Goal: Task Accomplishment & Management: Manage account settings

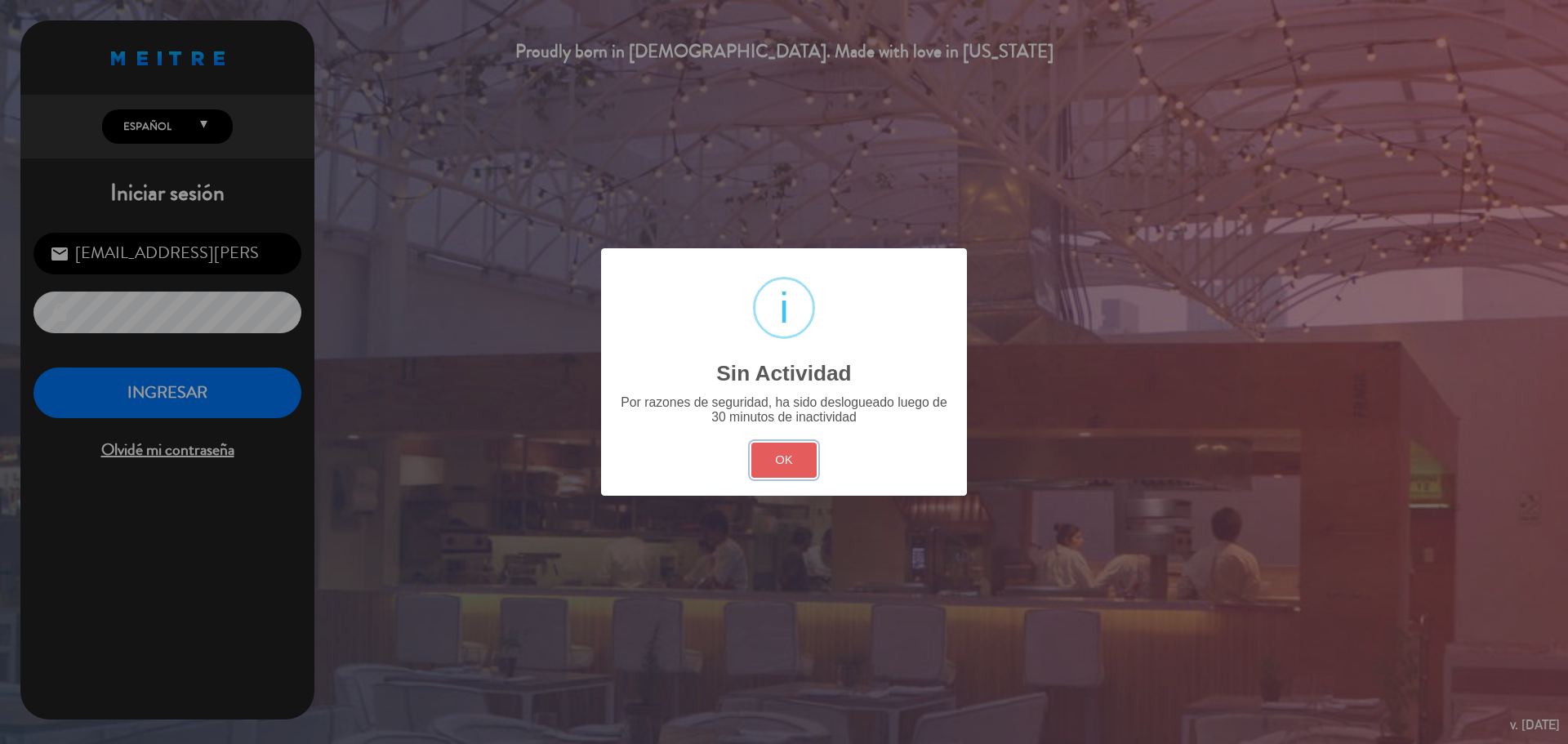
click at [800, 465] on button "OK" at bounding box center [784, 460] width 67 height 35
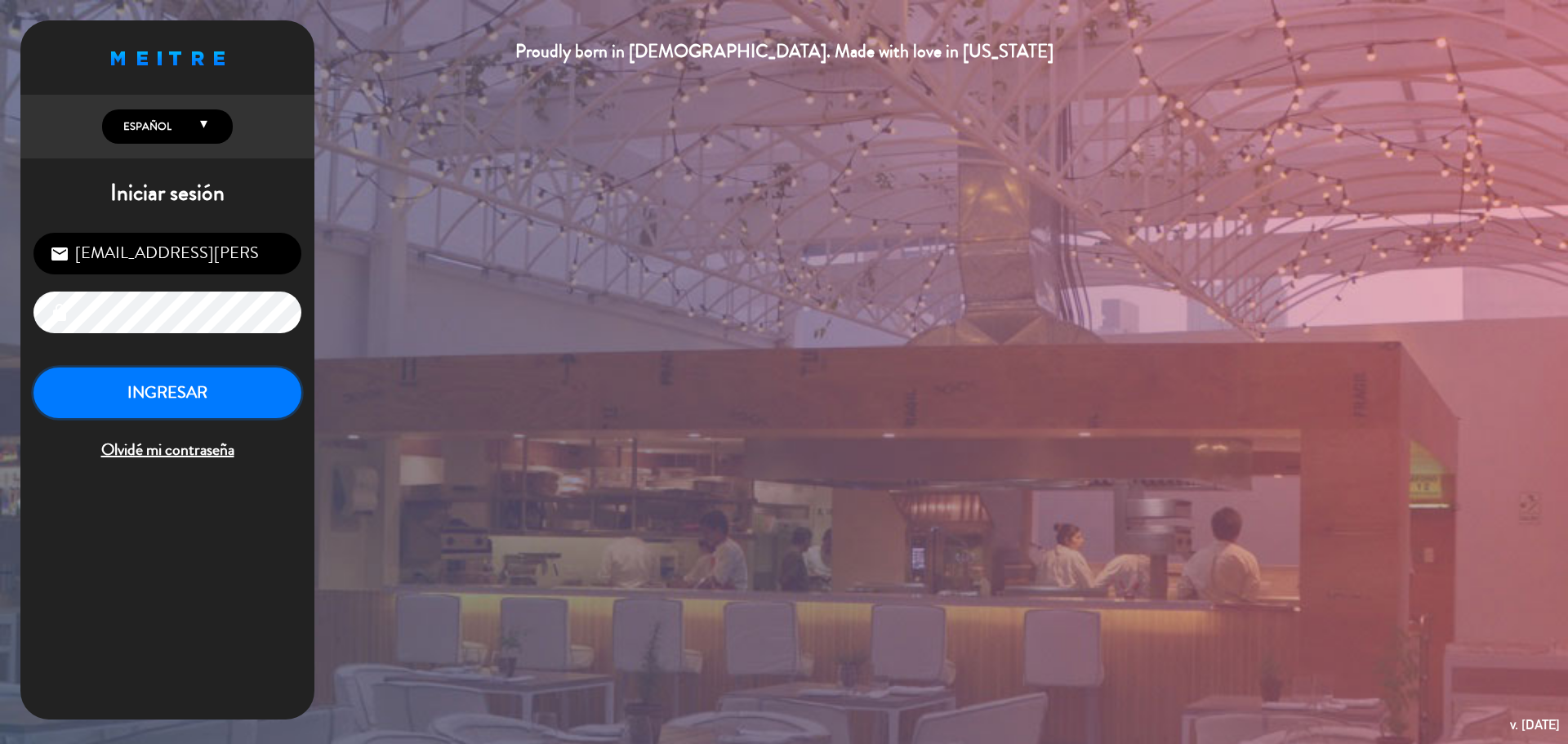
click at [206, 380] on button "INGRESAR" at bounding box center [168, 394] width 268 height 52
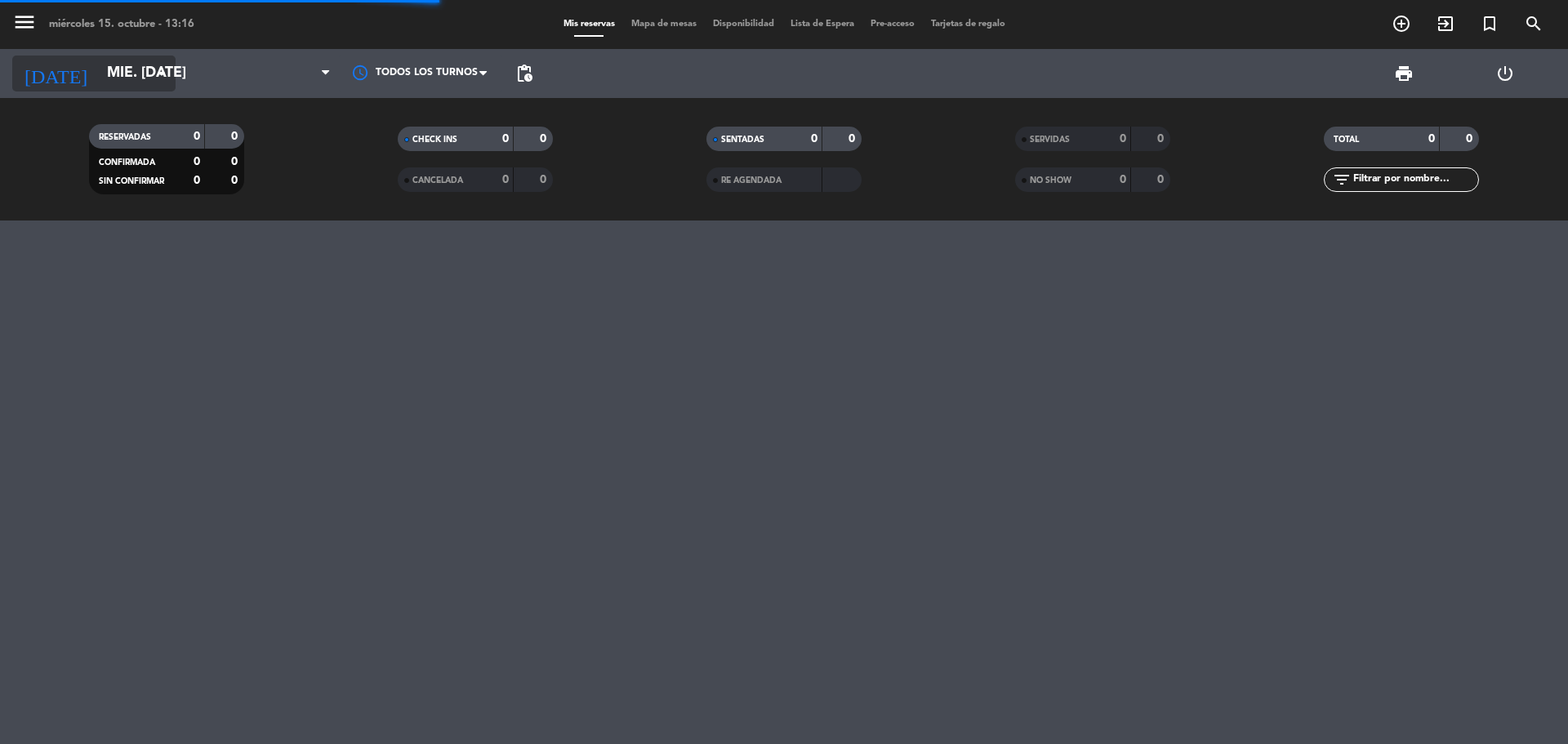
click at [136, 79] on input "mié. [DATE]" at bounding box center [193, 73] width 189 height 33
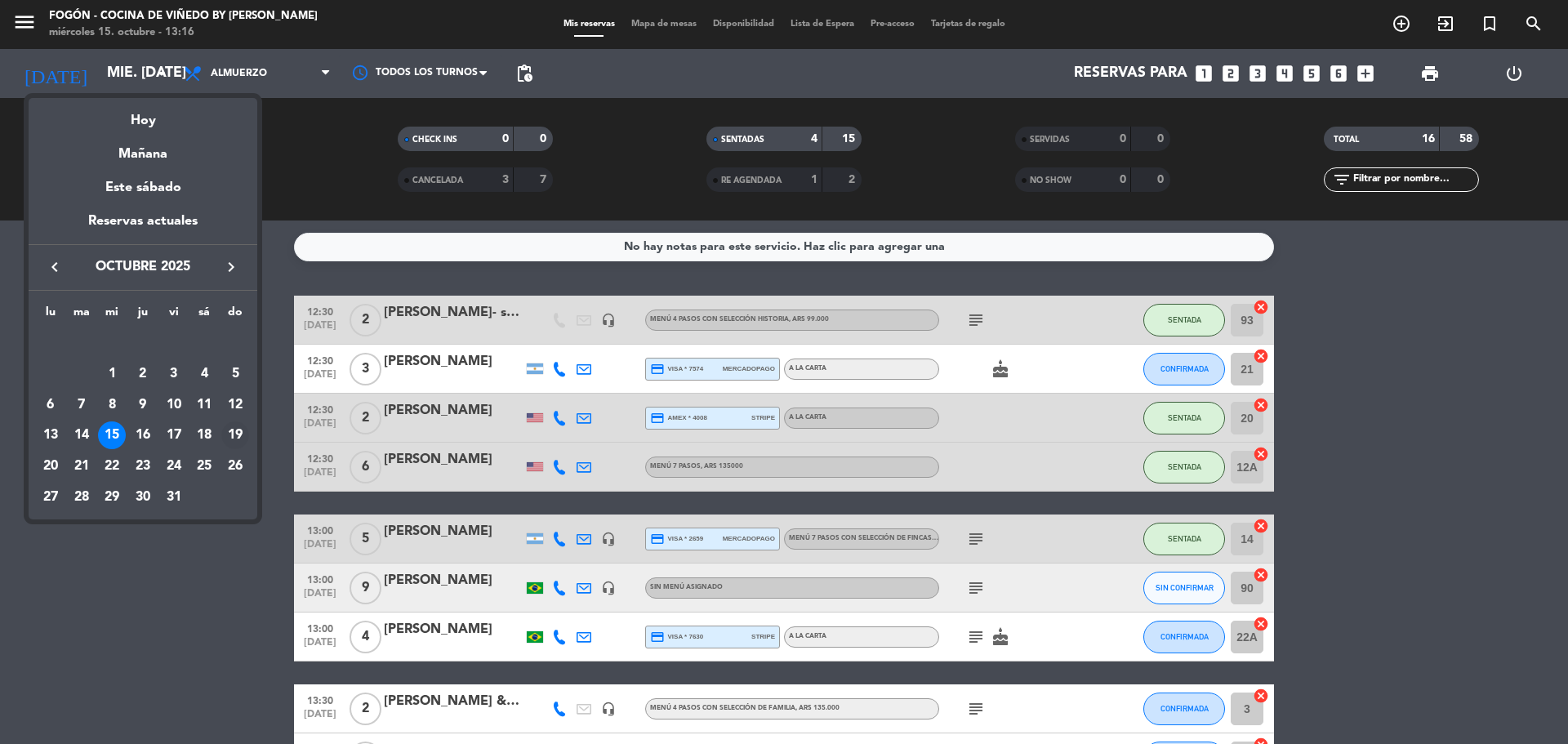
click at [232, 435] on div "19" at bounding box center [235, 436] width 28 height 28
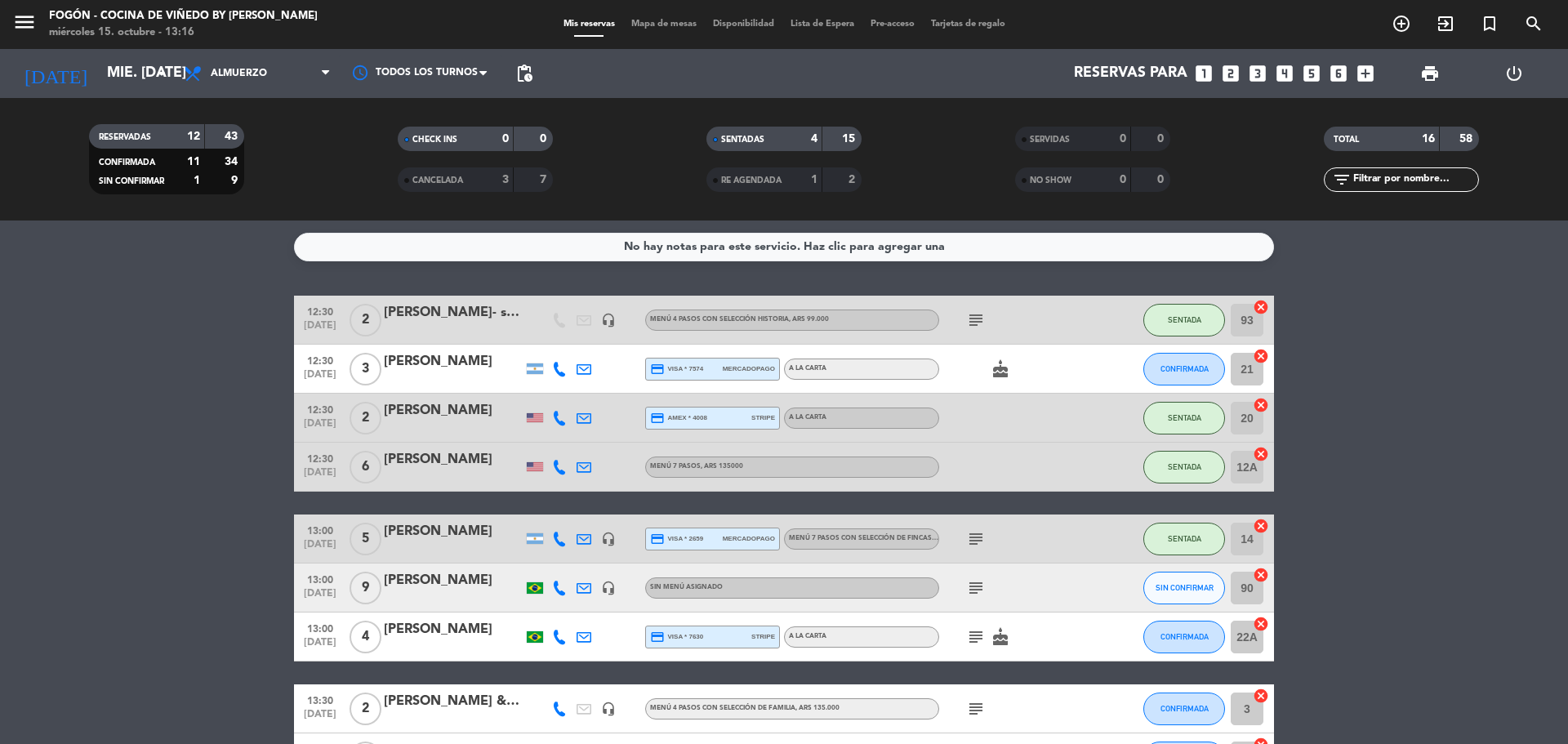
type input "dom. [DATE]"
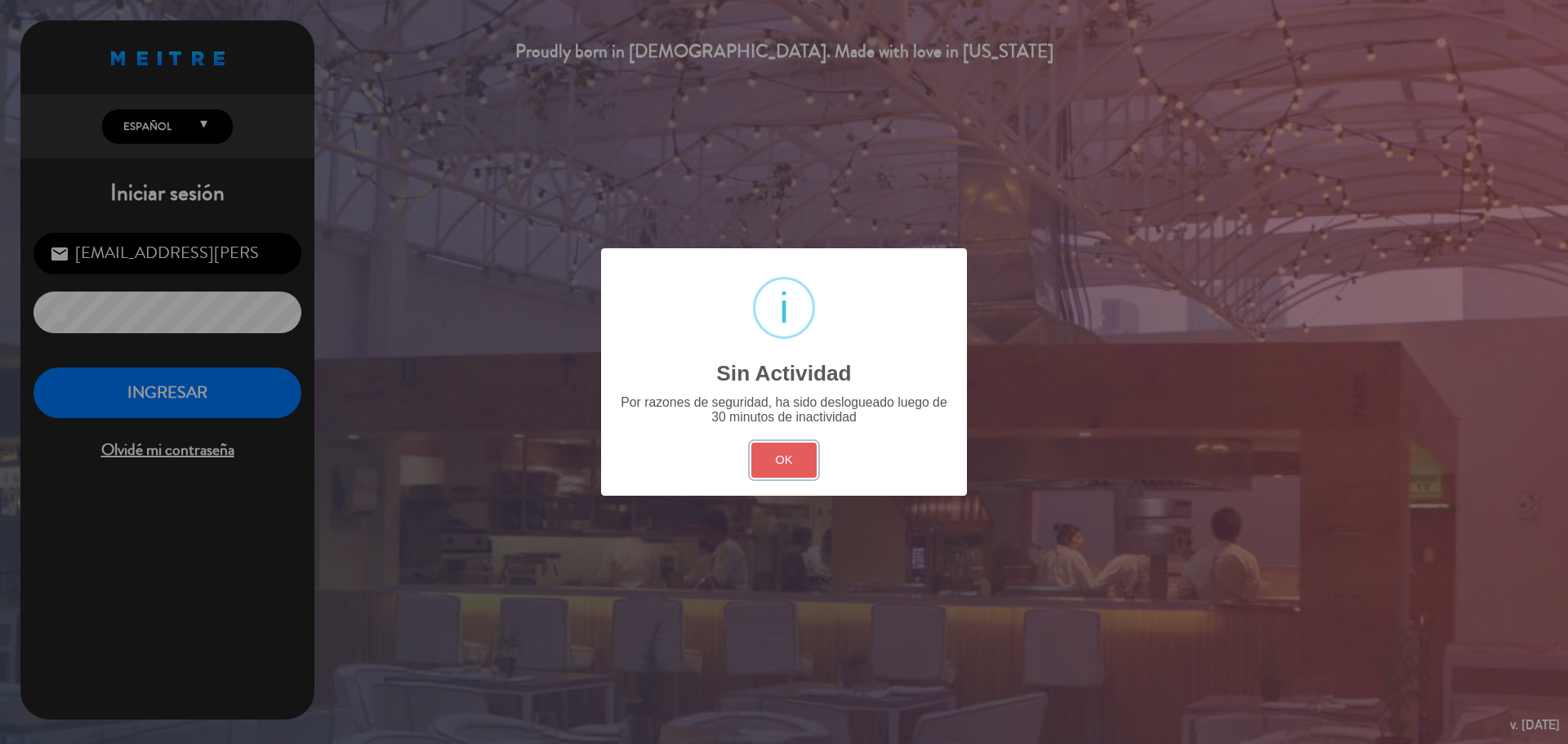
click at [773, 472] on button "OK" at bounding box center [784, 460] width 67 height 35
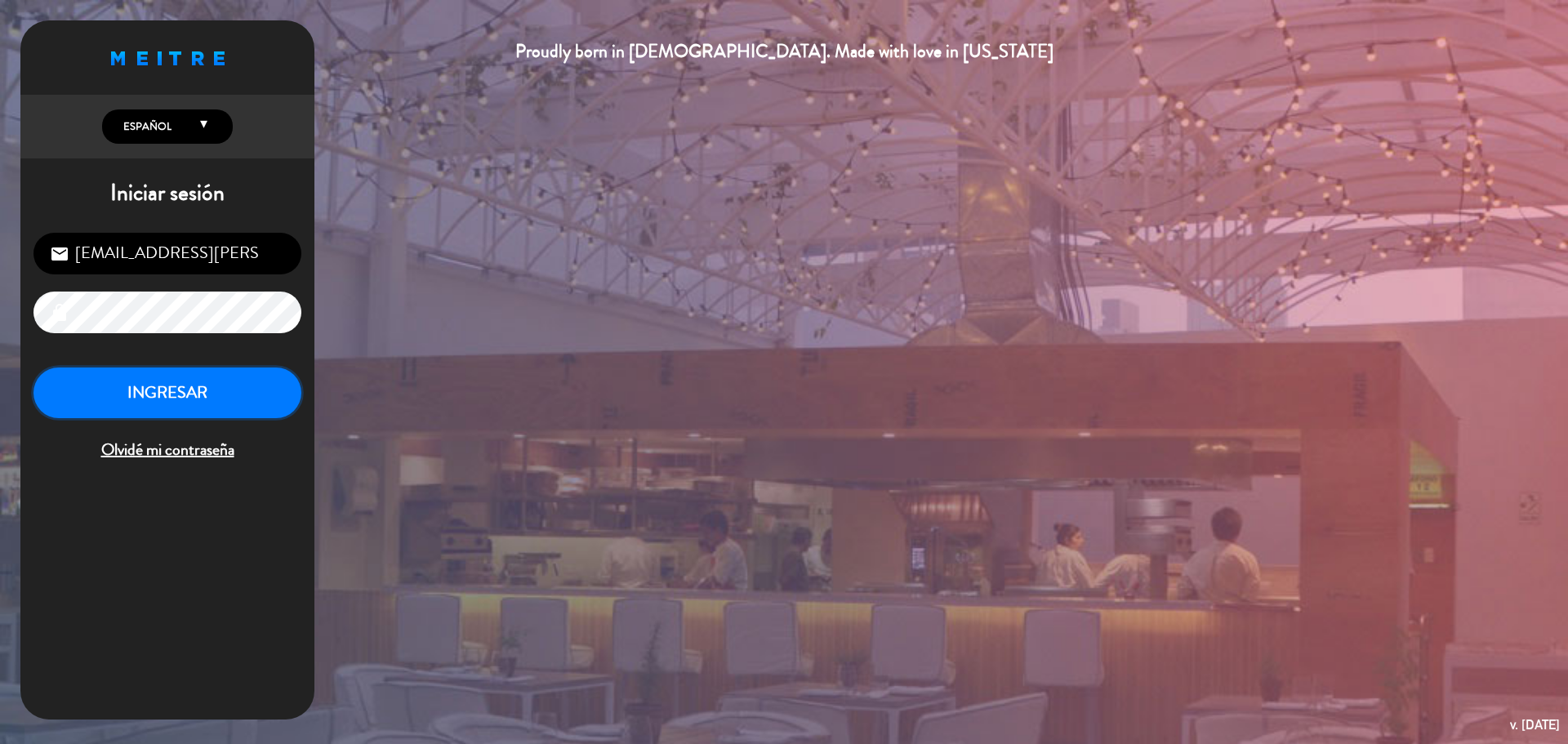
click at [179, 389] on button "INGRESAR" at bounding box center [168, 394] width 268 height 52
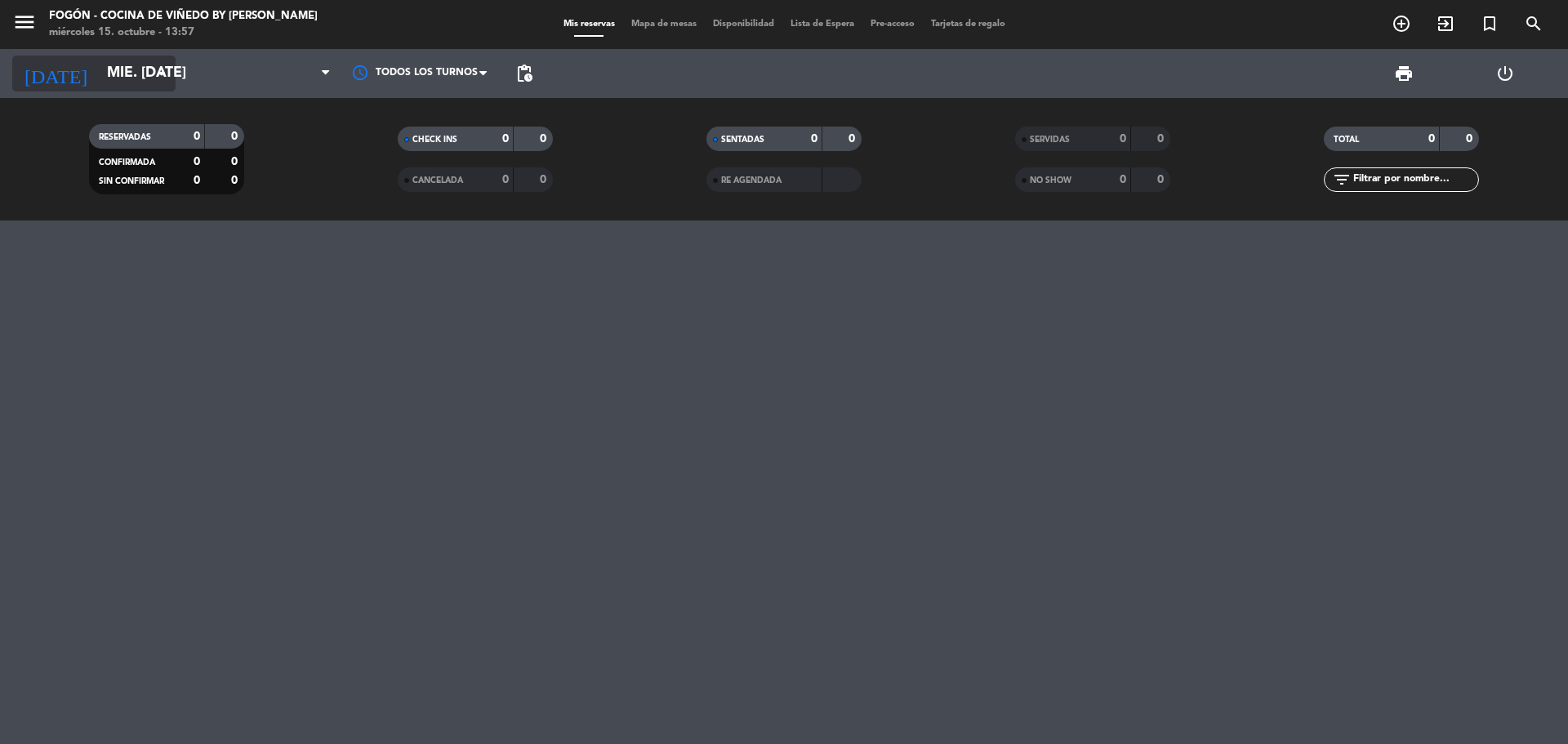
click at [129, 70] on input "mié. [DATE]" at bounding box center [193, 73] width 189 height 33
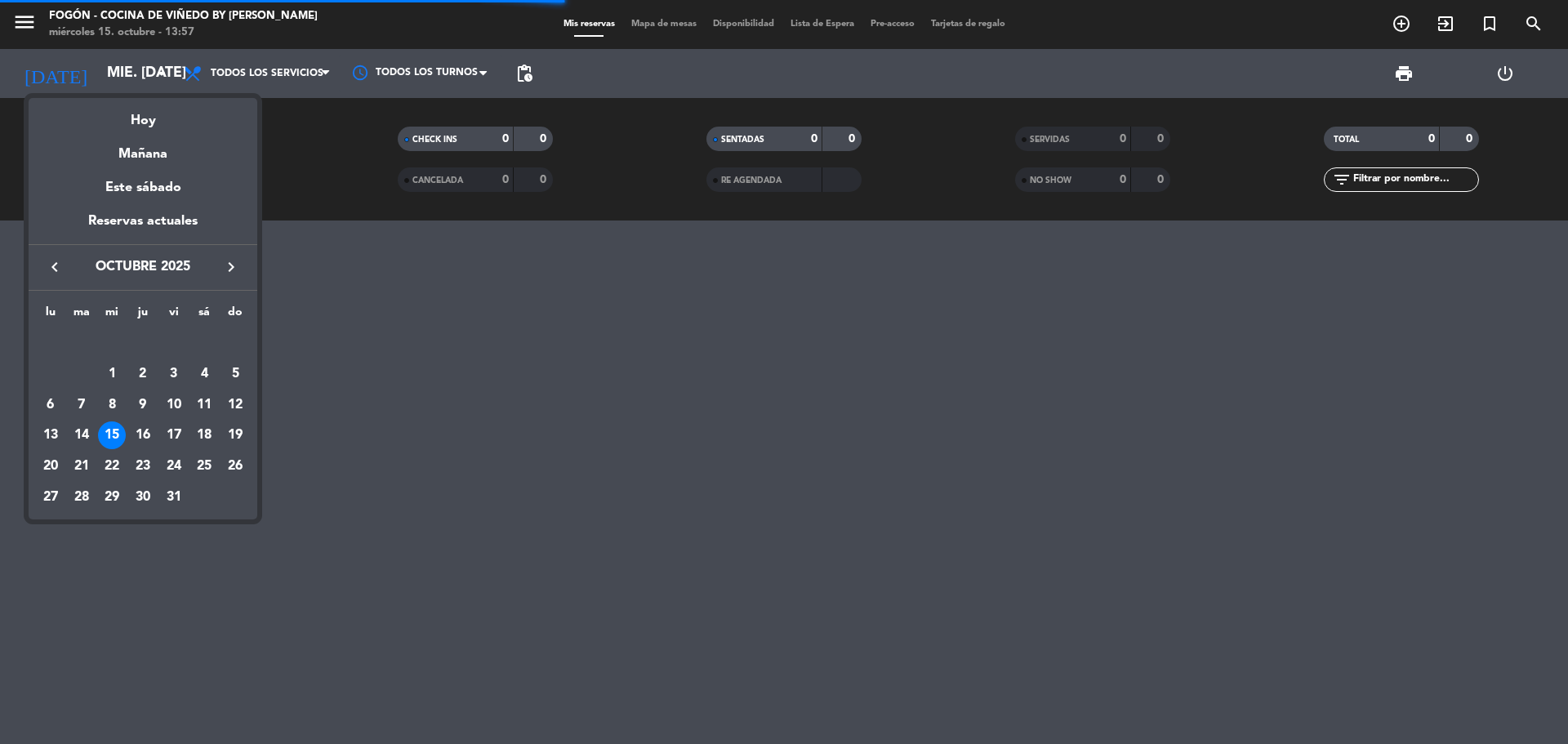
click at [238, 265] on icon "keyboard_arrow_right" at bounding box center [231, 267] width 20 height 20
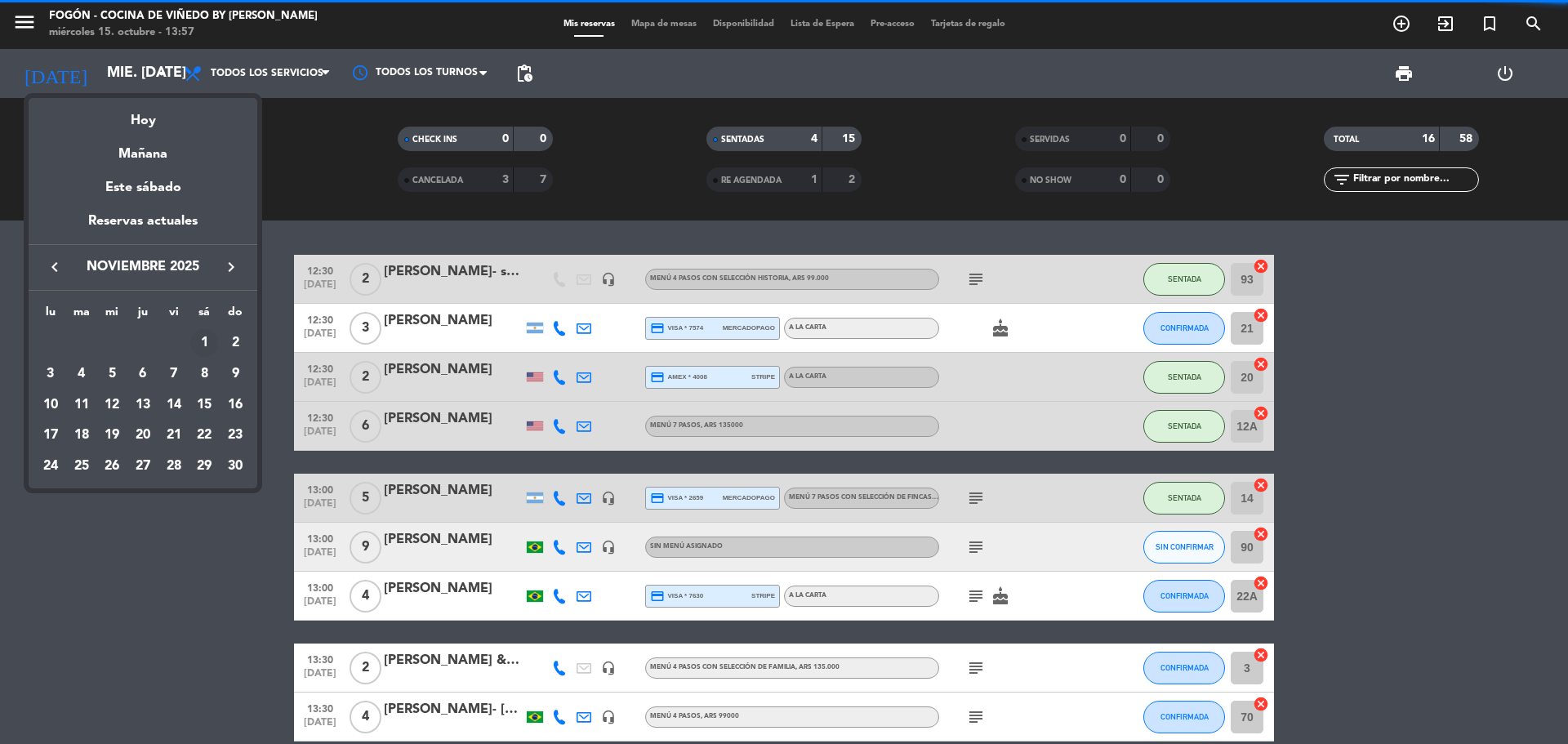
click at [209, 340] on div "1" at bounding box center [204, 343] width 28 height 28
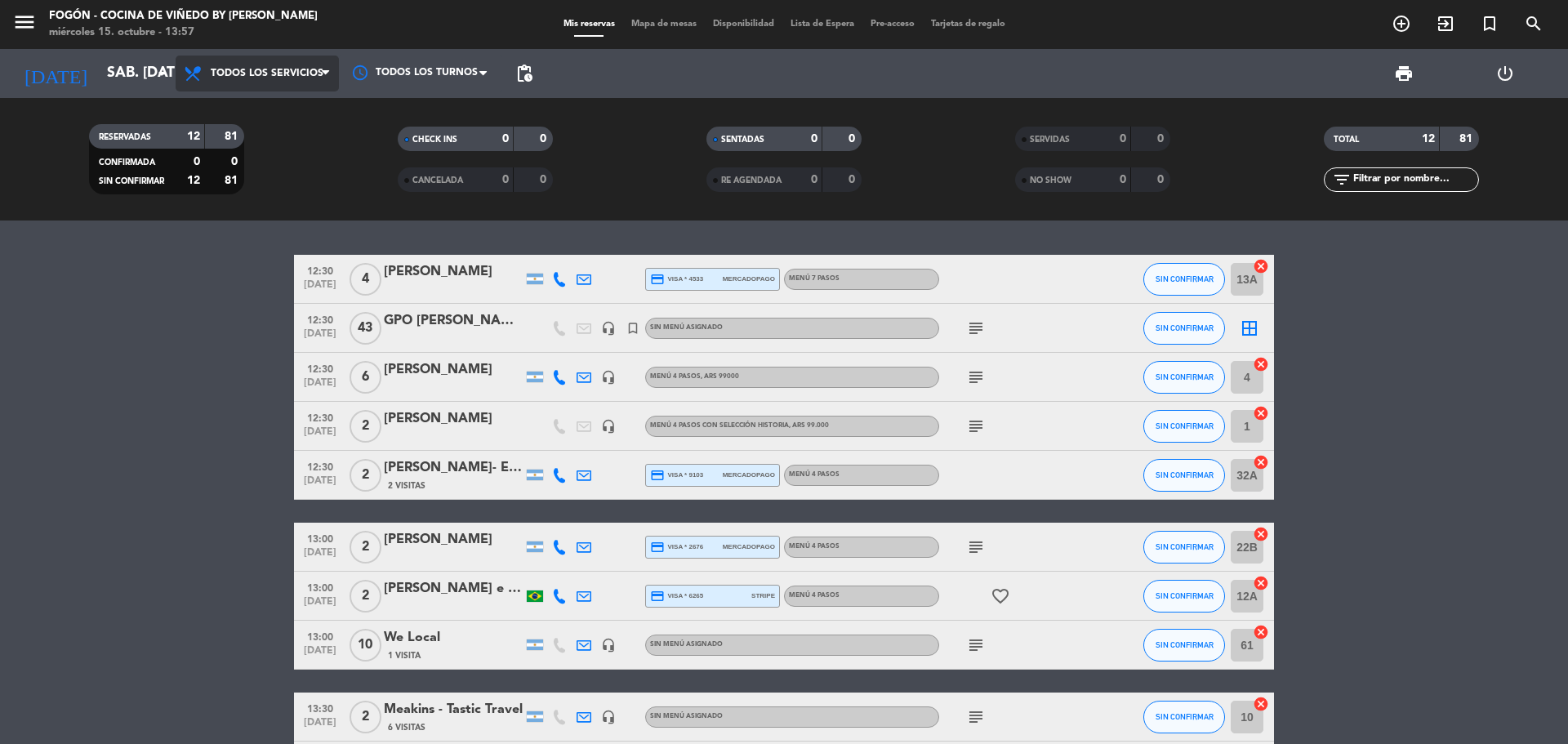
click at [308, 60] on span "Todos los servicios" at bounding box center [257, 73] width 163 height 36
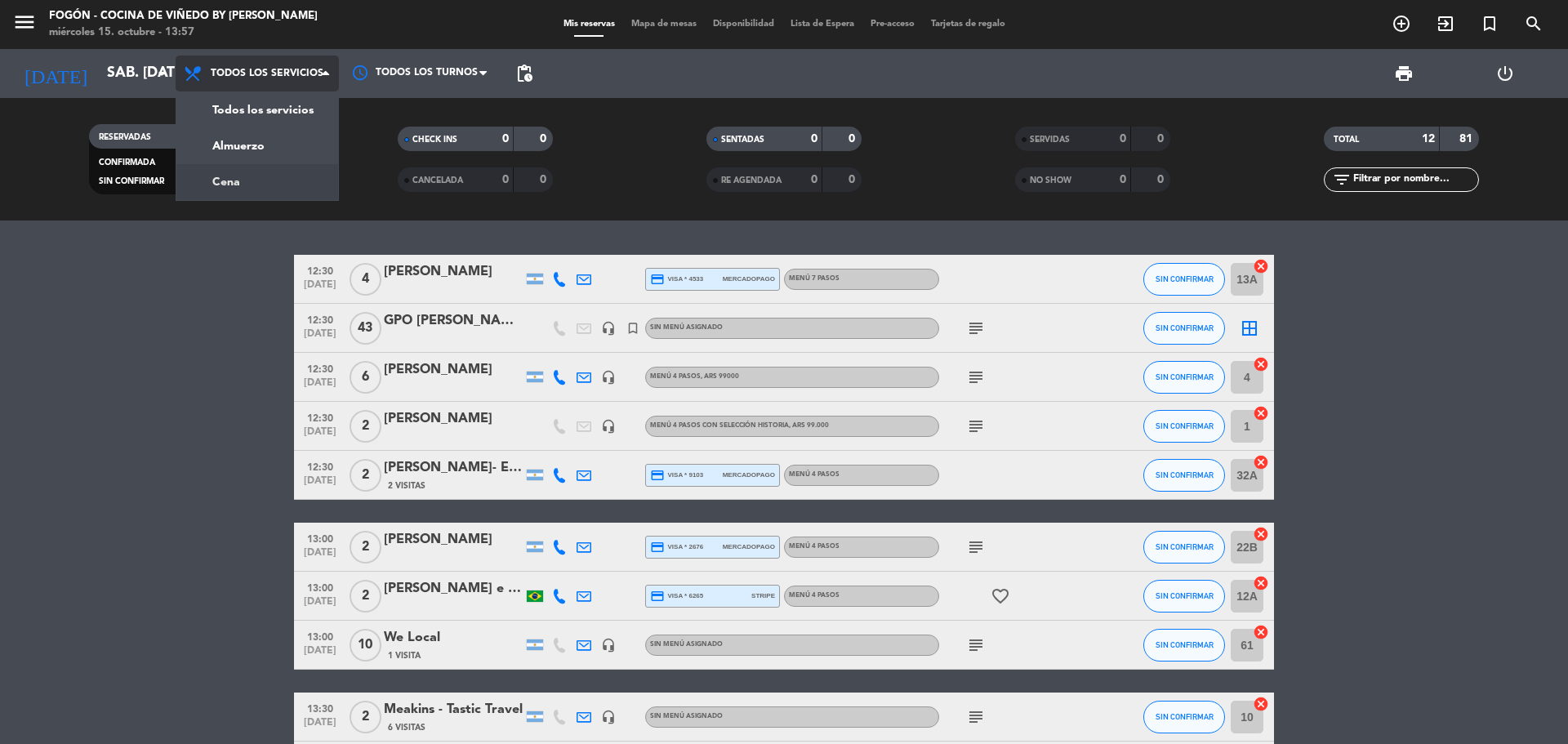
click at [250, 184] on div "menu Fogón - Cocina de viñedo by [PERSON_NAME] miércoles 15. octubre - 13:57 Mi…" at bounding box center [784, 110] width 1568 height 220
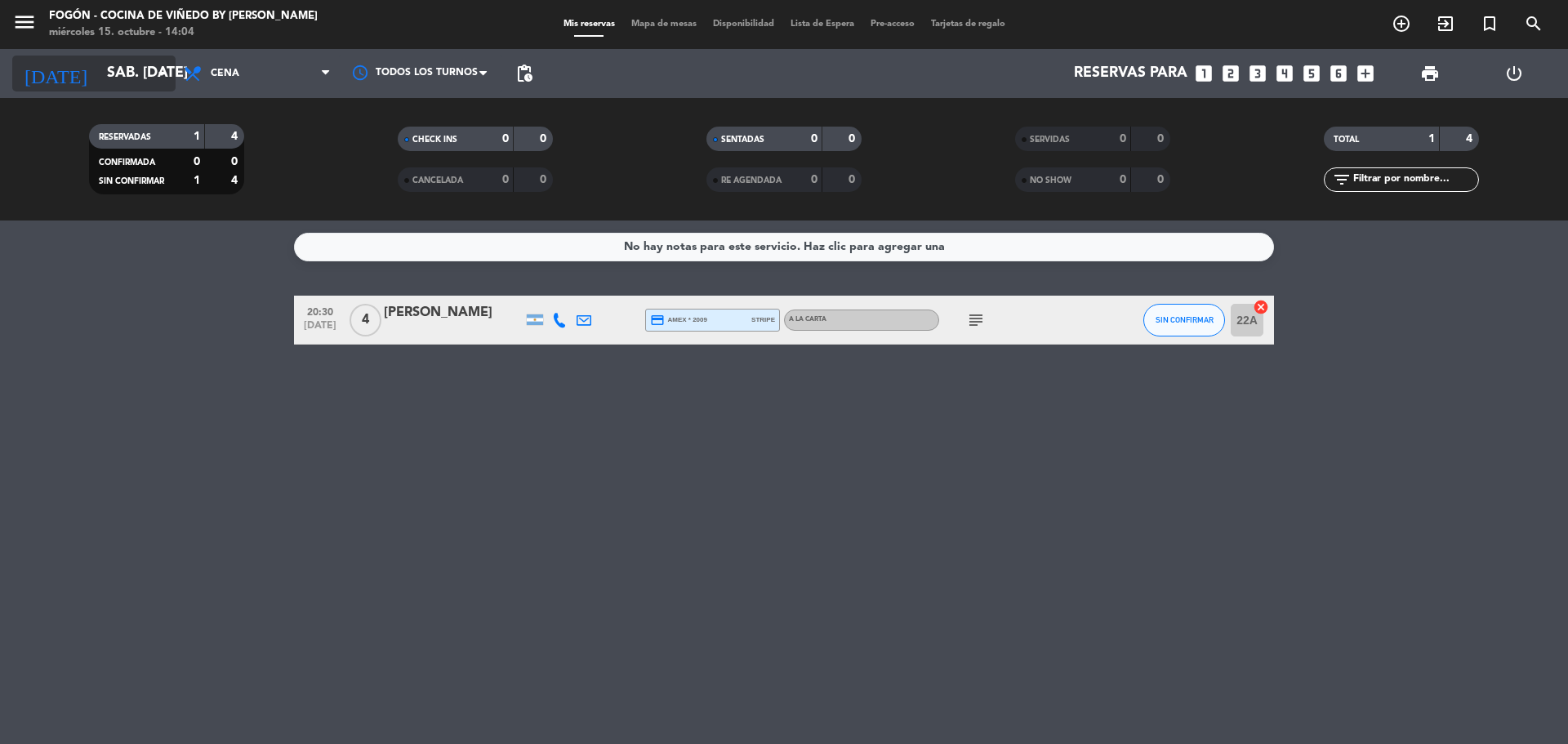
click at [141, 56] on div "[DATE] sáb. [DATE] arrow_drop_down" at bounding box center [93, 73] width 163 height 36
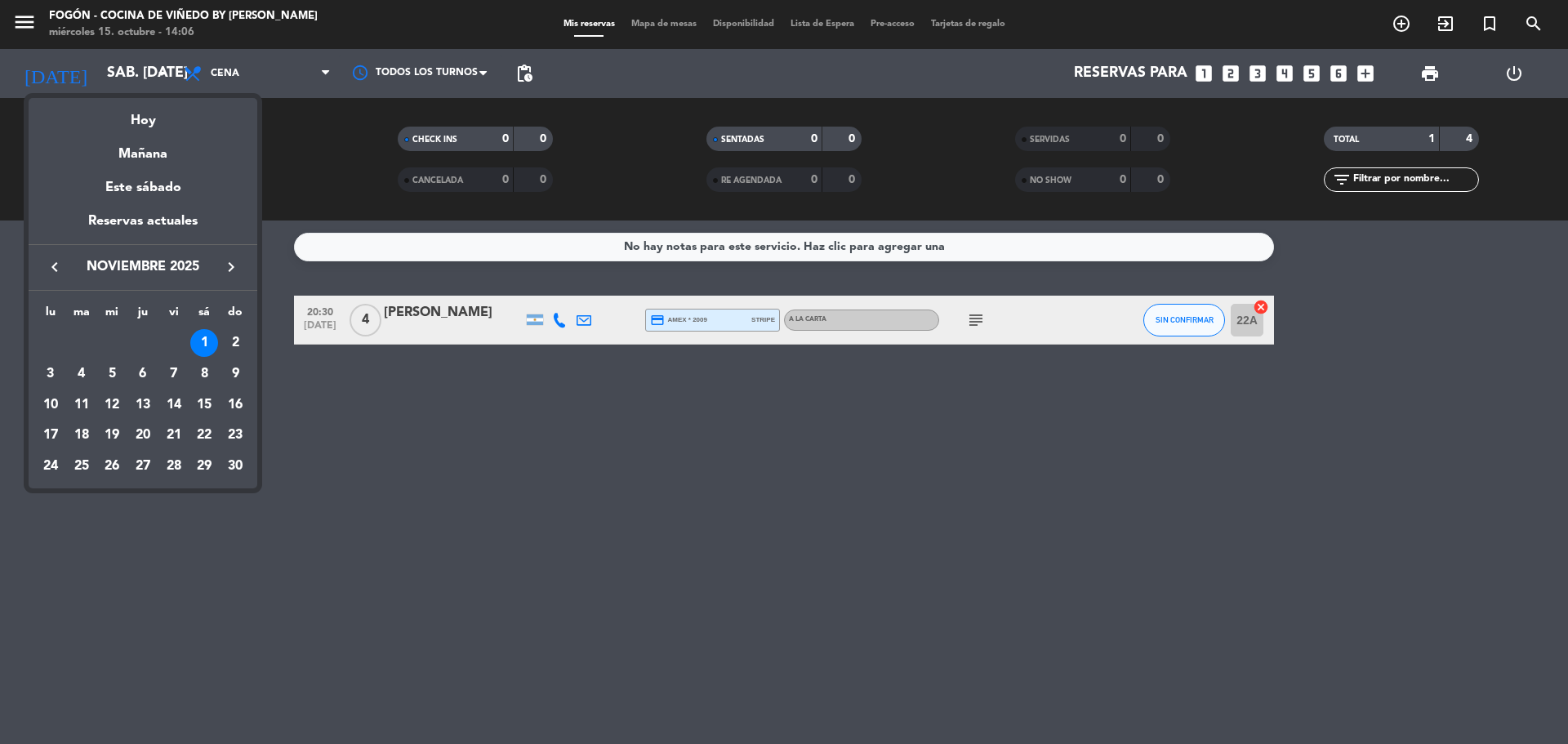
click at [594, 429] on div at bounding box center [784, 372] width 1568 height 744
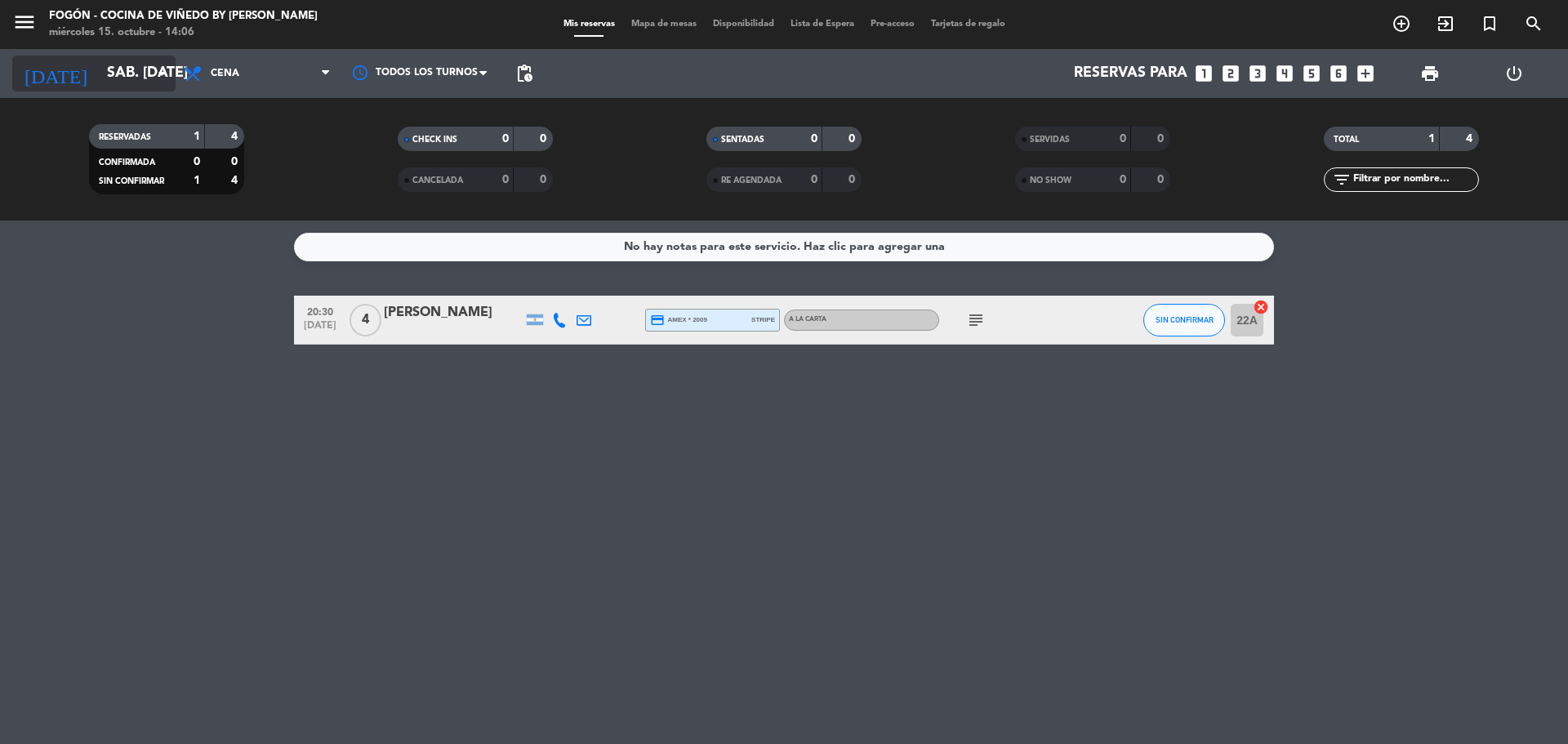
click at [118, 67] on input "sáb. [DATE]" at bounding box center [193, 73] width 189 height 33
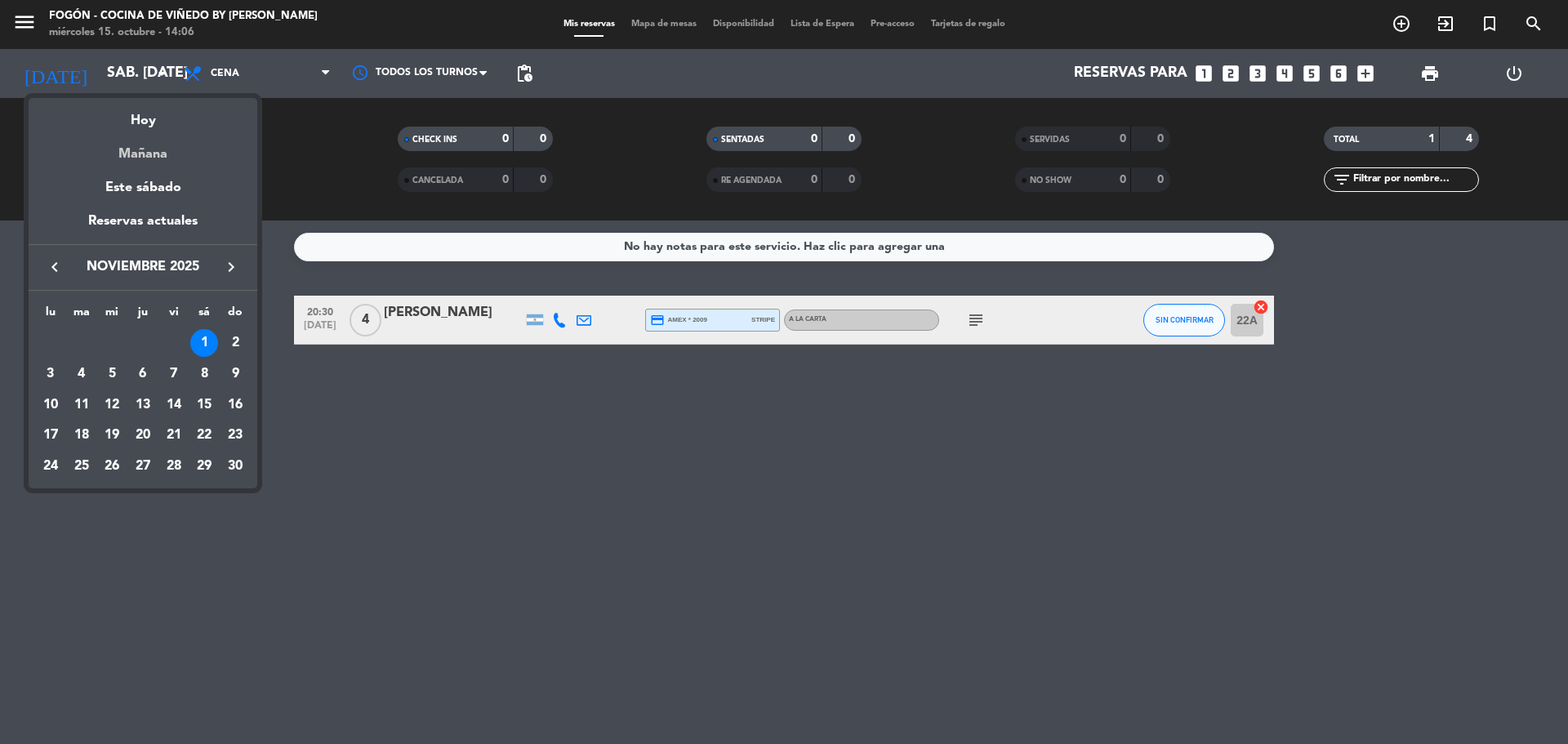
click at [131, 156] on div "Mañana" at bounding box center [143, 148] width 229 height 34
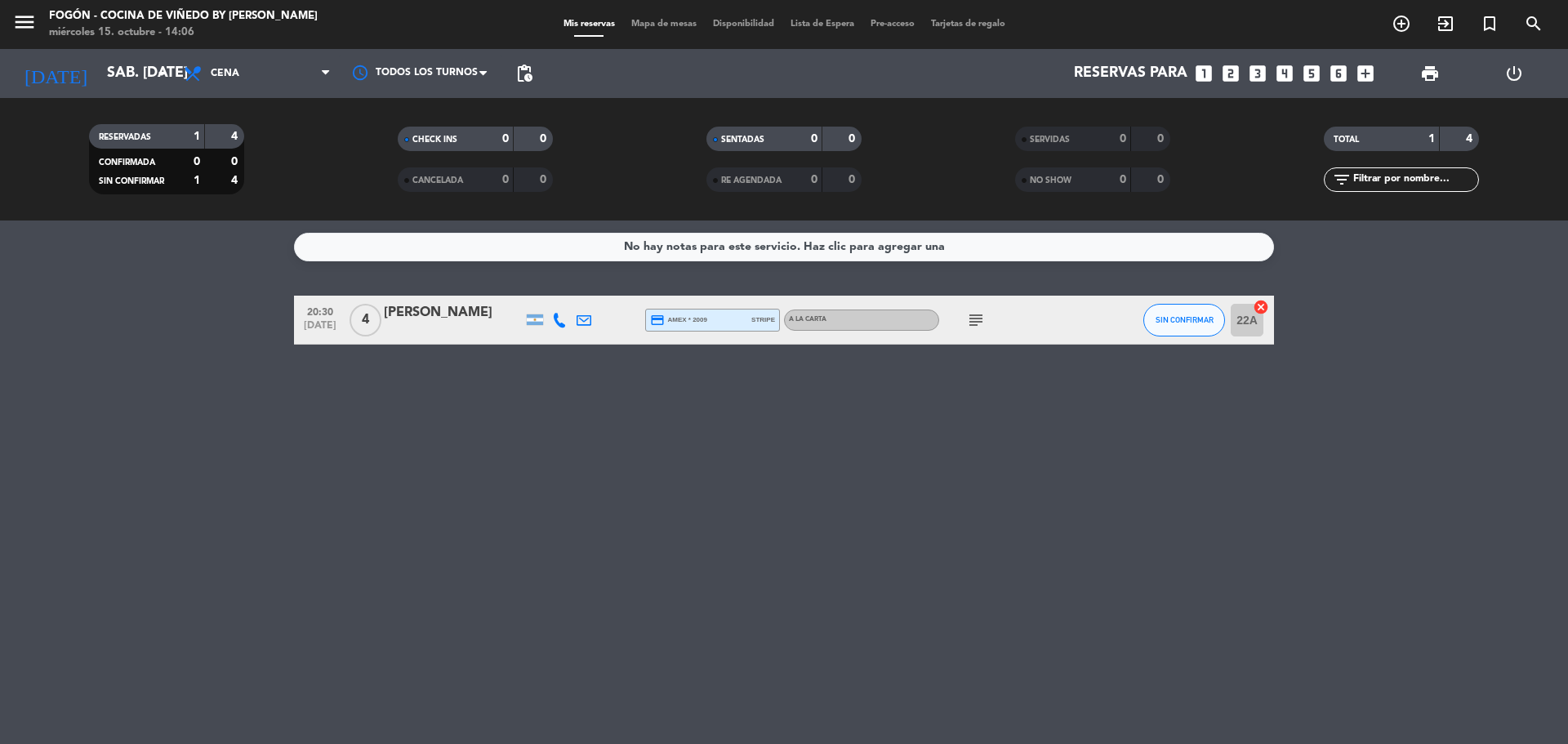
type input "[DEMOGRAPHIC_DATA] [DATE]"
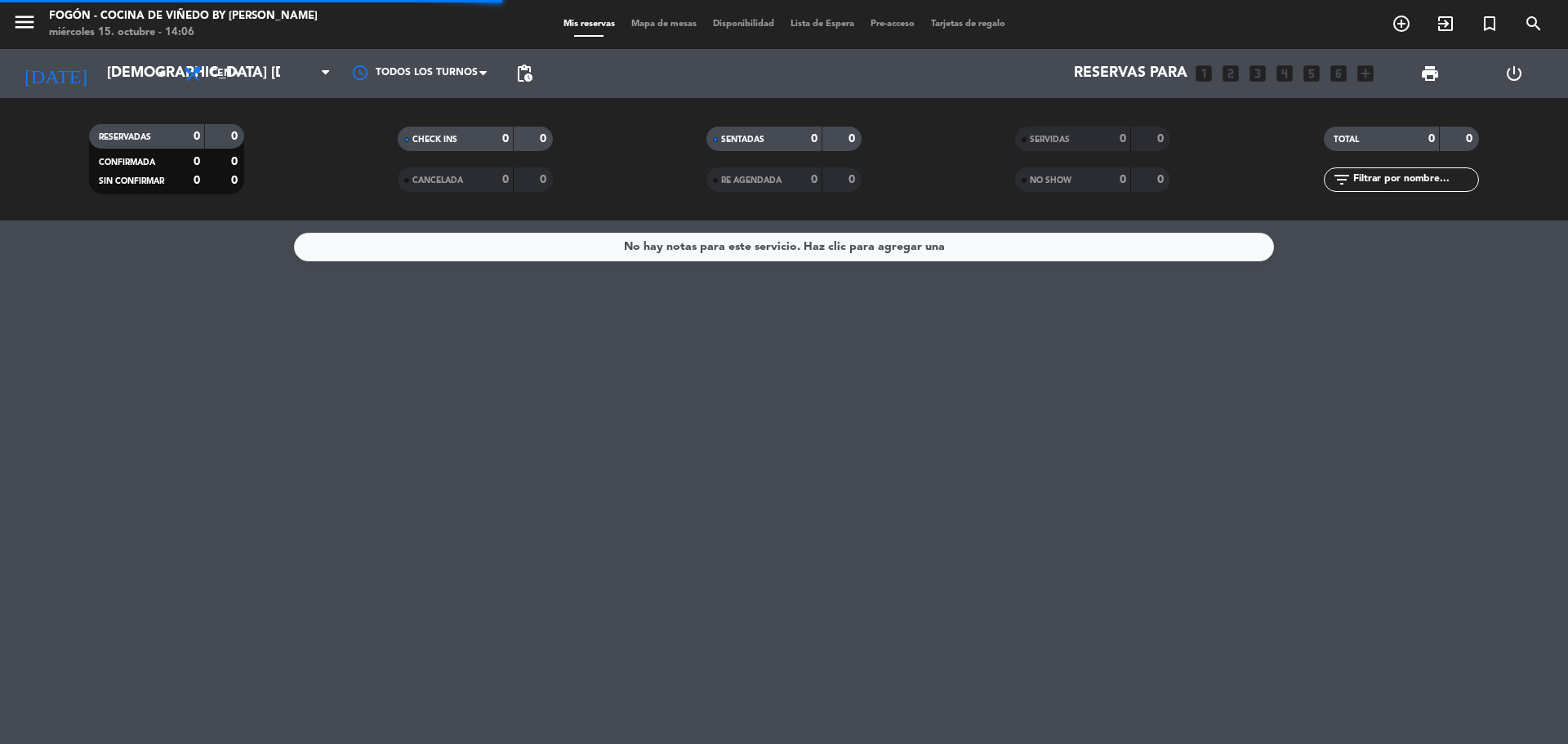
click at [262, 85] on span "Cena" at bounding box center [257, 73] width 163 height 36
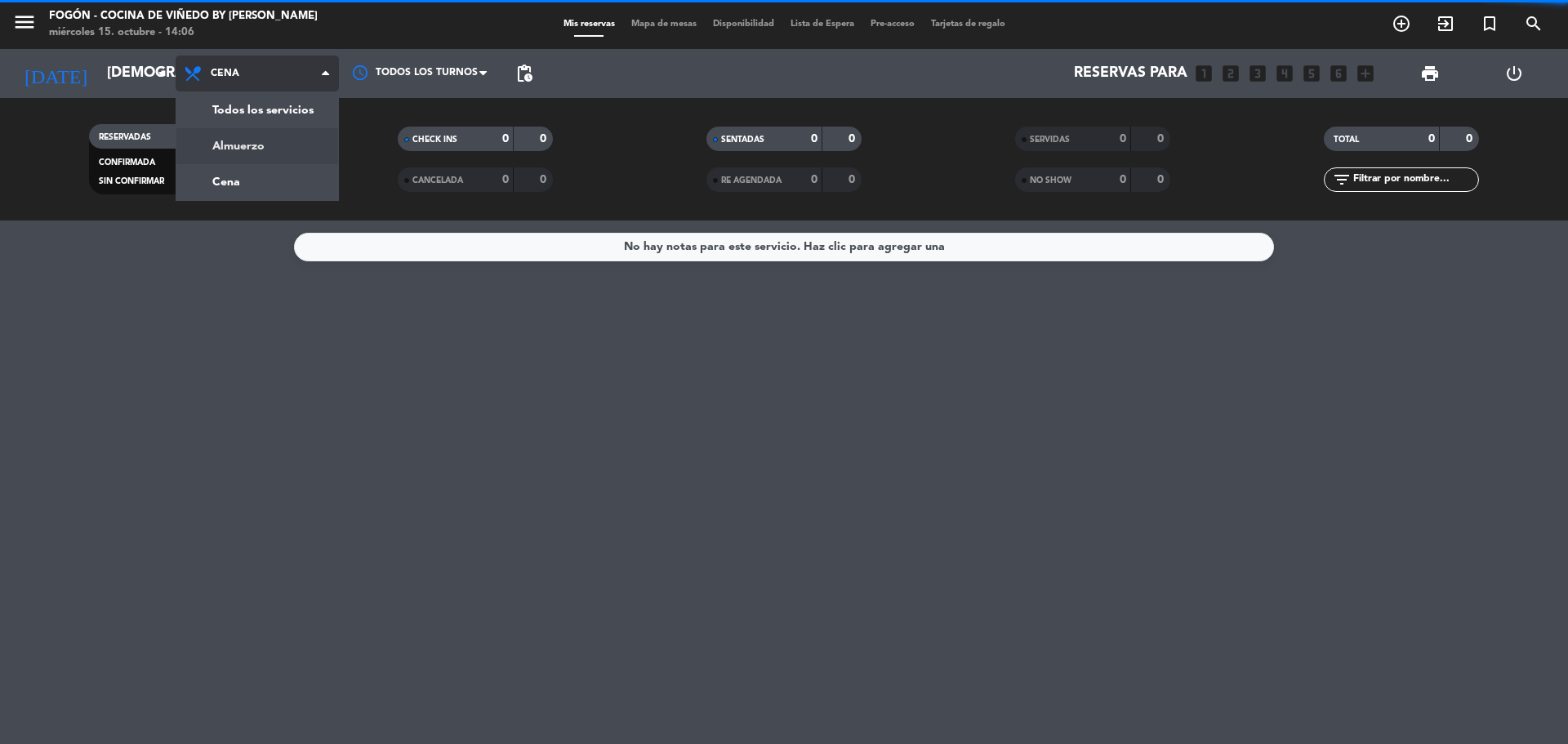
click at [254, 151] on div "menu Fogón - Cocina de viñedo by [PERSON_NAME] miércoles 15. octubre - 14:06 Mi…" at bounding box center [784, 110] width 1568 height 220
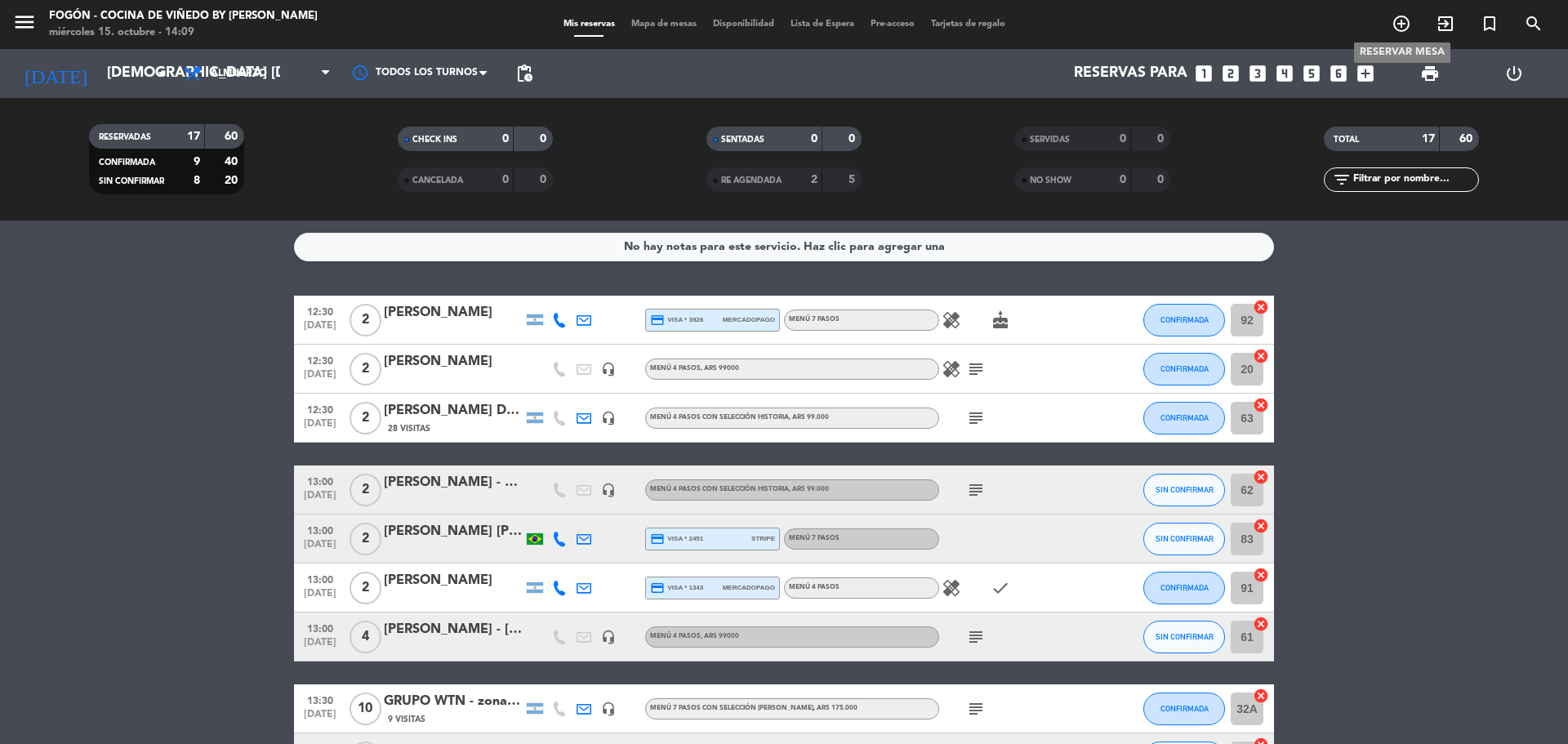
click at [1404, 22] on icon "add_circle_outline" at bounding box center [1401, 23] width 20 height 20
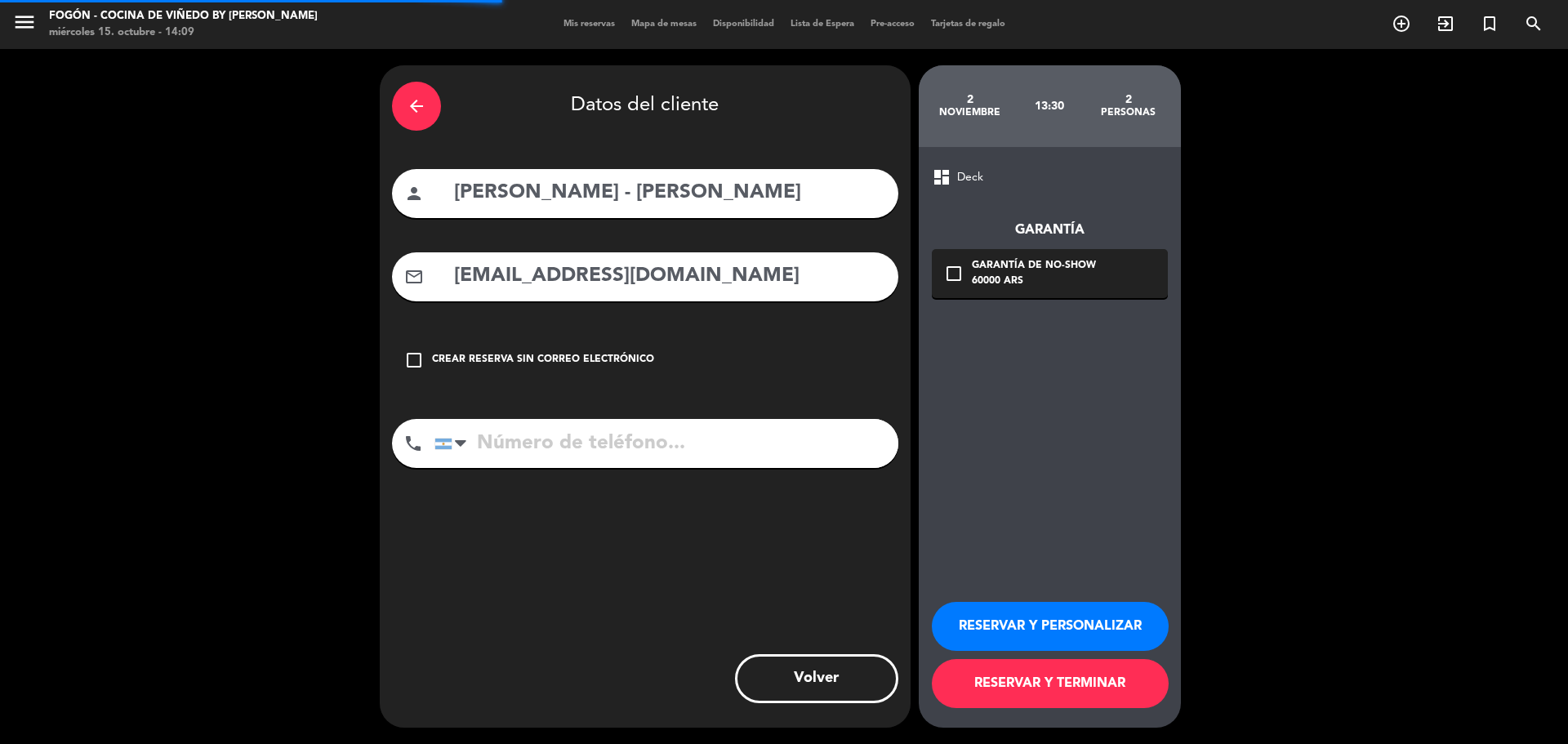
click at [435, 109] on div "arrow_back" at bounding box center [416, 106] width 49 height 49
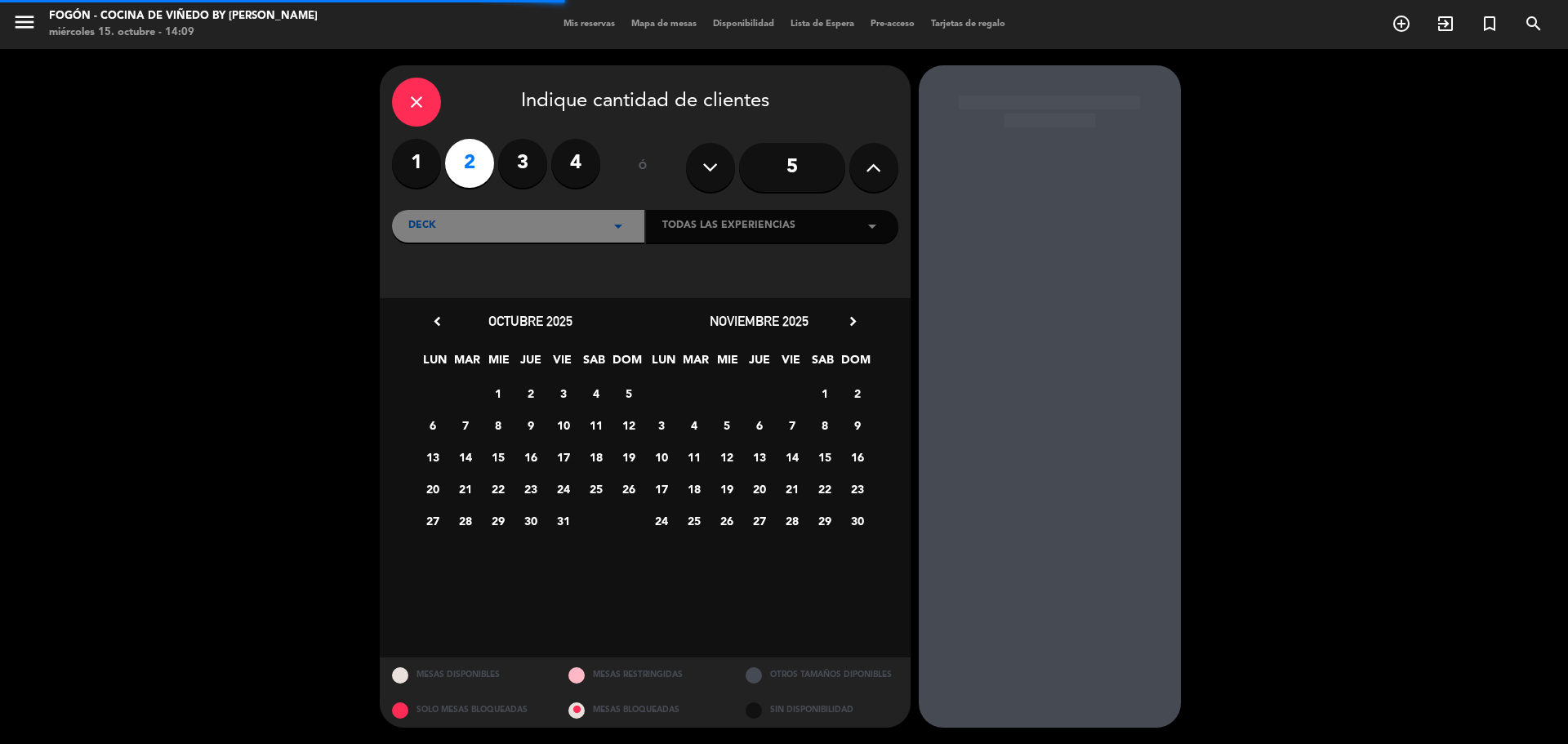
click at [435, 109] on div "close" at bounding box center [416, 102] width 49 height 49
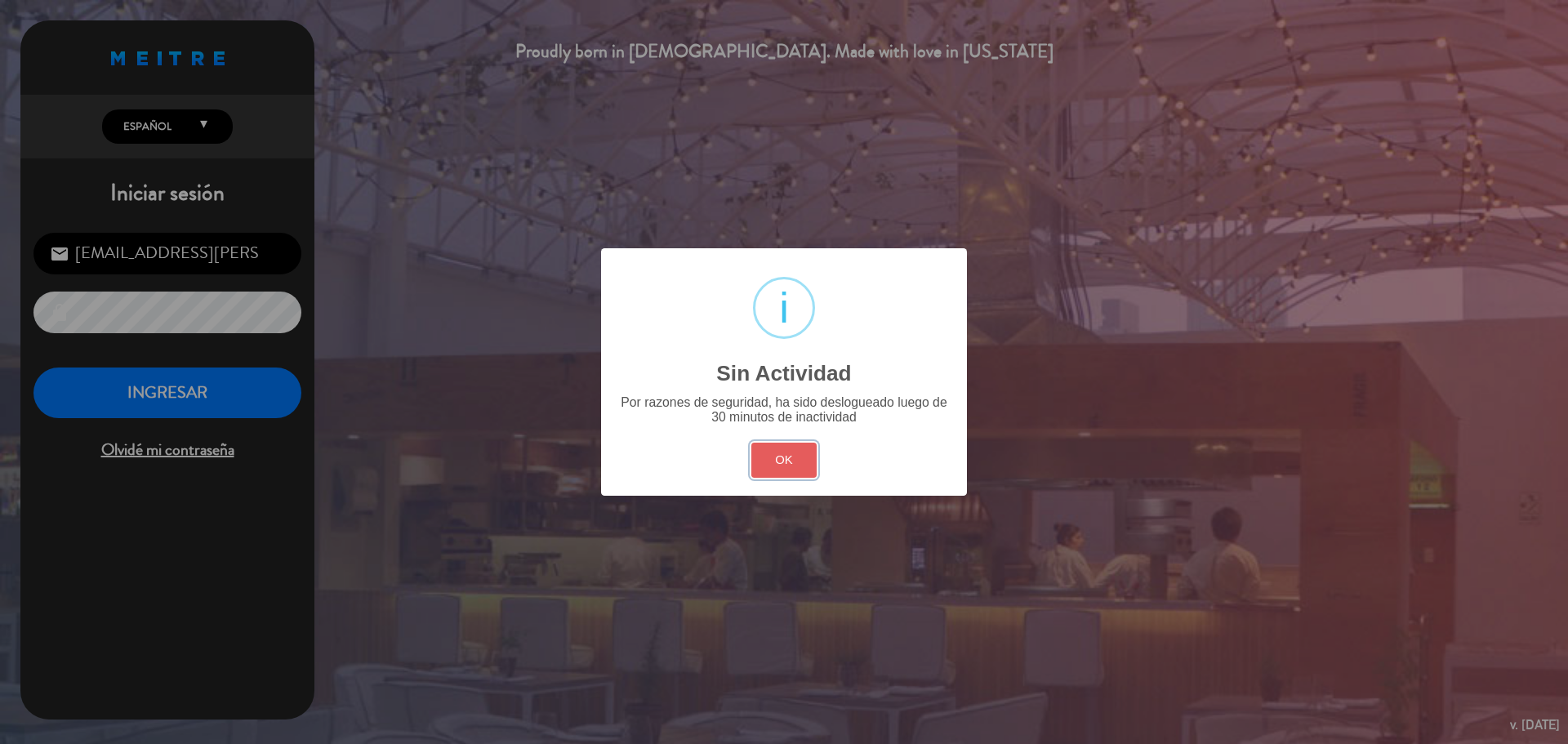
click at [772, 464] on button "OK" at bounding box center [784, 460] width 67 height 35
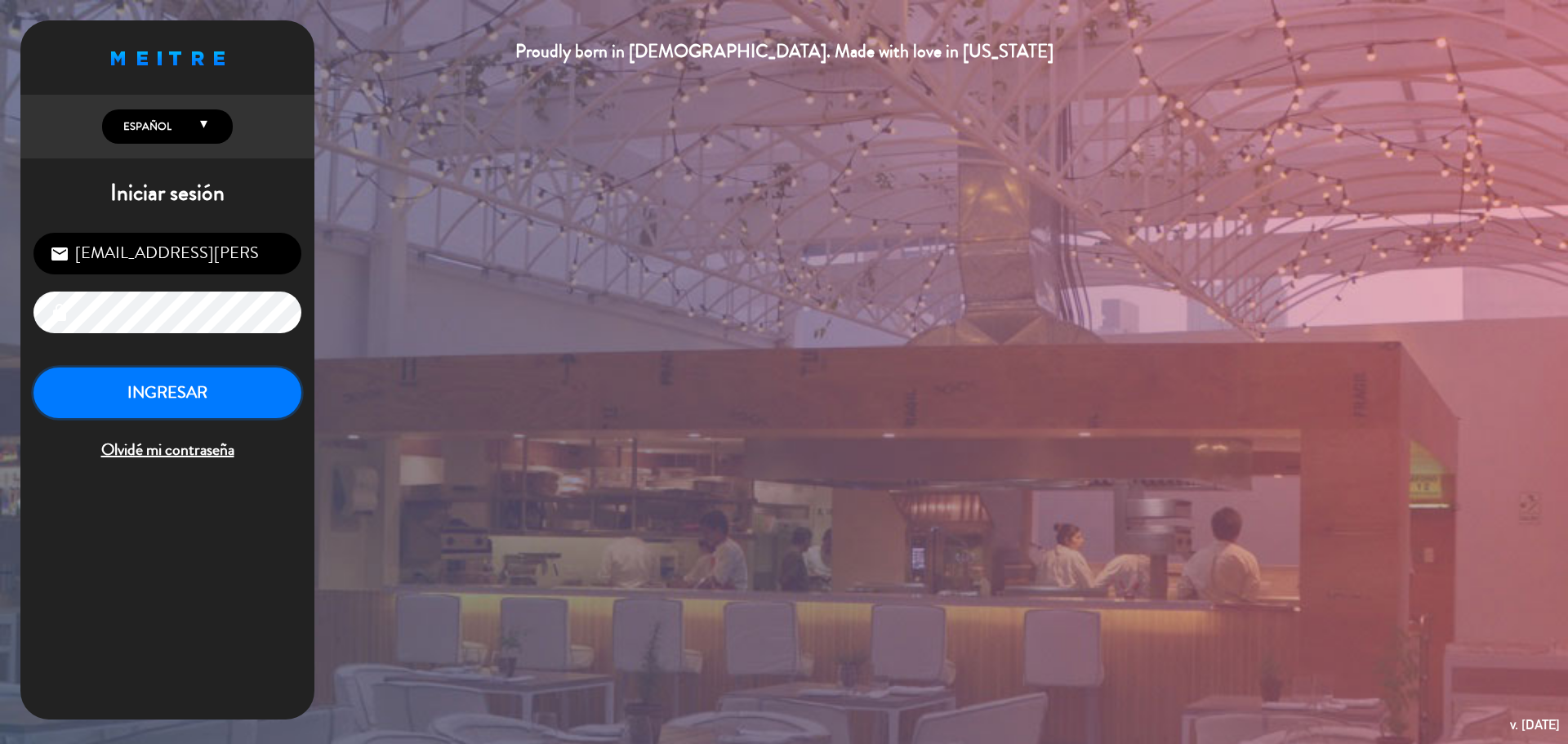
click at [92, 391] on button "INGRESAR" at bounding box center [168, 394] width 268 height 52
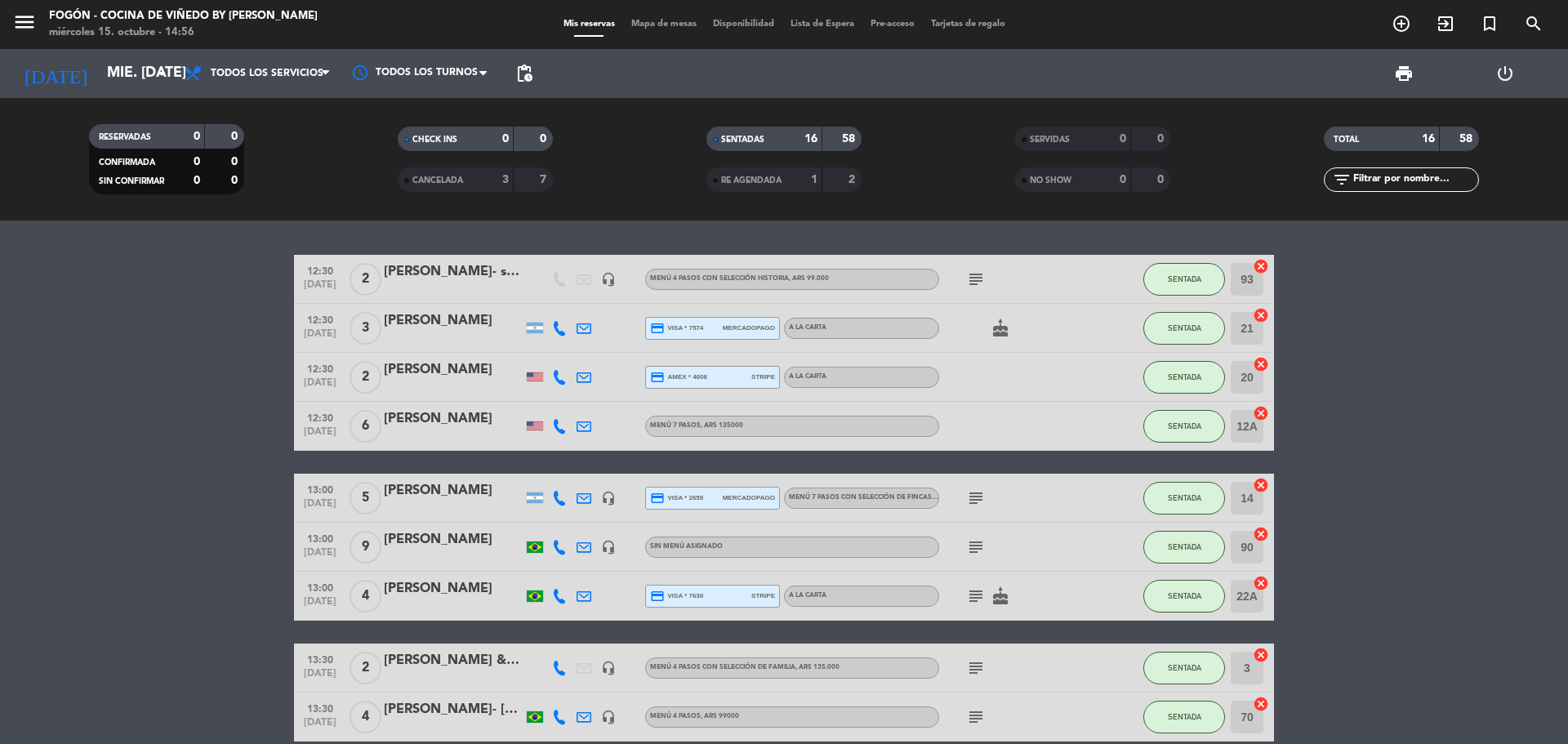
click at [71, 95] on div "[DATE] mié. [DATE] arrow_drop_down" at bounding box center [93, 73] width 163 height 49
click at [98, 63] on input "mié. [DATE]" at bounding box center [193, 73] width 189 height 33
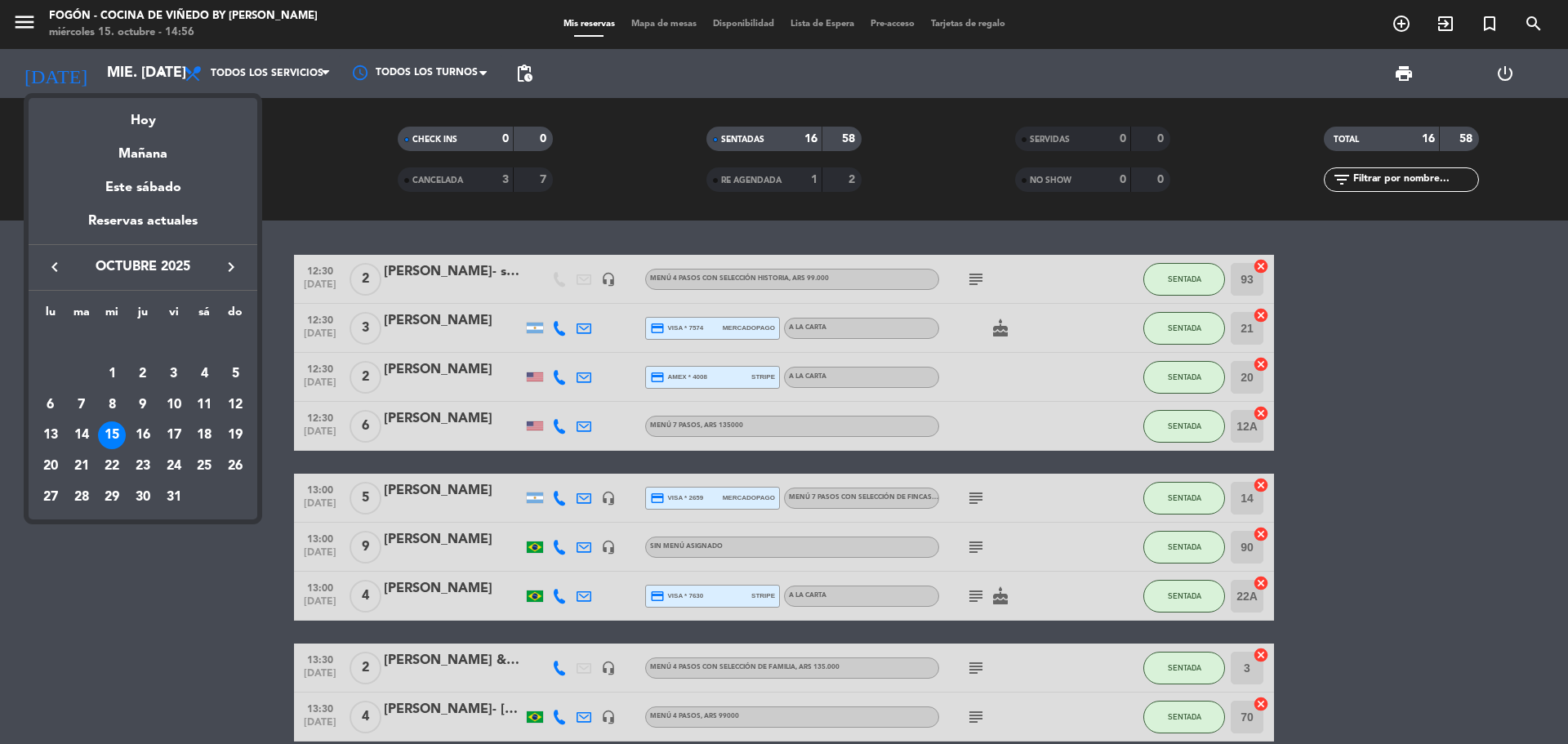
click at [231, 277] on button "keyboard_arrow_right" at bounding box center [232, 267] width 29 height 22
click at [81, 404] on div "11" at bounding box center [81, 405] width 28 height 28
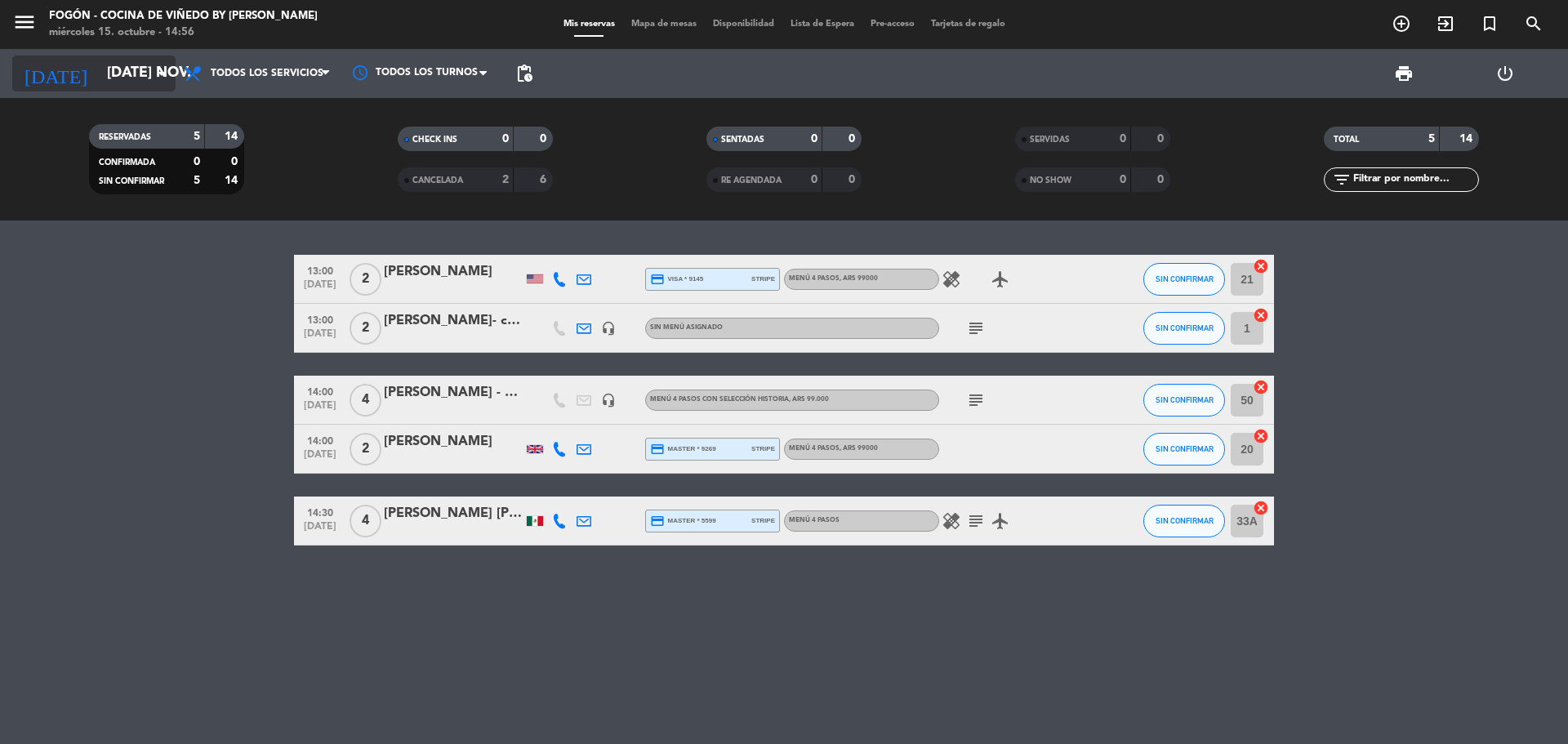
click at [135, 73] on input "[DATE] nov." at bounding box center [193, 73] width 189 height 33
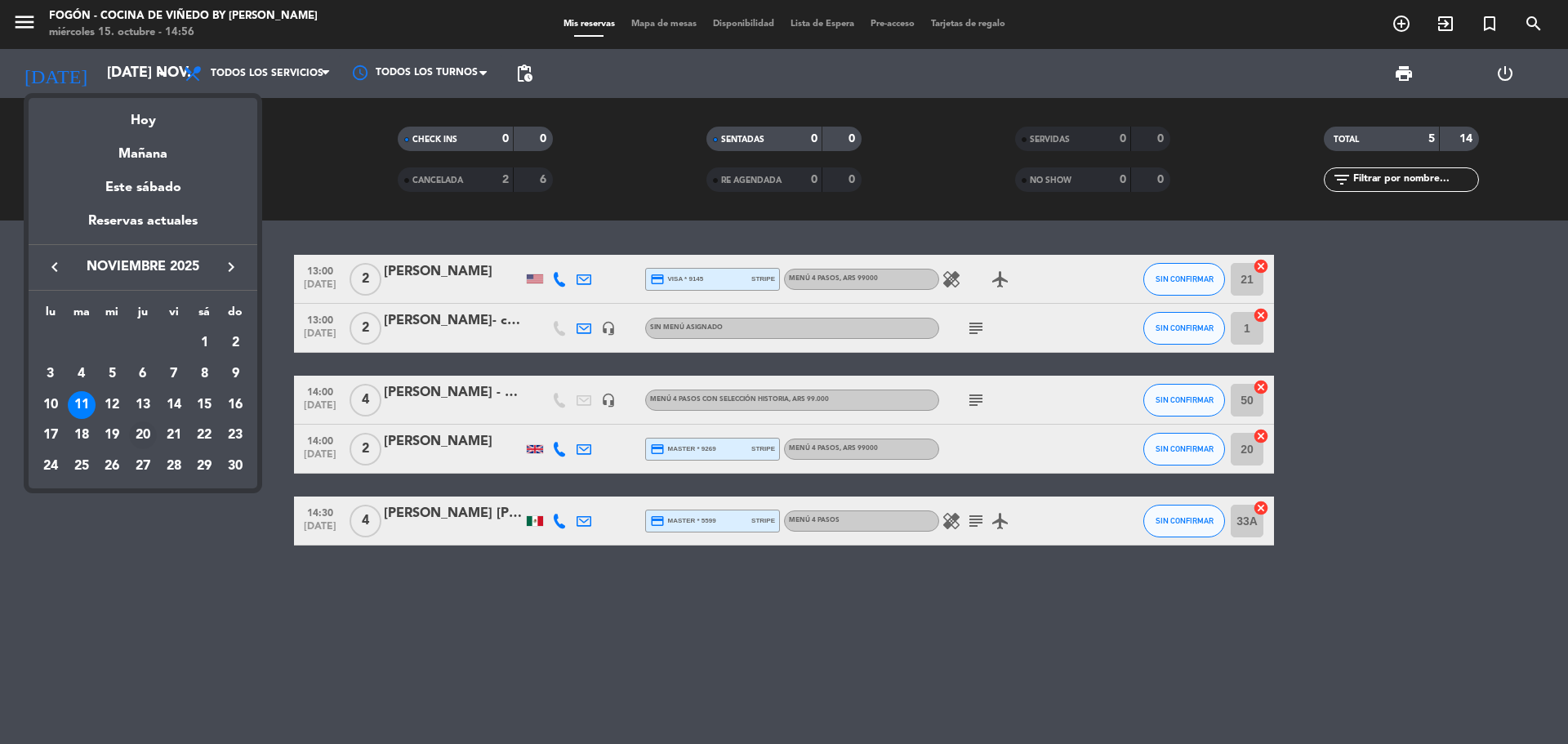
click at [143, 439] on div "20" at bounding box center [143, 436] width 28 height 28
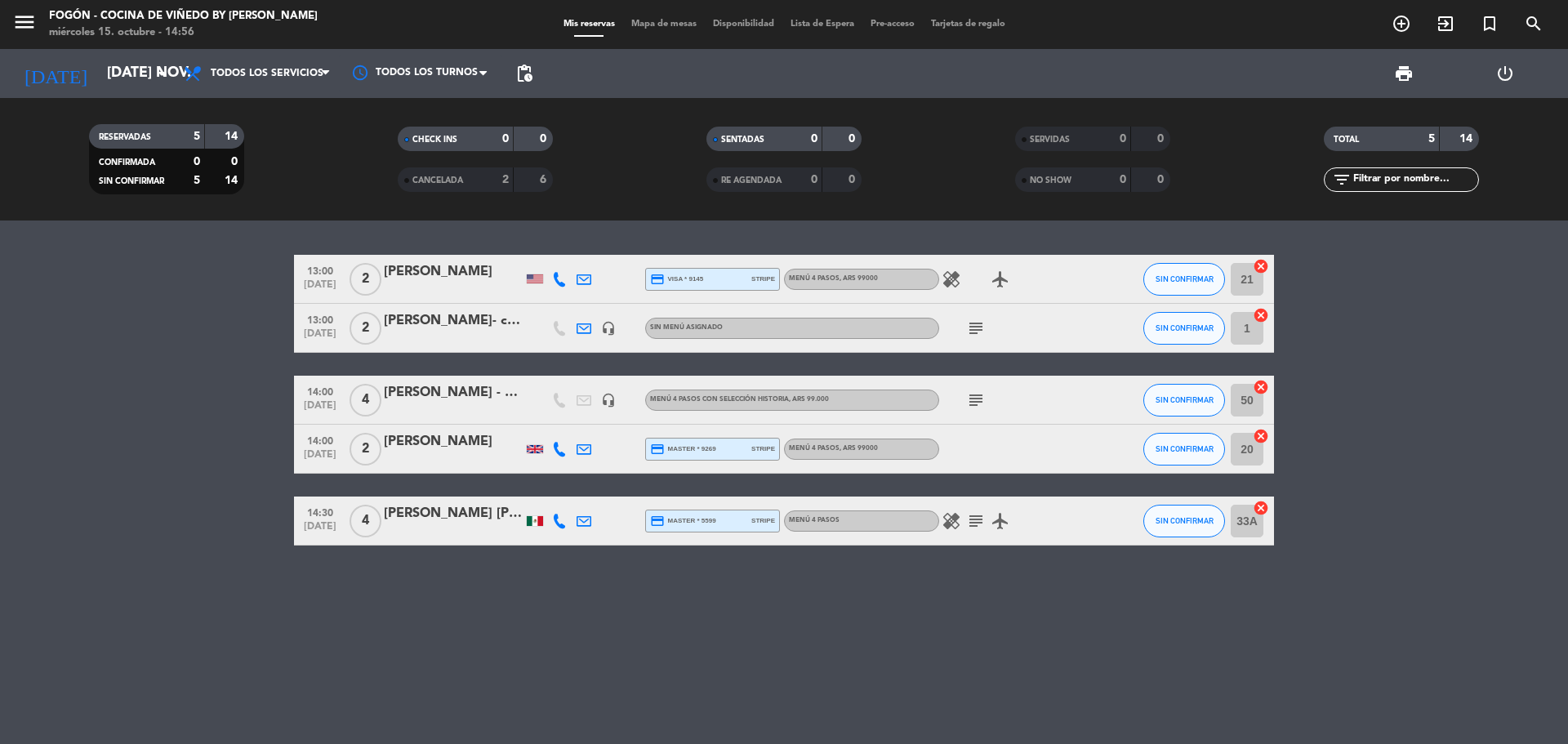
type input "[DEMOGRAPHIC_DATA] [DATE]"
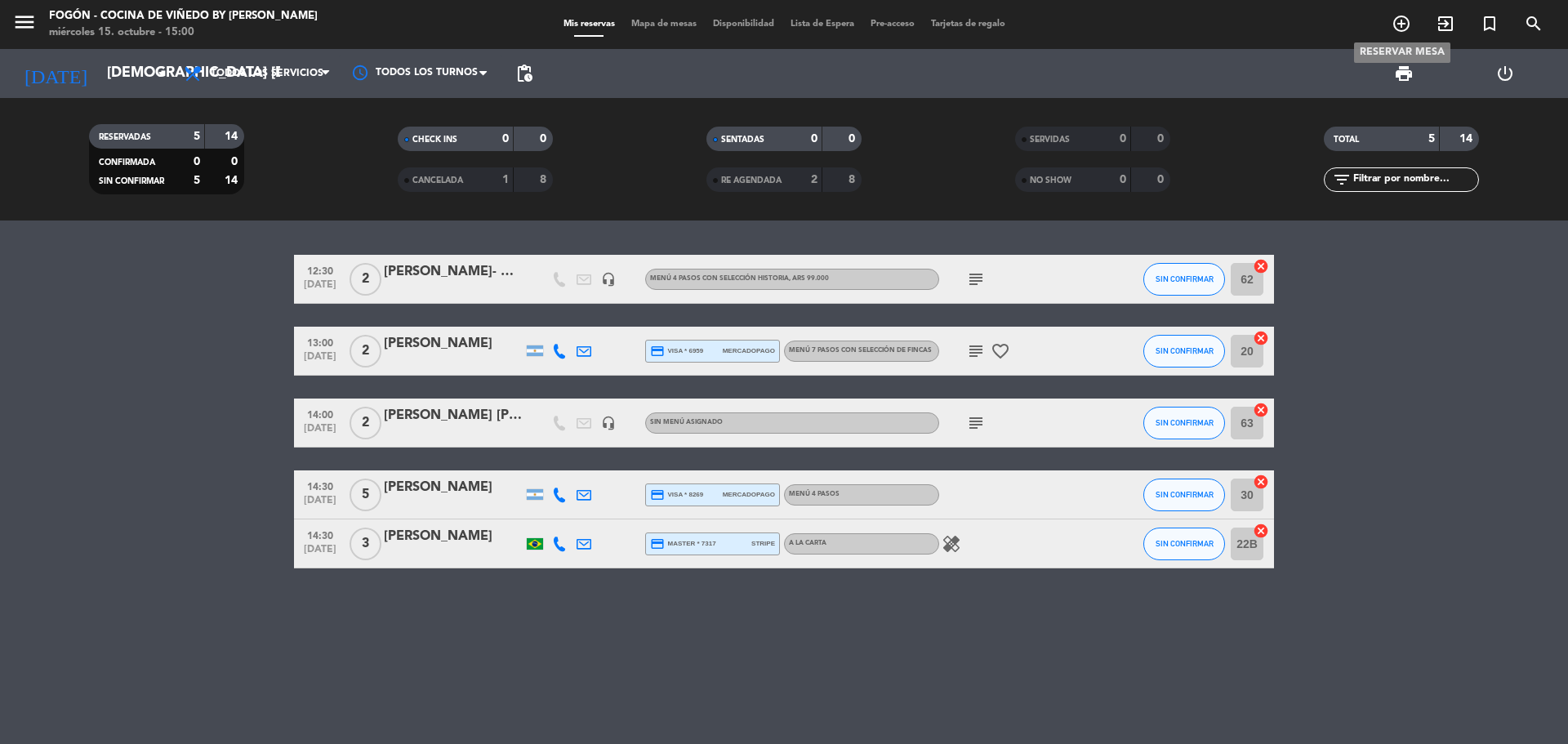
click at [1401, 22] on icon "add_circle_outline" at bounding box center [1401, 23] width 20 height 20
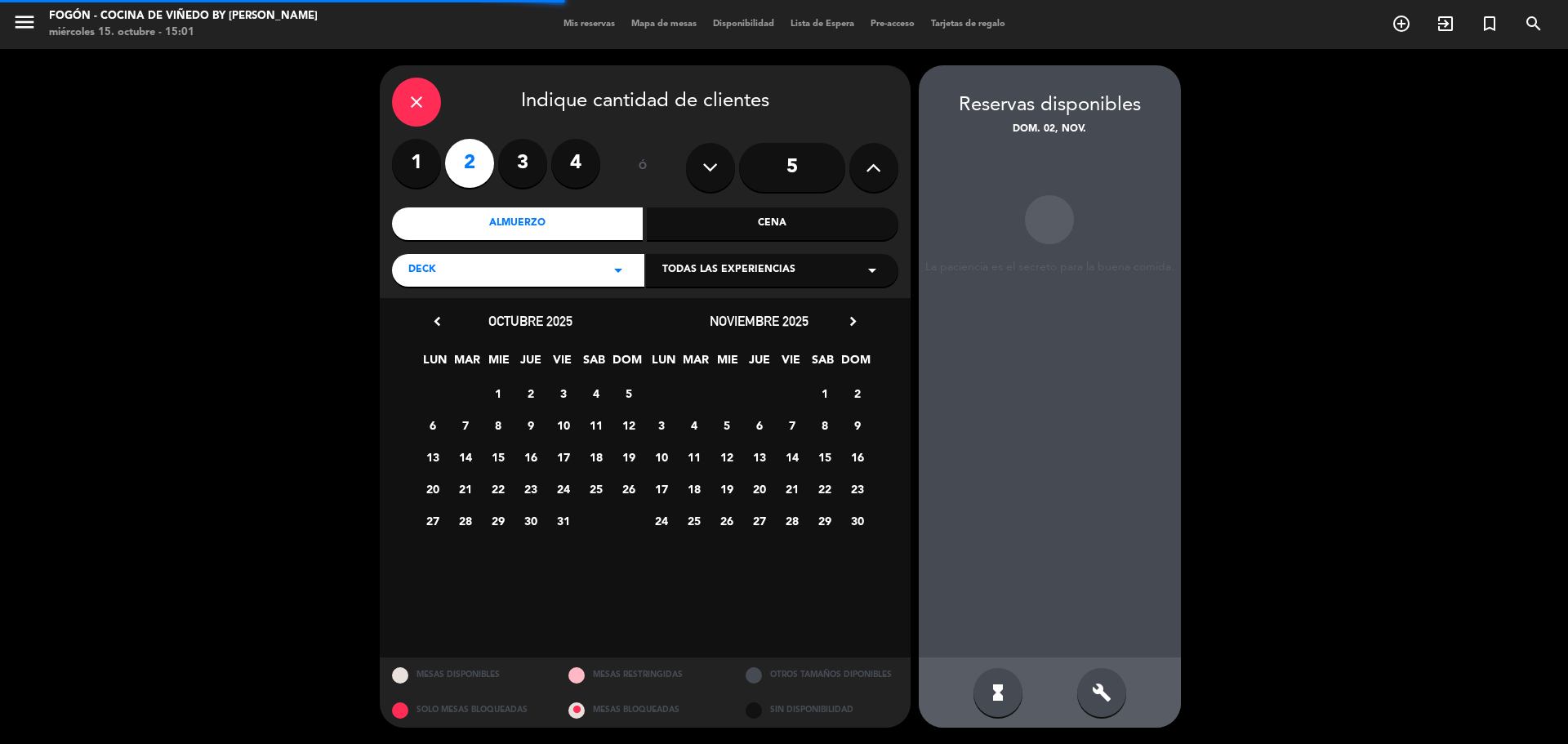
click at [422, 95] on icon "close" at bounding box center [416, 102] width 20 height 20
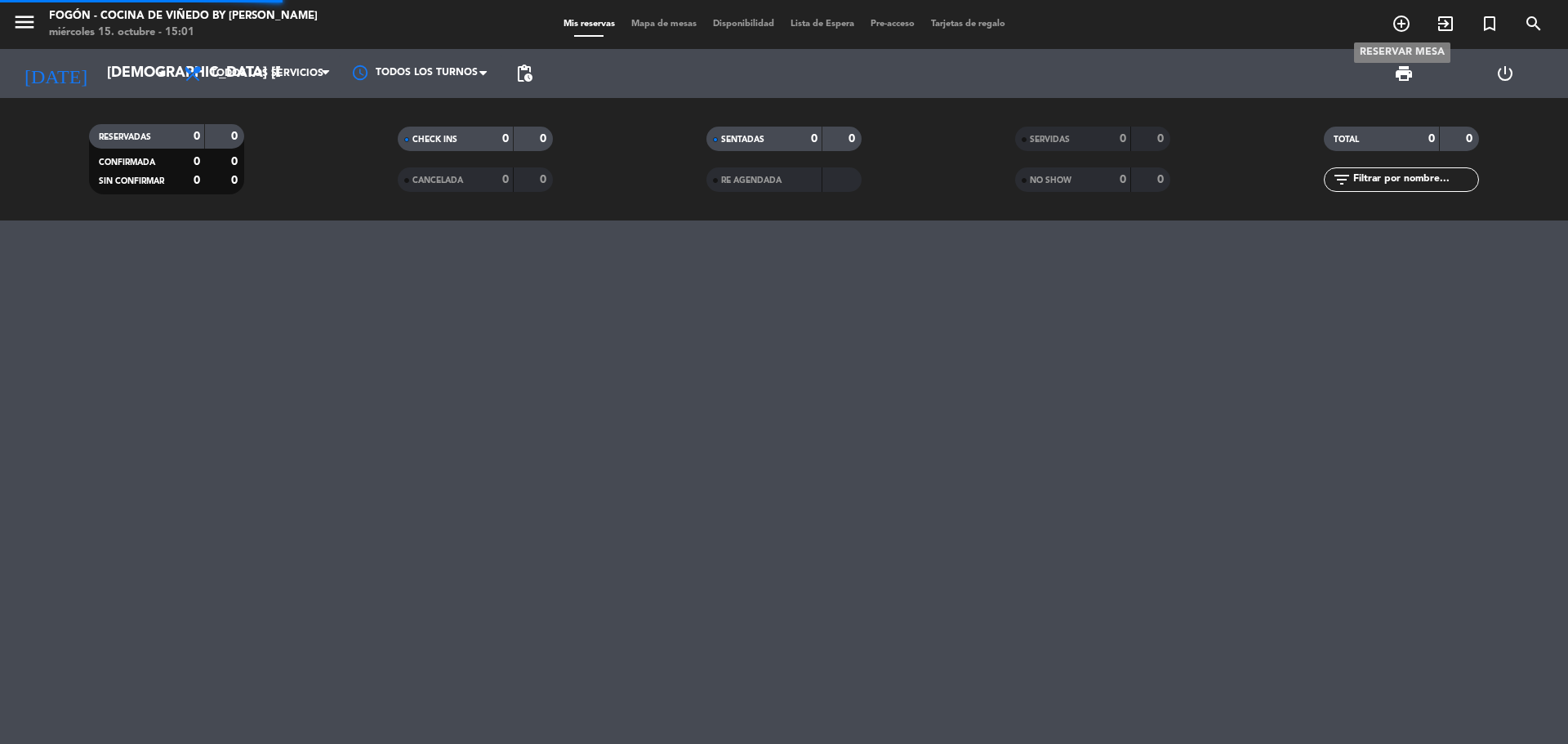
click at [1399, 20] on icon "add_circle_outline" at bounding box center [1401, 23] width 20 height 20
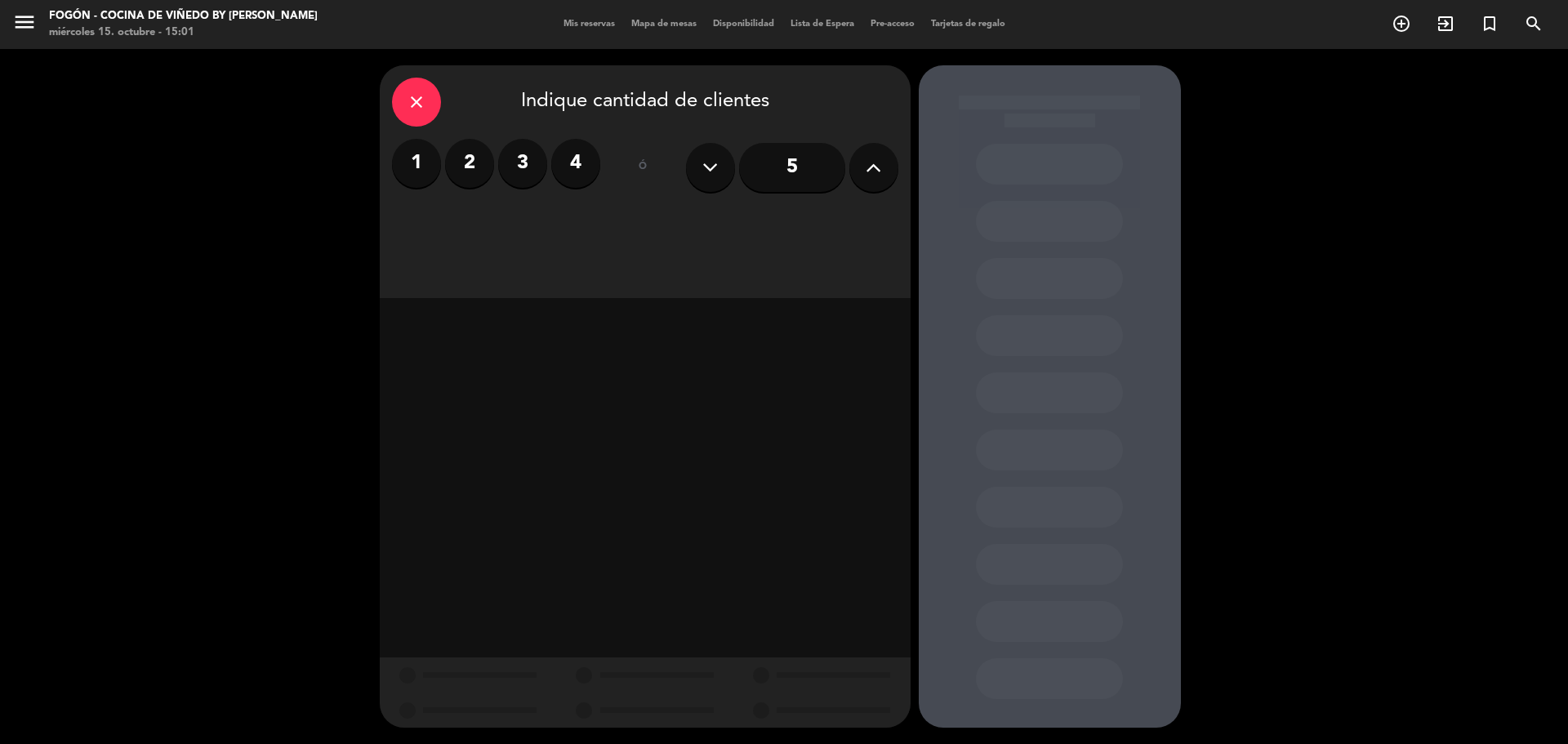
click at [571, 184] on label "4" at bounding box center [575, 163] width 49 height 49
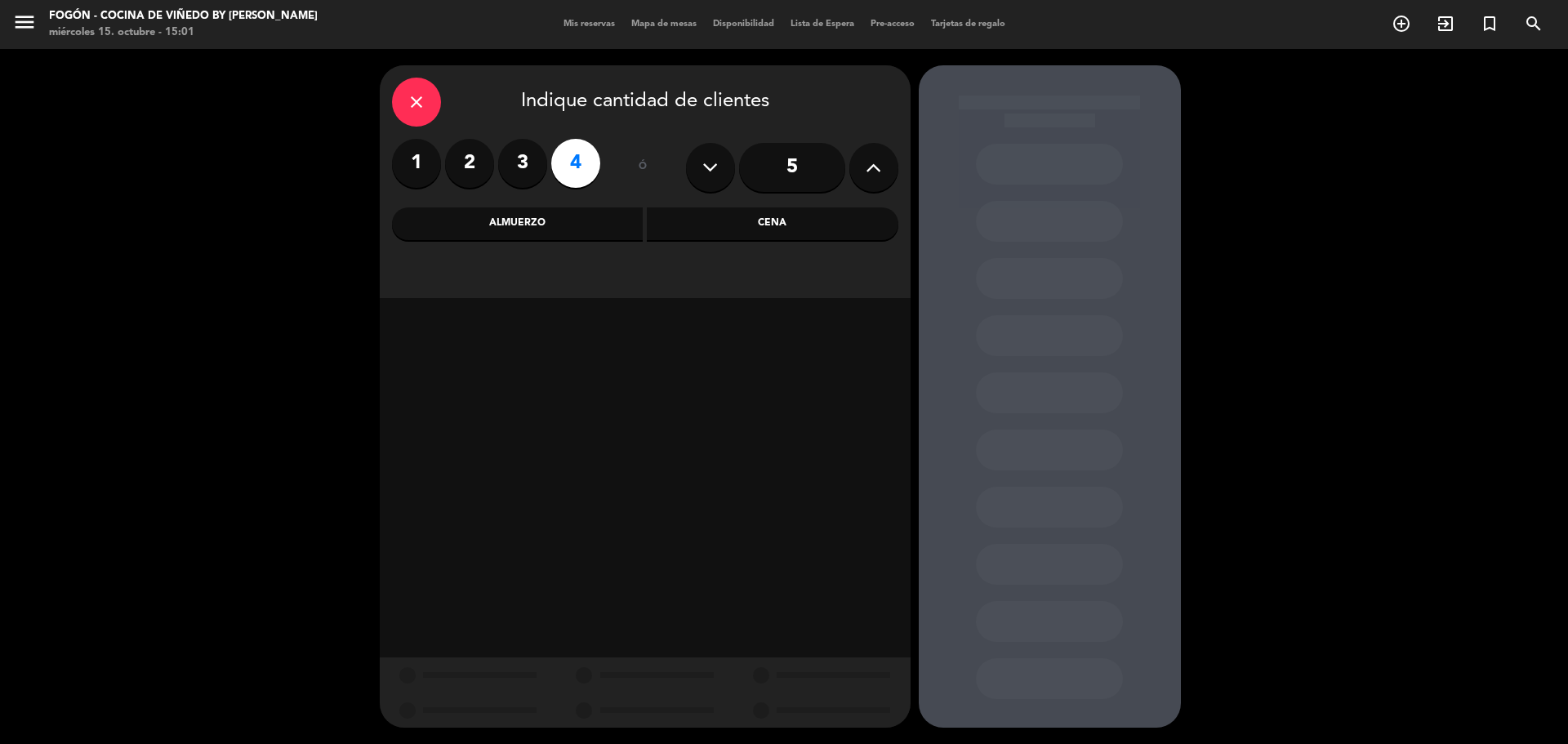
click at [540, 232] on div "Almuerzo" at bounding box center [517, 224] width 251 height 33
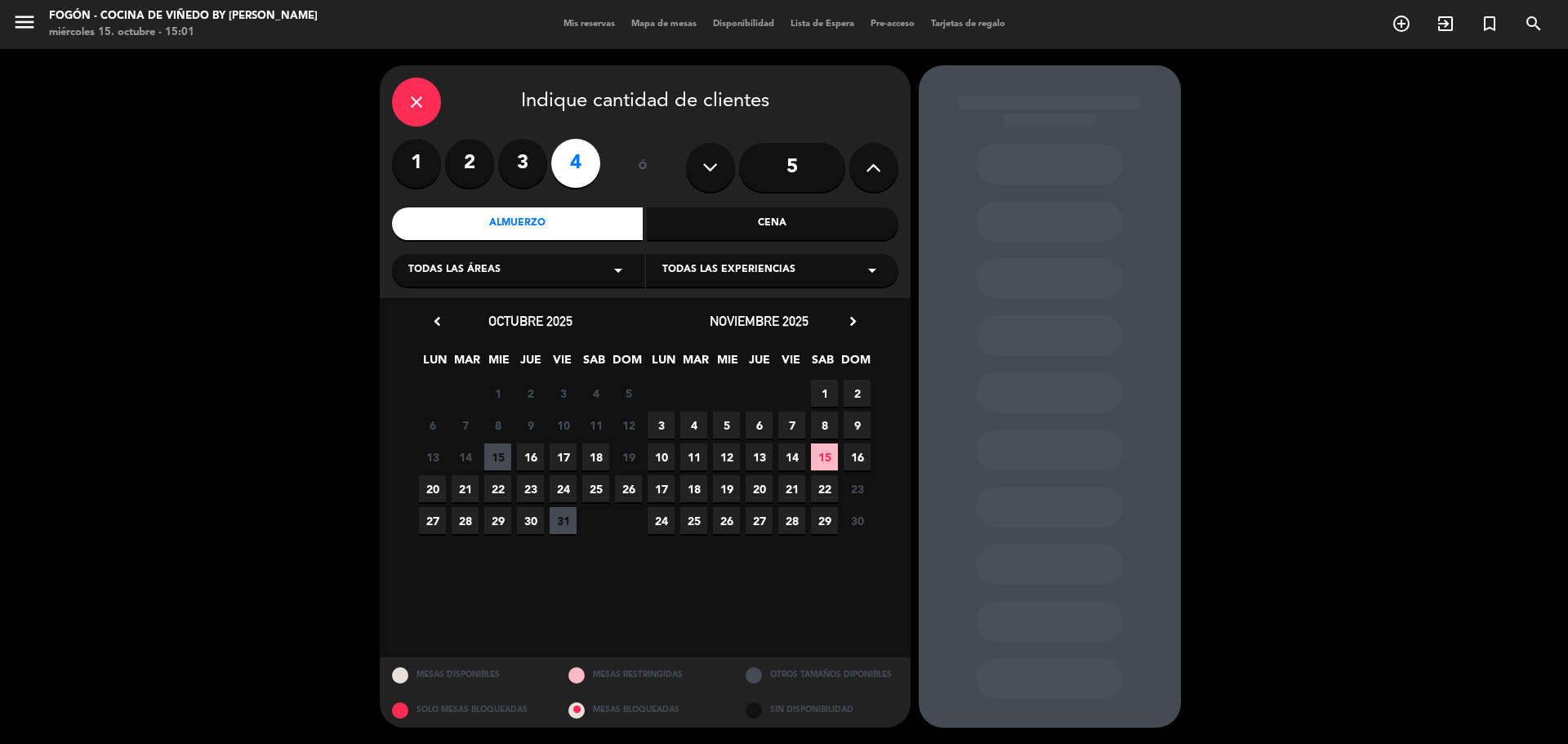
click at [764, 486] on span "20" at bounding box center [759, 488] width 27 height 27
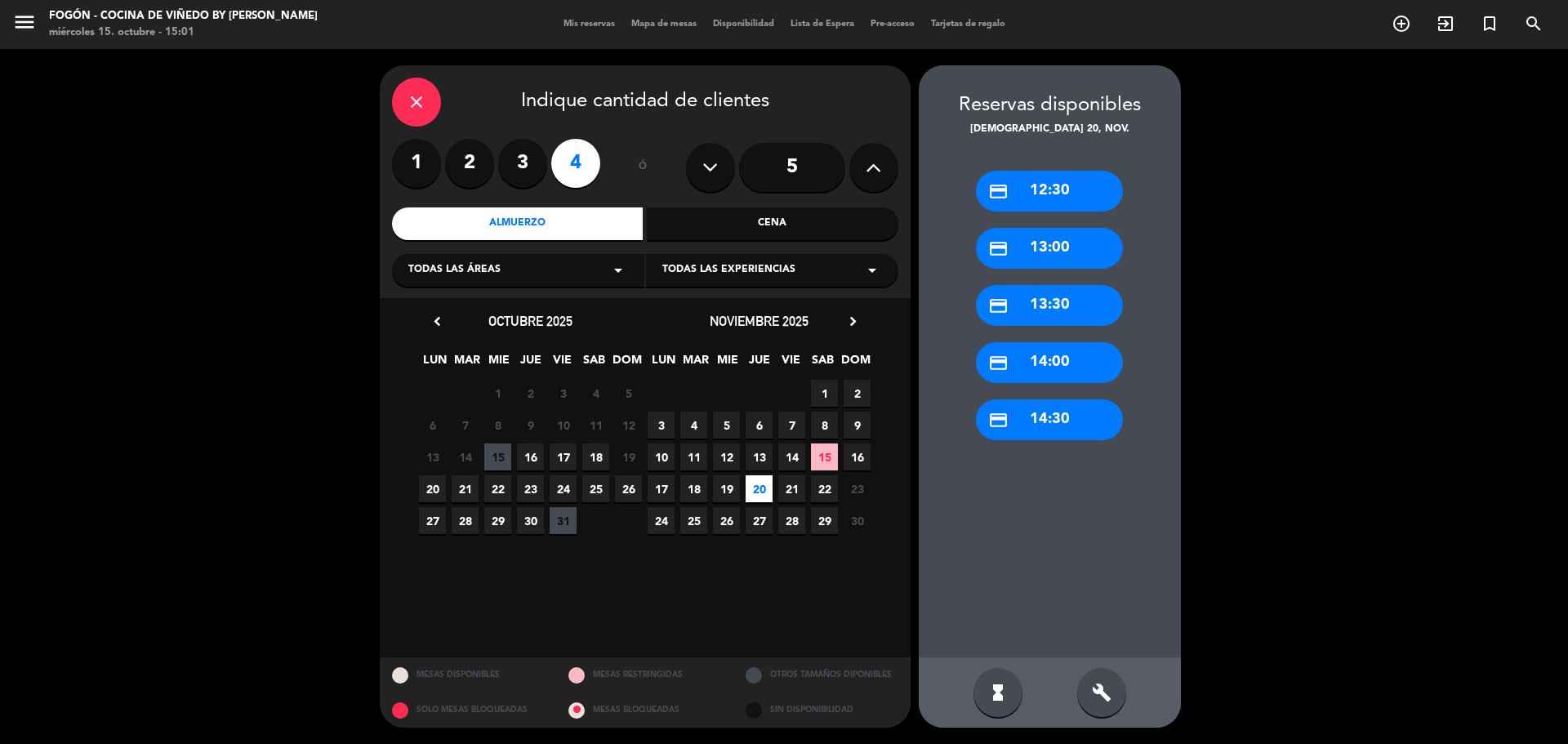
click at [1087, 242] on div "credit_card 13:00" at bounding box center [1050, 248] width 147 height 41
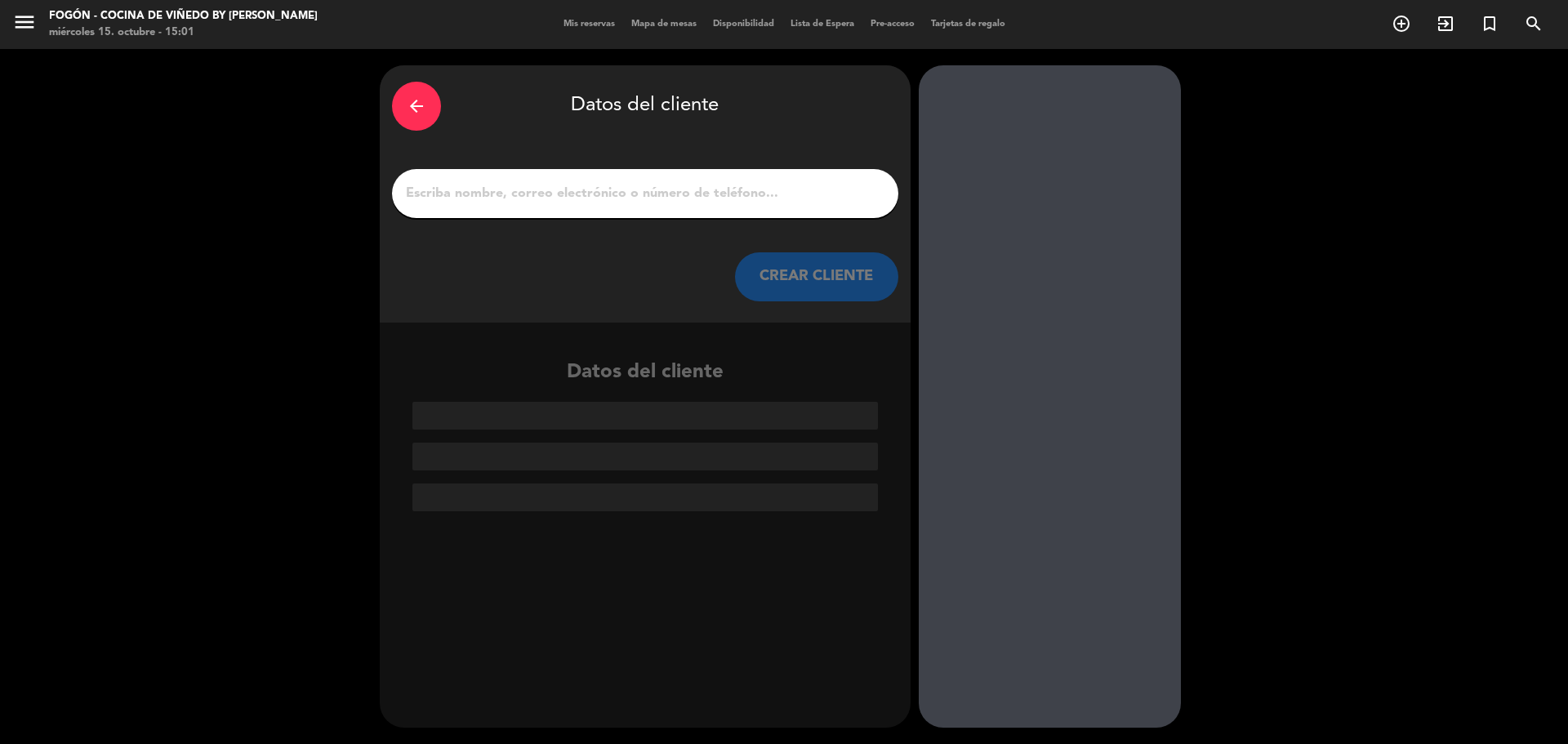
click at [395, 102] on div "arrow_back" at bounding box center [416, 106] width 49 height 49
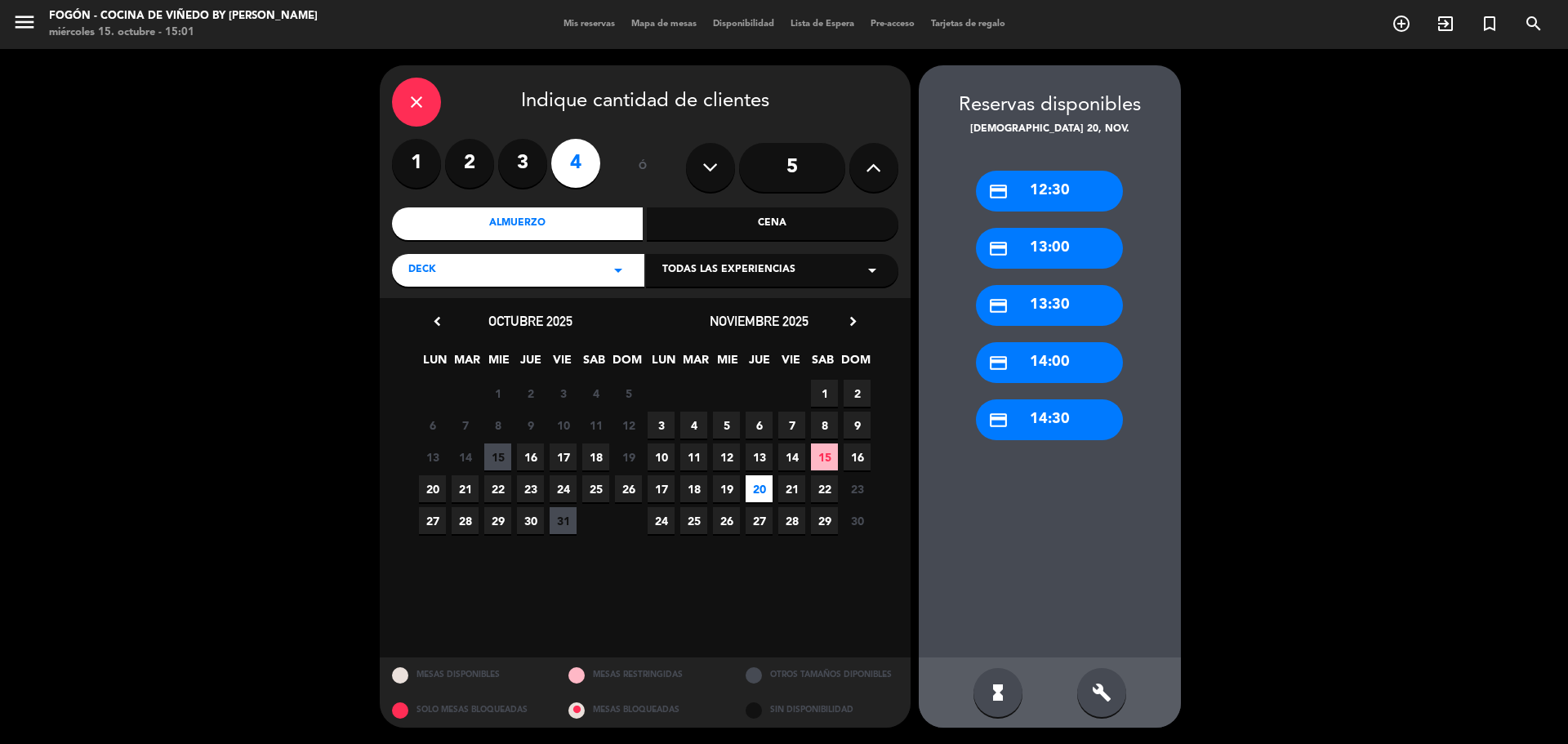
click at [1080, 378] on div "credit_card 14:00" at bounding box center [1050, 362] width 147 height 41
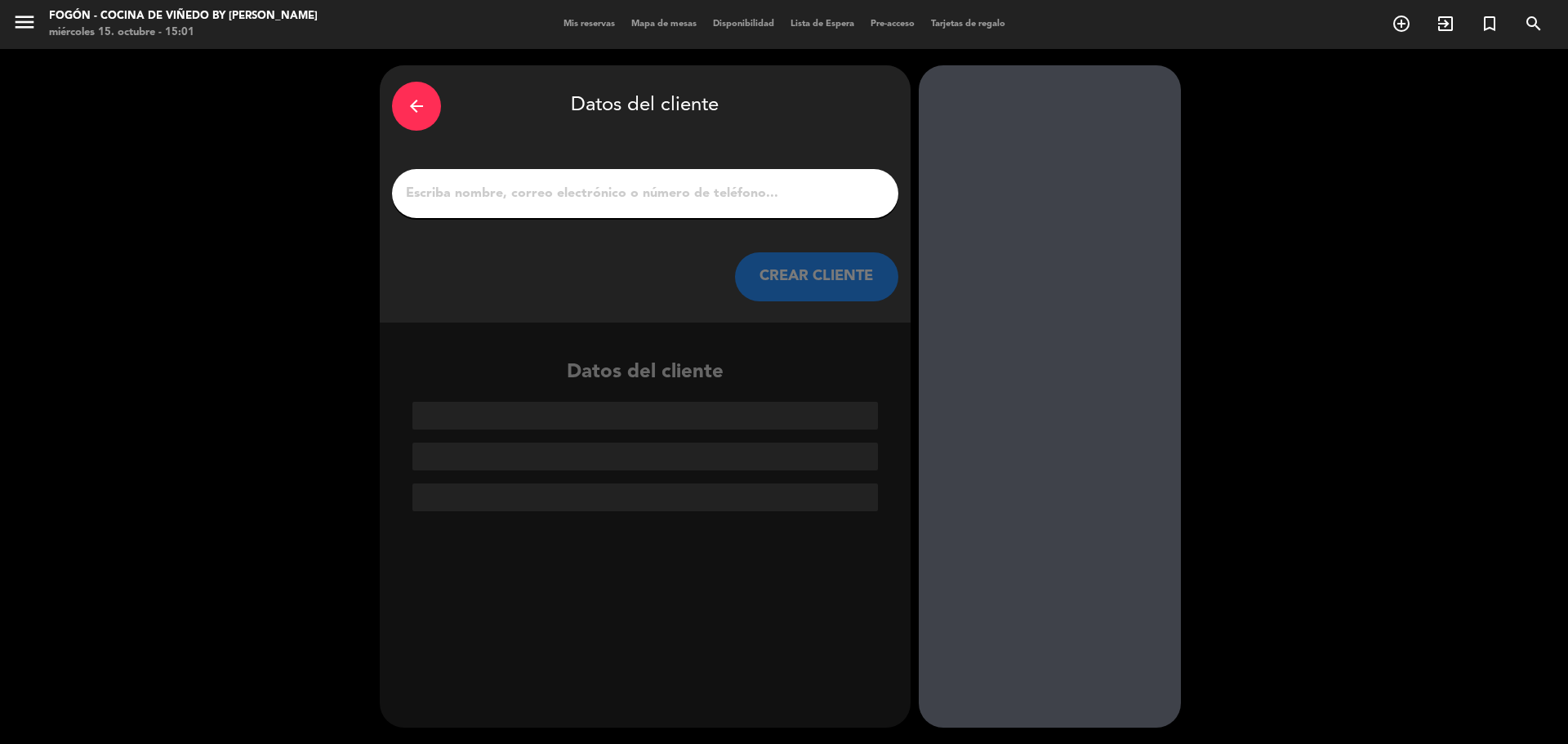
click at [773, 182] on input "1" at bounding box center [645, 194] width 482 height 22
paste input "[PERSON_NAME]"
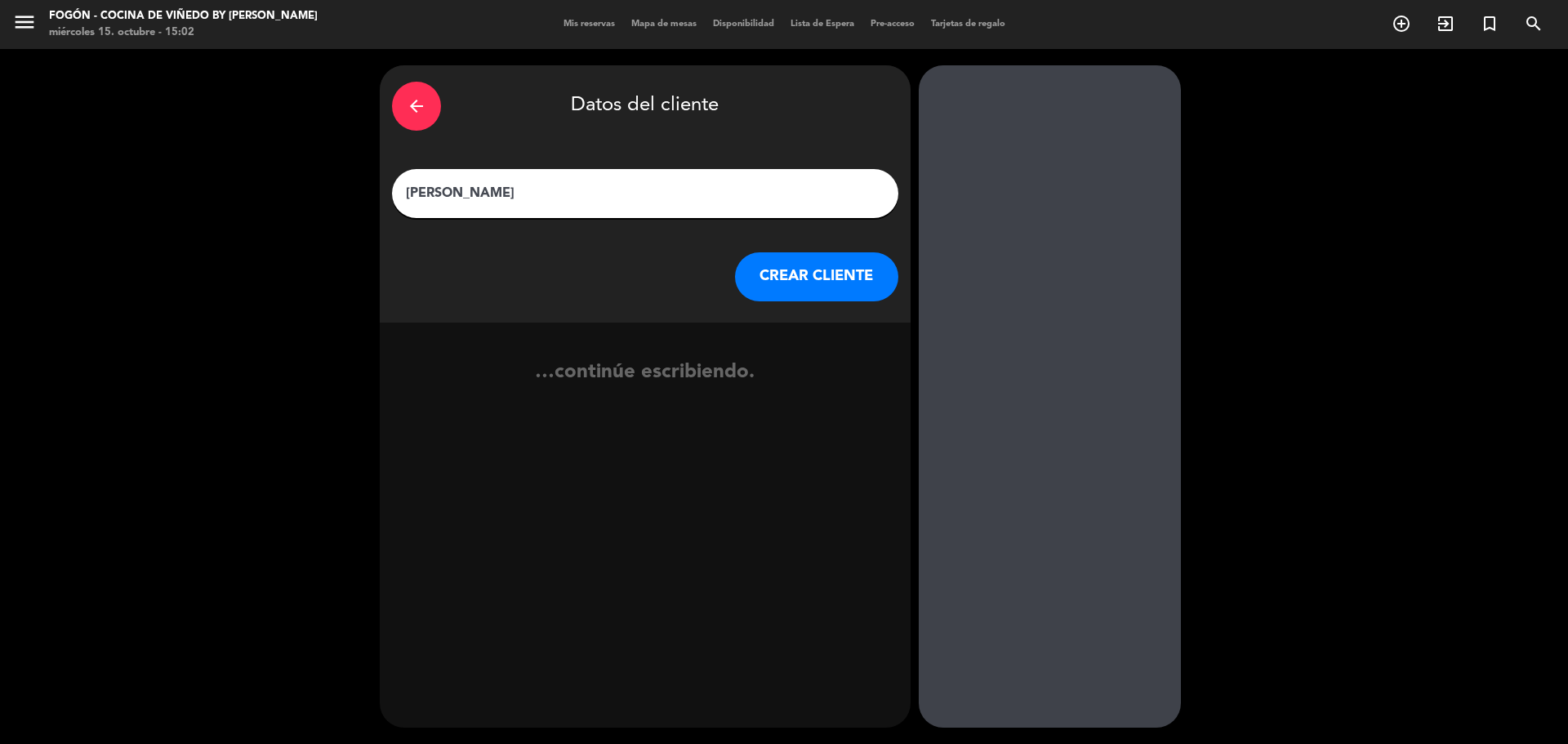
type input "[PERSON_NAME]"
click at [800, 270] on button "CREAR CLIENTE" at bounding box center [816, 277] width 163 height 49
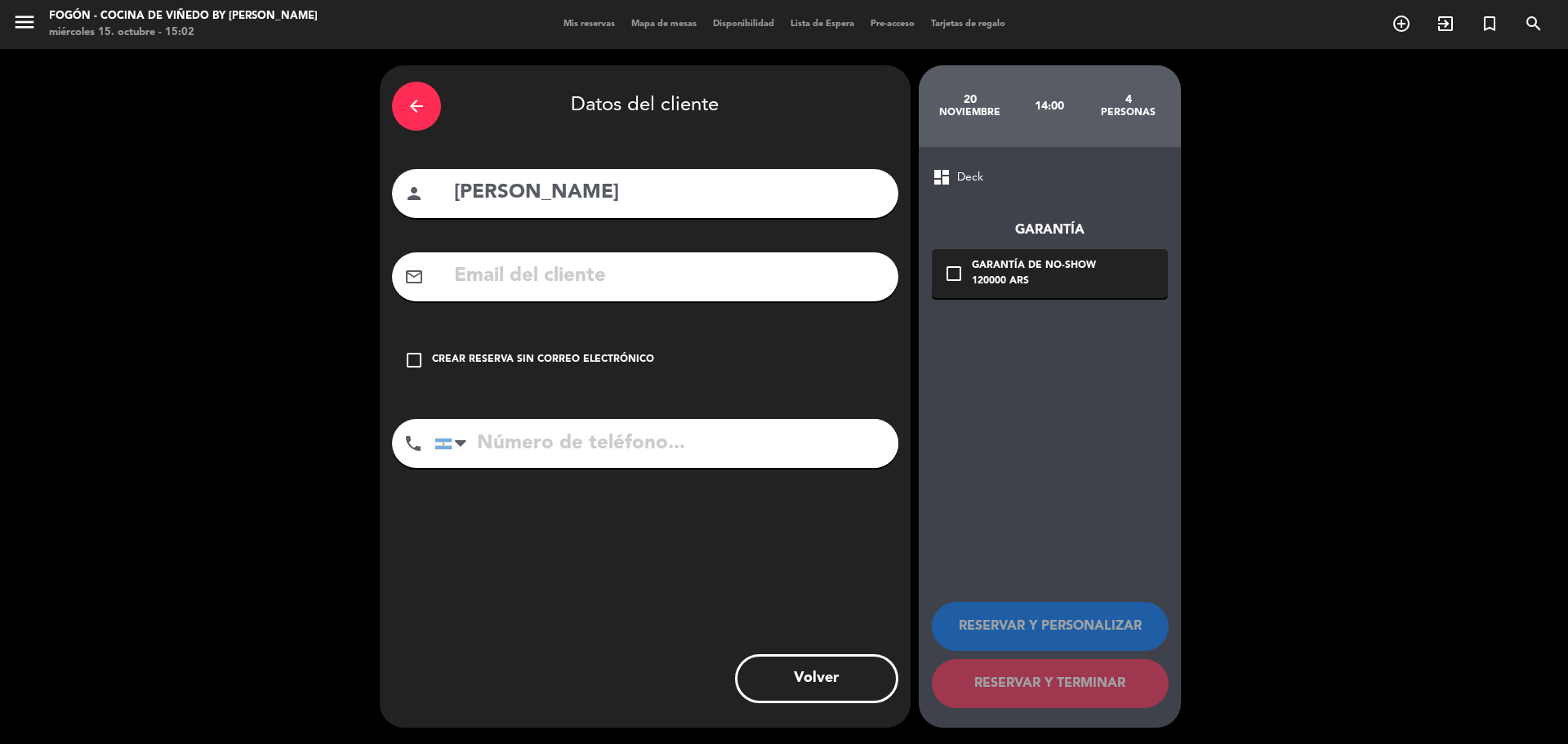
click at [562, 351] on div "check_box_outline_blank Crear reserva sin correo electrónico" at bounding box center [645, 360] width 506 height 49
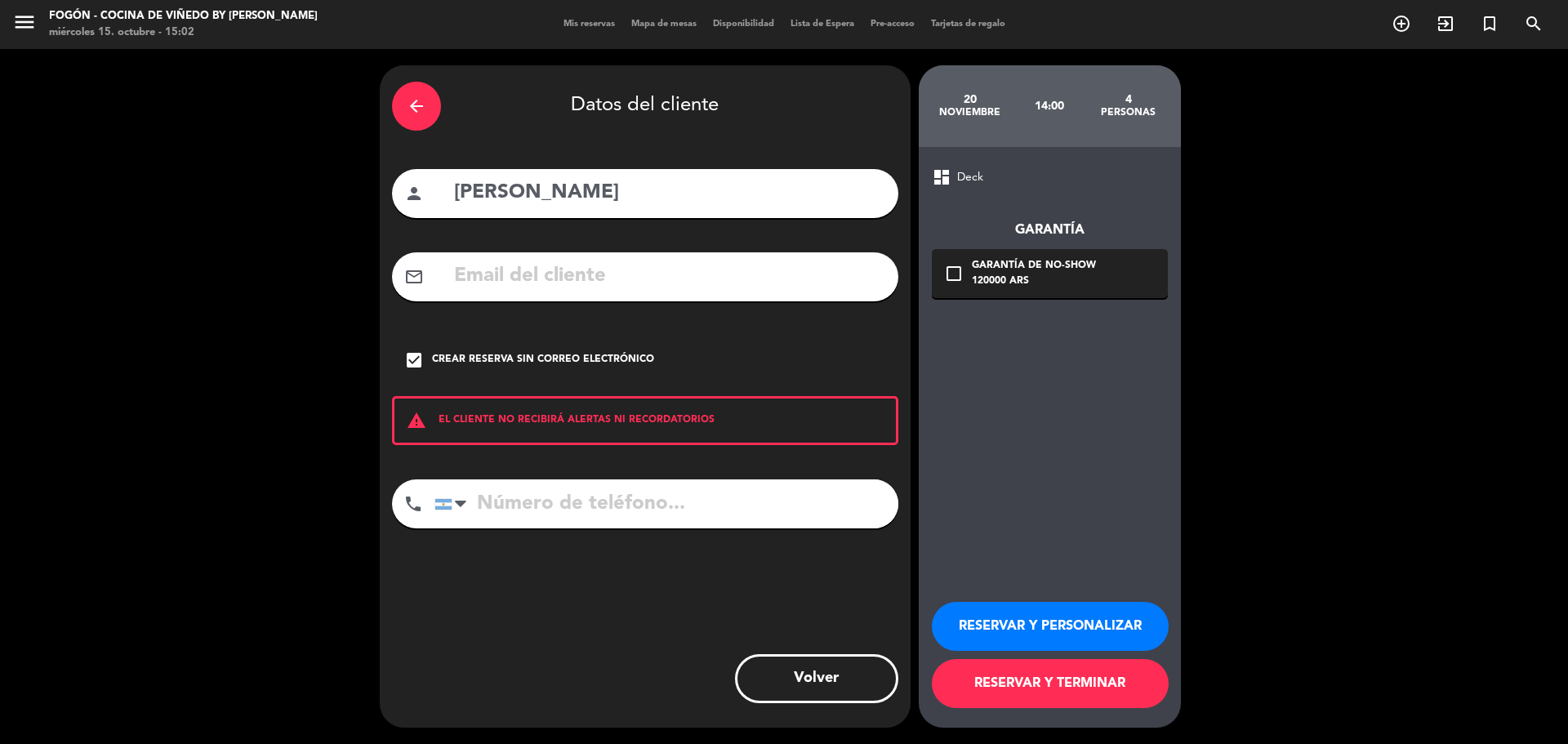
click at [985, 599] on div "RESERVAR Y PERSONALIZAR RESERVAR Y TERMINAR" at bounding box center [1050, 647] width 236 height 160
click at [993, 628] on button "RESERVAR Y PERSONALIZAR" at bounding box center [1051, 626] width 237 height 49
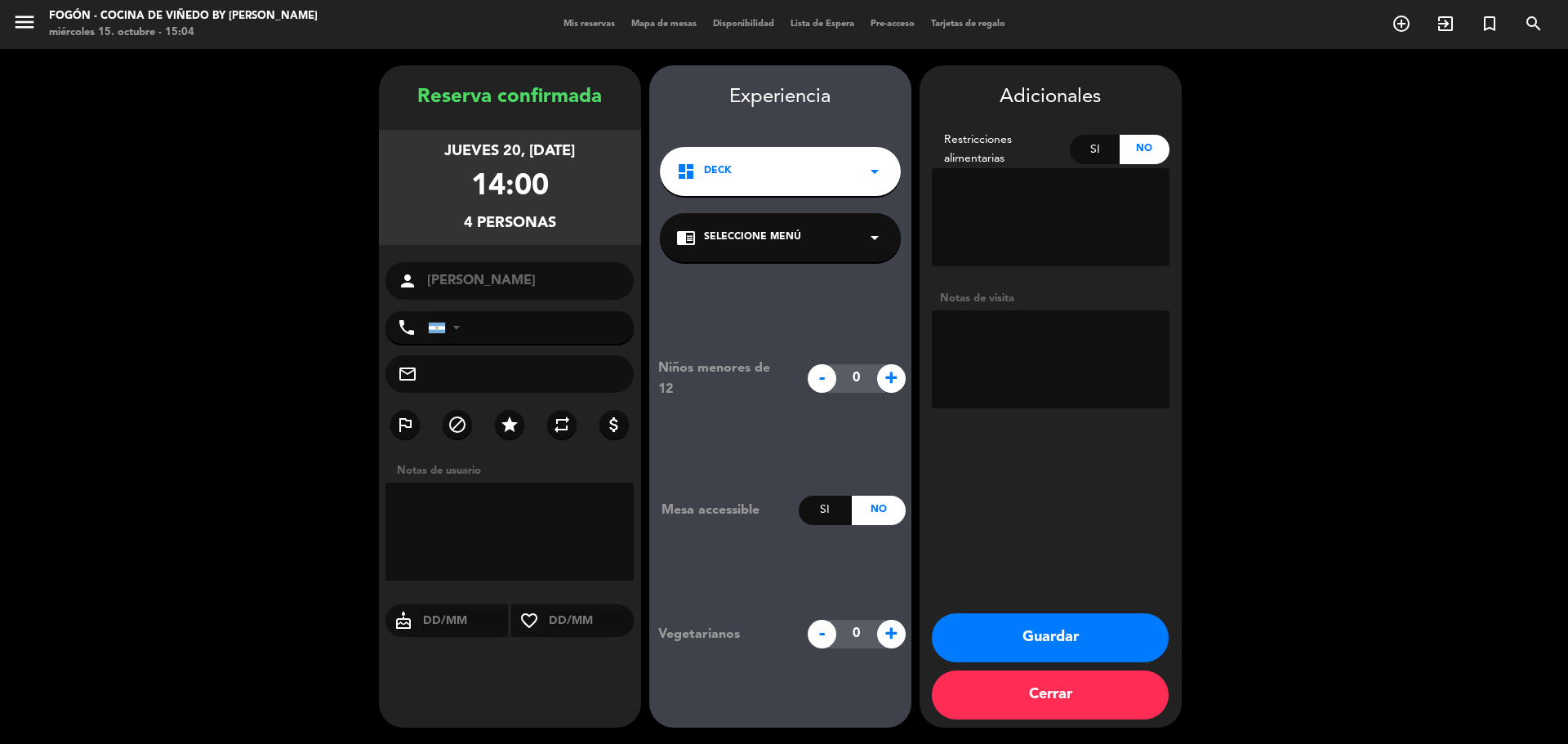
click at [1014, 353] on textarea at bounding box center [1051, 359] width 238 height 98
type textarea "[PERSON_NAME] wsp 15/10 paga pax"
click at [1131, 640] on button "Guardar" at bounding box center [1051, 638] width 237 height 49
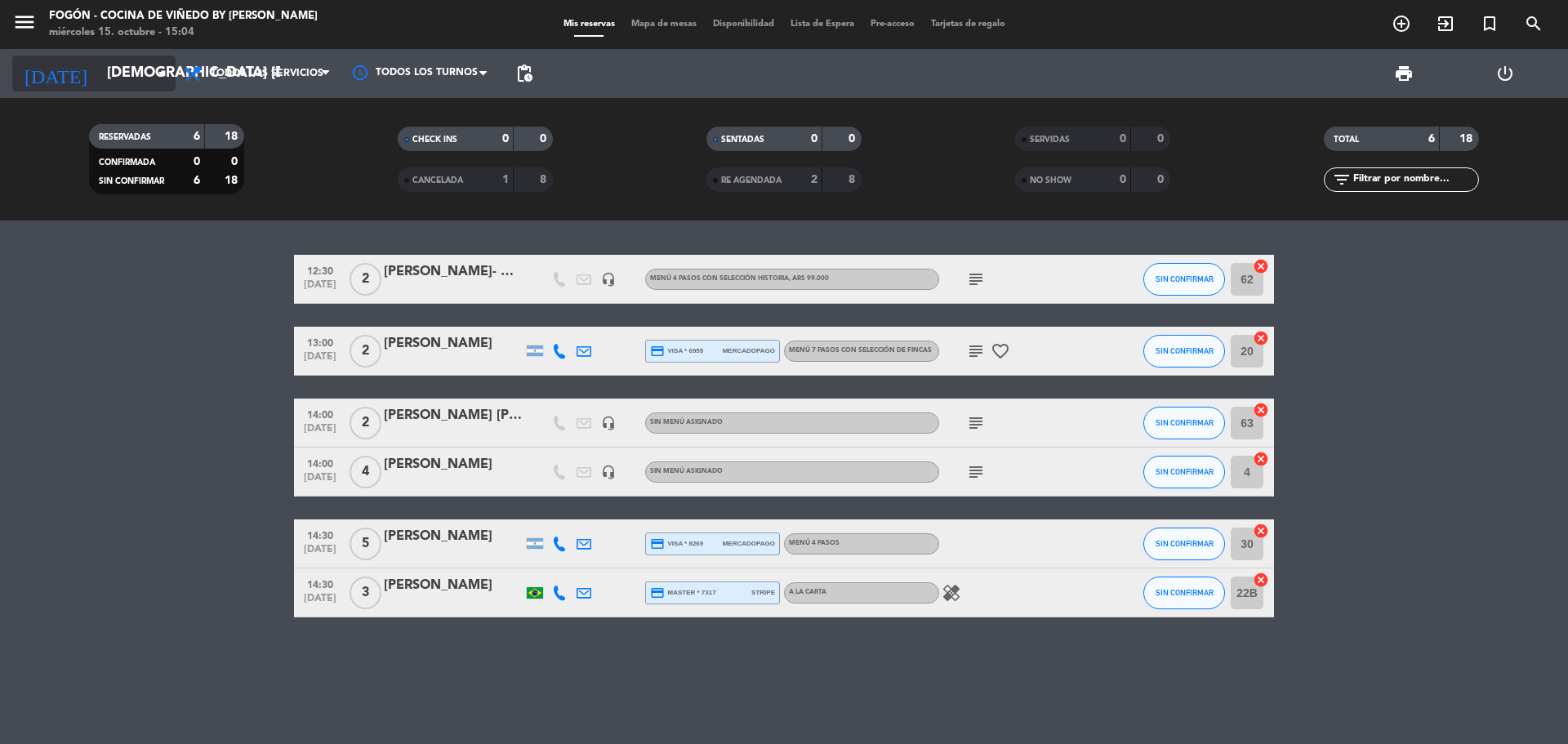
click at [119, 85] on input "[DEMOGRAPHIC_DATA] [DATE]" at bounding box center [193, 73] width 189 height 33
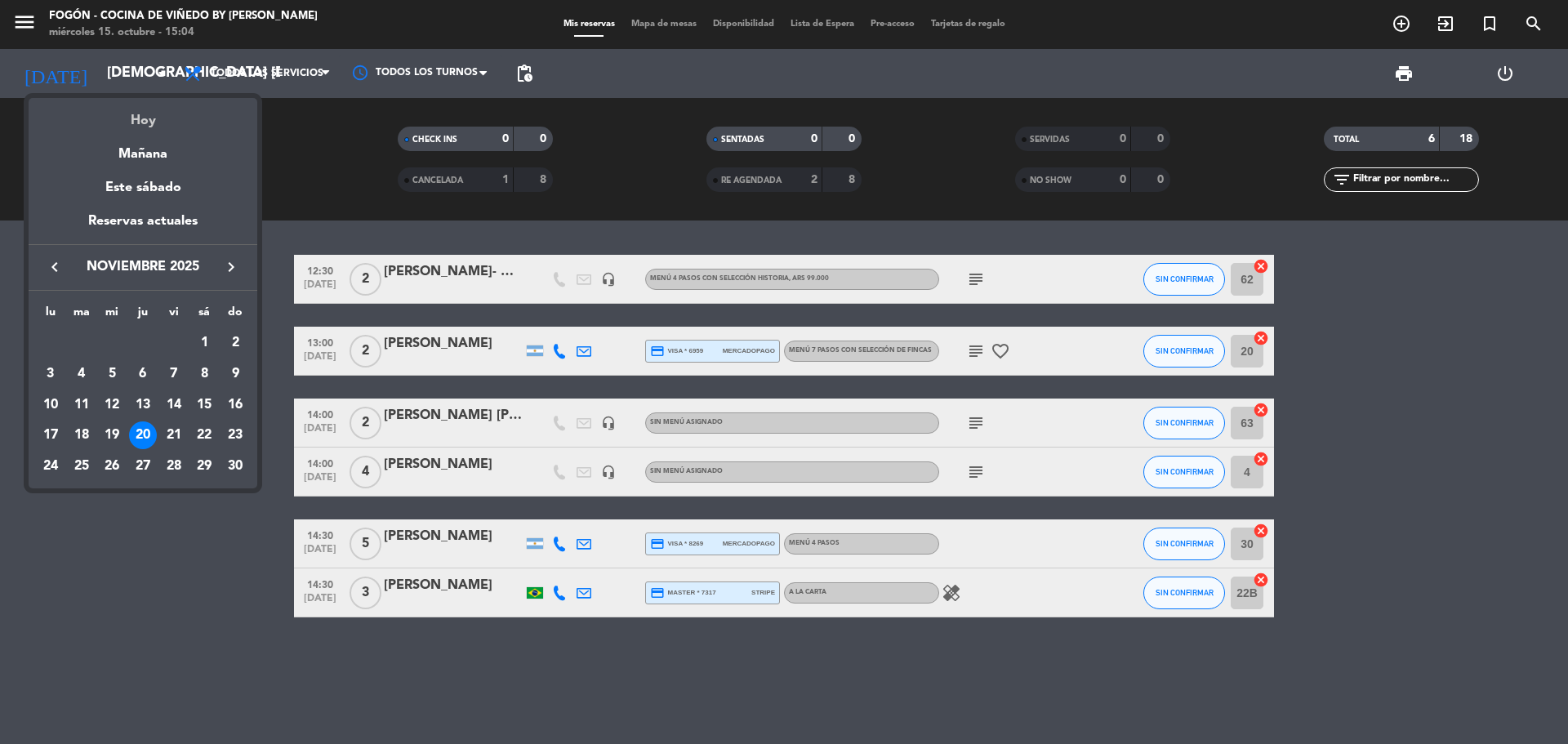
click at [126, 112] on div "Hoy" at bounding box center [143, 114] width 229 height 34
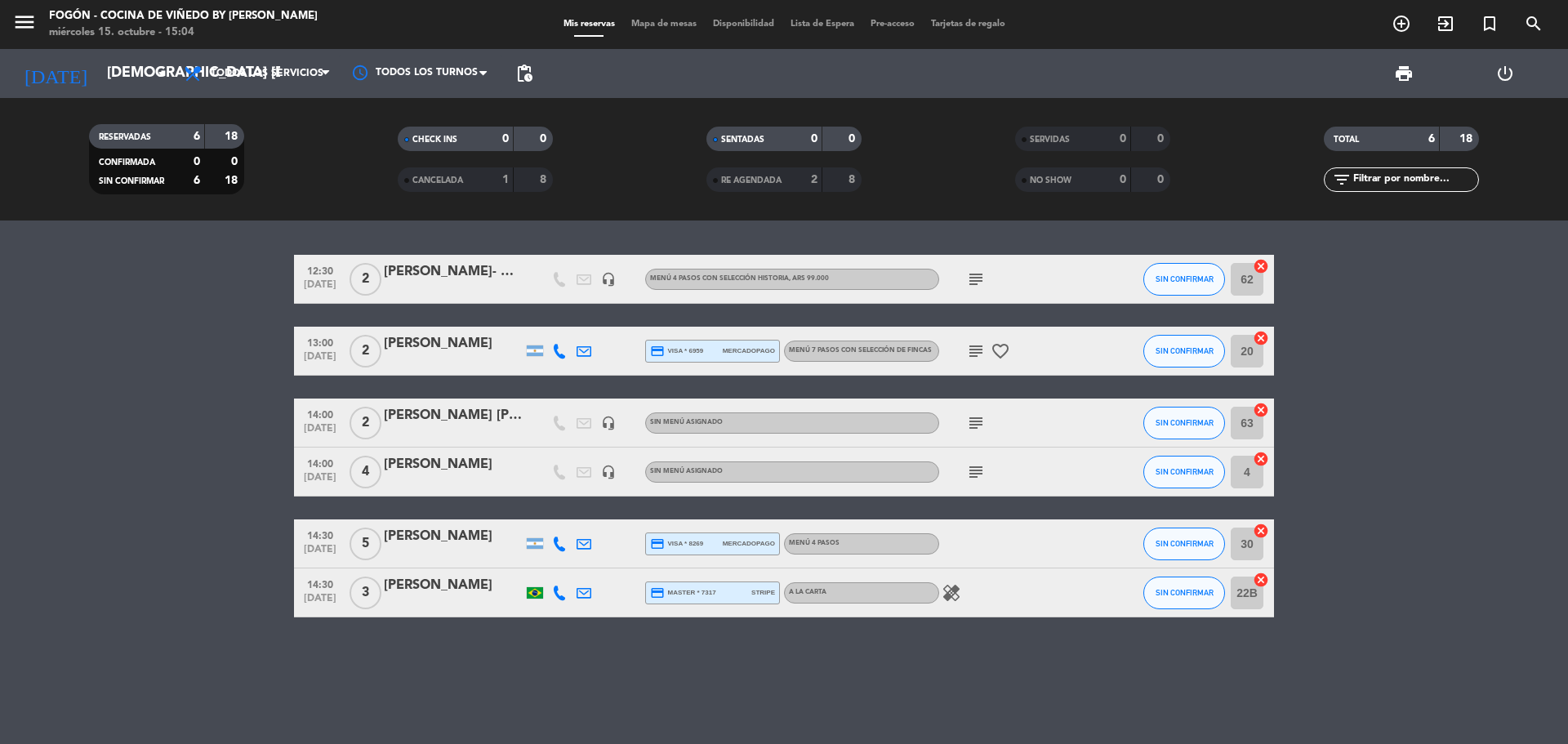
type input "mié. [DATE]"
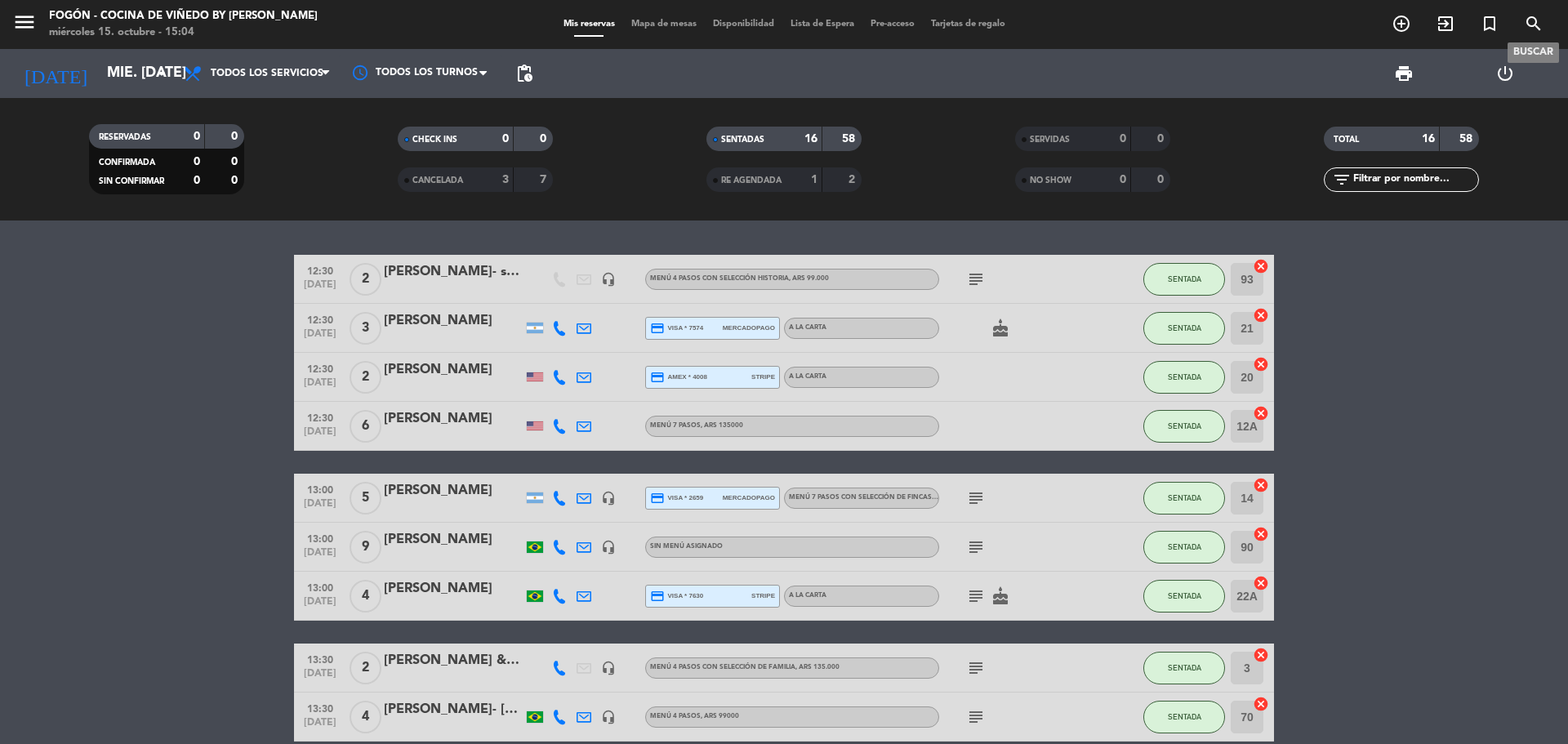
click at [1532, 21] on icon "search" at bounding box center [1533, 23] width 20 height 20
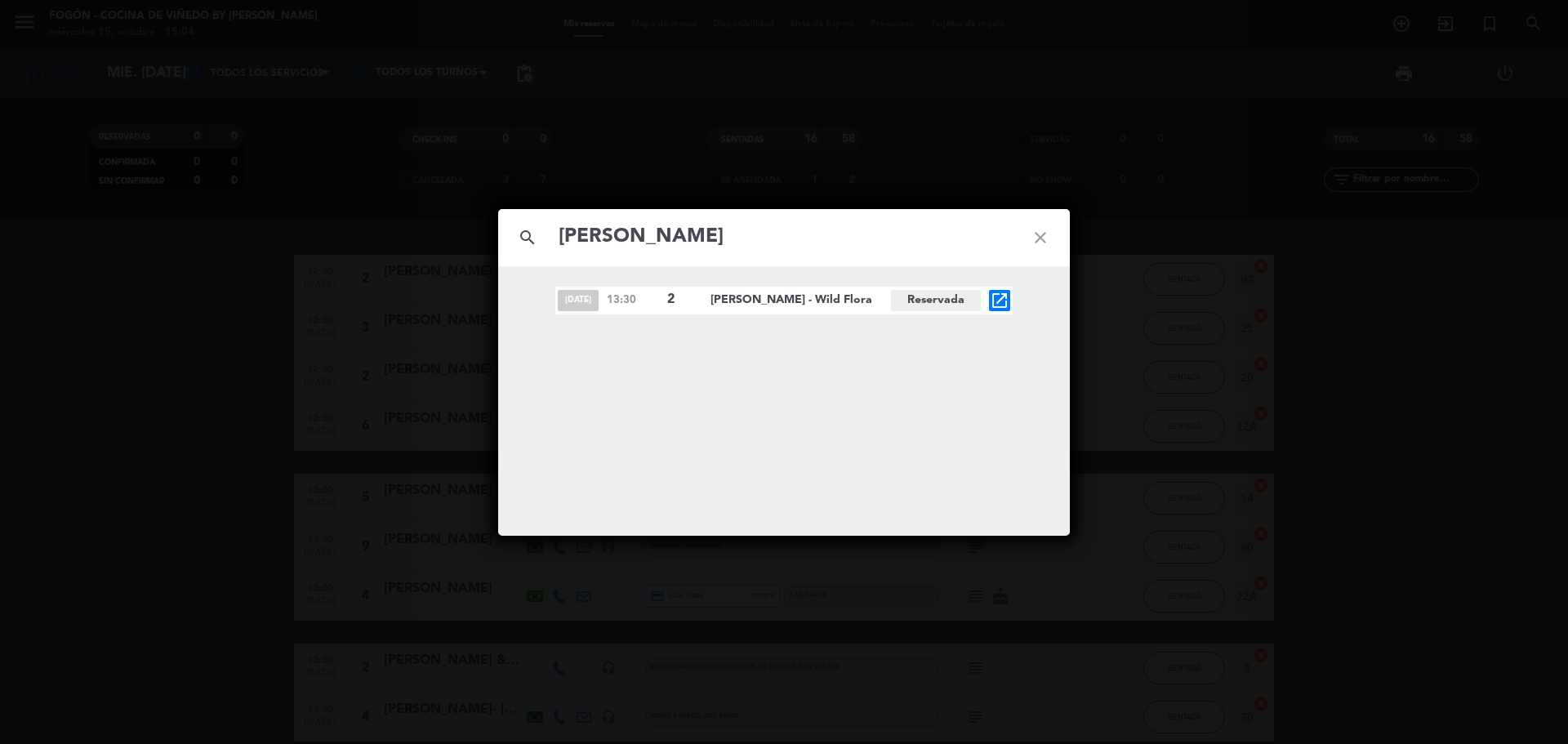
type input "[PERSON_NAME]"
click at [1001, 304] on icon "open_in_new" at bounding box center [1000, 301] width 20 height 20
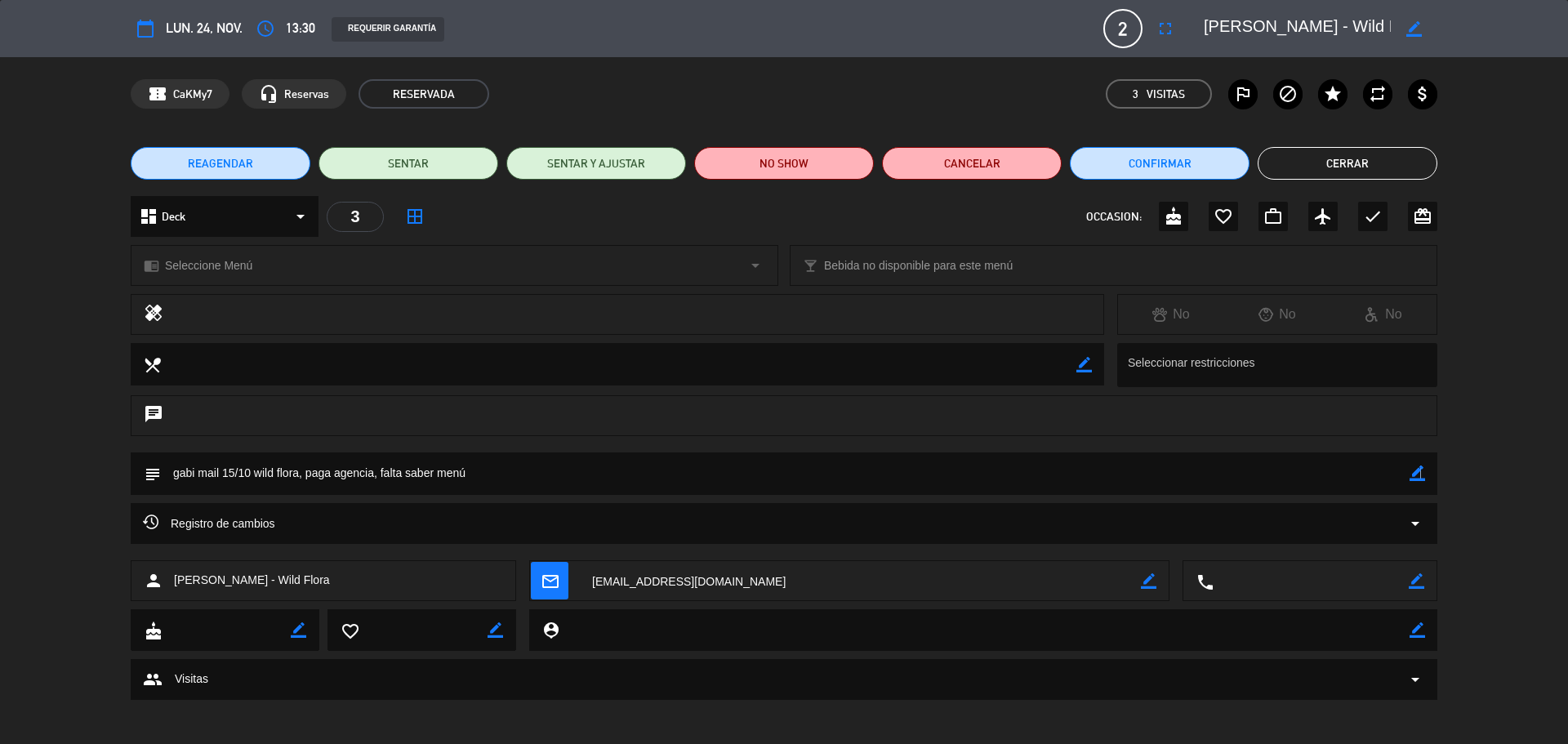
click at [1419, 475] on icon "border_color" at bounding box center [1418, 474] width 16 height 16
drag, startPoint x: 553, startPoint y: 468, endPoint x: 378, endPoint y: 458, distance: 175.3
click at [378, 458] on textarea at bounding box center [785, 474] width 1249 height 41
type textarea "gabi mail 15/10 wild flora, paga agencia, 4 pasos"
click at [256, 226] on div "dashboard Deck arrow_drop_down" at bounding box center [224, 216] width 187 height 41
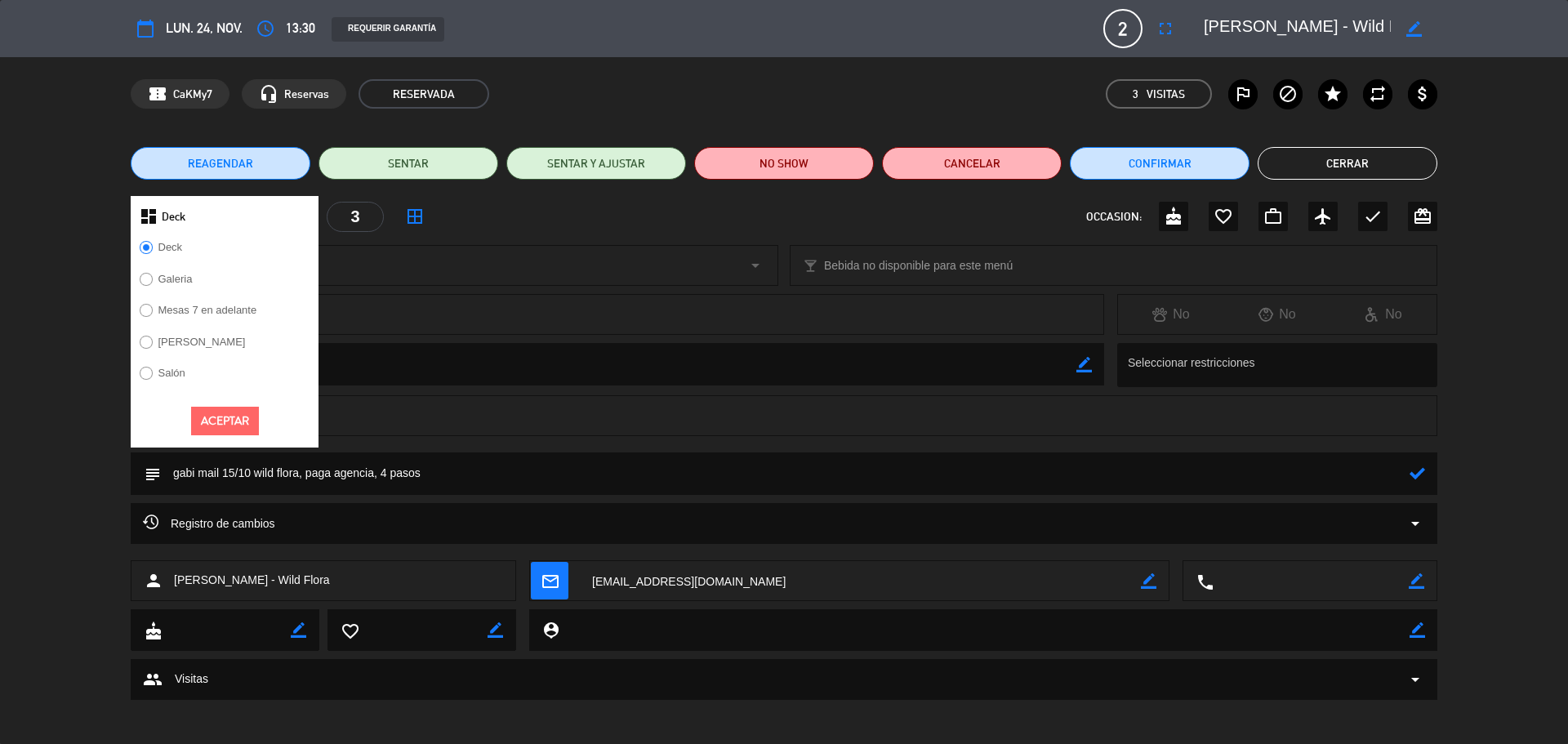
click at [226, 414] on button "Aceptar" at bounding box center [225, 421] width 67 height 29
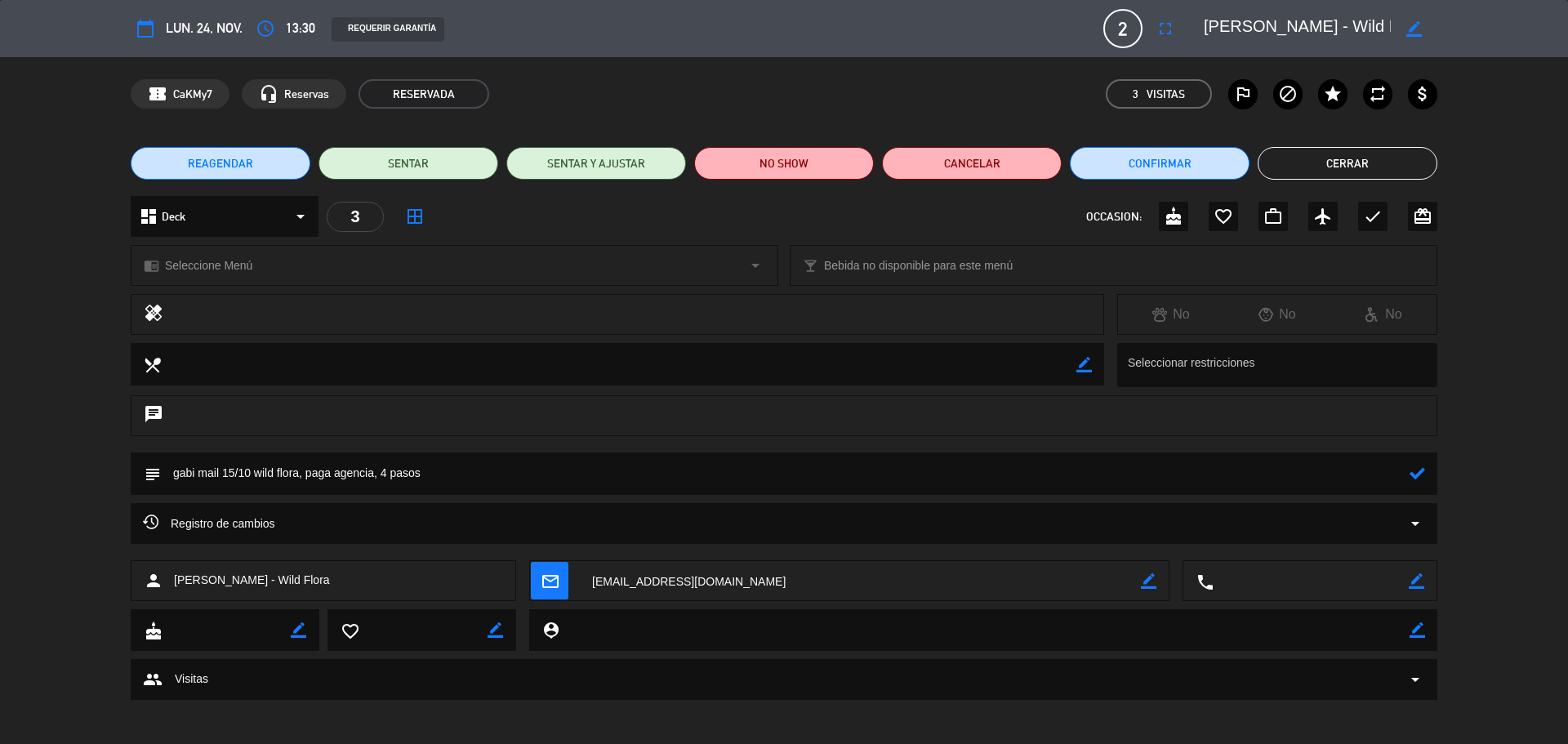
click at [1424, 473] on icon at bounding box center [1418, 474] width 16 height 16
click at [243, 259] on span "Seleccione Menú" at bounding box center [208, 266] width 87 height 19
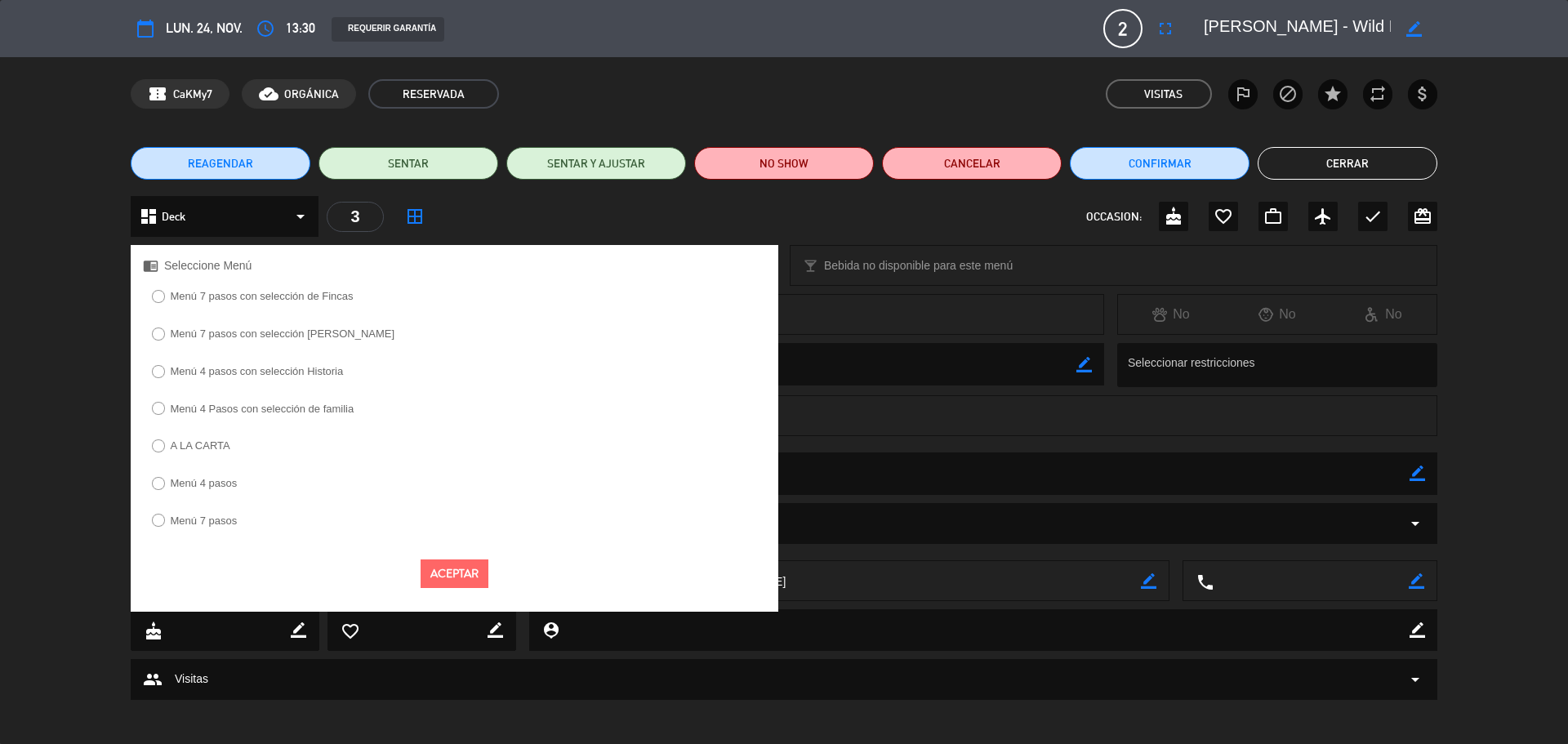
click at [203, 479] on label "Menú 4 pasos" at bounding box center [205, 483] width 67 height 10
click at [440, 570] on button "Aceptar" at bounding box center [454, 574] width 67 height 29
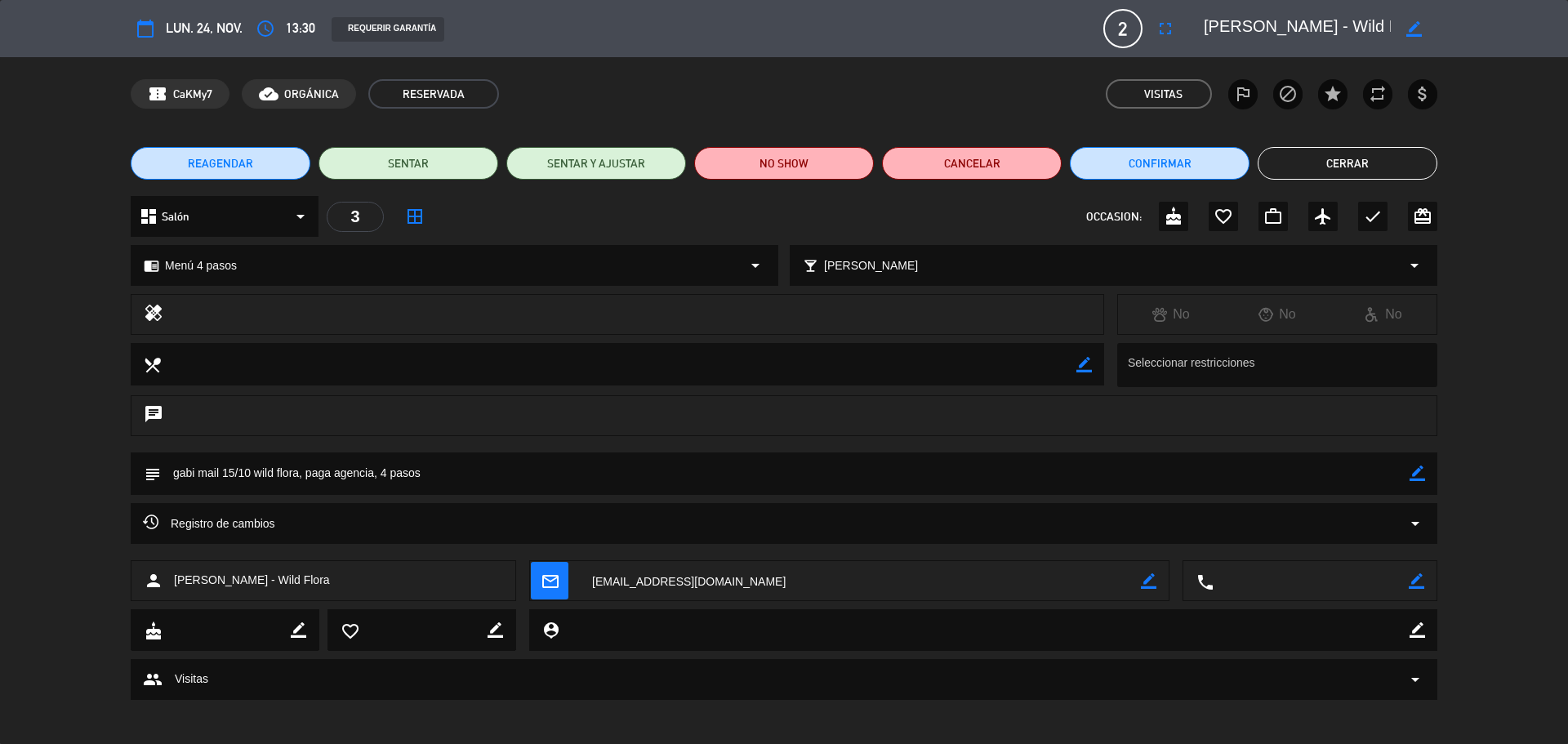
click at [1311, 156] on button "Cerrar" at bounding box center [1348, 163] width 180 height 33
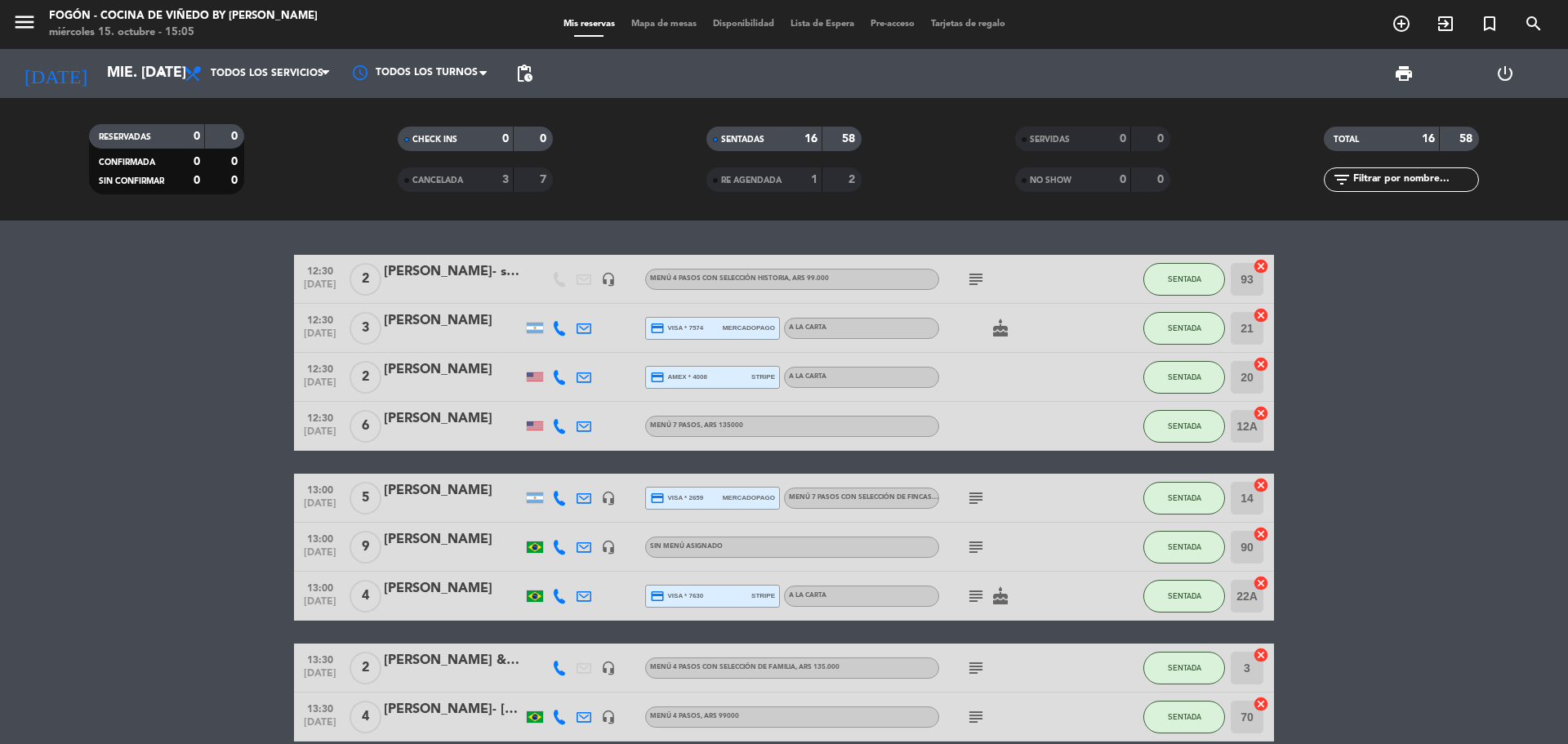
click at [183, 401] on bookings-row "12:30 [DATE] 2 [PERSON_NAME]- suntrip headset_mic Menú 4 pasos con selección Hi…" at bounding box center [784, 693] width 1568 height 876
click at [1527, 22] on icon "search" at bounding box center [1533, 23] width 20 height 20
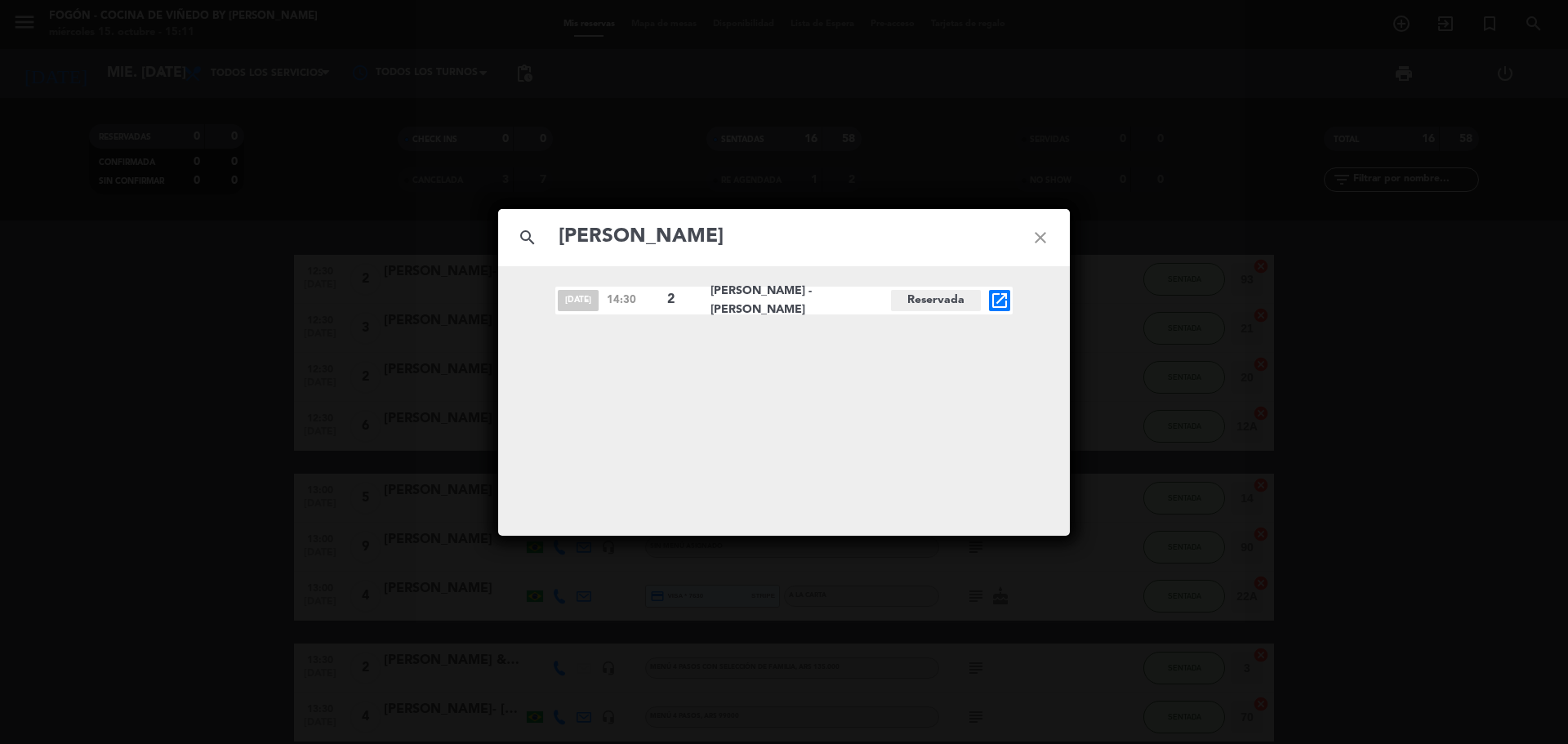
type input "[PERSON_NAME]"
click at [1007, 299] on icon "open_in_new" at bounding box center [1000, 301] width 20 height 20
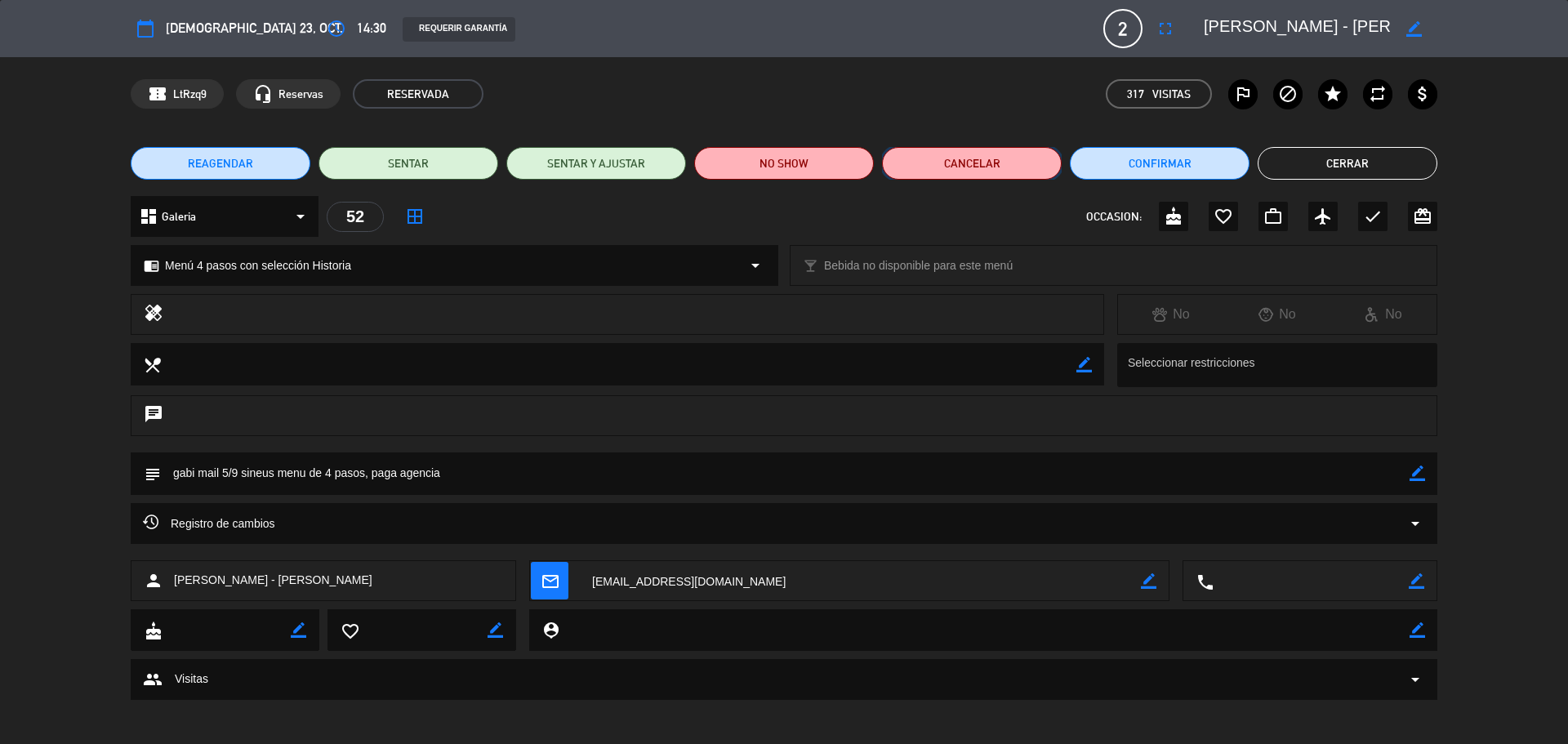
click at [980, 157] on button "Cancelar" at bounding box center [972, 163] width 180 height 33
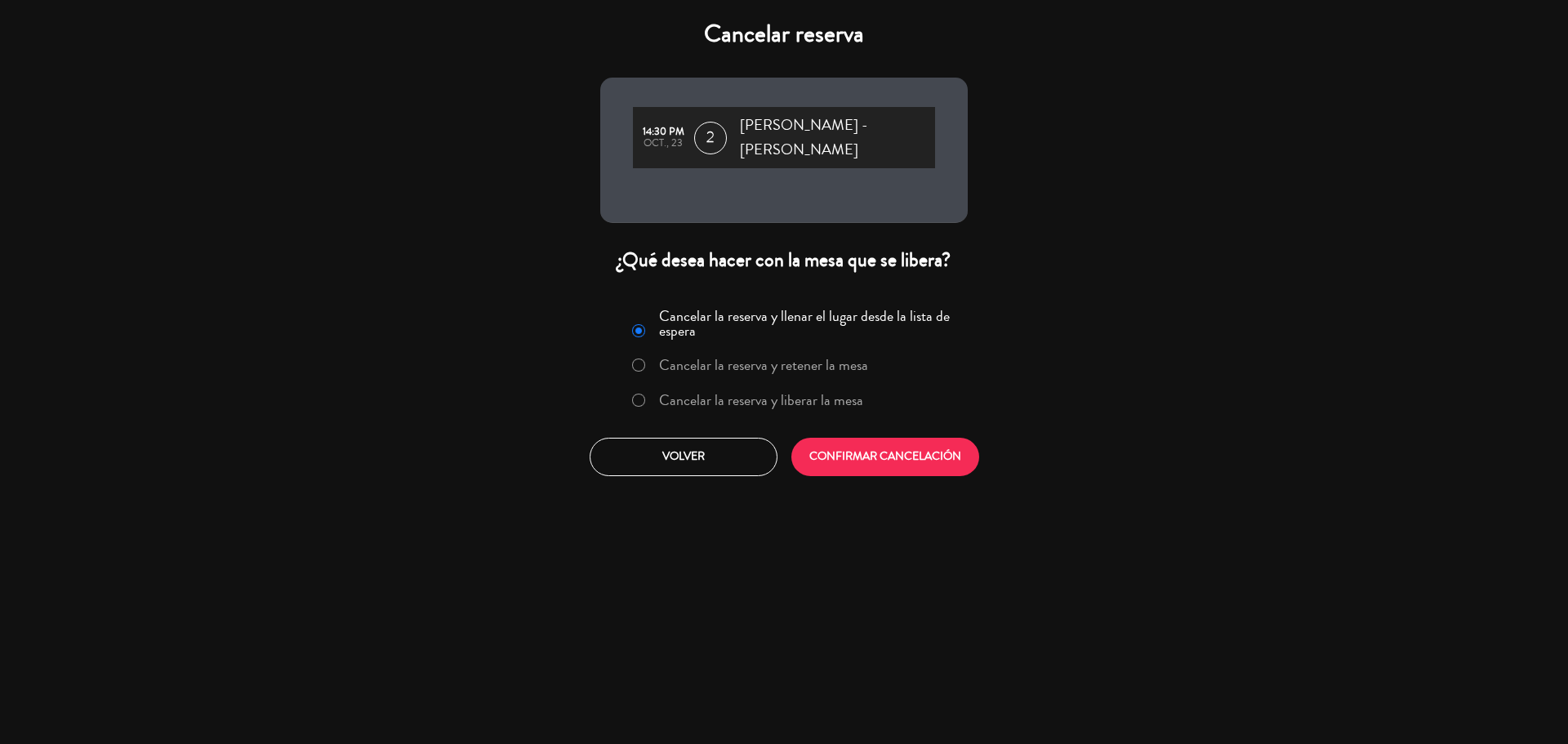
click at [834, 397] on label "Cancelar la reserva y liberar la mesa" at bounding box center [761, 400] width 204 height 15
click at [854, 453] on button "CONFIRMAR CANCELACIÓN" at bounding box center [885, 457] width 187 height 38
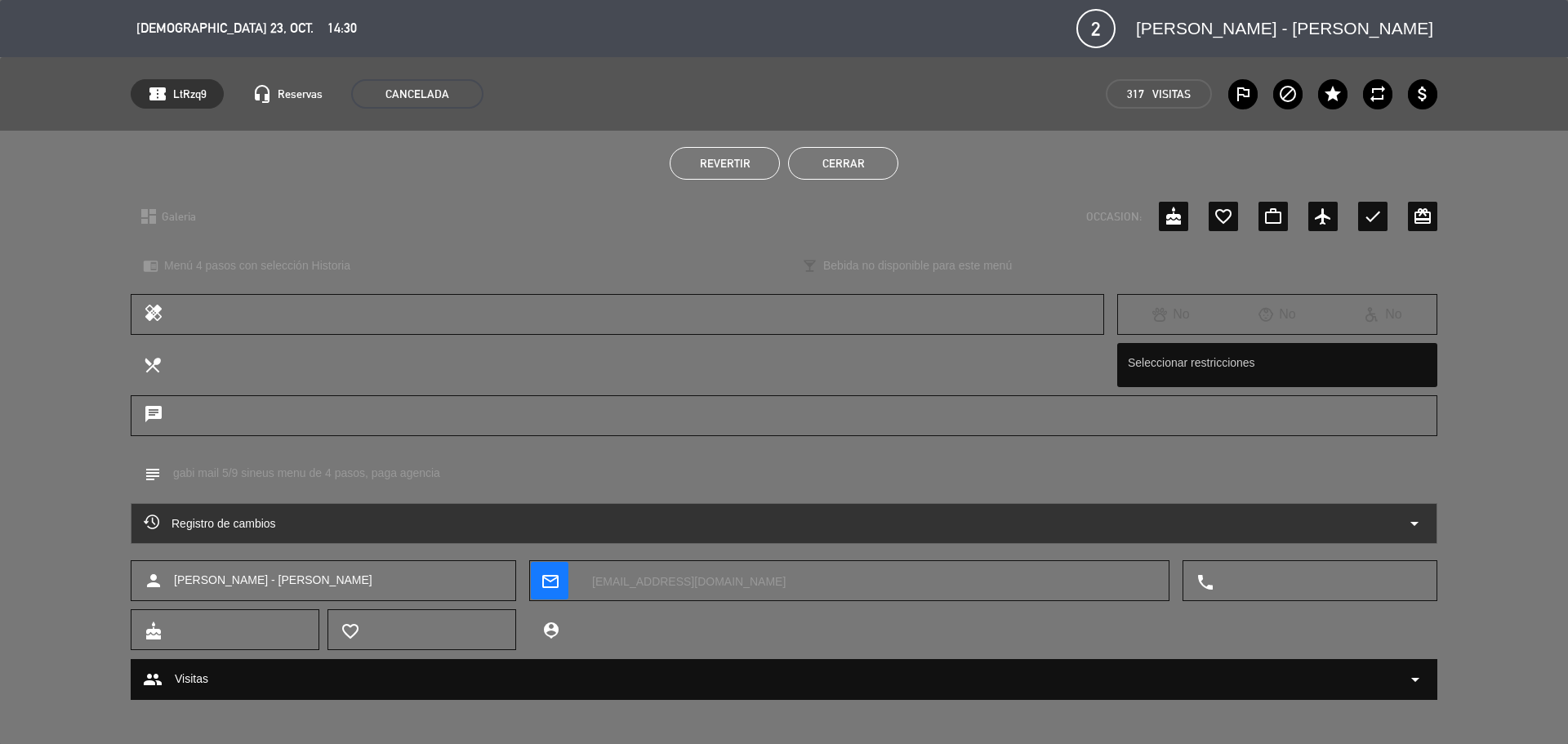
click at [855, 153] on button "Cerrar" at bounding box center [843, 163] width 111 height 33
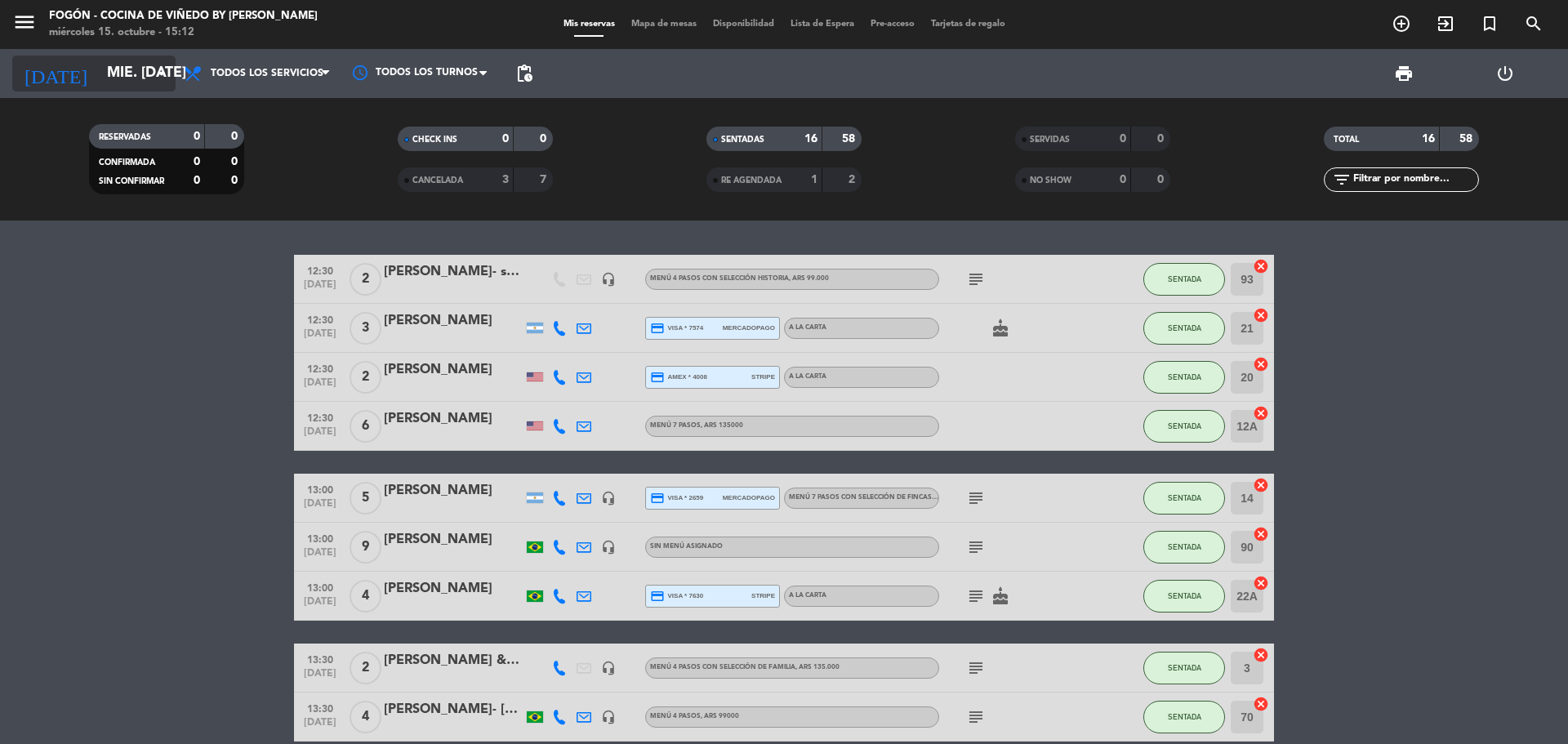
click at [112, 64] on input "mié. [DATE]" at bounding box center [193, 73] width 189 height 33
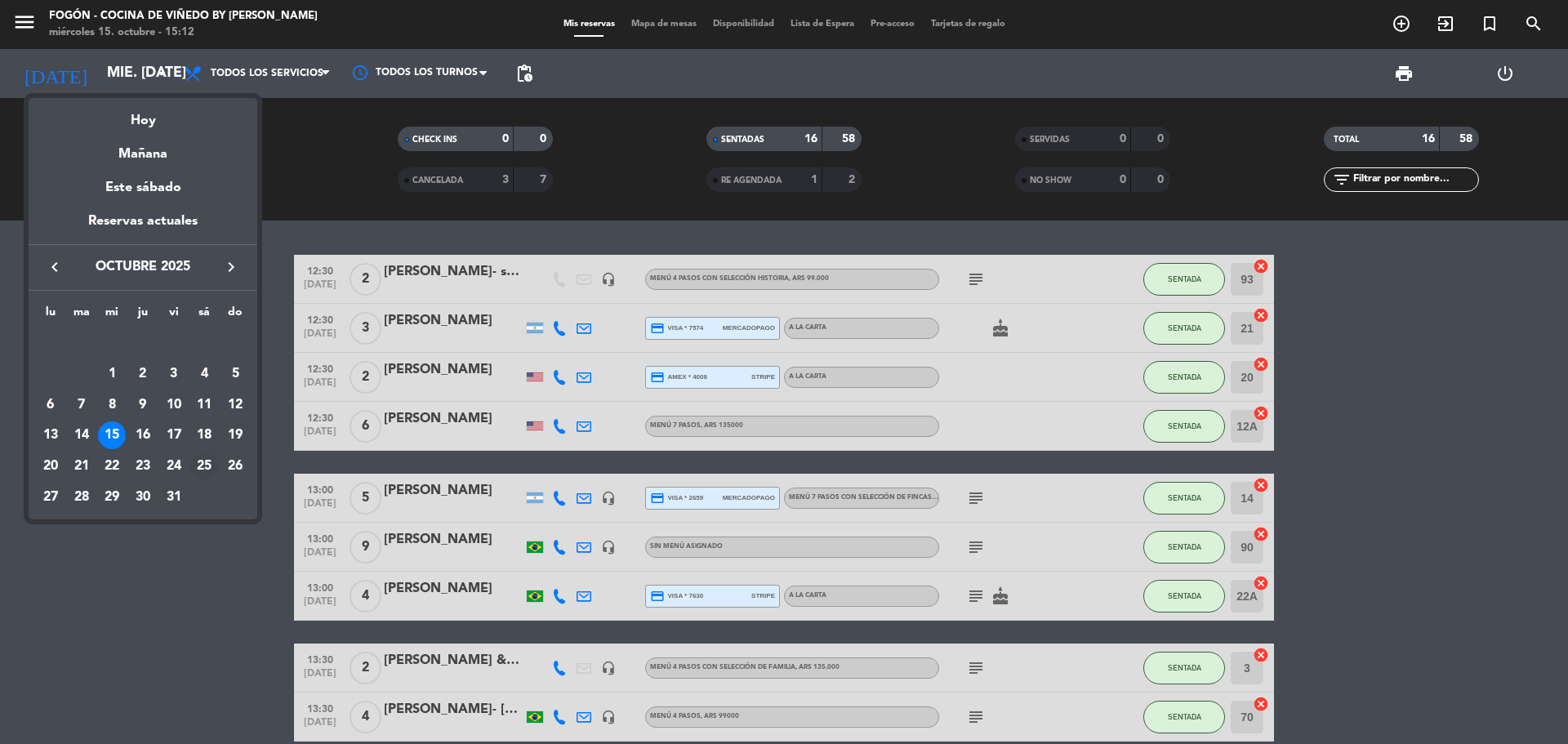
click at [206, 462] on div "25" at bounding box center [204, 467] width 28 height 28
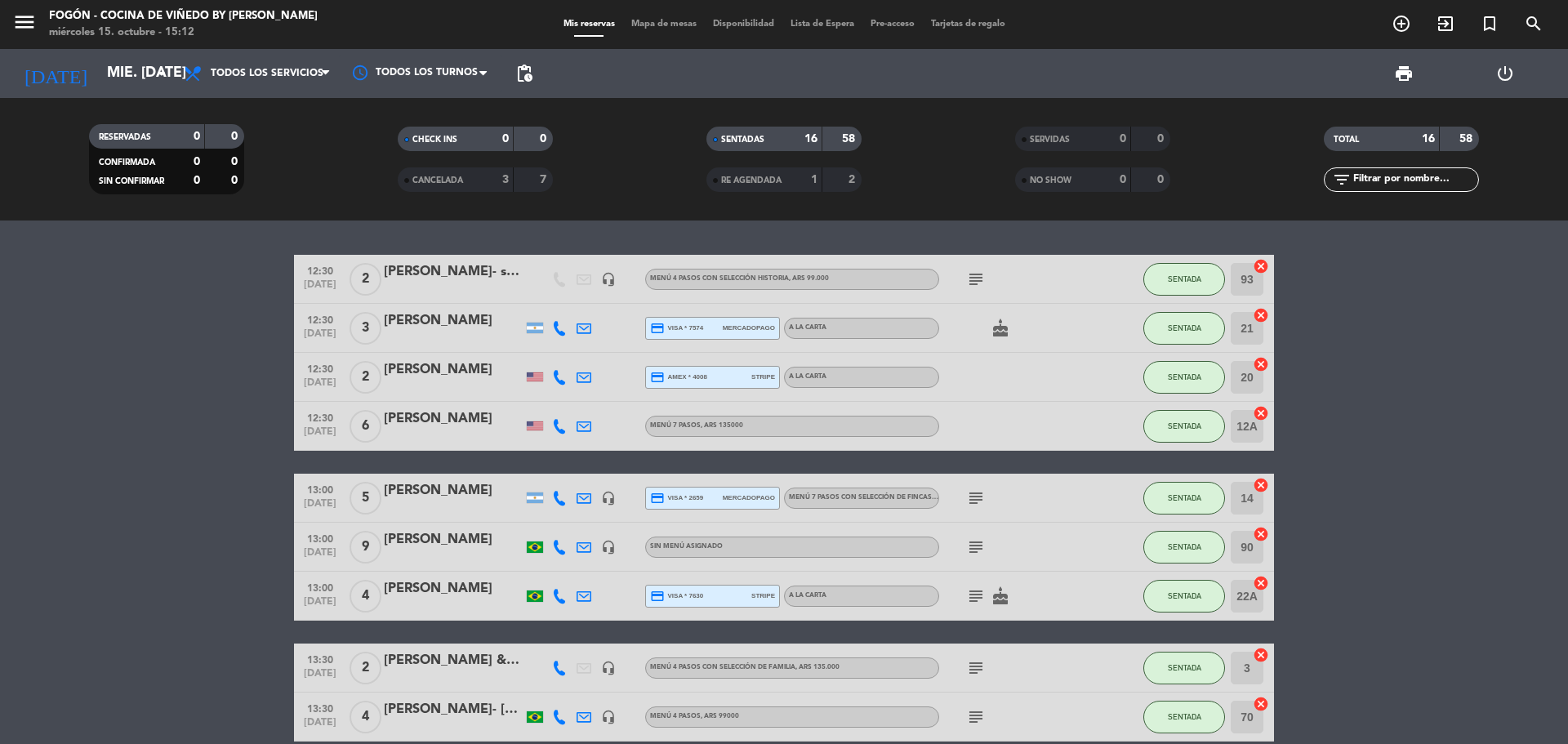
type input "sáb. [DATE]"
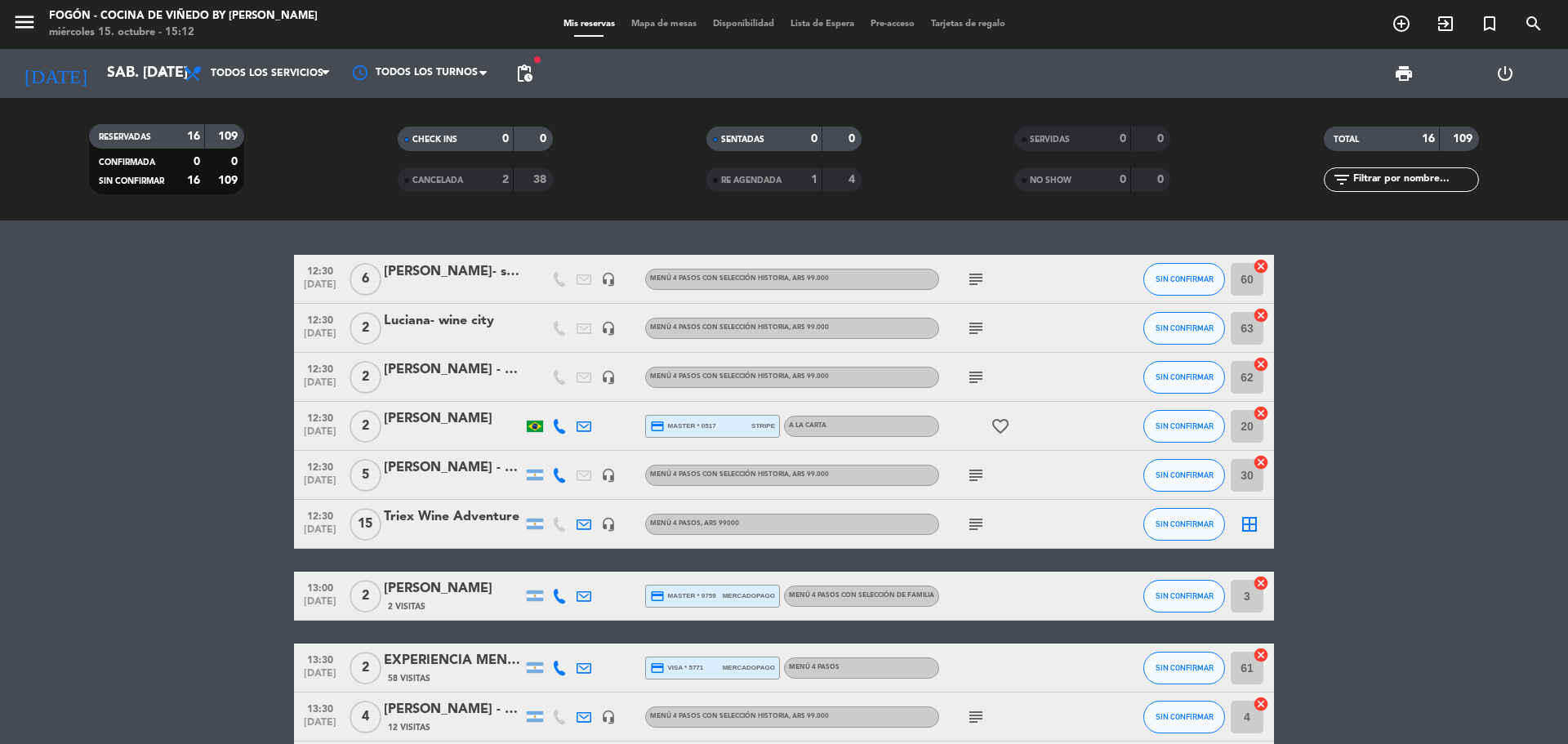
click at [443, 529] on div at bounding box center [453, 535] width 139 height 13
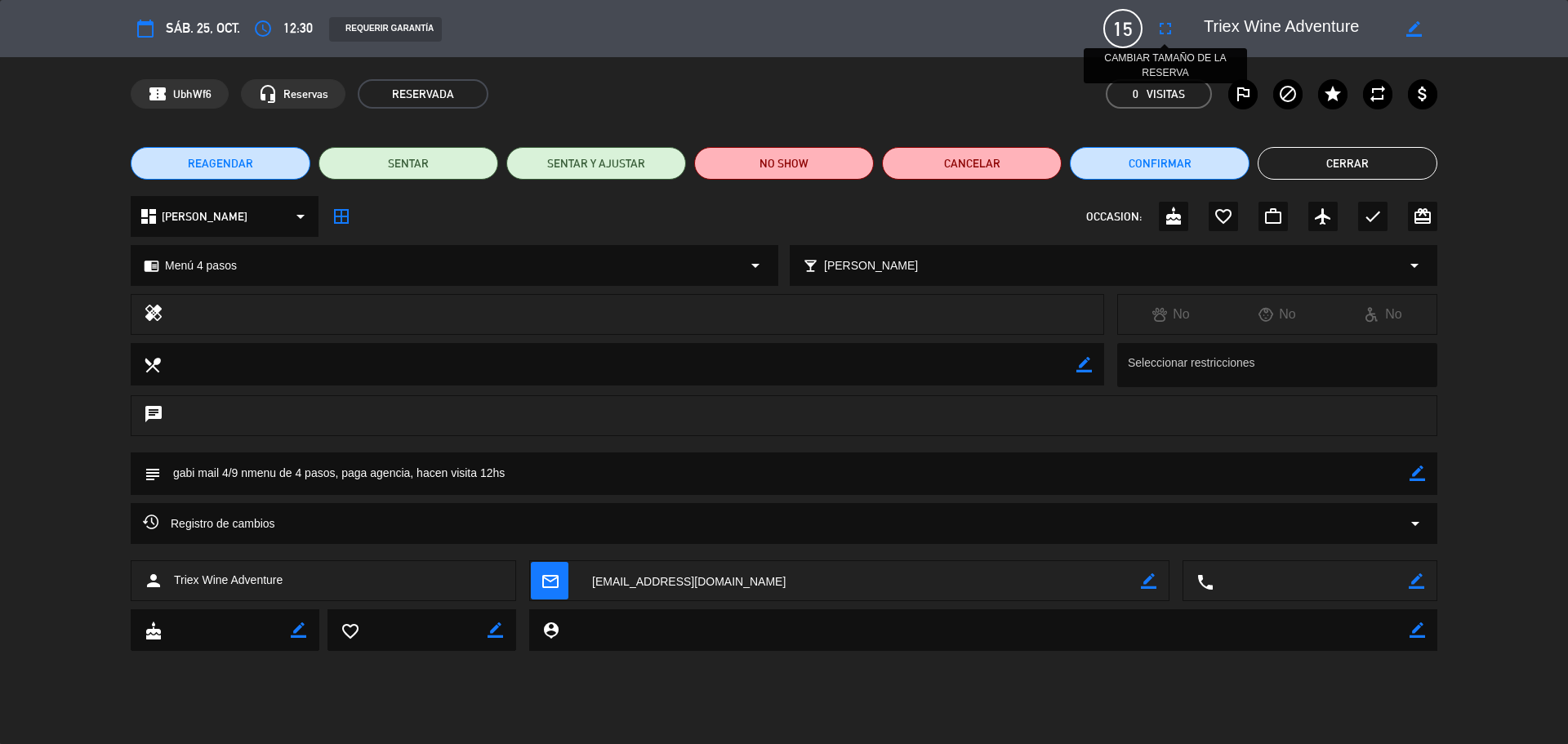
click at [1160, 22] on icon "fullscreen" at bounding box center [1165, 29] width 20 height 20
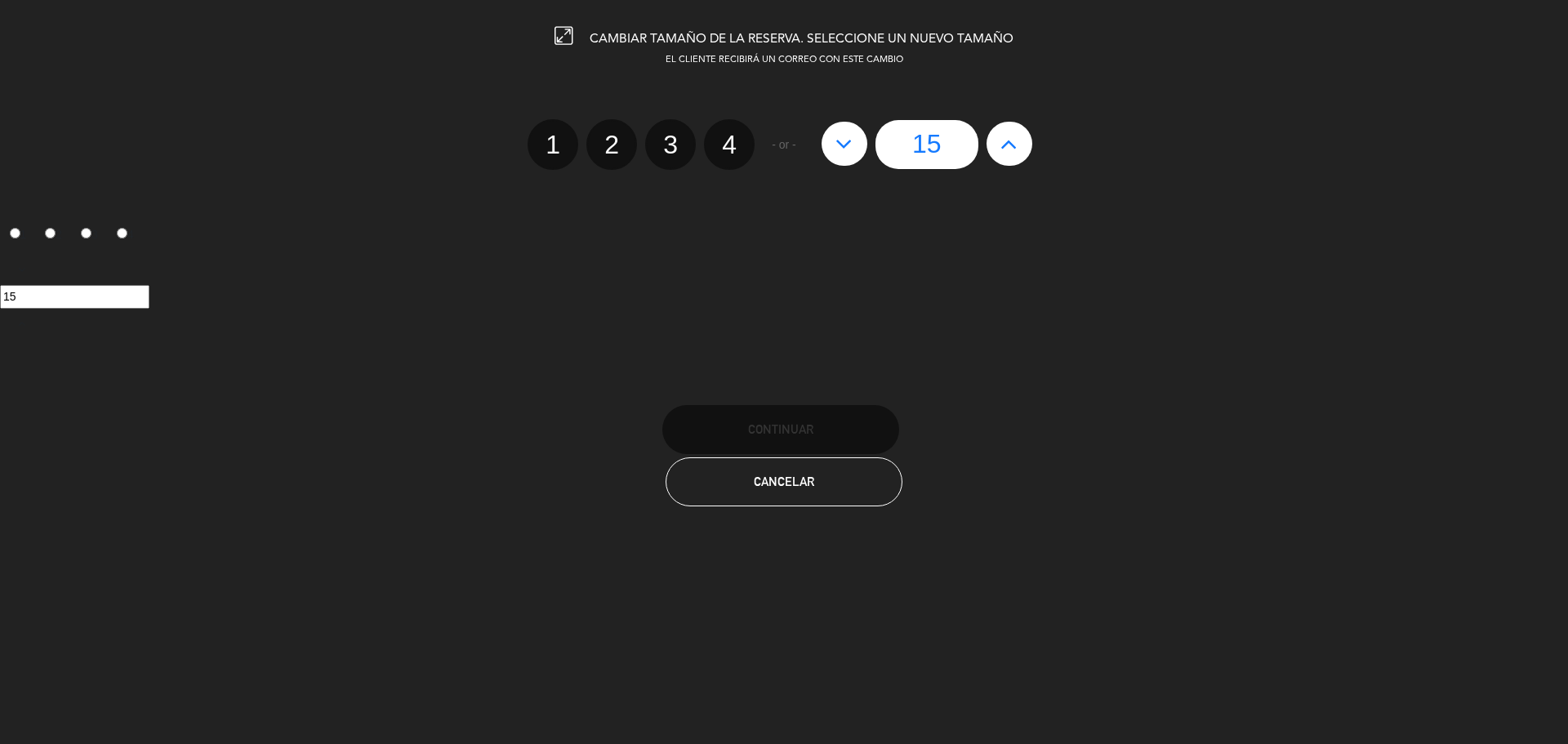
click at [854, 149] on button at bounding box center [844, 143] width 46 height 44
type input "14"
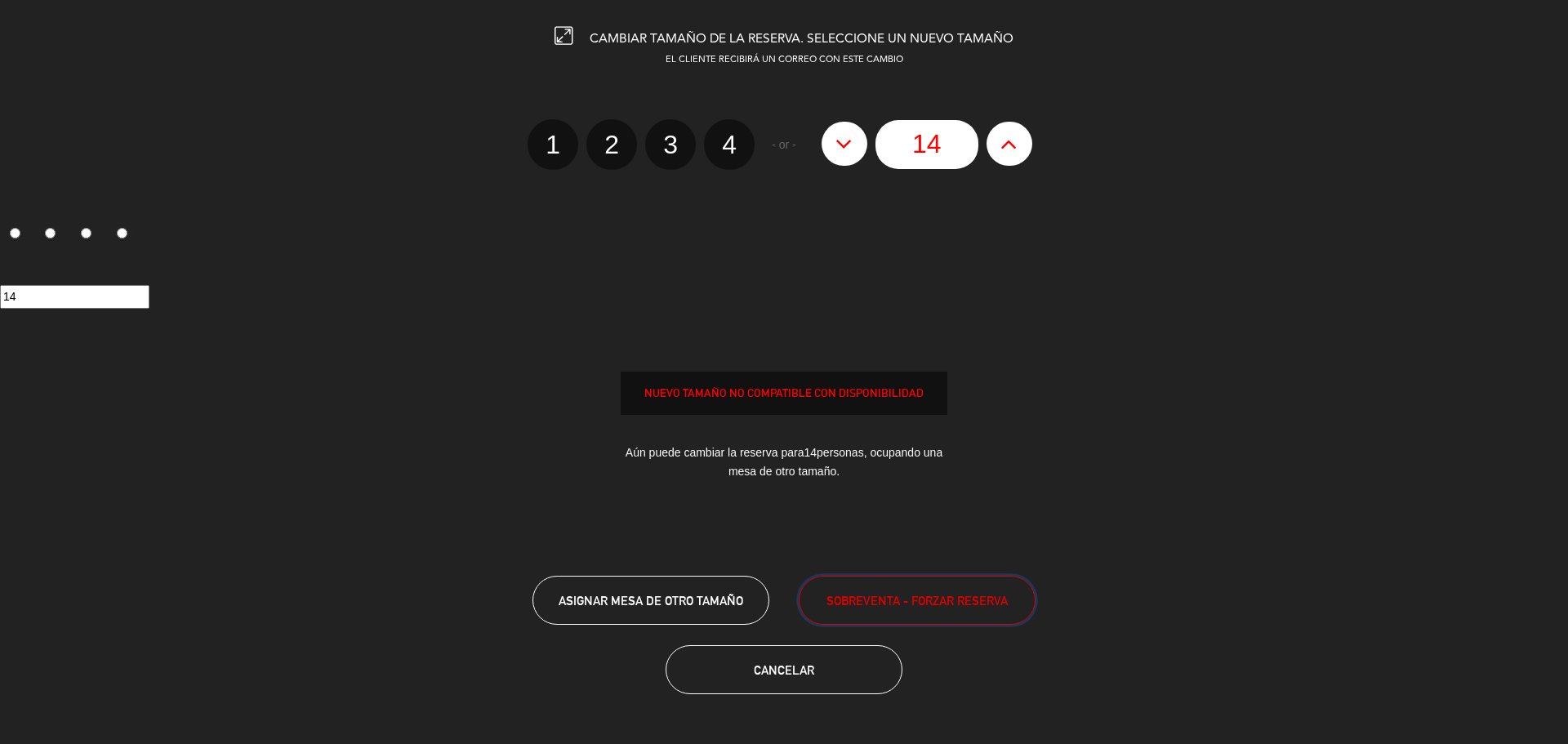
click at [901, 599] on span "SOBREVENTA - FORZAR RESERVA" at bounding box center [917, 601] width 181 height 19
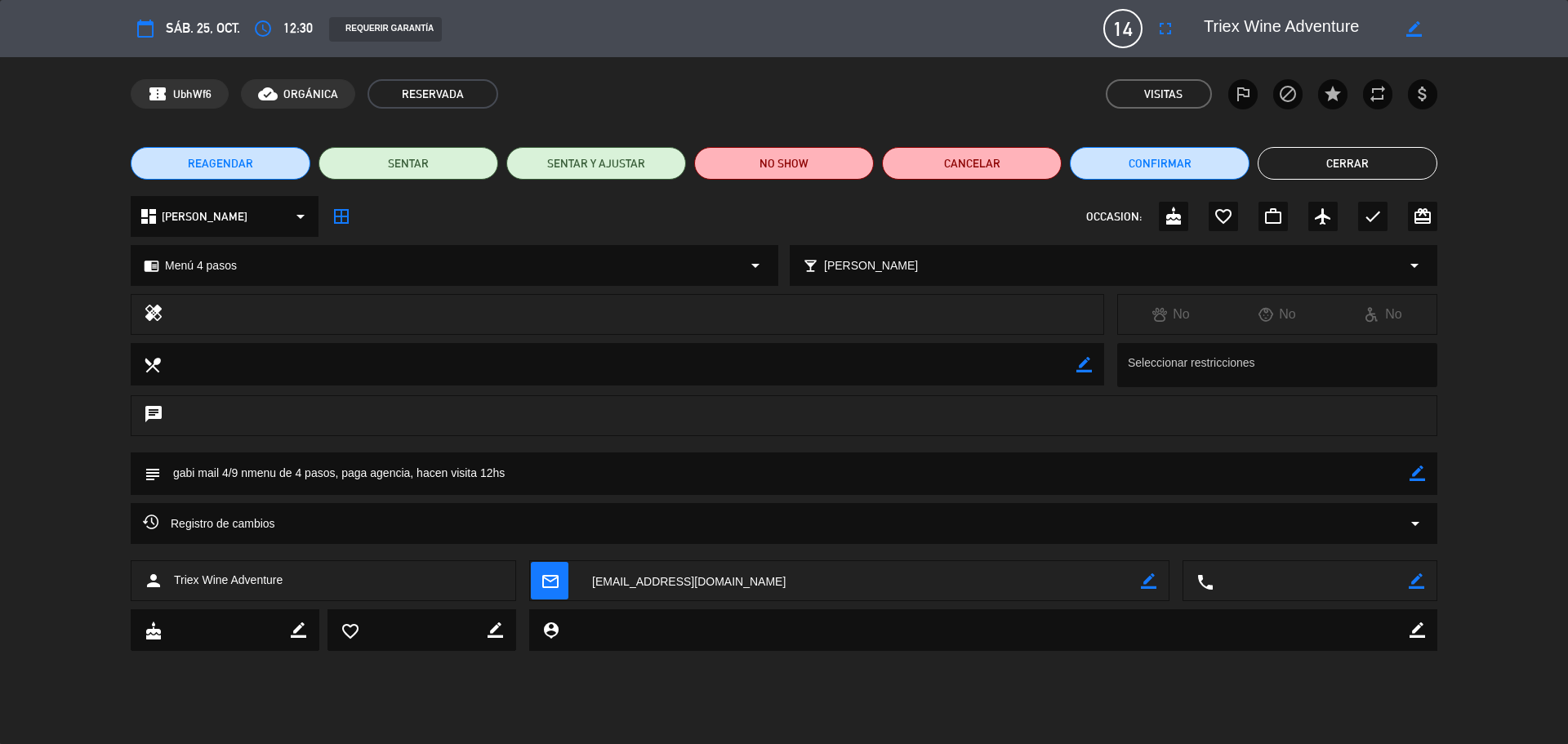
click at [1355, 161] on button "Cerrar" at bounding box center [1348, 163] width 180 height 33
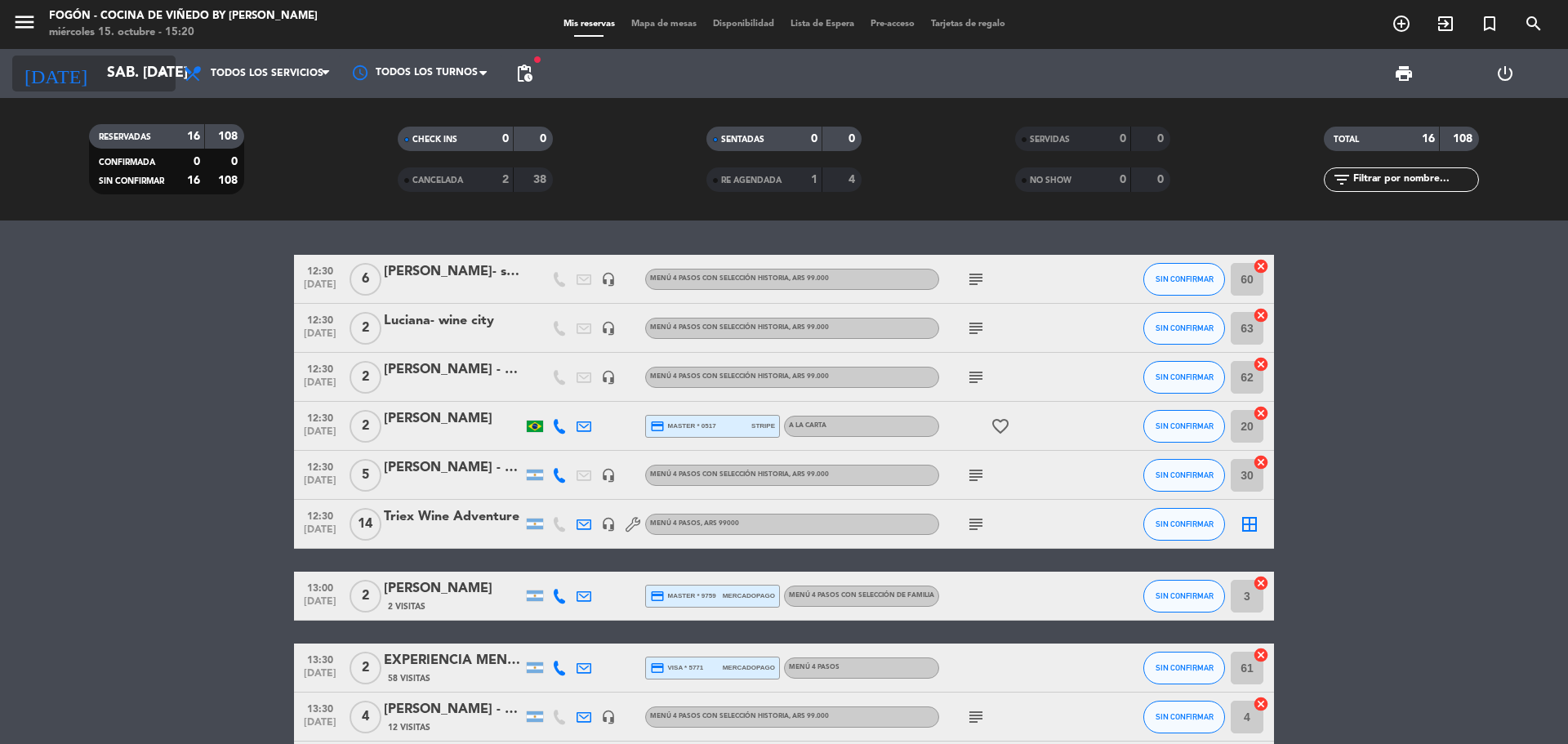
click at [143, 87] on input "sáb. [DATE]" at bounding box center [193, 73] width 189 height 33
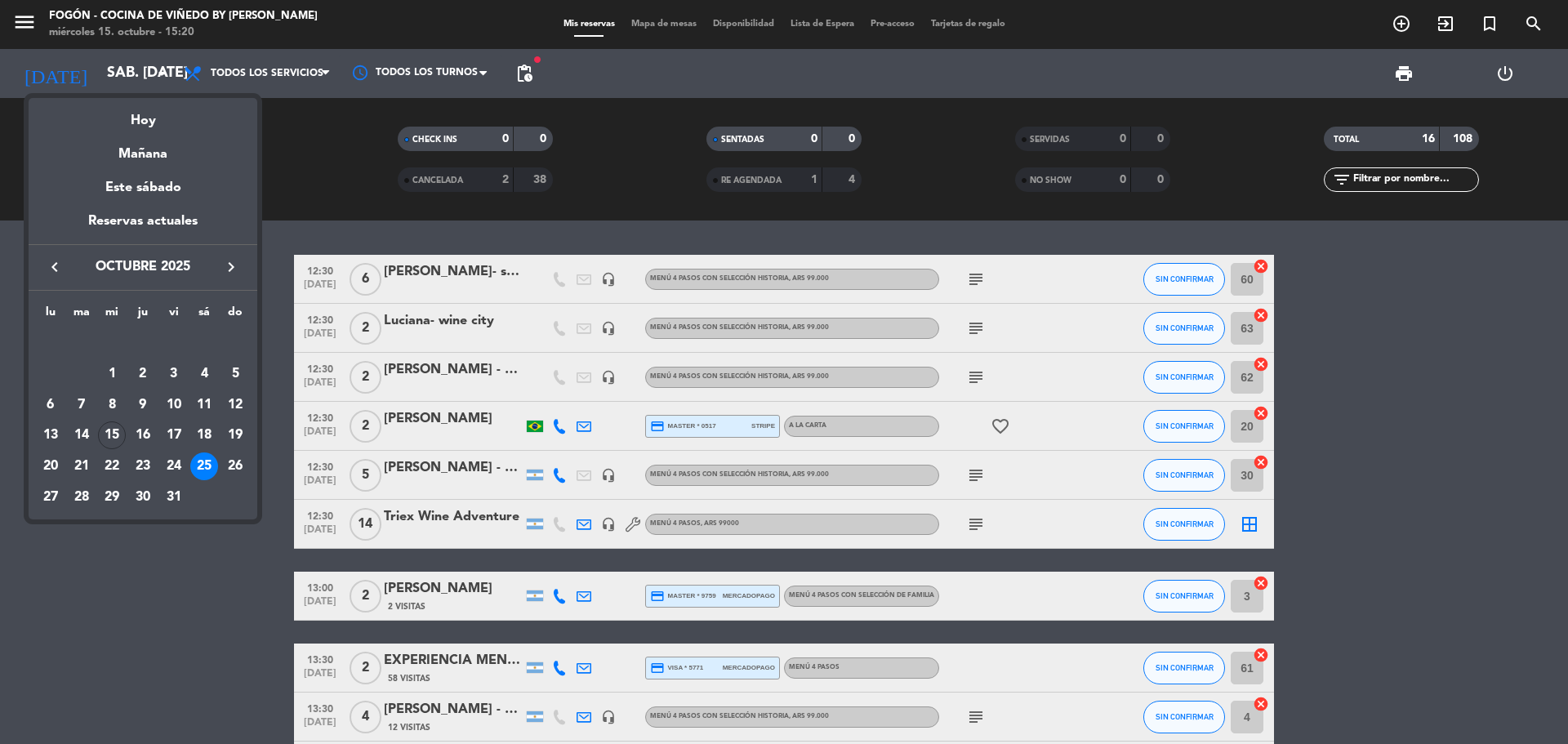
click at [227, 267] on icon "keyboard_arrow_right" at bounding box center [231, 267] width 20 height 20
click at [203, 467] on div "29" at bounding box center [204, 467] width 28 height 28
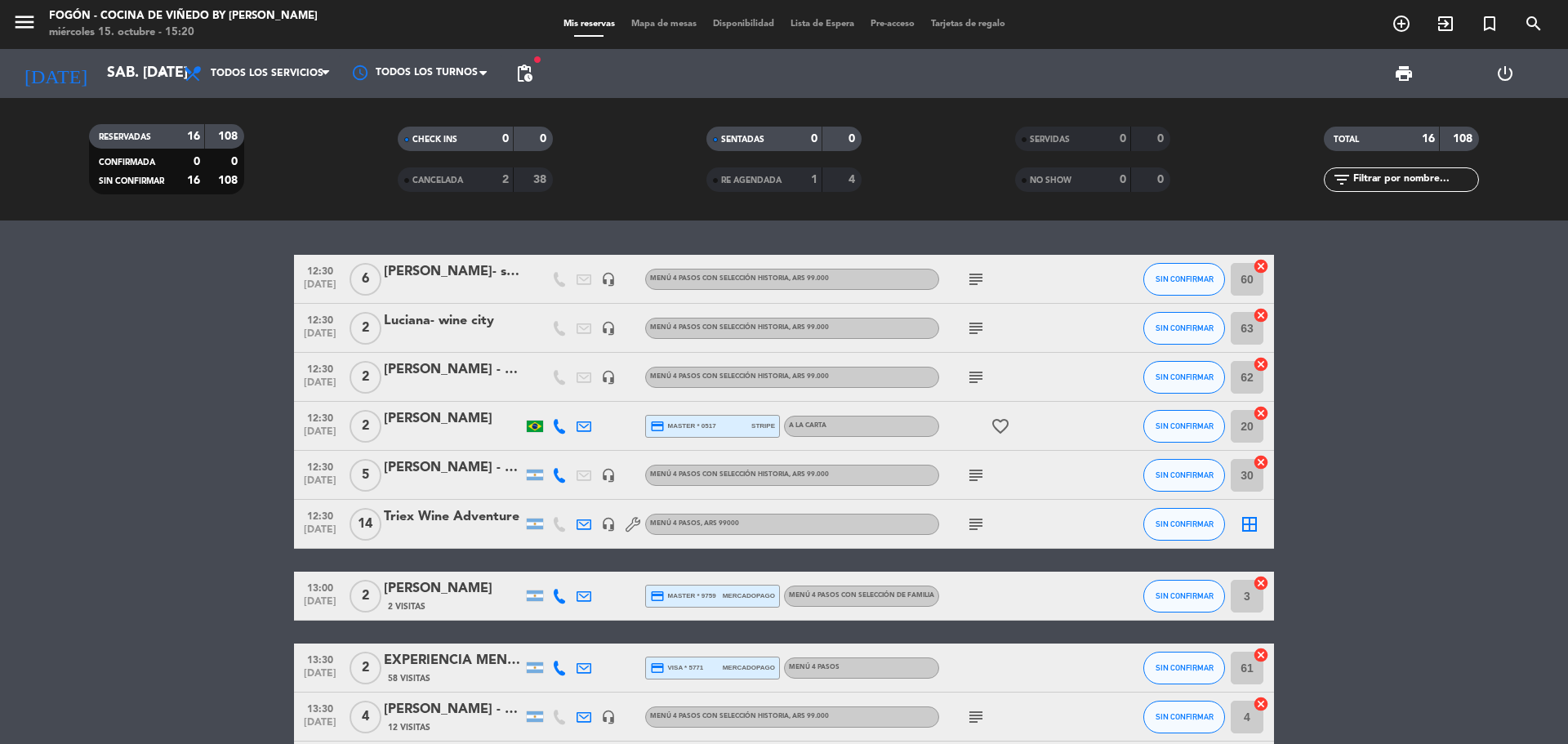
type input "sáb. [DATE]"
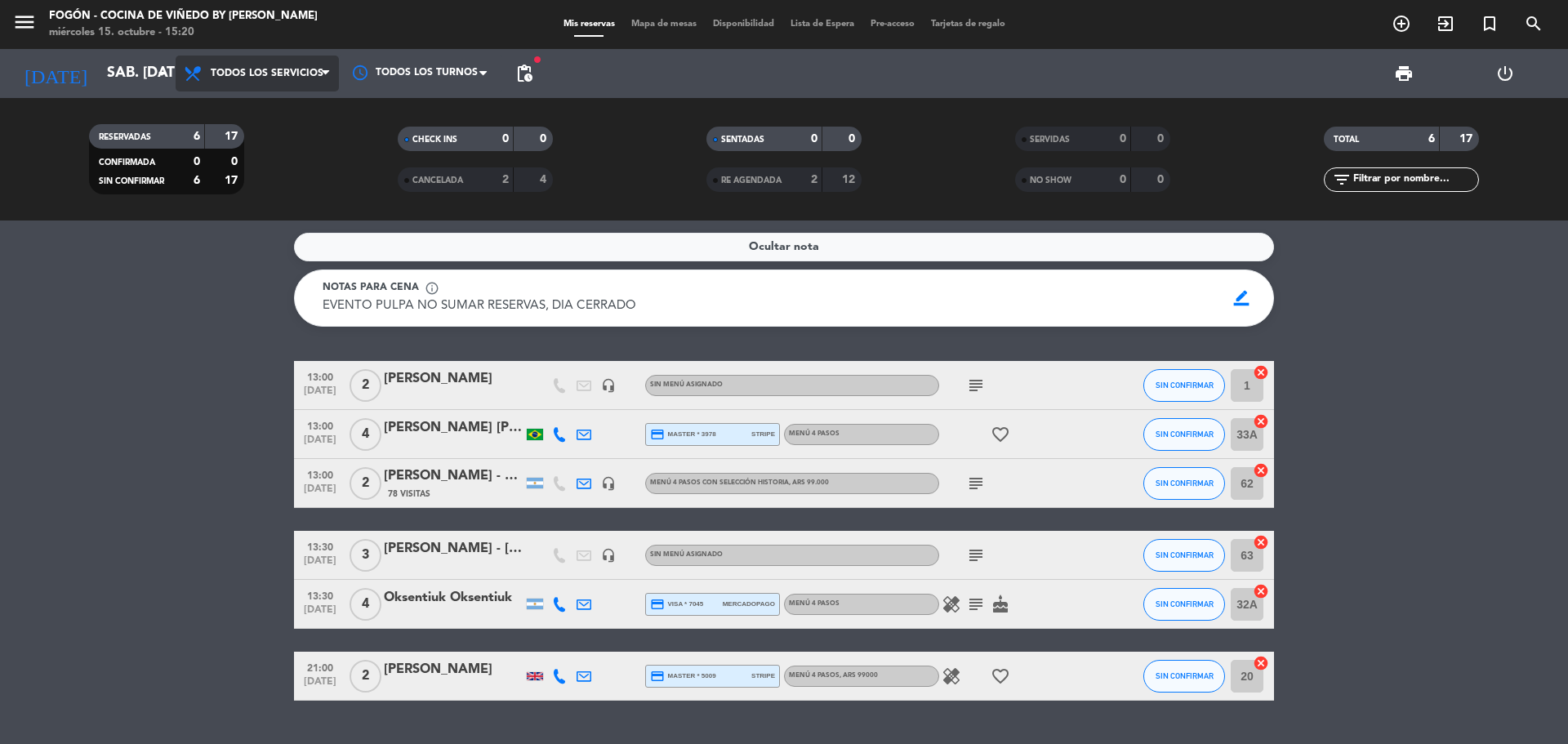
click at [262, 74] on span "Todos los servicios" at bounding box center [267, 73] width 112 height 11
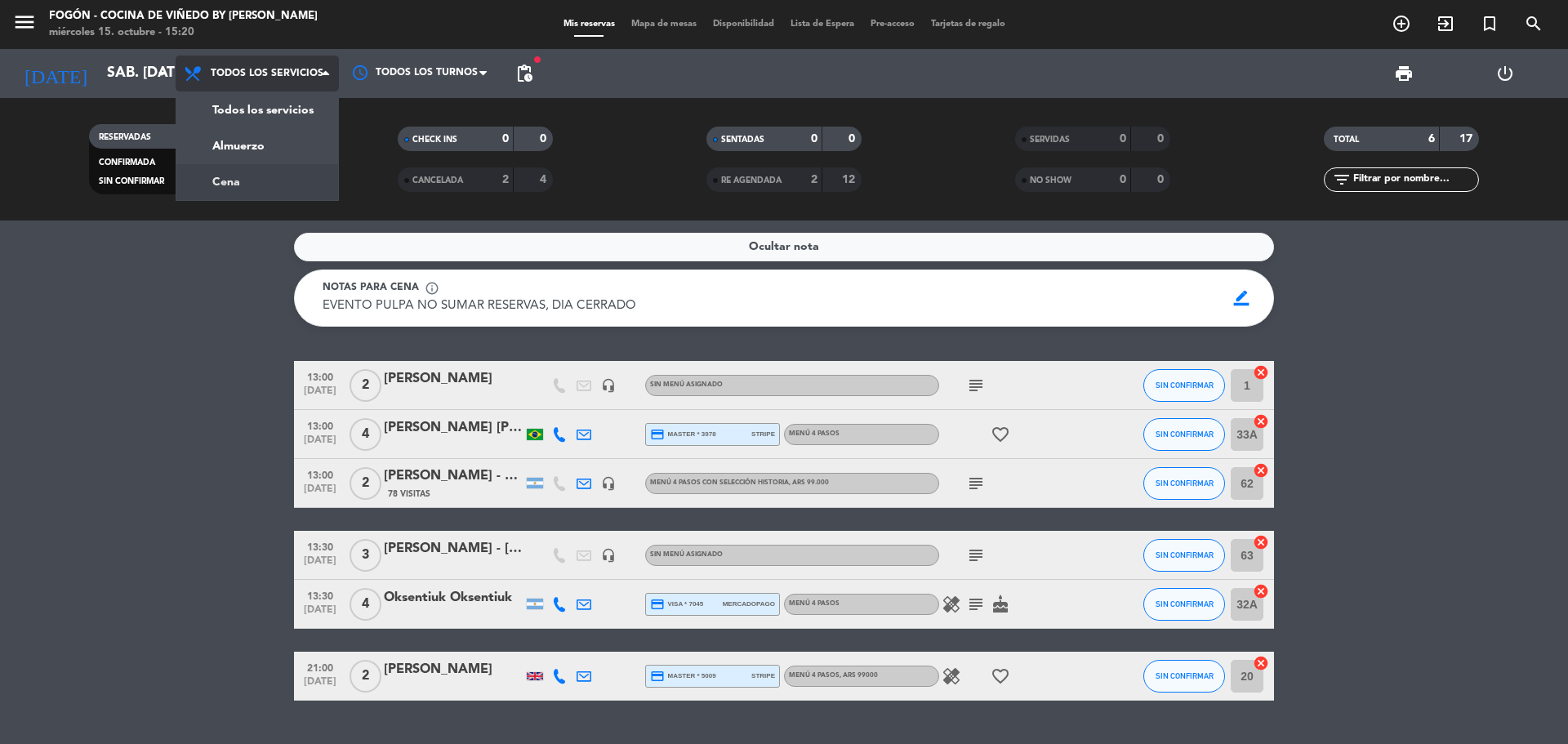
click at [260, 178] on div "menu Fogón - Cocina de viñedo by [PERSON_NAME] miércoles 15. octubre - 15:20 Mi…" at bounding box center [784, 110] width 1568 height 220
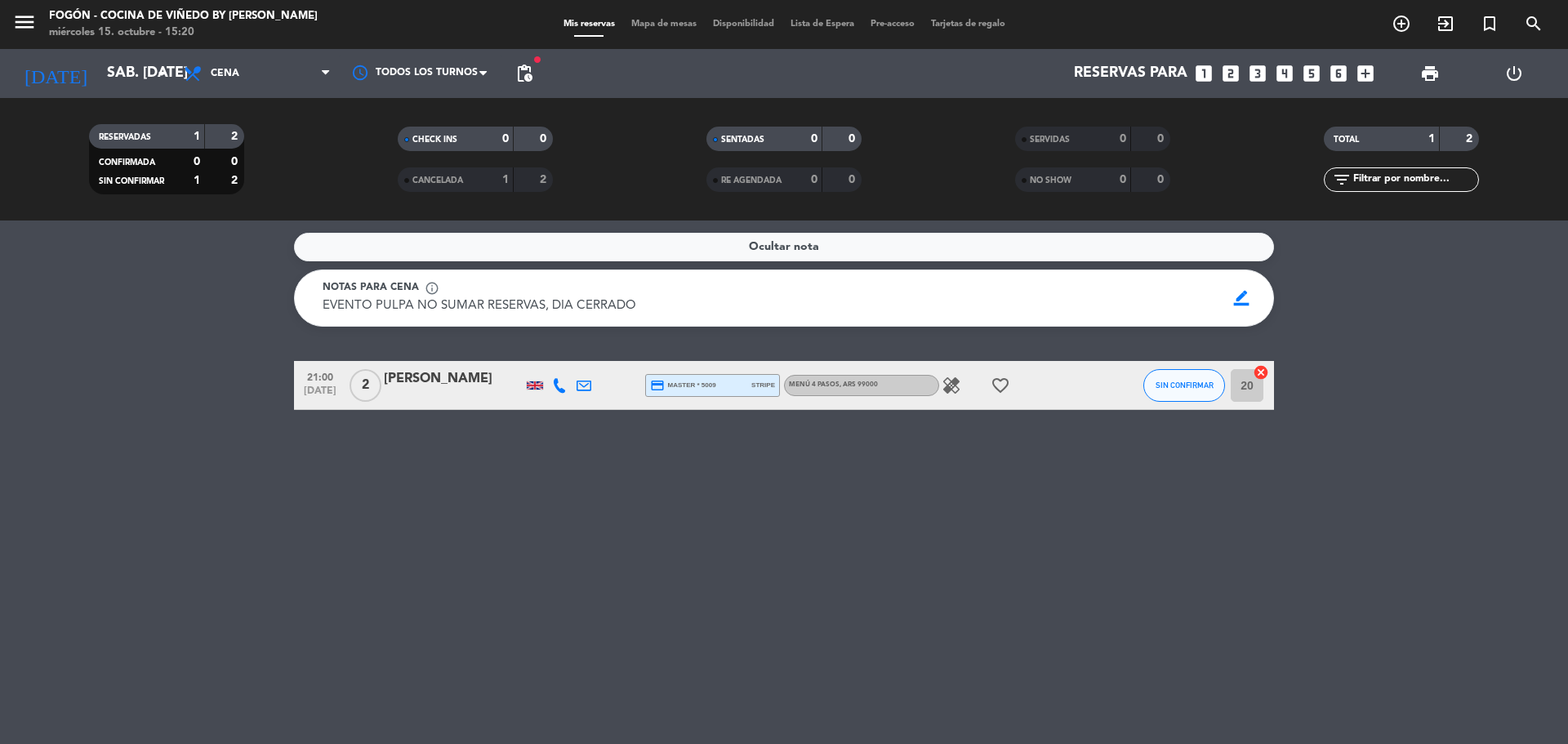
click at [560, 395] on div at bounding box center [560, 385] width 24 height 48
click at [562, 383] on icon at bounding box center [559, 385] width 15 height 15
click at [547, 357] on span "Copiar" at bounding box center [548, 359] width 35 height 17
click at [218, 65] on span "Cena" at bounding box center [257, 73] width 163 height 36
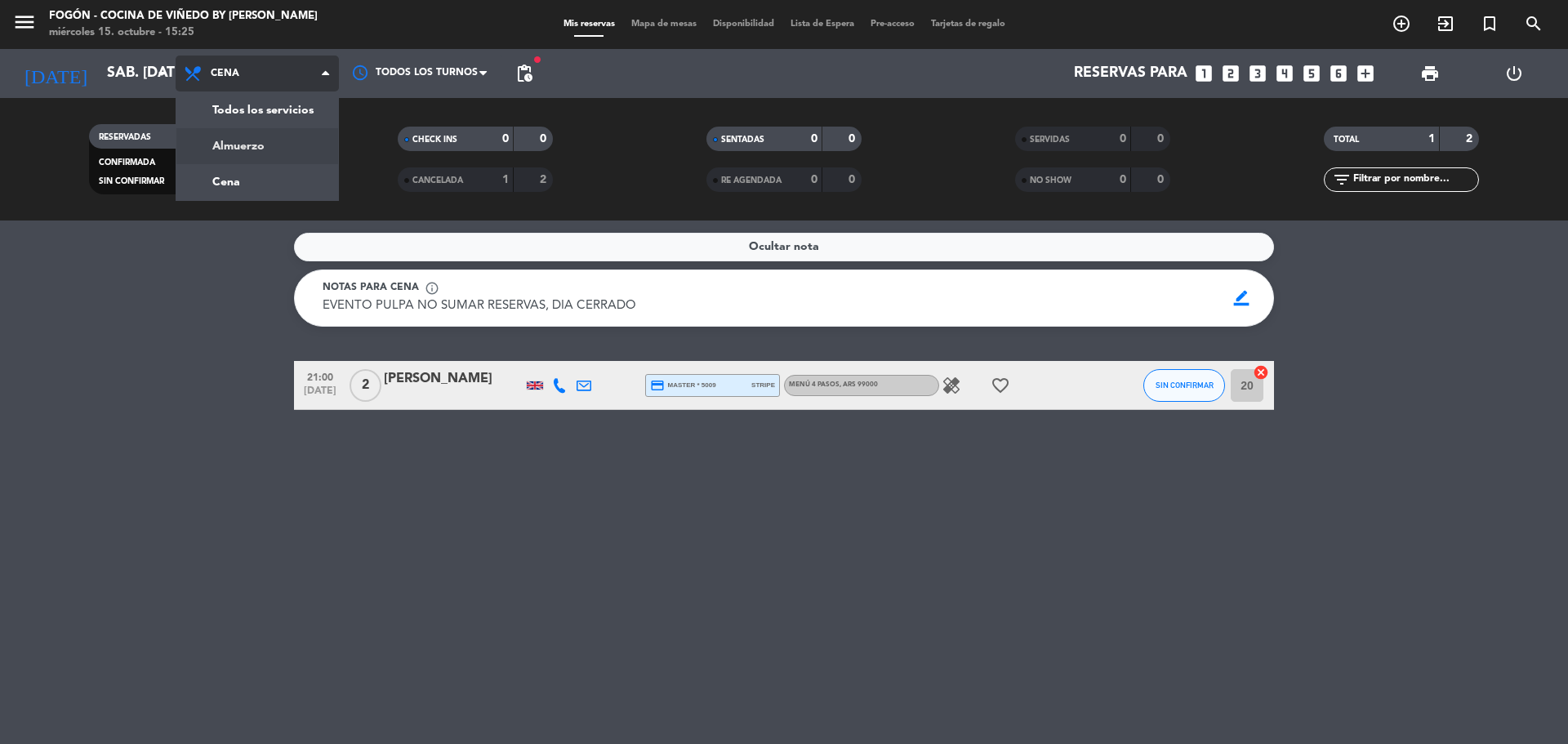
click at [257, 147] on div "menu Fogón - Cocina de viñedo by [PERSON_NAME] miércoles 15. octubre - 15:25 Mi…" at bounding box center [784, 110] width 1568 height 220
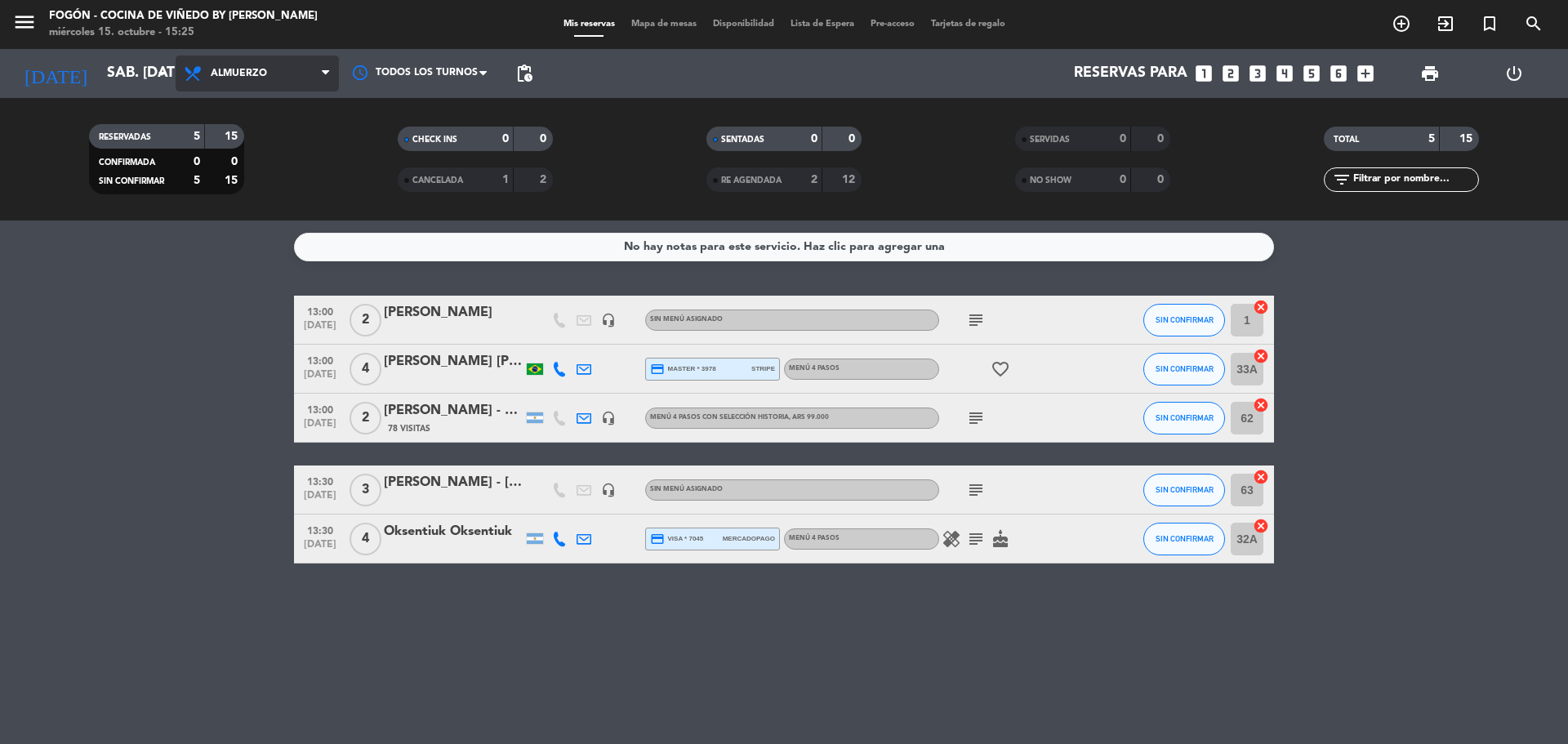
click at [241, 82] on span "Almuerzo" at bounding box center [257, 73] width 163 height 36
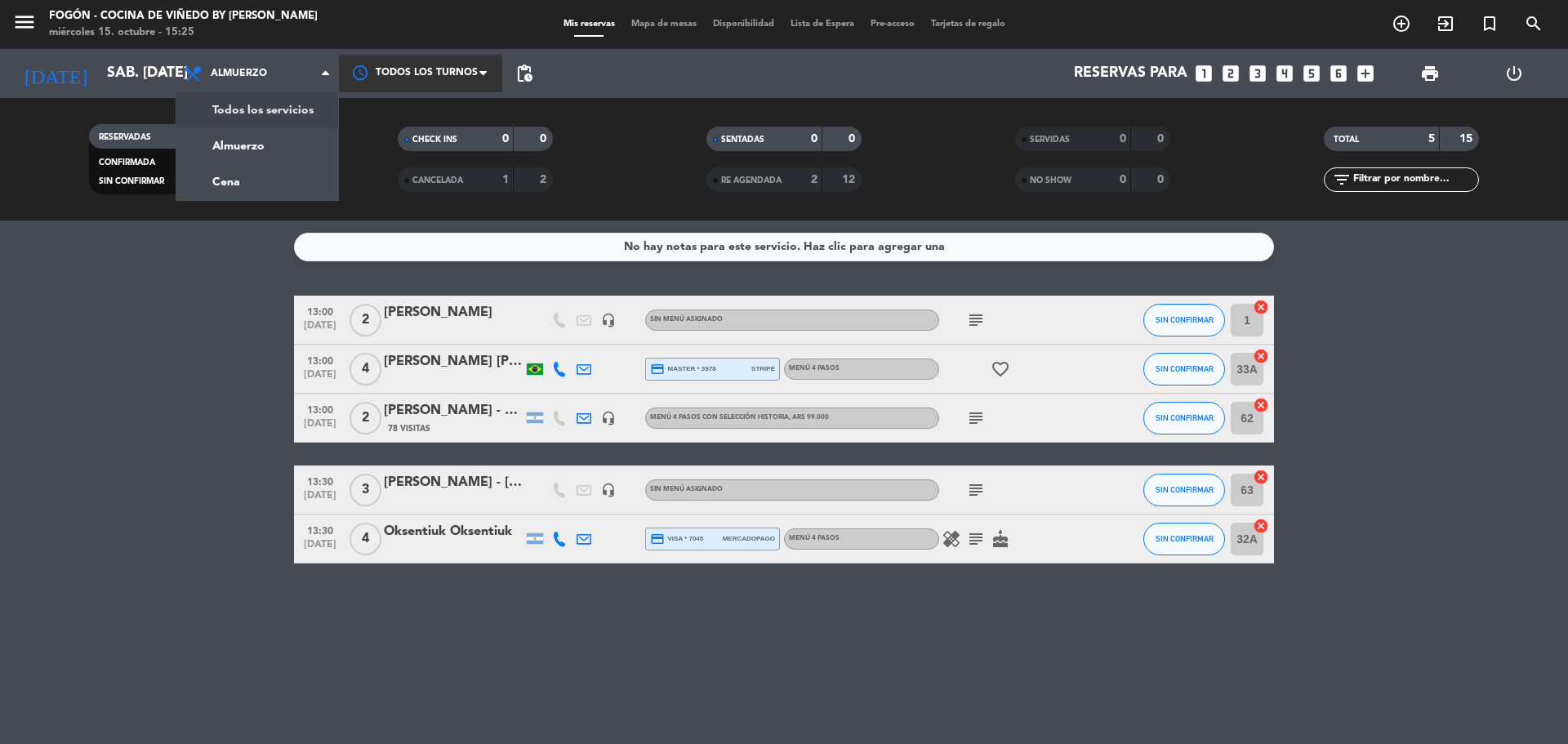
click at [449, 71] on div at bounding box center [420, 73] width 163 height 37
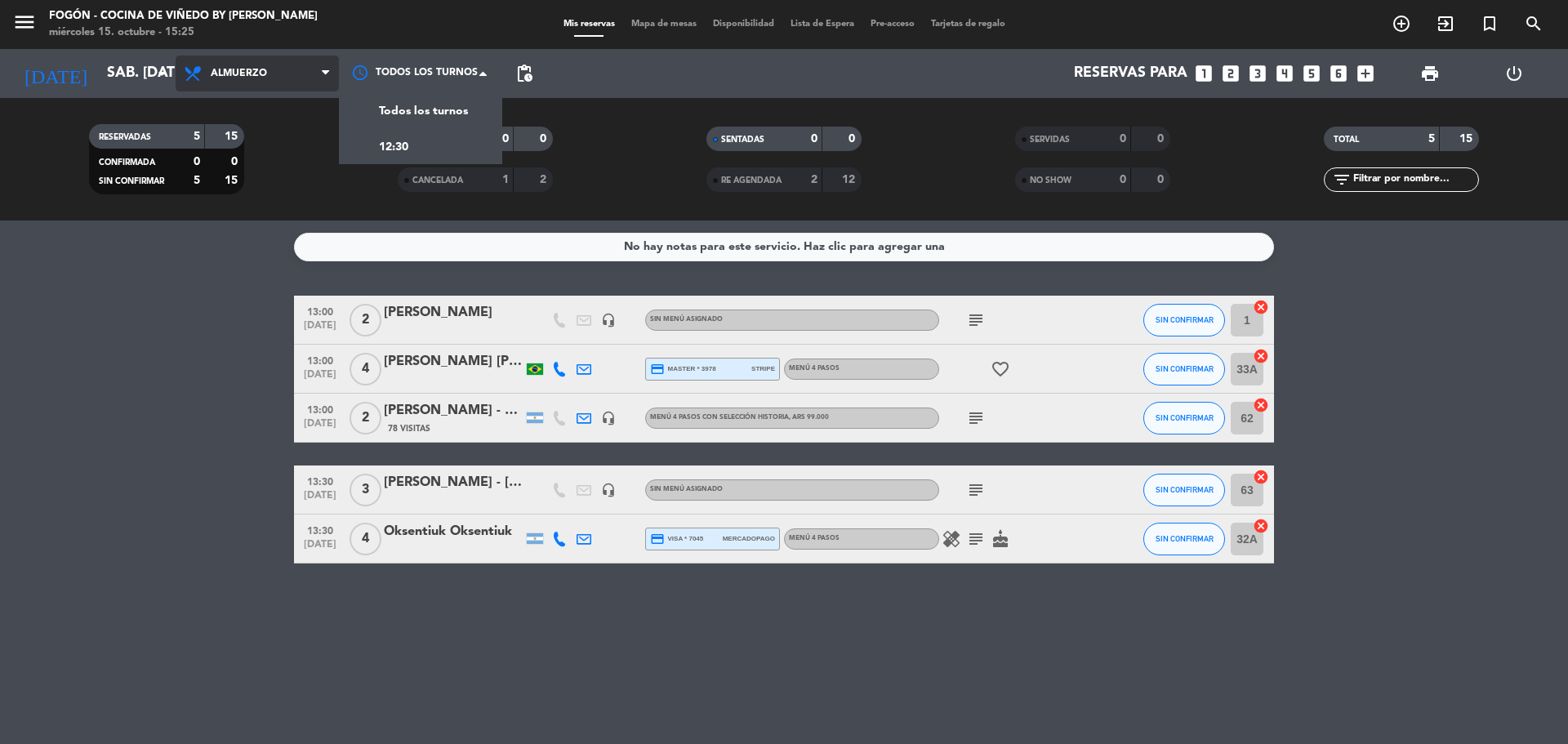
click at [317, 76] on span "Almuerzo" at bounding box center [257, 73] width 163 height 36
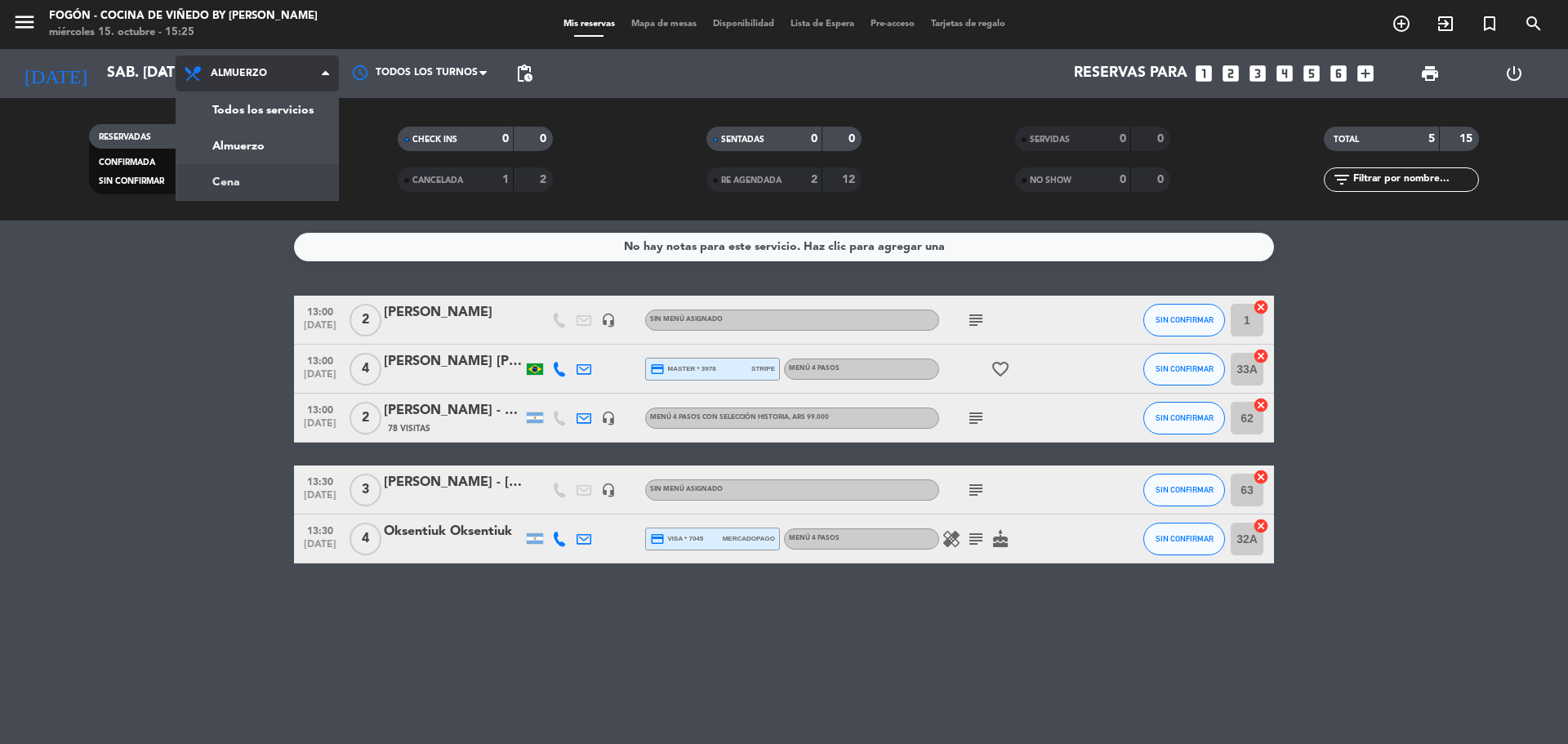
click at [289, 192] on div "menu Fogón - Cocina de viñedo by [PERSON_NAME] miércoles 15. octubre - 15:25 Mi…" at bounding box center [784, 110] width 1568 height 220
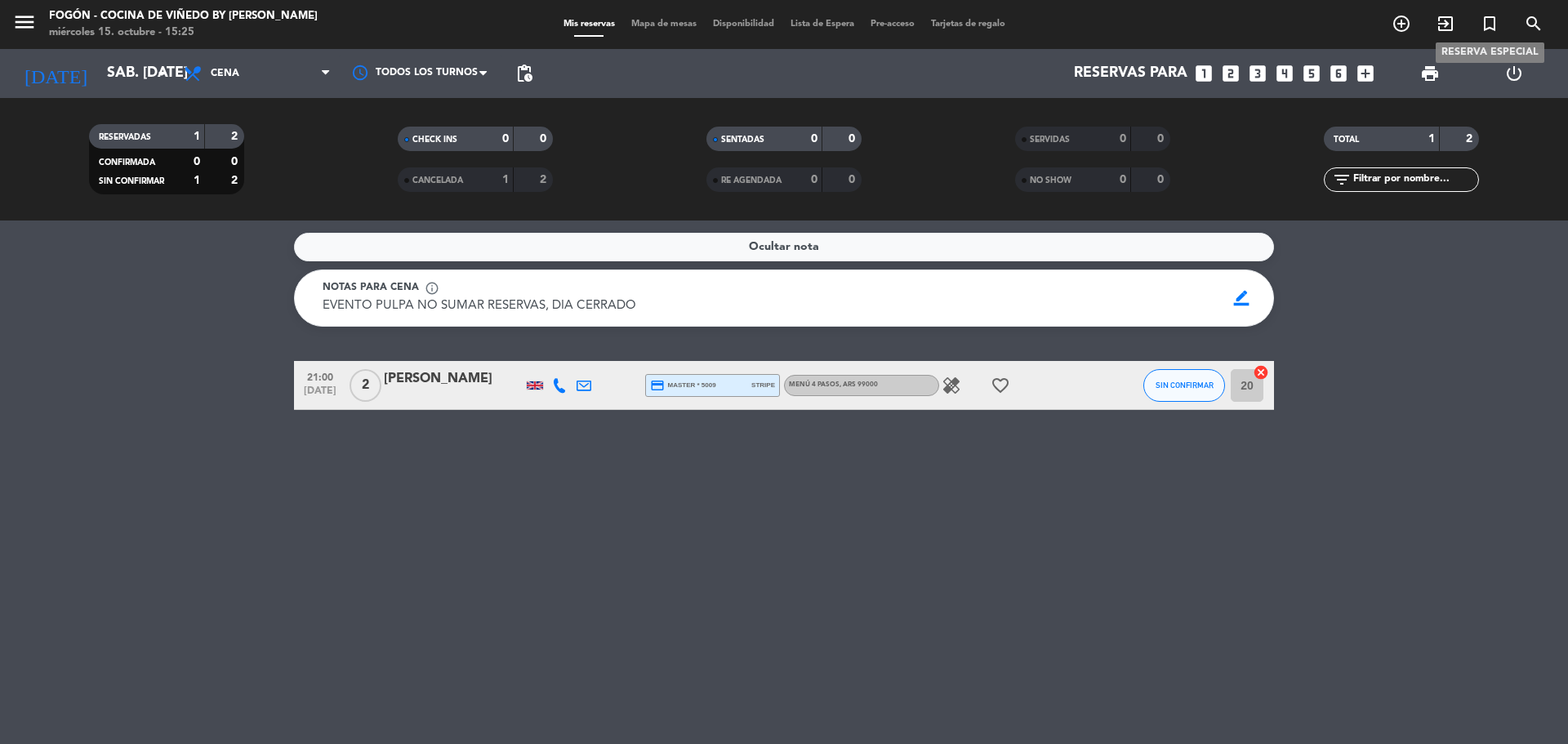
click at [1493, 19] on icon "turned_in_not" at bounding box center [1489, 23] width 20 height 20
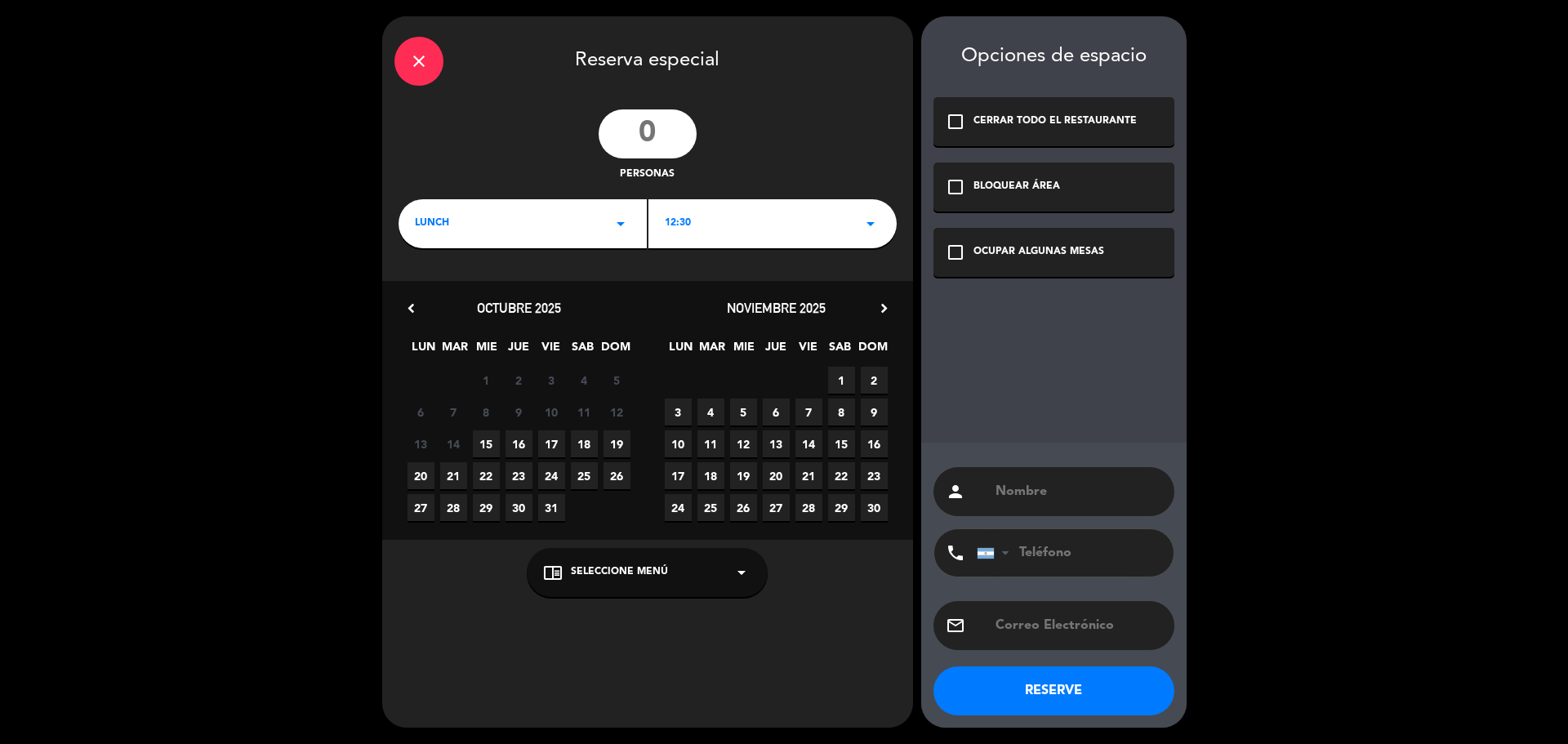
click at [847, 506] on span "29" at bounding box center [841, 507] width 27 height 27
click at [491, 251] on div "close Reserva especial personas LUNCH arrow_drop_down 12:30 arrow_drop_down che…" at bounding box center [648, 372] width 531 height 712
click at [518, 205] on div "LUNCH arrow_drop_down" at bounding box center [522, 224] width 248 height 49
click at [456, 294] on div "Cena" at bounding box center [523, 292] width 216 height 16
click at [771, 219] on div "12:30 arrow_drop_down" at bounding box center [772, 224] width 248 height 49
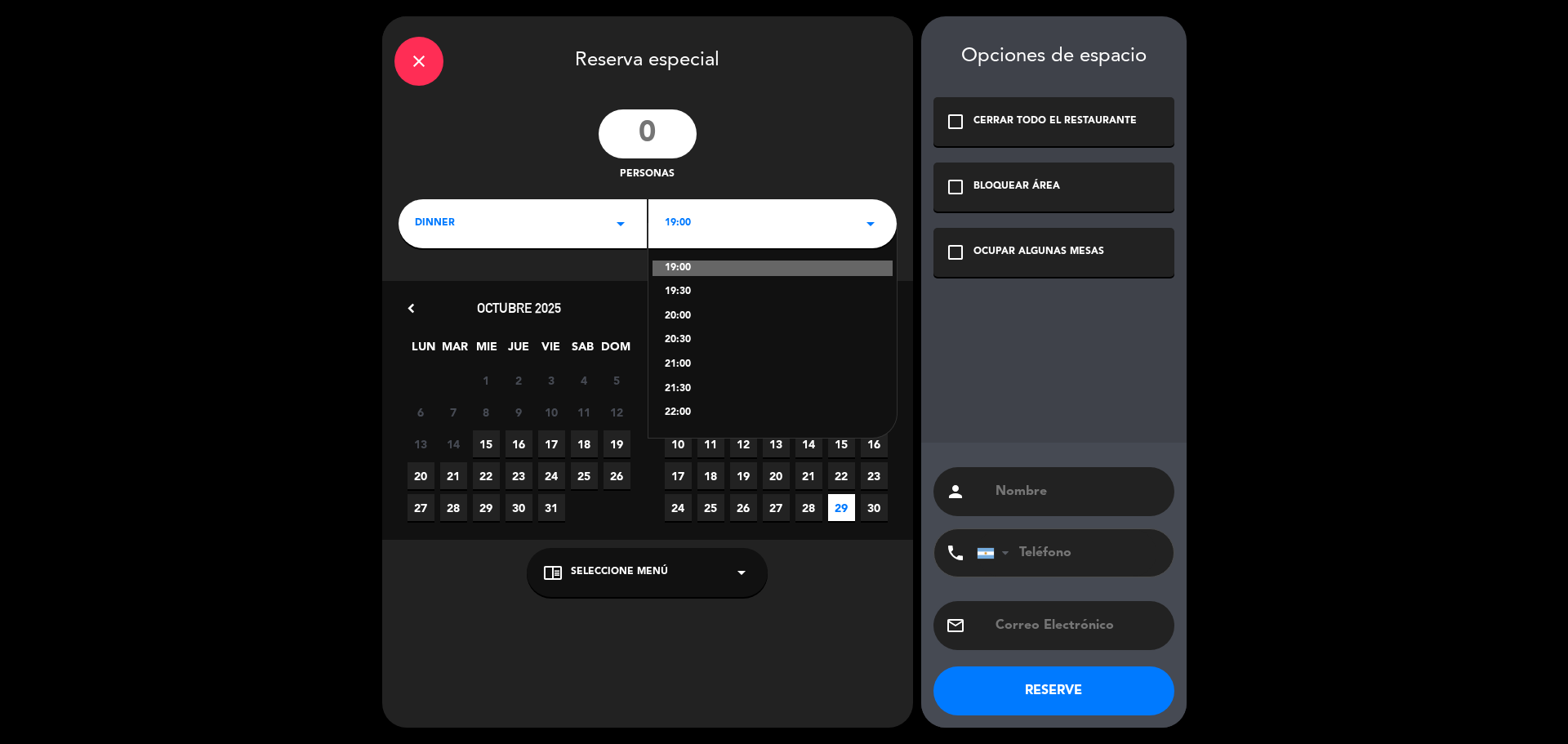
click at [685, 289] on div "19:30" at bounding box center [773, 292] width 216 height 16
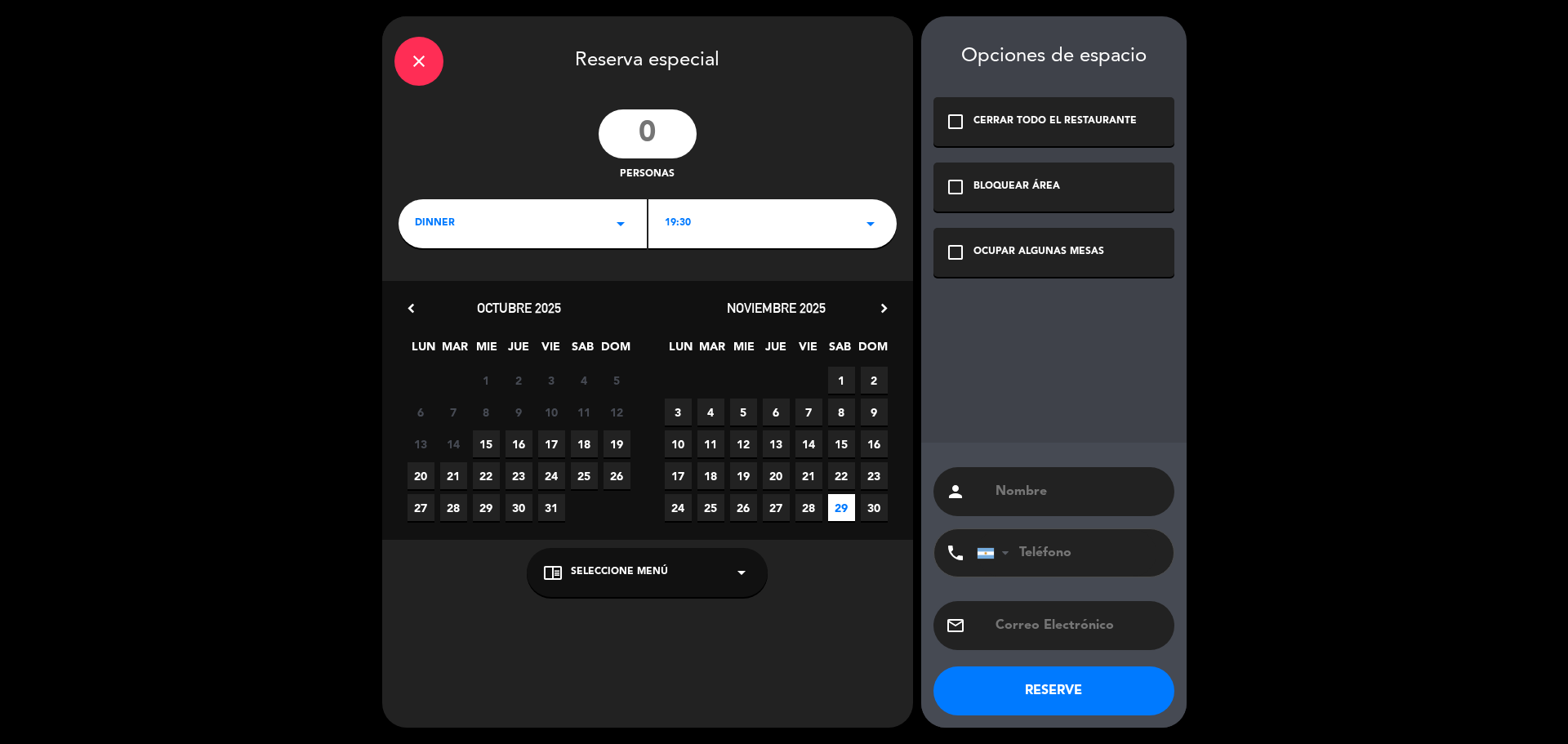
click at [671, 559] on div "chrome_reader_mode Seleccione Menú arrow_drop_down" at bounding box center [647, 572] width 241 height 49
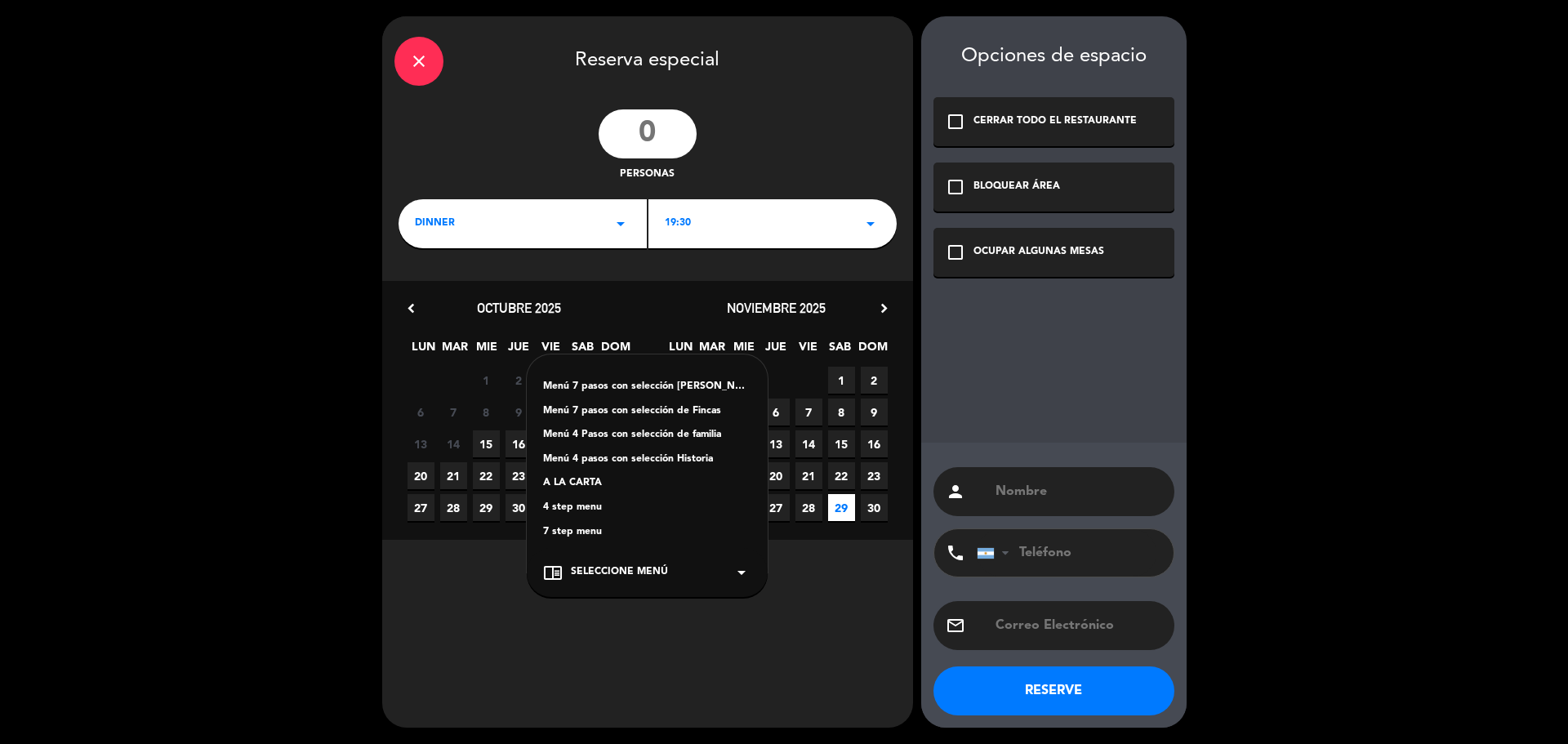
click at [1051, 107] on div "check_box_outline_blank CERRAR TODO EL RESTAURANTE" at bounding box center [1054, 122] width 241 height 49
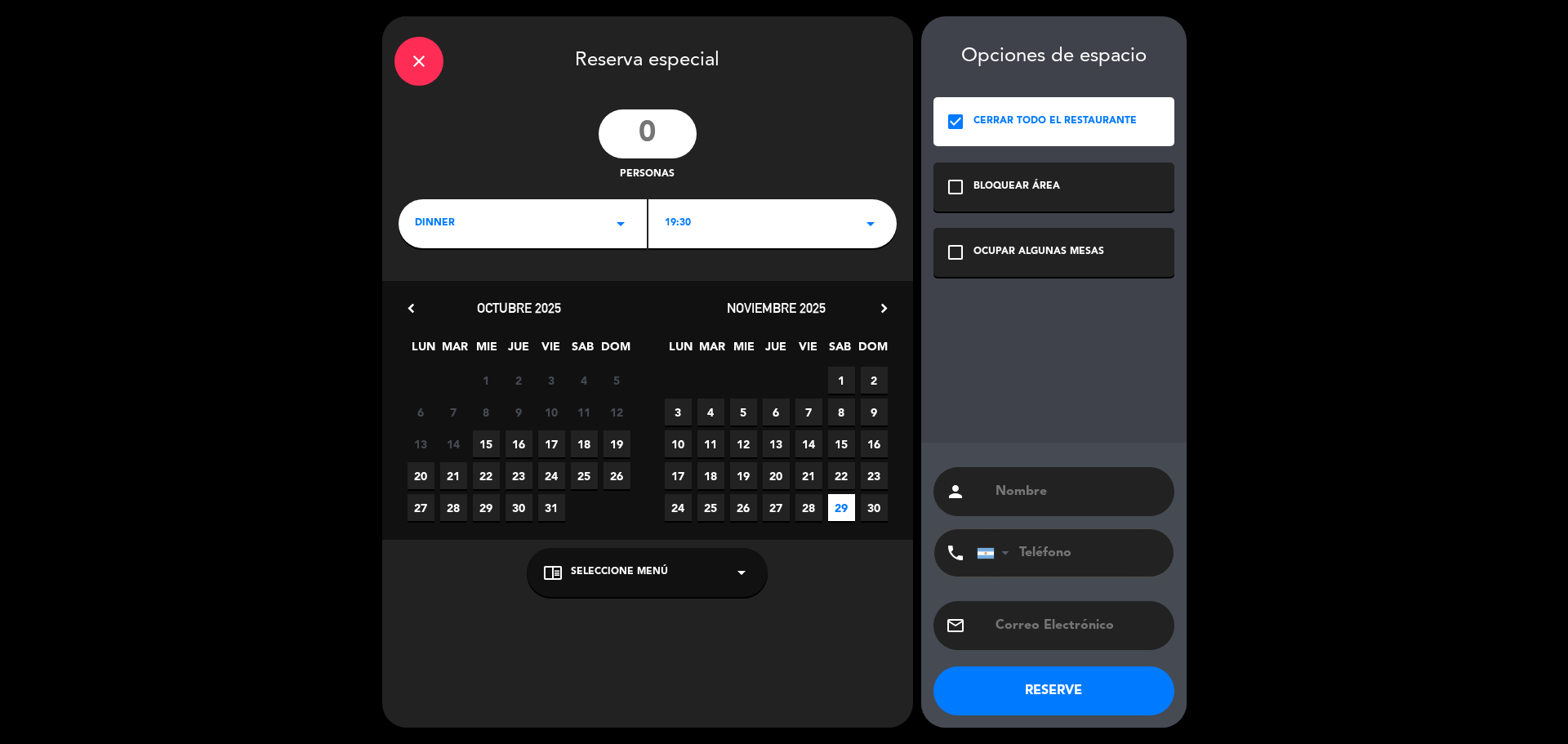
click at [1039, 479] on div "person" at bounding box center [1054, 492] width 241 height 49
click at [1041, 488] on input "text" at bounding box center [1078, 492] width 168 height 22
drag, startPoint x: 662, startPoint y: 137, endPoint x: 617, endPoint y: 137, distance: 45.0
click at [617, 137] on input "number" at bounding box center [647, 134] width 98 height 49
type input "67"
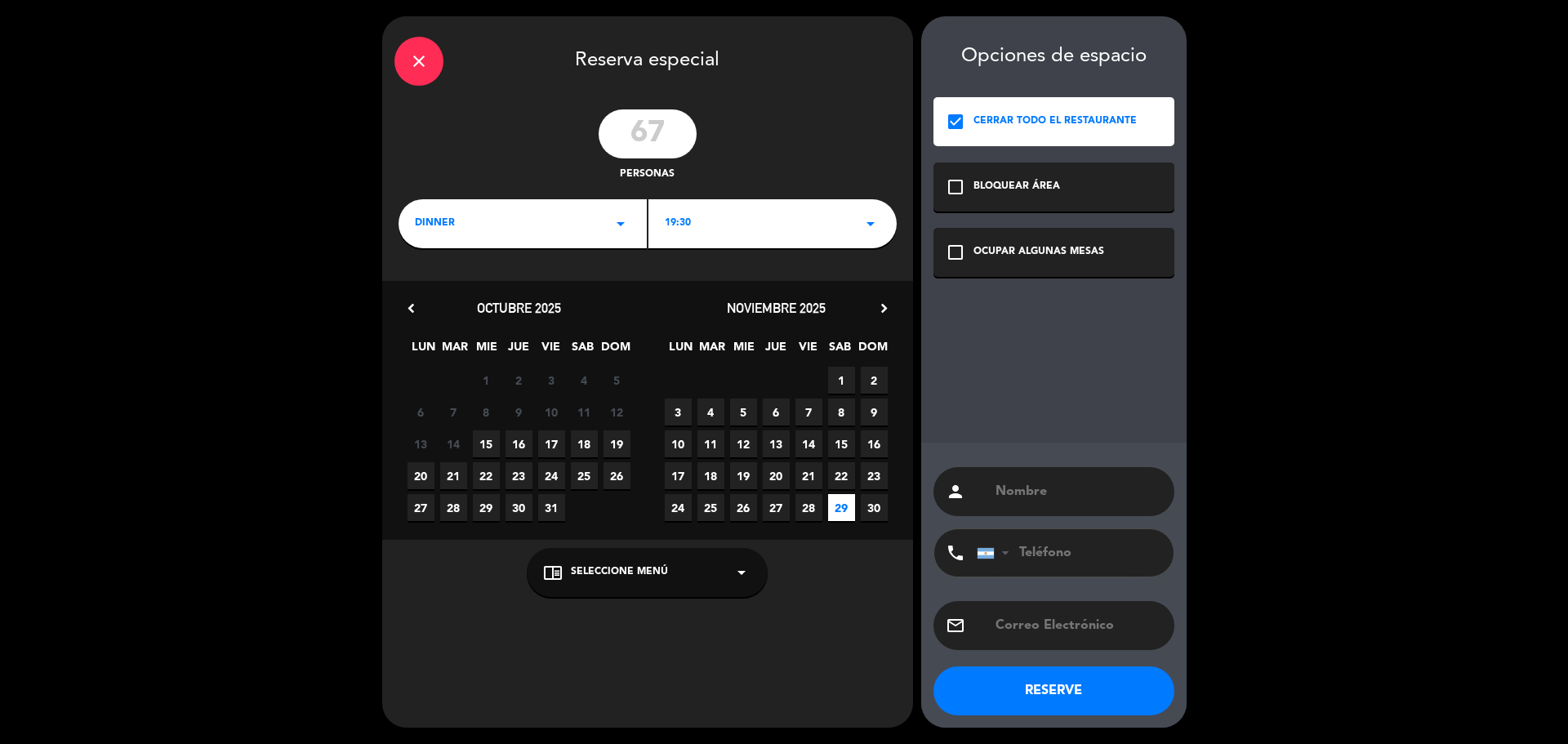
click at [1032, 486] on input "text" at bounding box center [1078, 492] width 168 height 22
type input "Evento Ianina"
click at [1136, 692] on button "RESERVE" at bounding box center [1054, 691] width 241 height 49
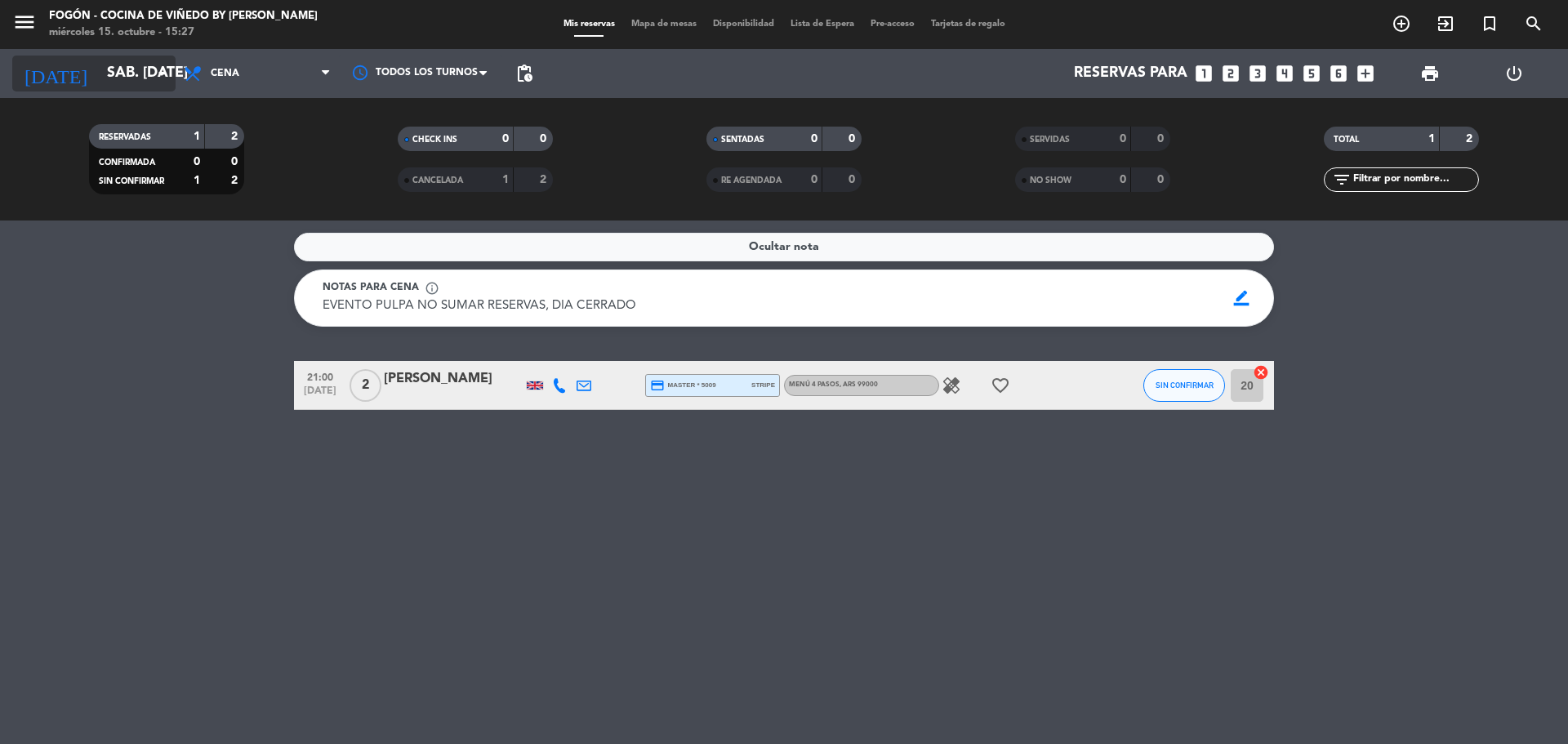
click at [104, 67] on input "sáb. [DATE]" at bounding box center [193, 73] width 189 height 33
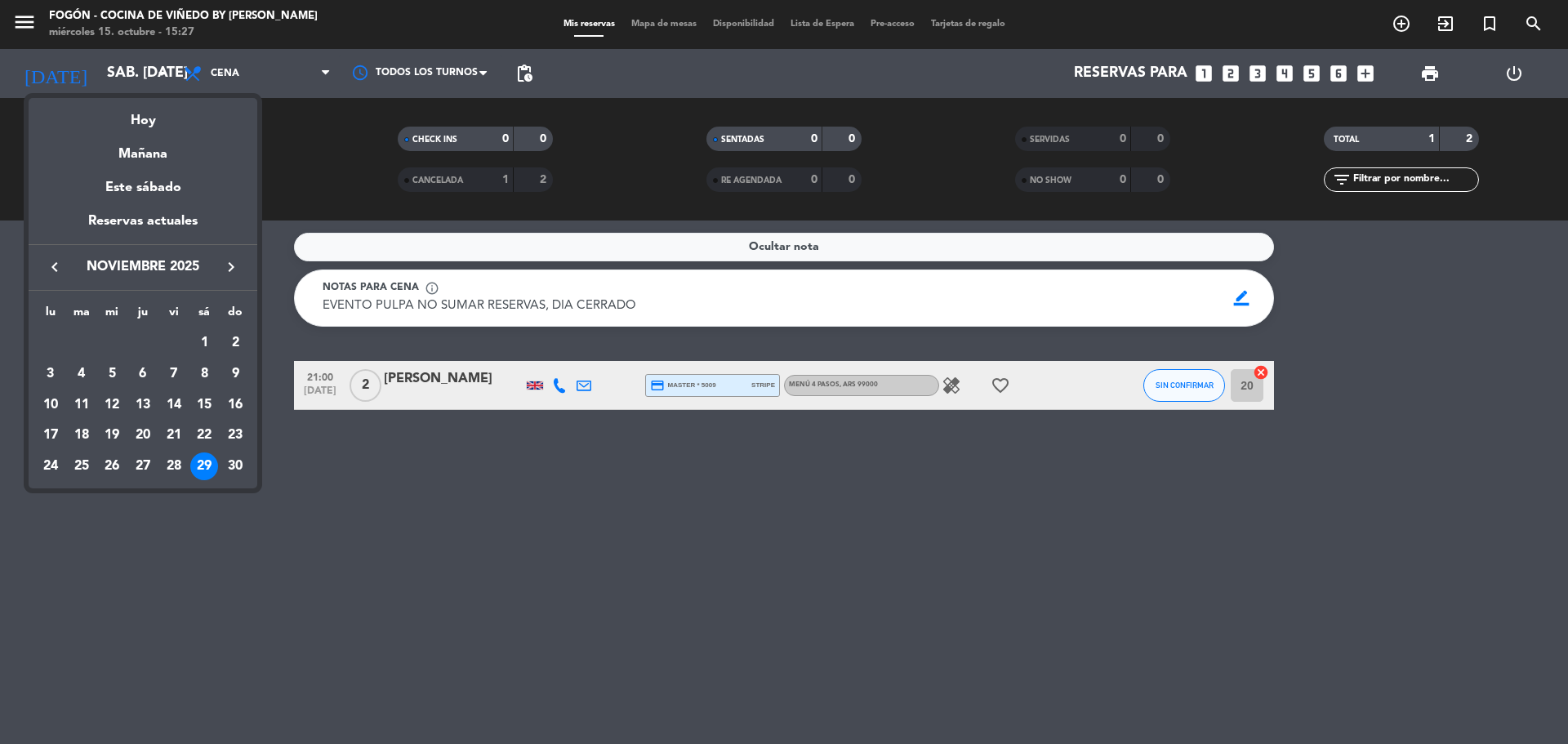
click at [238, 67] on div at bounding box center [784, 372] width 1568 height 744
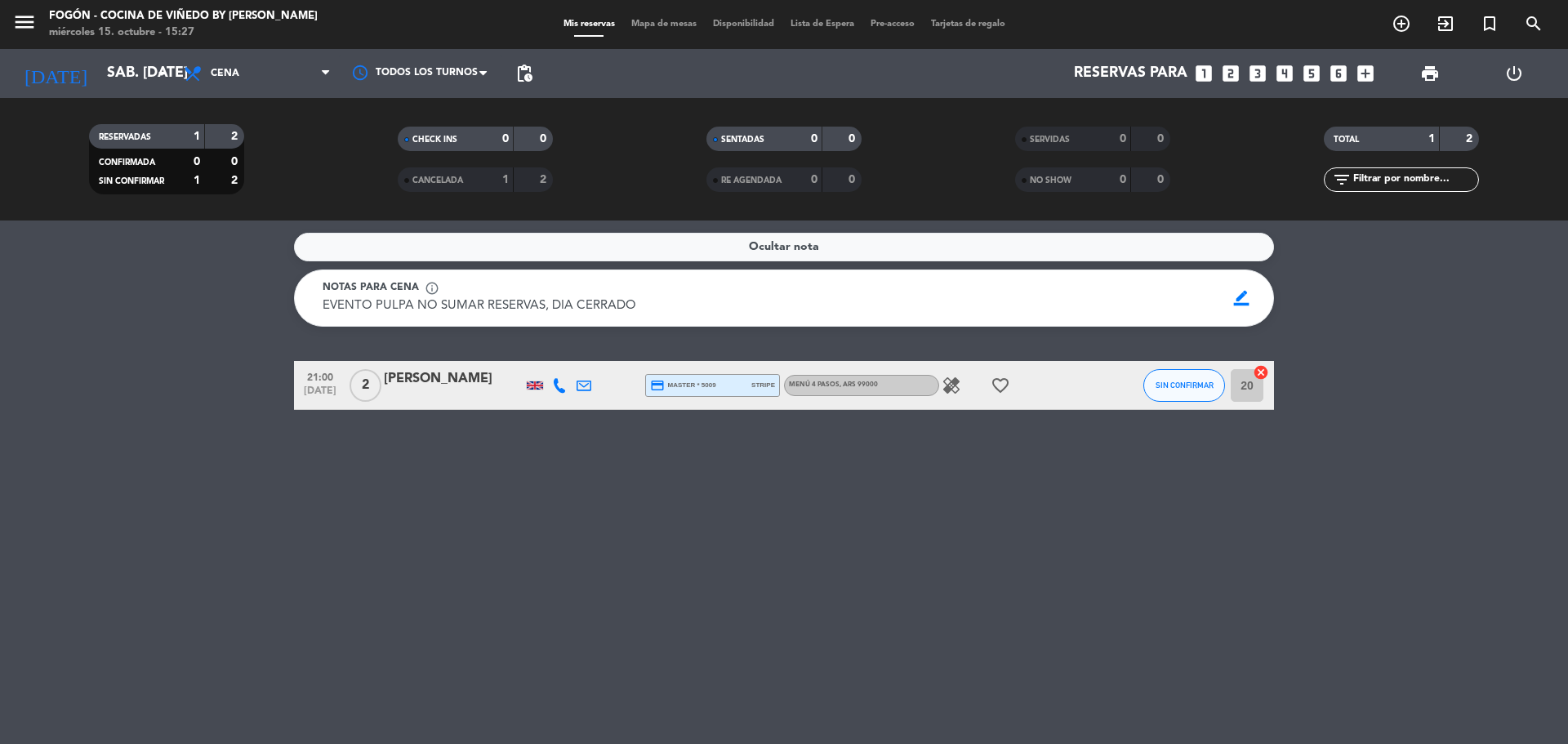
click at [238, 67] on span "Cena" at bounding box center [257, 73] width 163 height 36
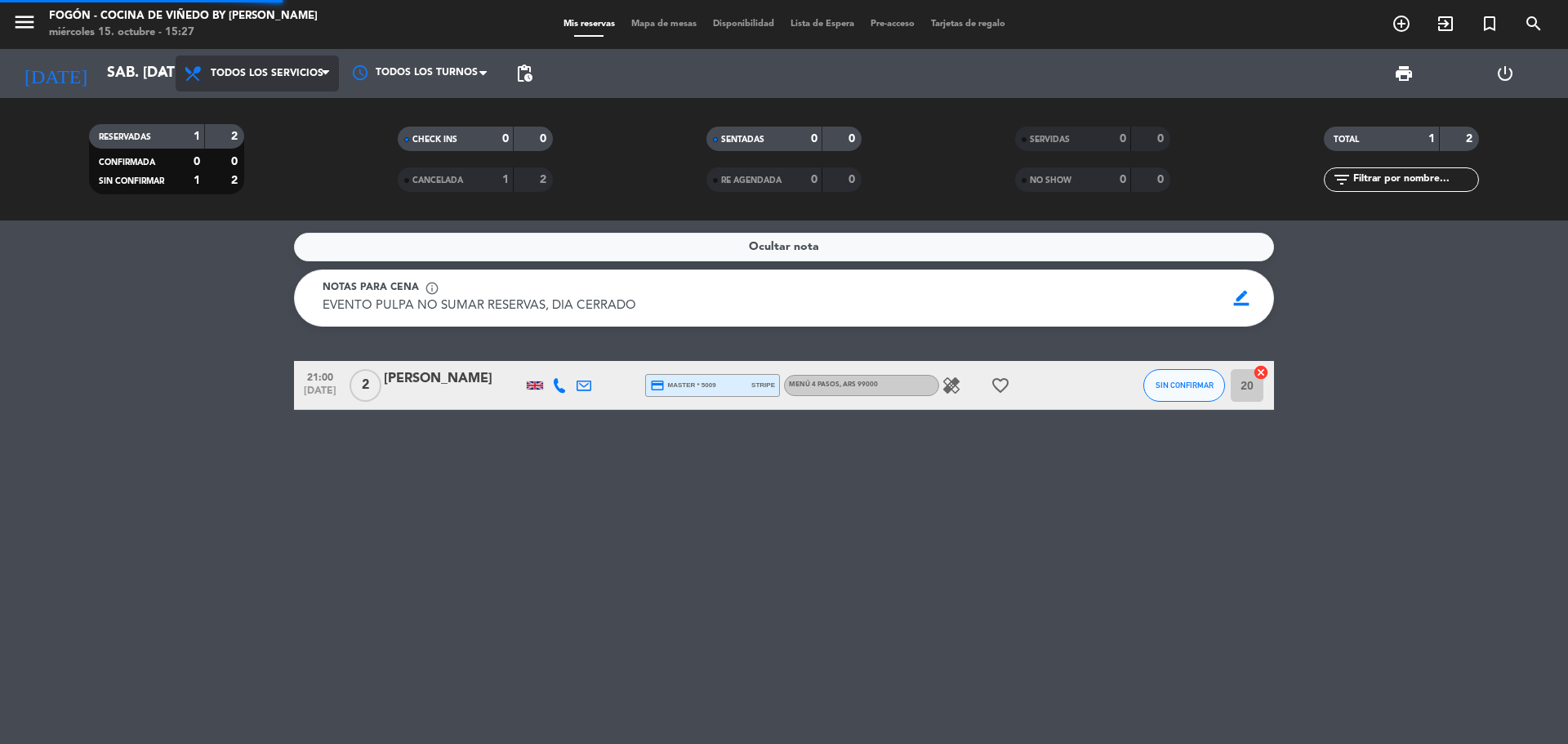
click at [303, 110] on div "menu Fogón - Cocina de viñedo by [PERSON_NAME] miércoles 15. octubre - 15:27 Mi…" at bounding box center [784, 110] width 1568 height 220
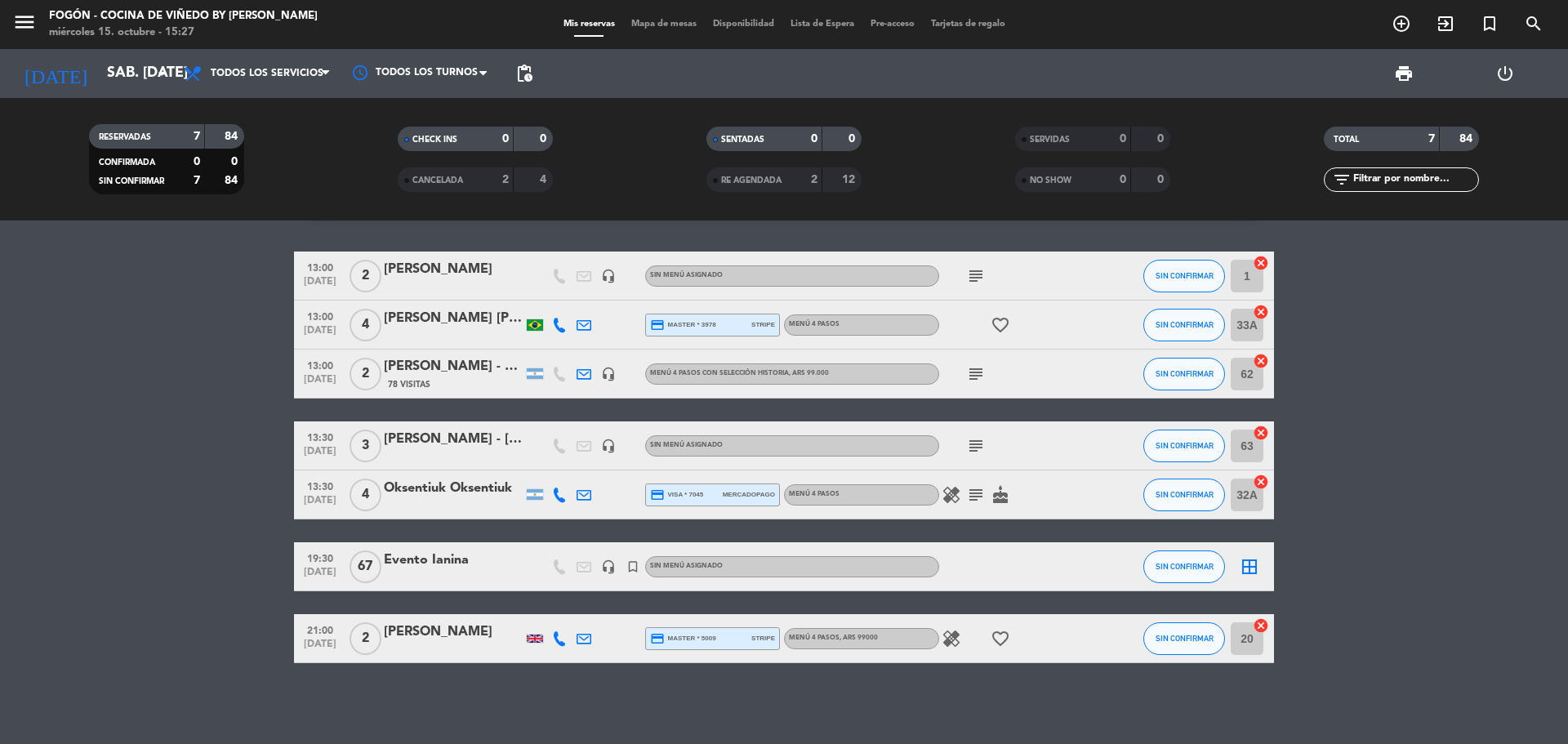
scroll to position [111, 0]
click at [460, 562] on div "Evento Ianina" at bounding box center [453, 559] width 139 height 22
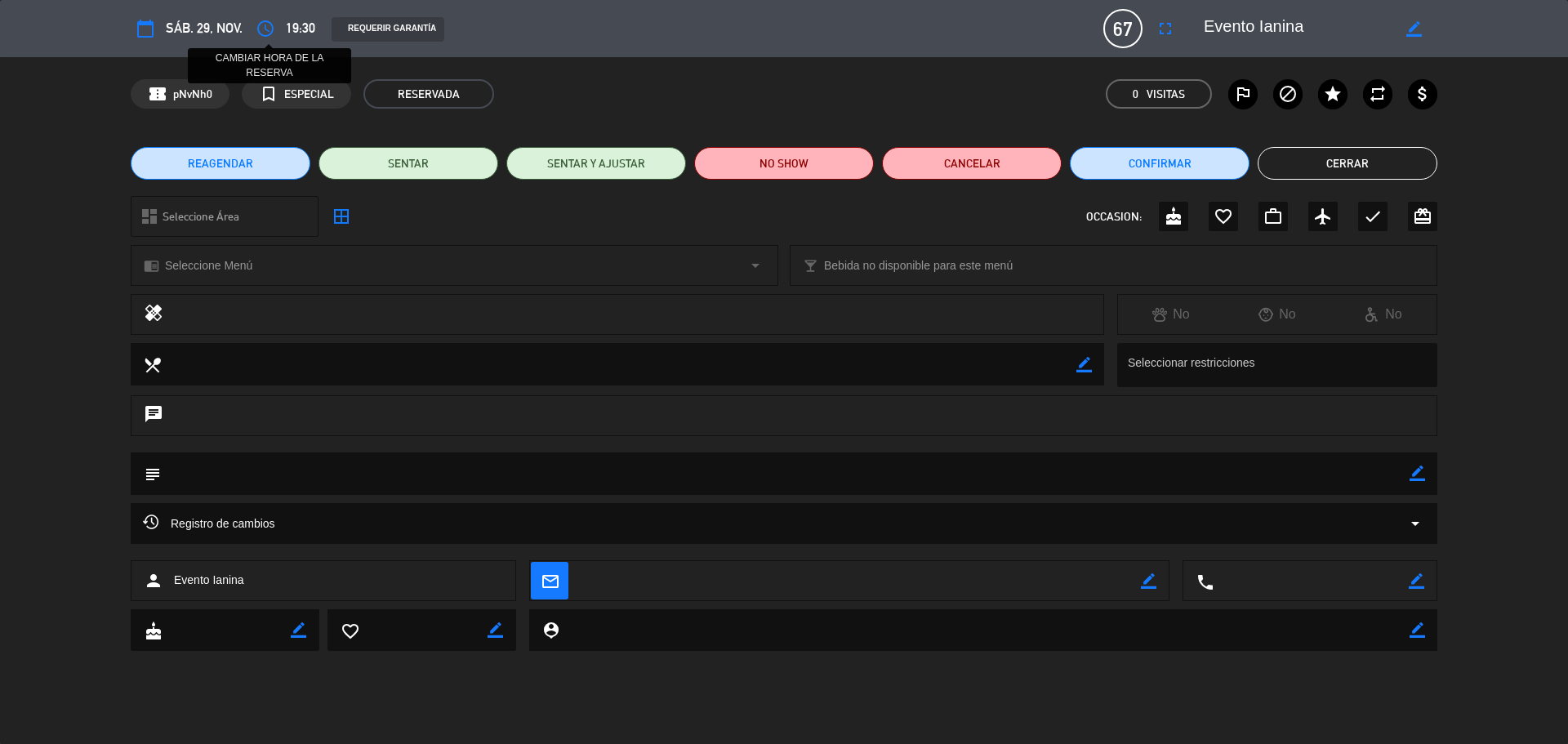
click at [269, 23] on icon "access_time" at bounding box center [265, 29] width 20 height 20
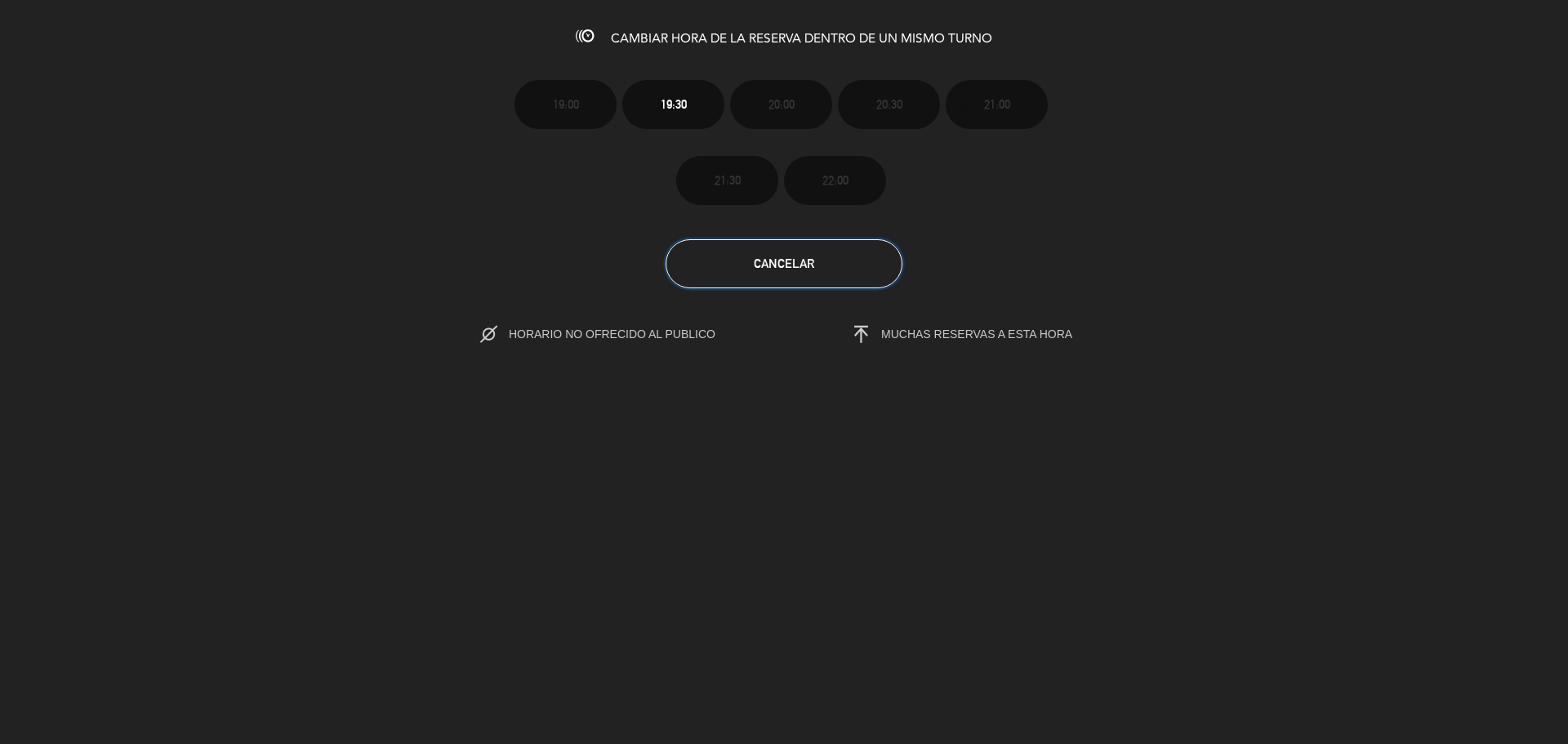
click at [830, 268] on button "Cancelar" at bounding box center [784, 264] width 237 height 49
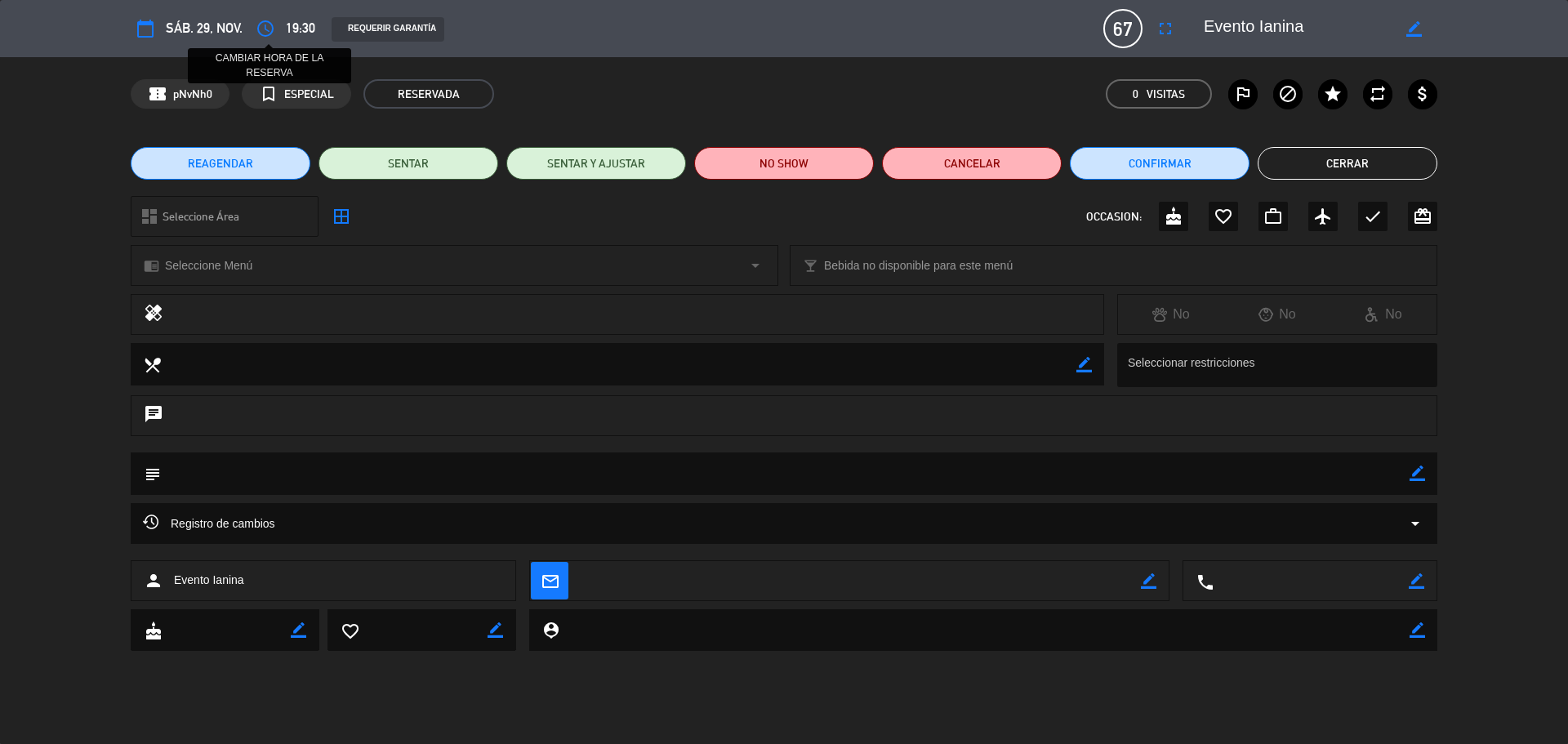
click at [259, 34] on icon "access_time" at bounding box center [265, 29] width 20 height 20
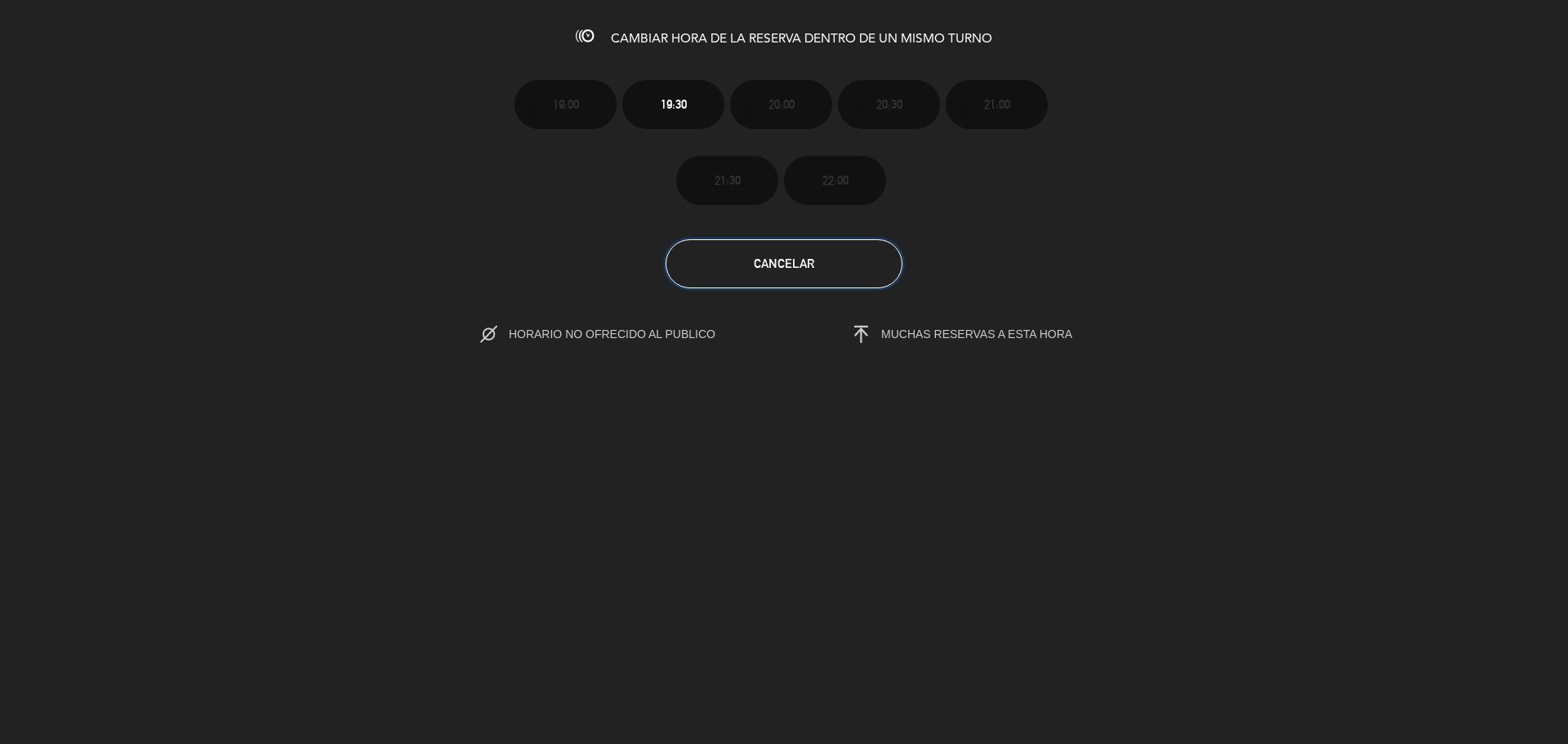
click at [797, 287] on button "Cancelar" at bounding box center [784, 264] width 237 height 49
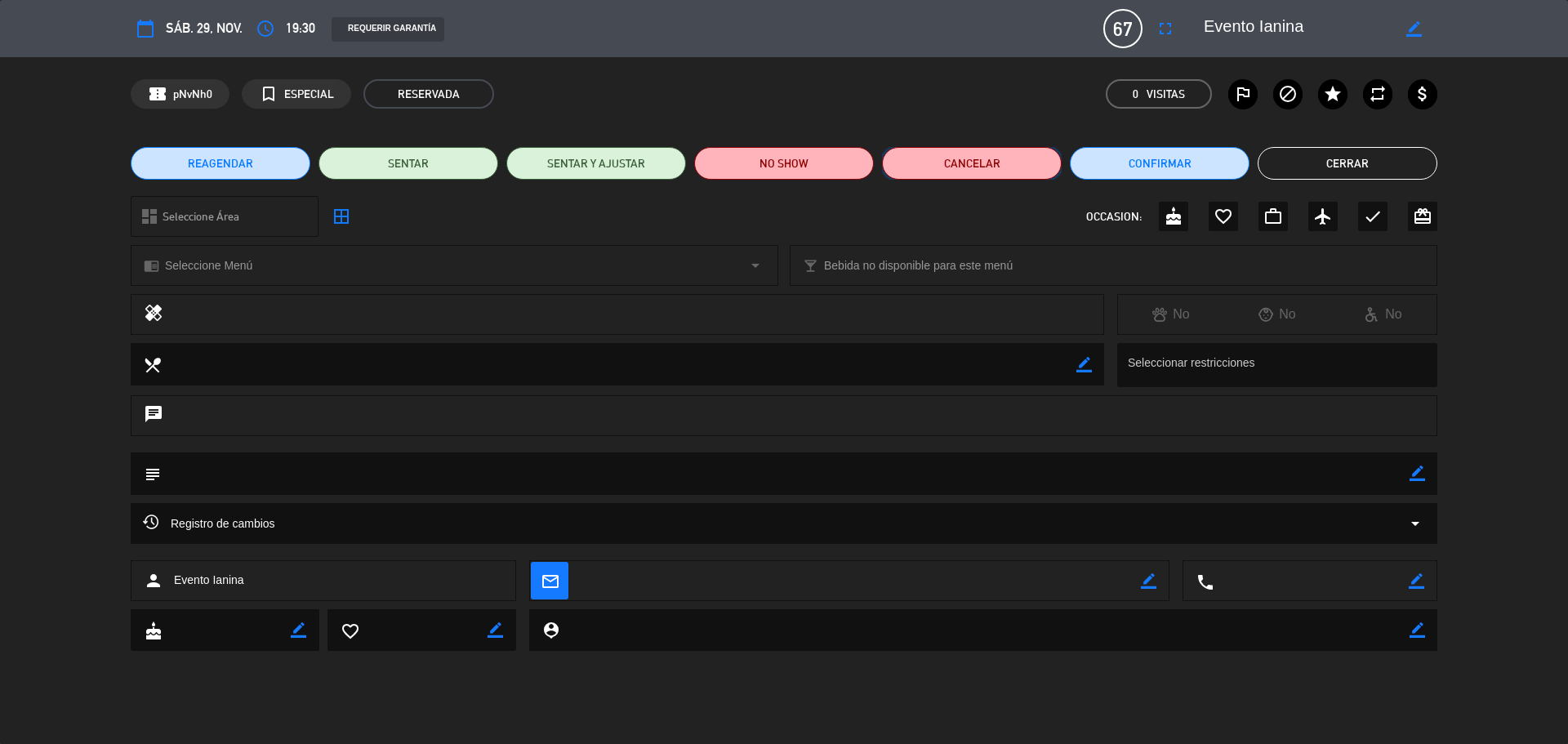
click at [992, 165] on button "Cancelar" at bounding box center [972, 163] width 180 height 33
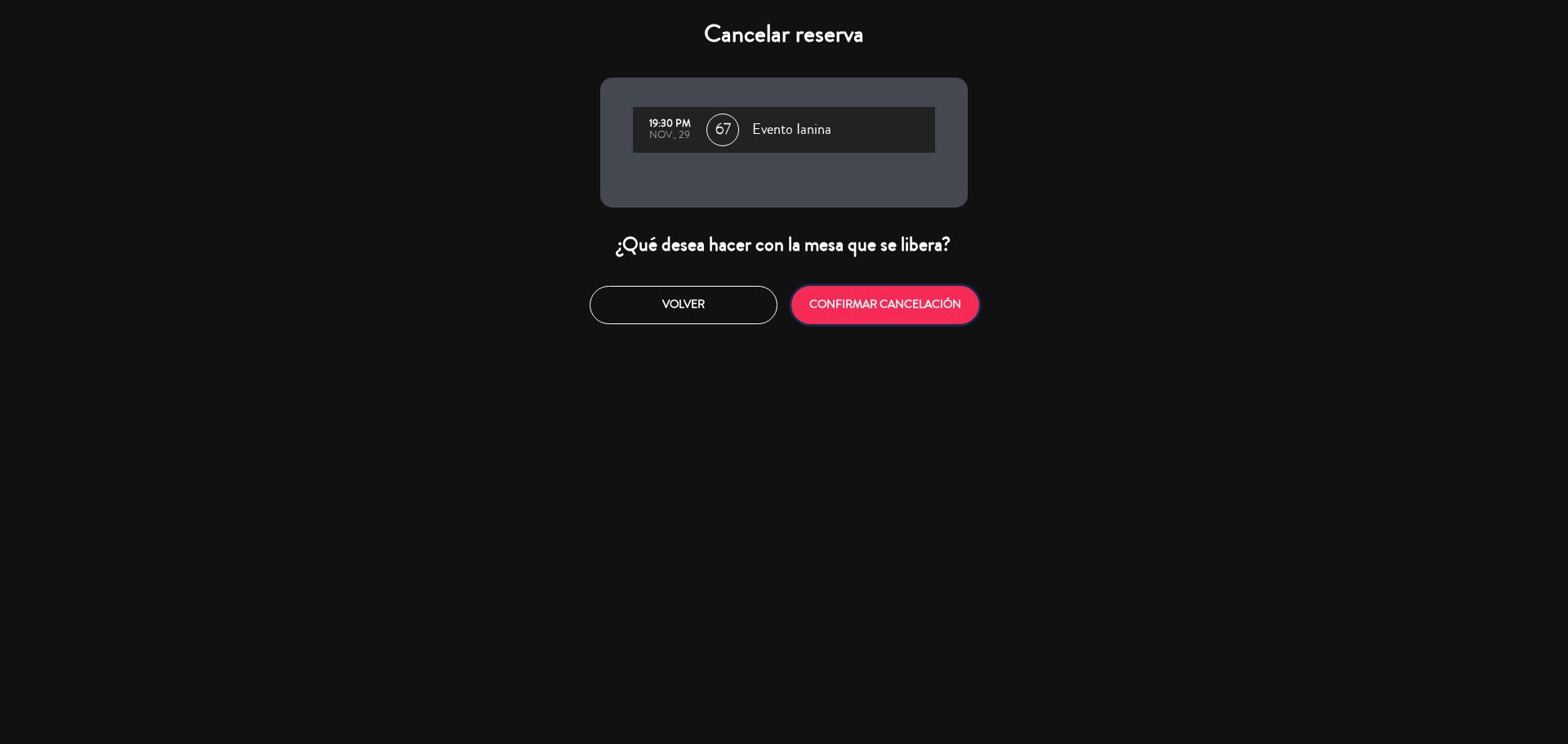
click at [867, 308] on button "CONFIRMAR CANCELACIÓN" at bounding box center [885, 305] width 187 height 38
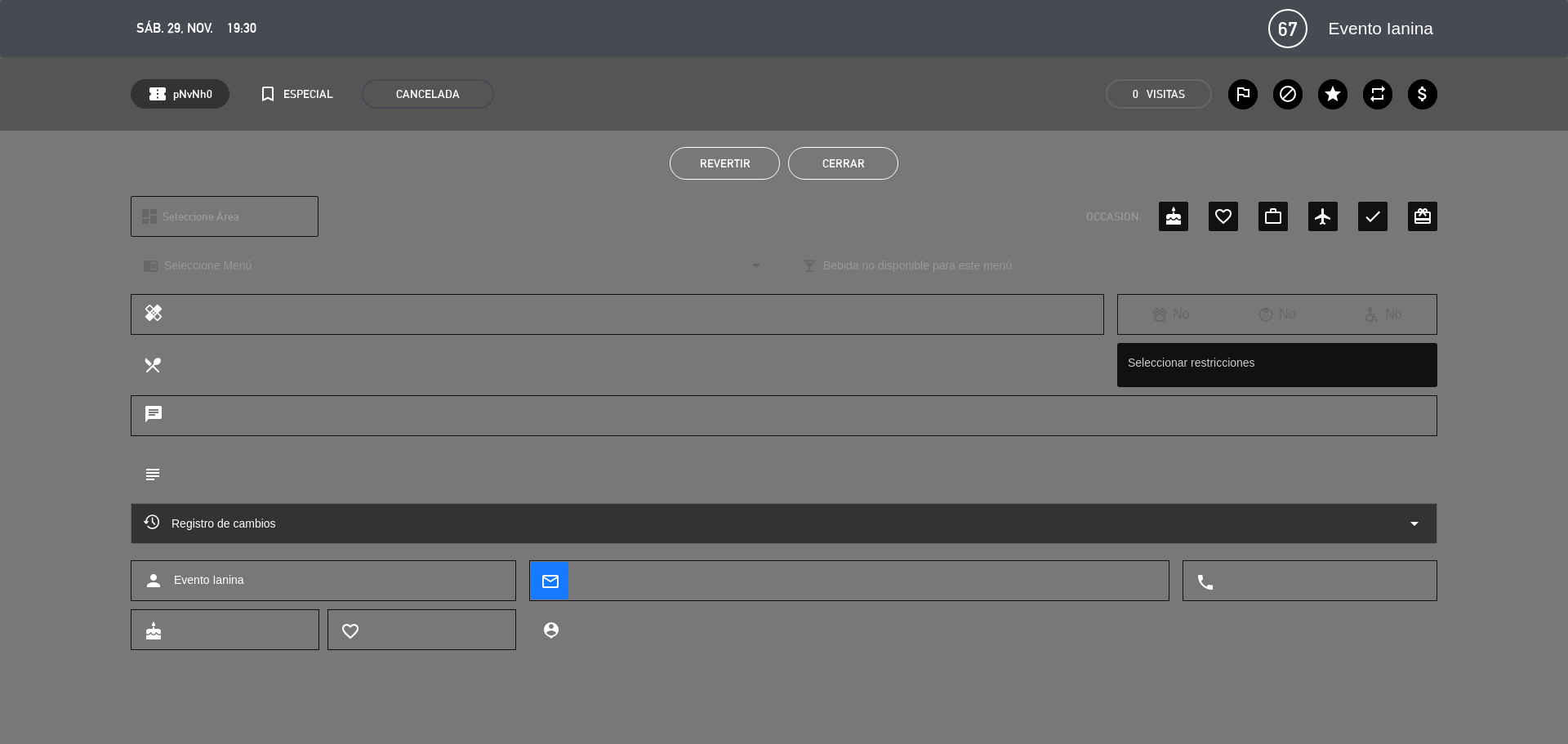
click at [865, 167] on button "Cerrar" at bounding box center [843, 163] width 111 height 33
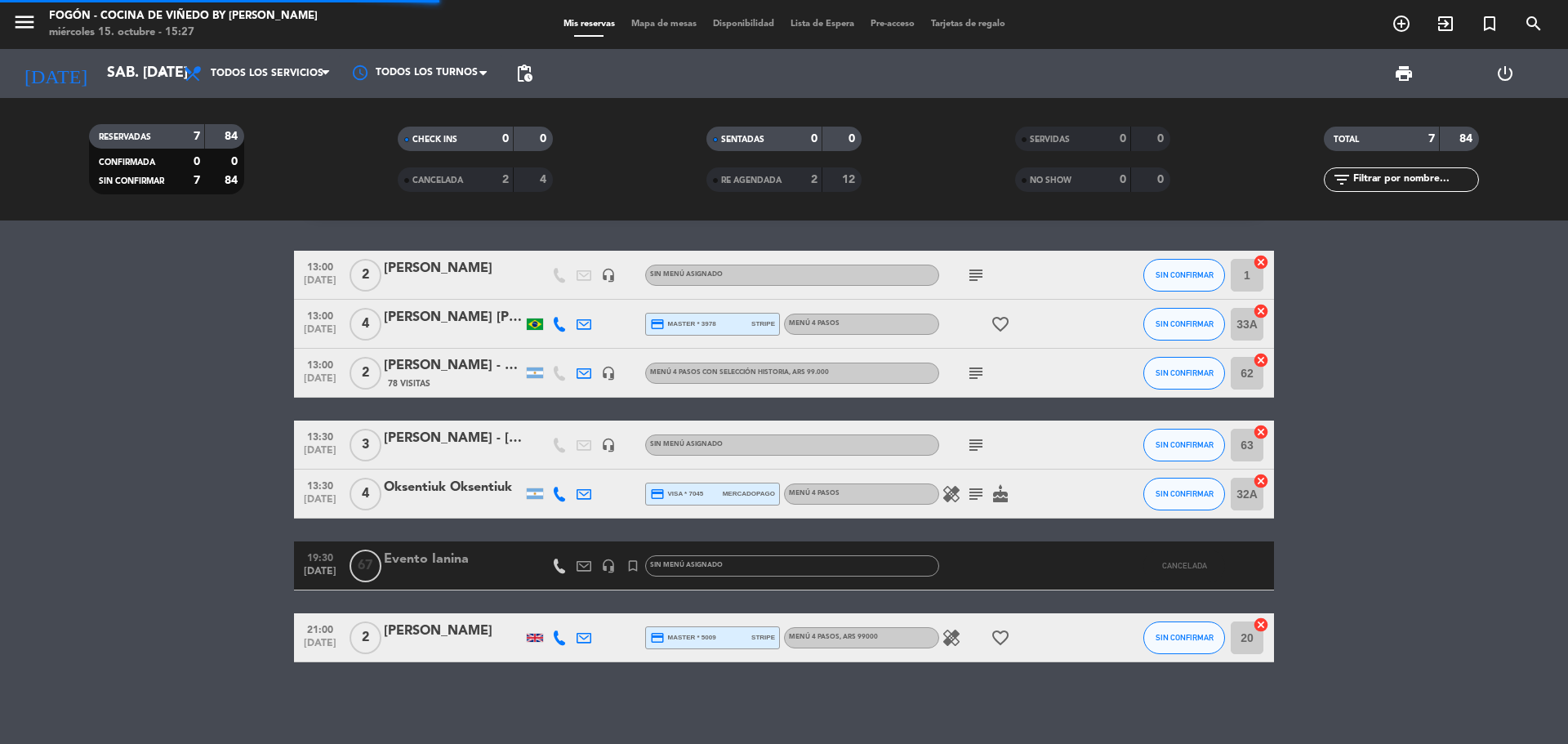
scroll to position [38, 0]
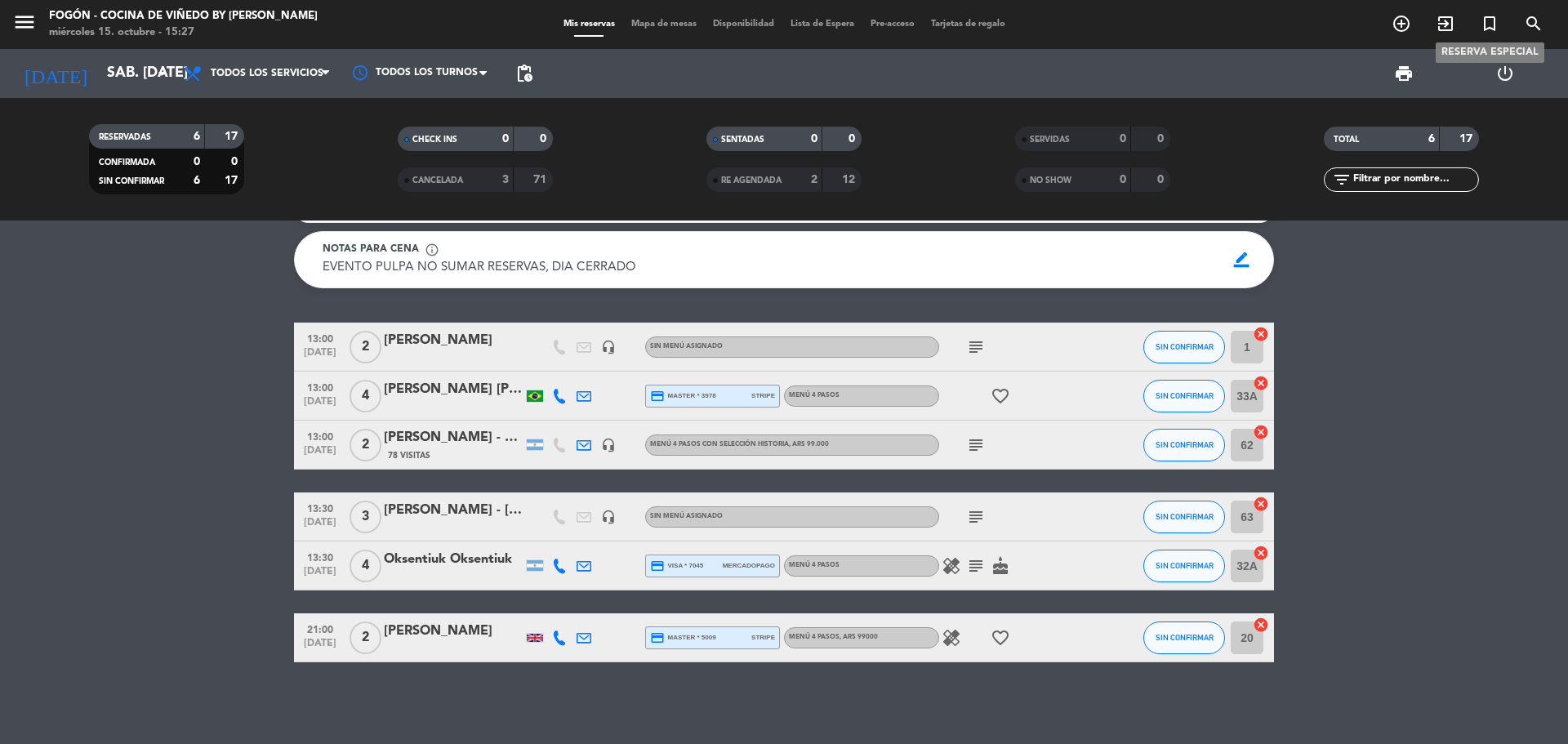
click at [1482, 22] on icon "turned_in_not" at bounding box center [1489, 23] width 20 height 20
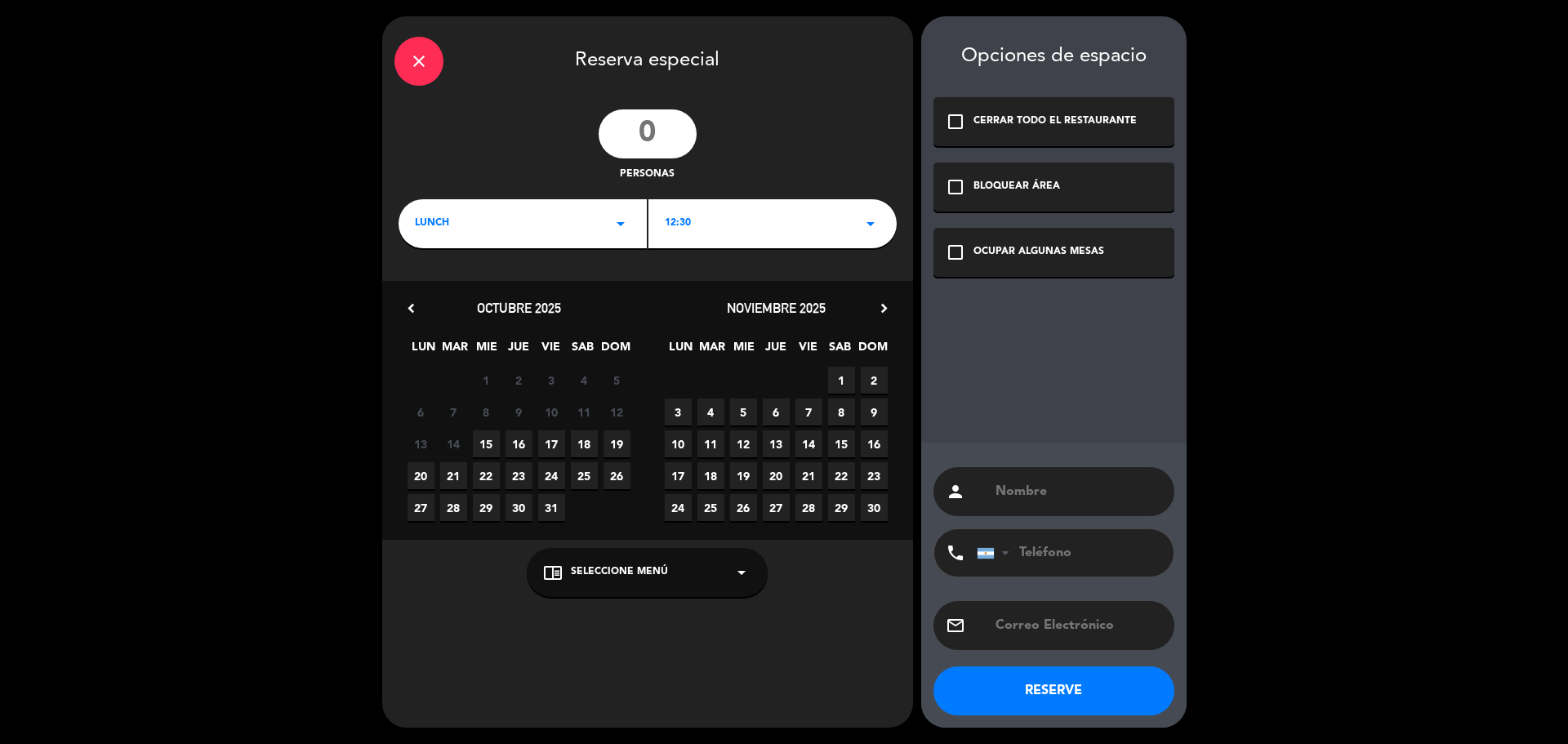
click at [841, 507] on span "29" at bounding box center [841, 507] width 27 height 27
click at [550, 218] on div "LUNCH arrow_drop_down" at bounding box center [522, 224] width 248 height 49
click at [464, 286] on div "Cena" at bounding box center [523, 292] width 216 height 16
click at [828, 237] on div "19:00 arrow_drop_down" at bounding box center [772, 224] width 248 height 49
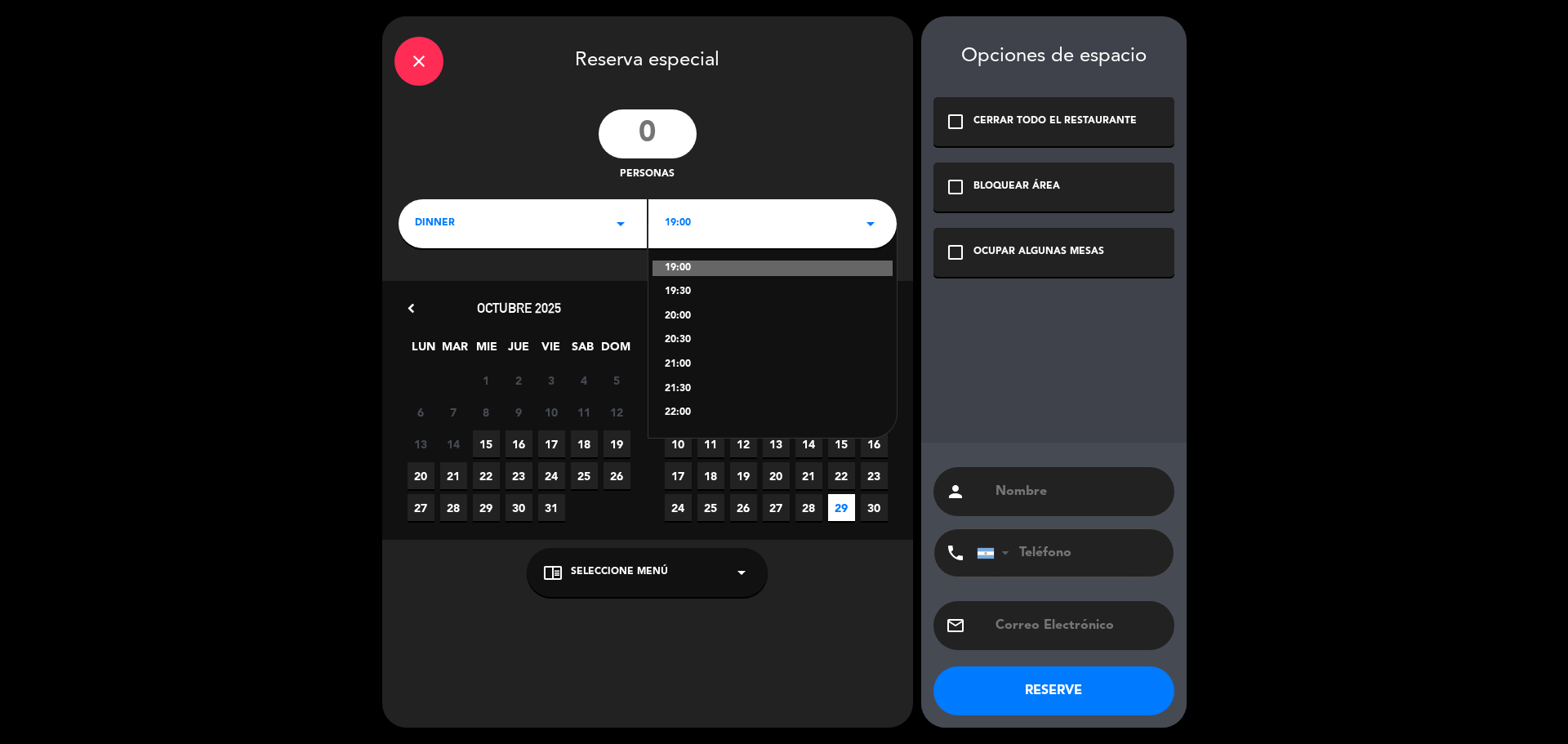
click at [698, 337] on div "20:30" at bounding box center [773, 340] width 216 height 16
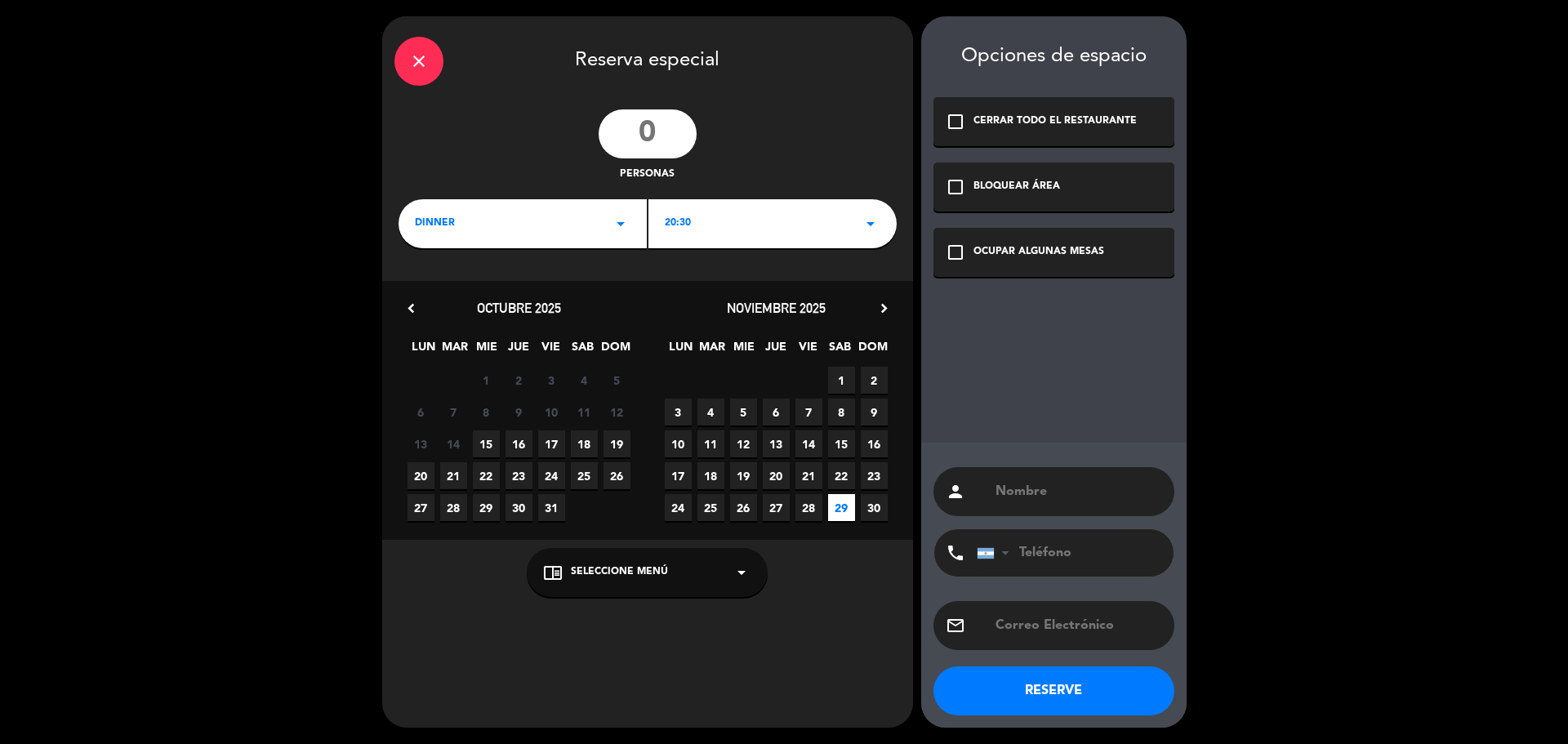
click at [1059, 123] on div "CERRAR TODO EL RESTAURANTE" at bounding box center [1055, 121] width 163 height 16
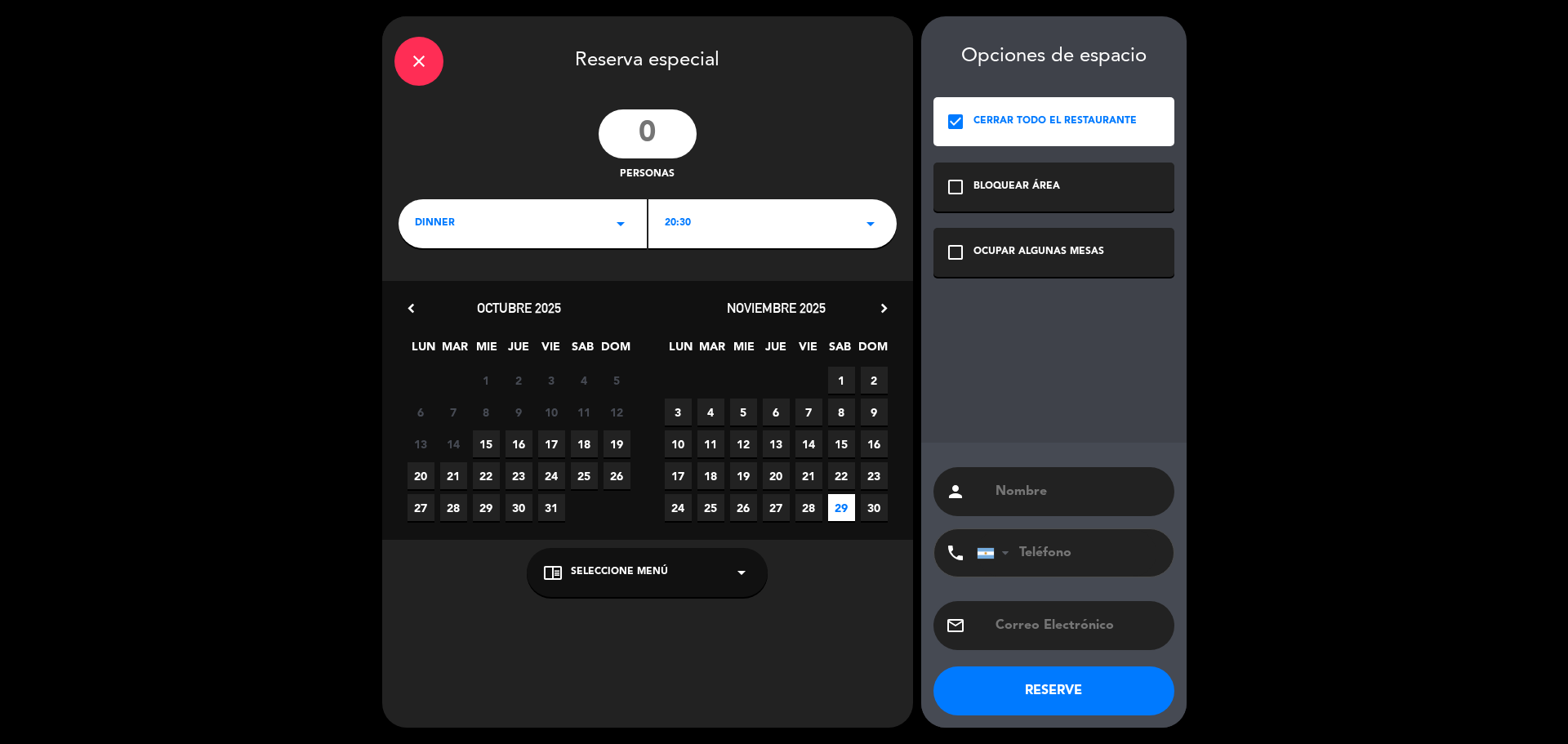
click at [1029, 491] on input "text" at bounding box center [1078, 492] width 168 height 22
type input "Ianina Evento"
click at [1071, 694] on button "RESERVE" at bounding box center [1054, 691] width 241 height 49
click at [643, 133] on input "number" at bounding box center [647, 134] width 98 height 49
type input "67"
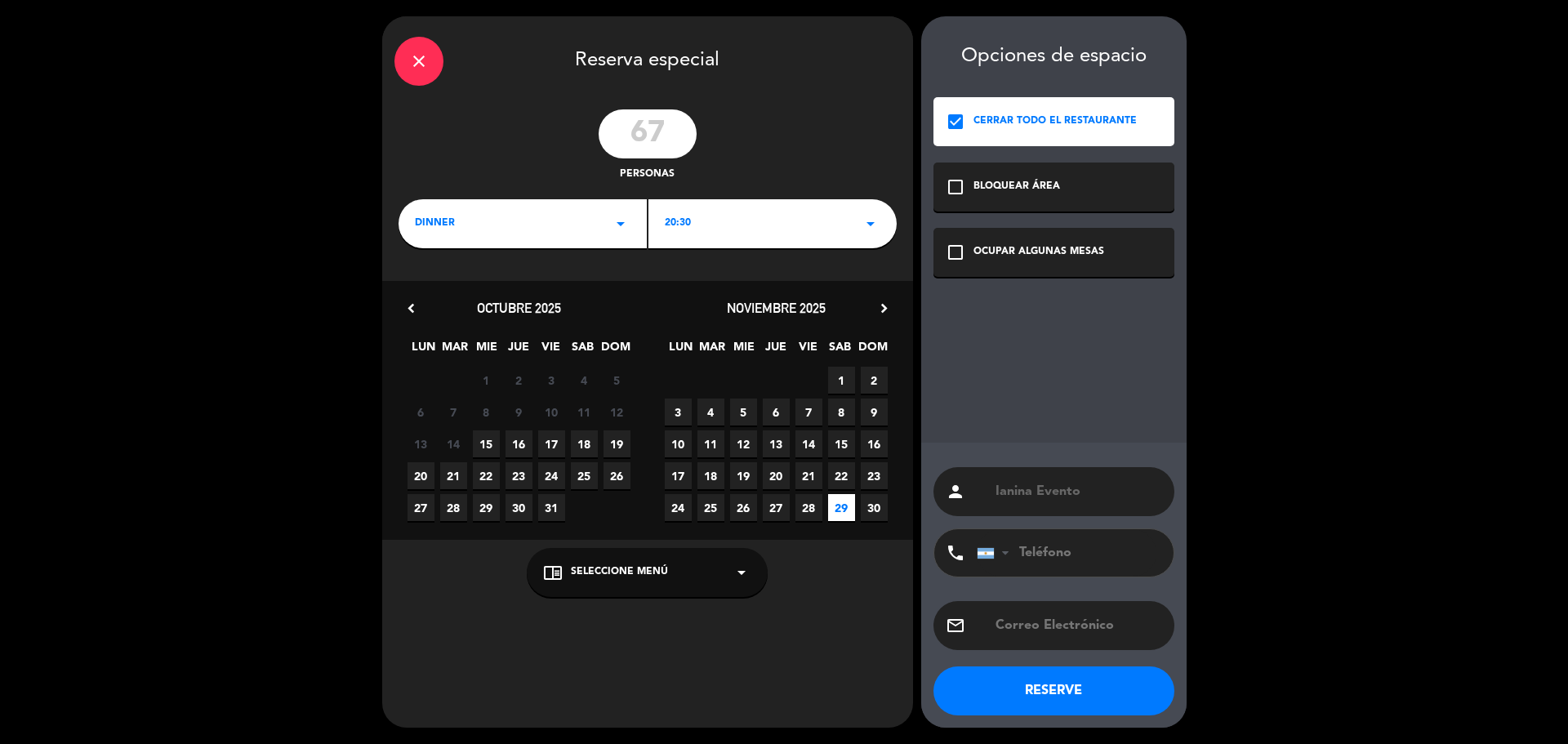
click at [1090, 687] on button "RESERVE" at bounding box center [1054, 691] width 241 height 49
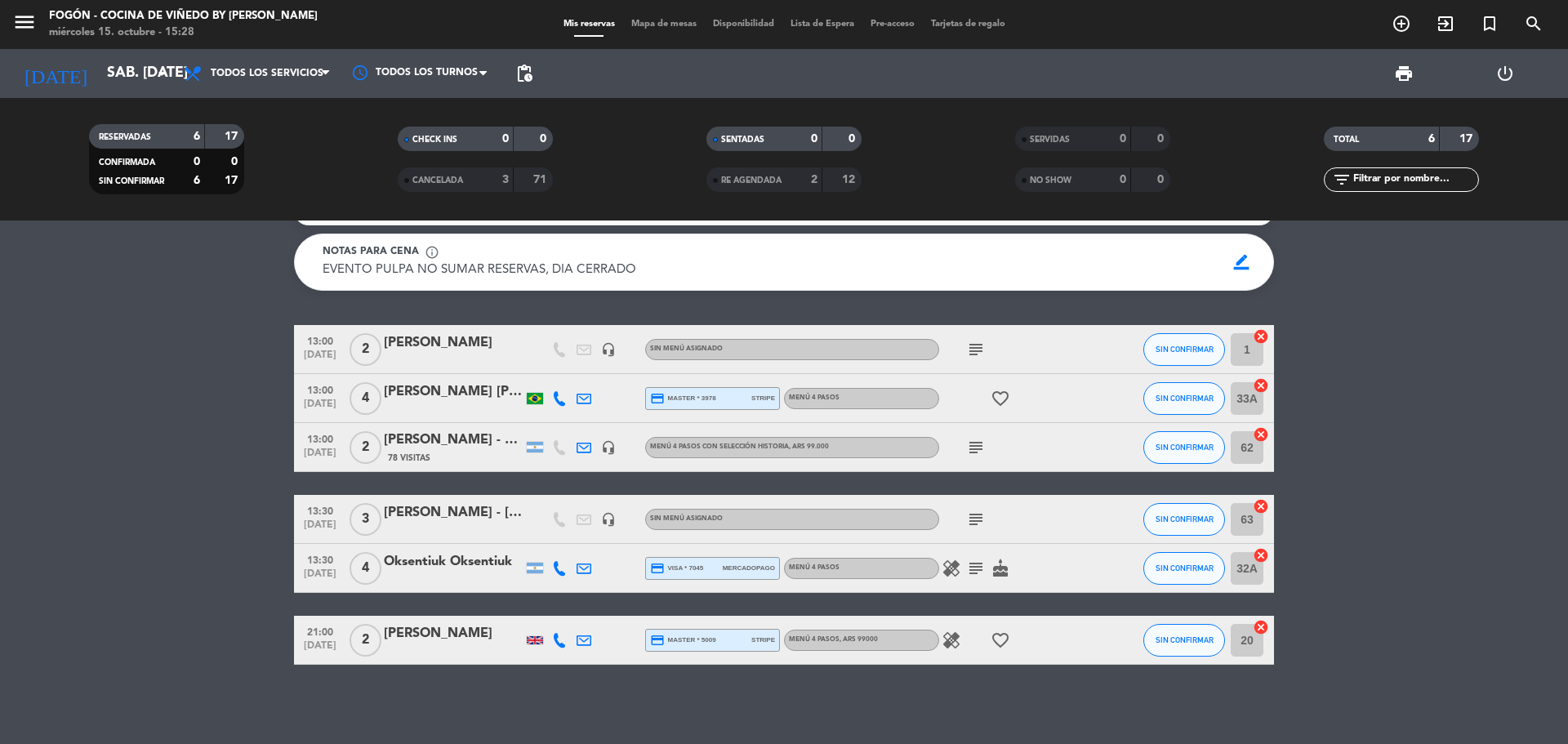
scroll to position [0, 0]
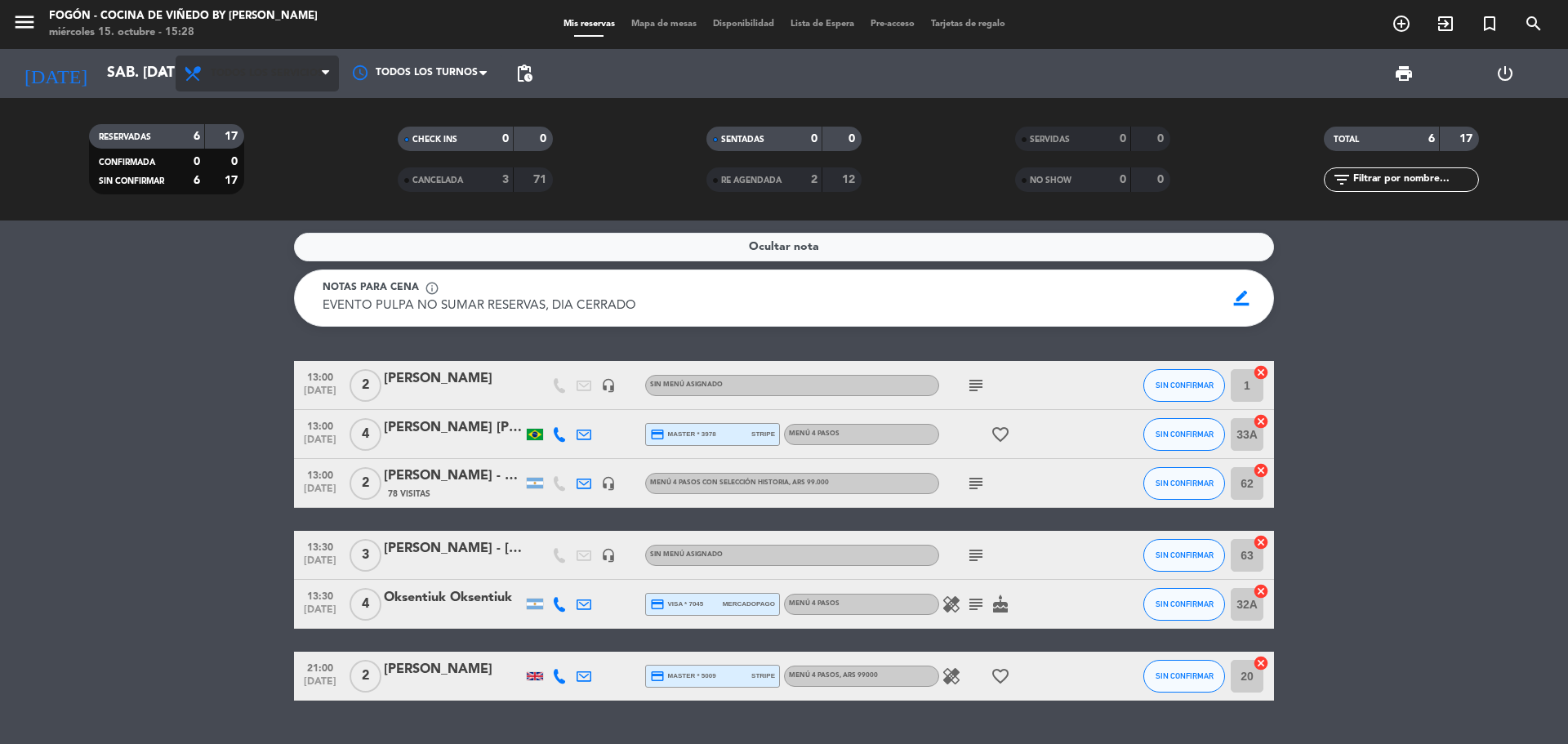
click at [261, 81] on span "Todos los servicios" at bounding box center [257, 73] width 163 height 36
click at [224, 176] on div "menu Fogón - Cocina de viñedo by [PERSON_NAME] miércoles 15. octubre - 15:28 Mi…" at bounding box center [784, 110] width 1568 height 220
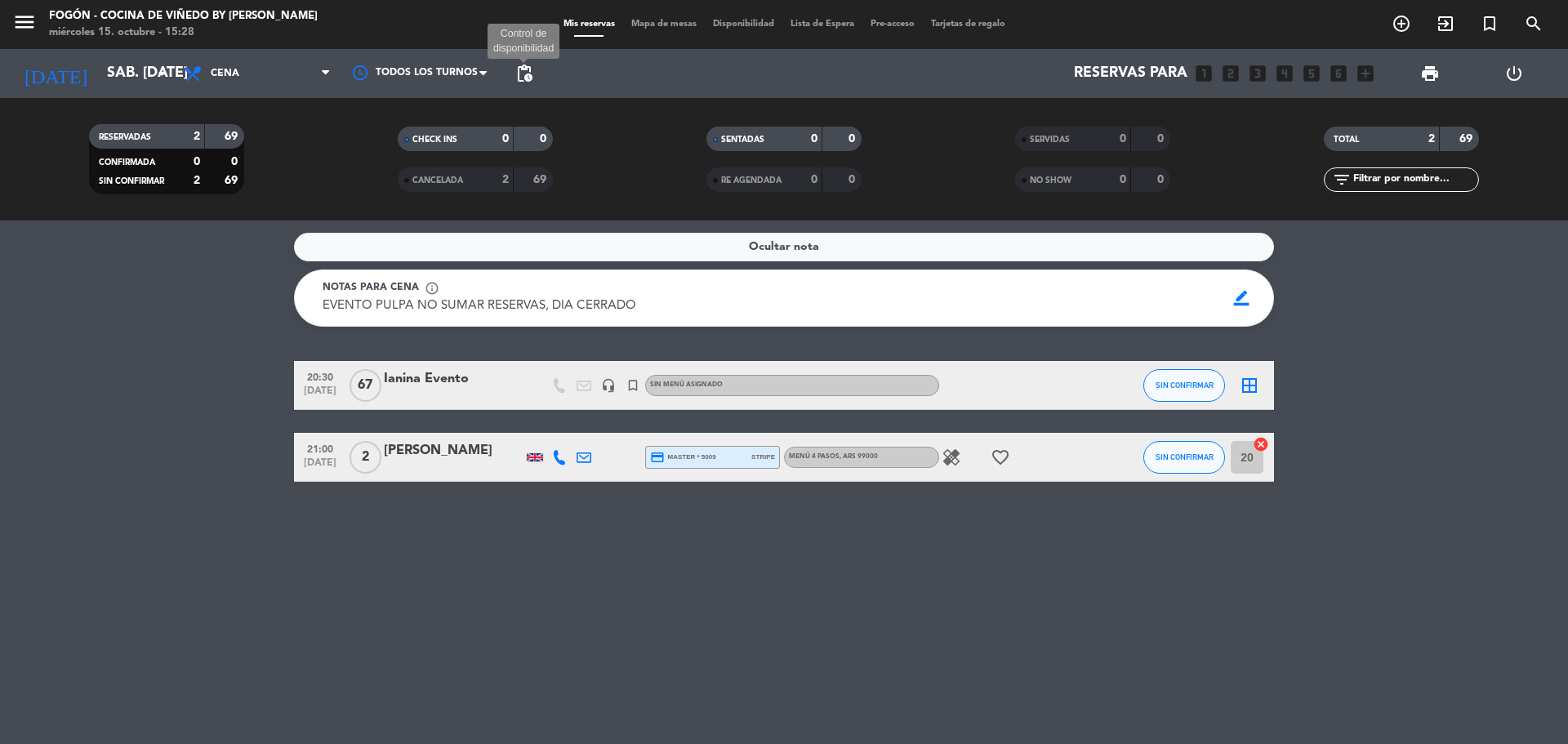
click at [517, 77] on span "pending_actions" at bounding box center [524, 73] width 20 height 20
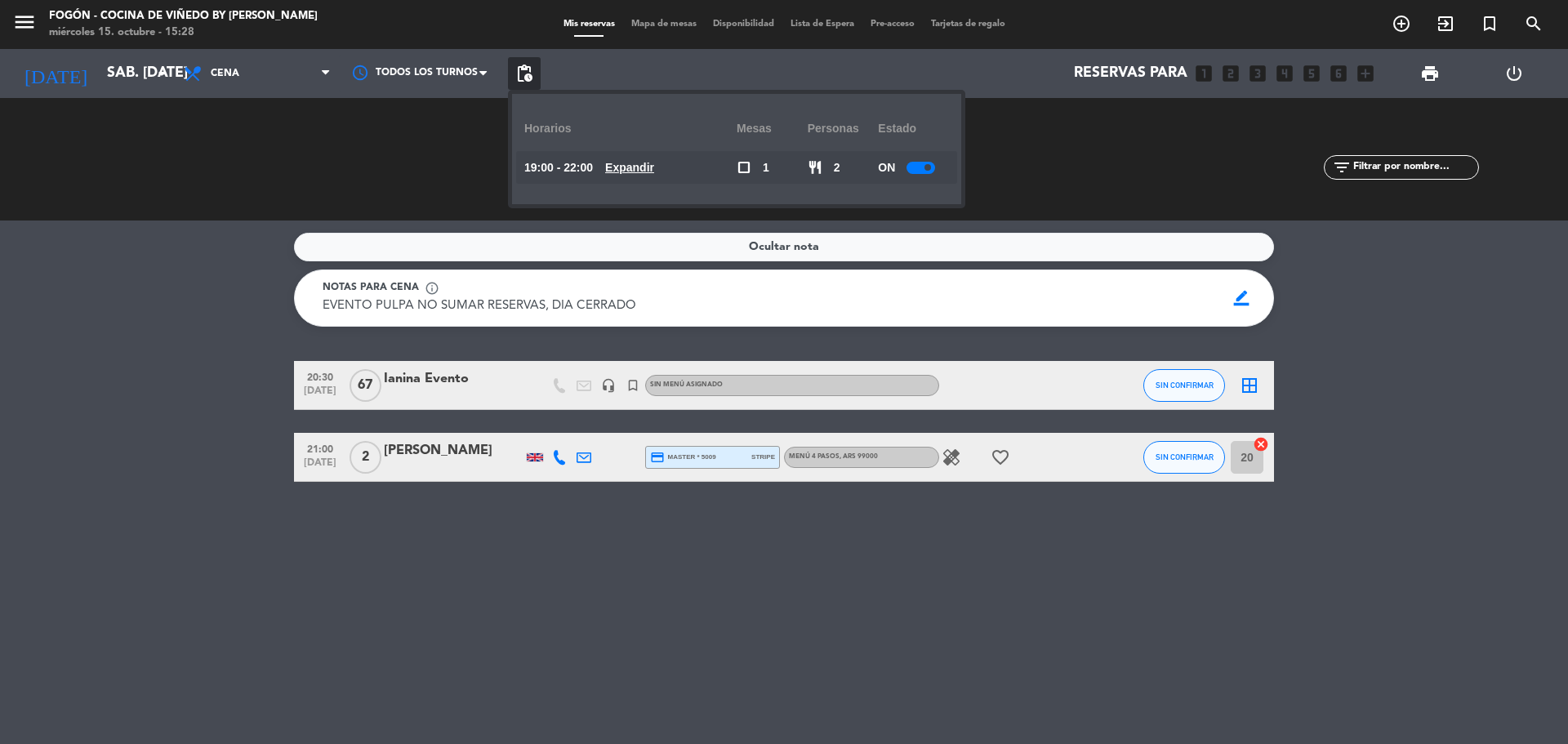
click at [924, 170] on div at bounding box center [921, 168] width 29 height 12
click at [534, 77] on span "pending_actions" at bounding box center [524, 73] width 33 height 33
click at [171, 430] on bookings-row "20:30 [DATE] [PERSON_NAME] Evento headset_mic turned_in_not Sin menú asignado S…" at bounding box center [784, 422] width 1568 height 121
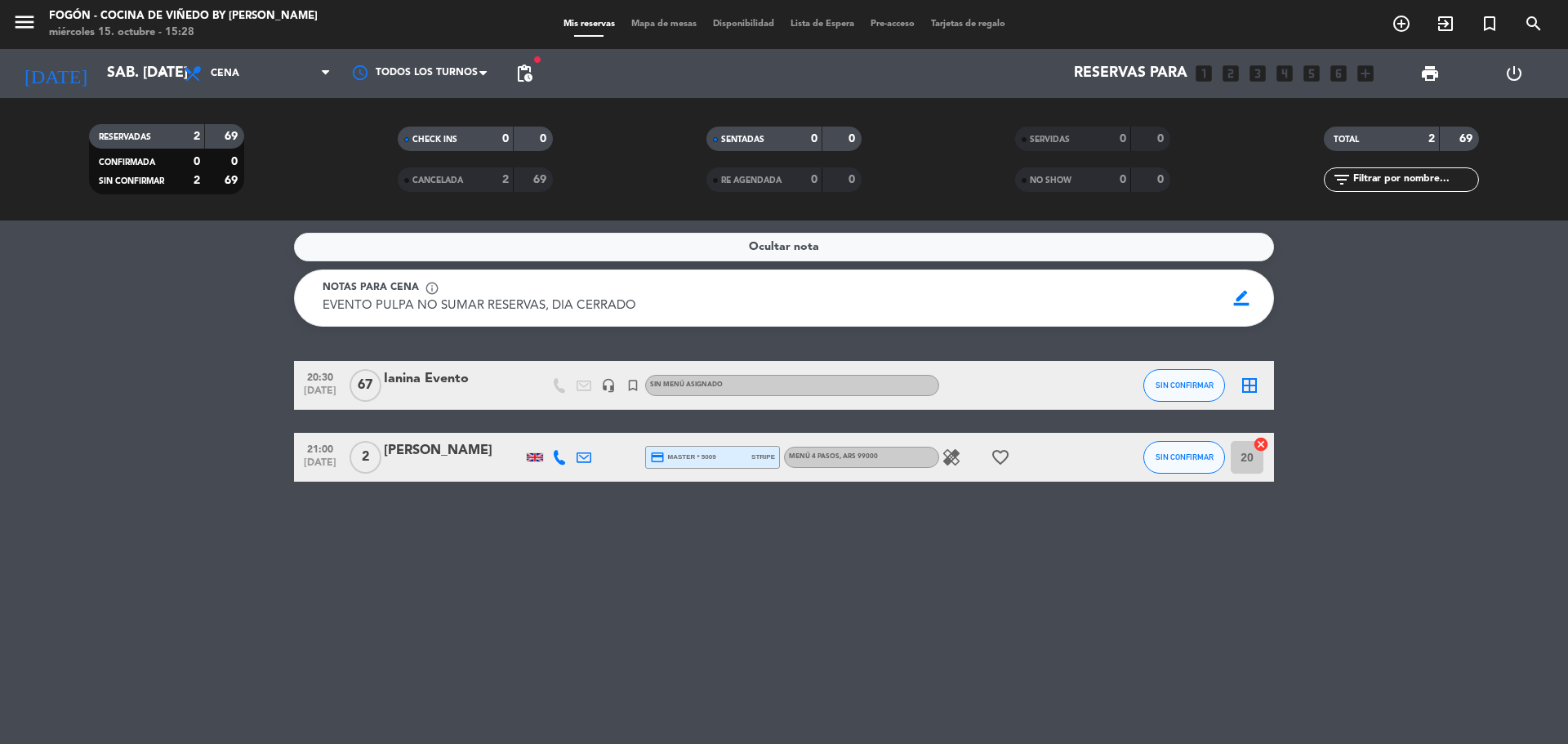
click at [439, 376] on div "Ianina Evento" at bounding box center [453, 378] width 139 height 22
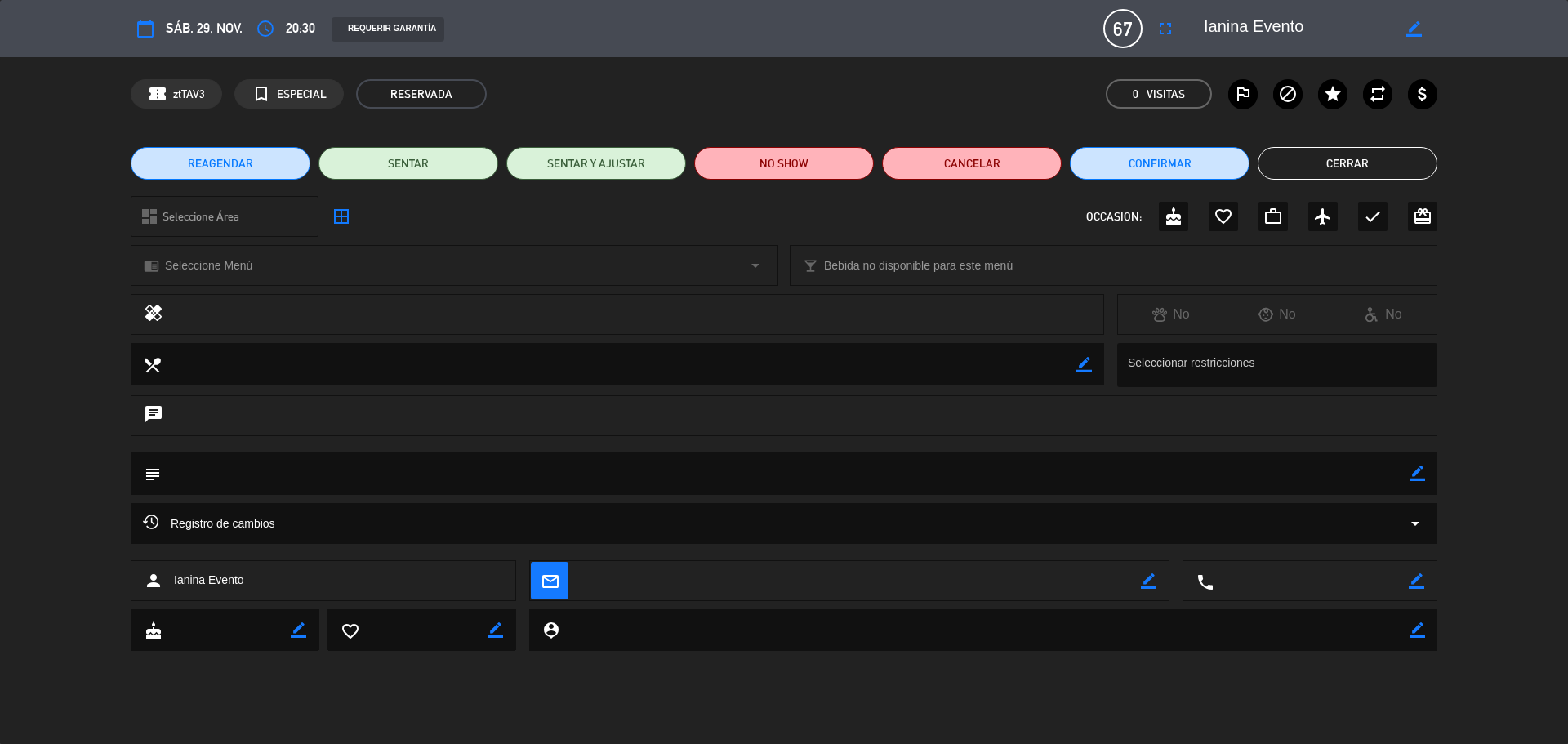
click at [1417, 481] on icon "border_color" at bounding box center [1418, 474] width 16 height 16
click at [1400, 473] on textarea at bounding box center [785, 474] width 1249 height 41
click at [302, 270] on div "chrome_reader_mode Seleccione Menú arrow_drop_down" at bounding box center [454, 265] width 646 height 39
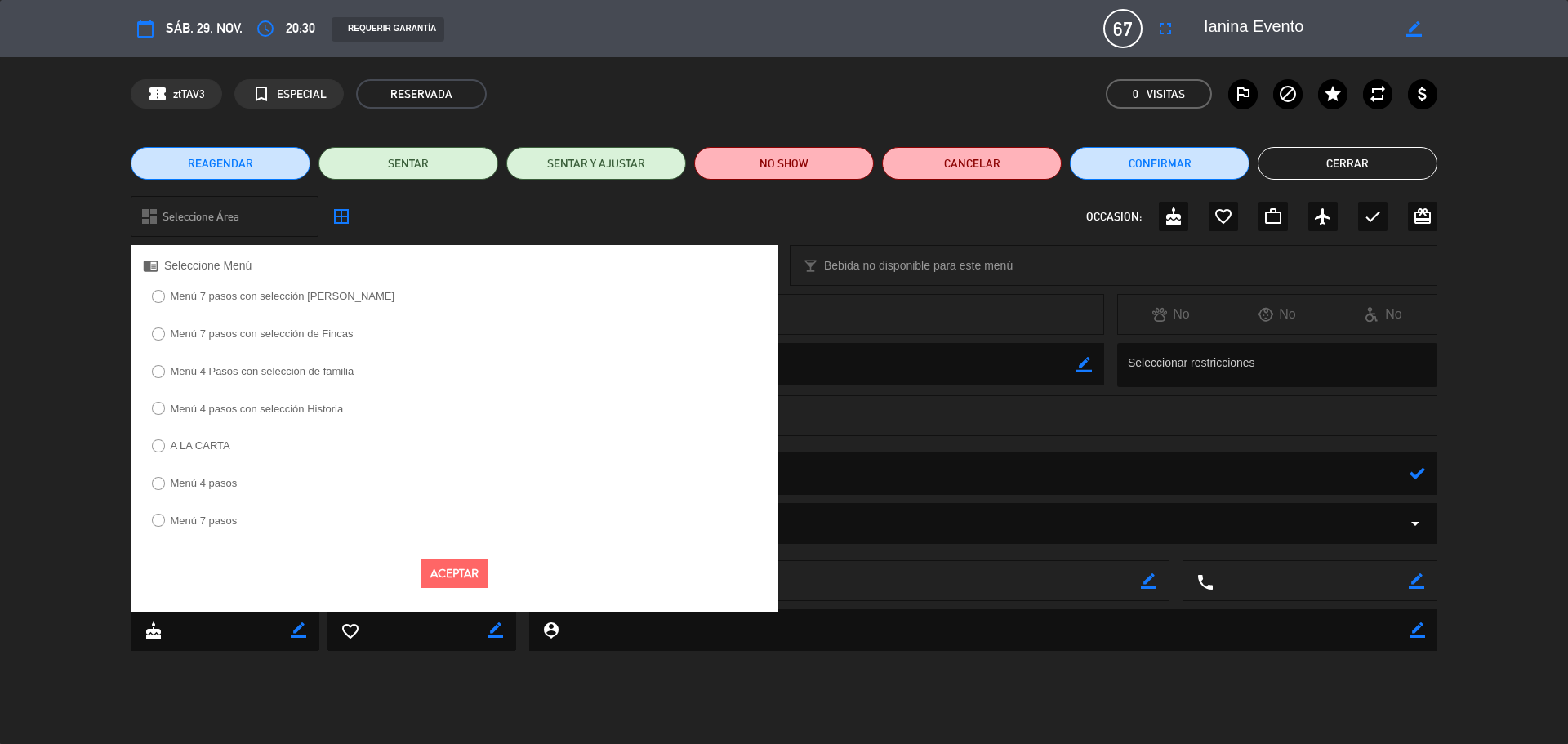
click at [218, 485] on label "Menú 4 pasos" at bounding box center [205, 483] width 67 height 10
click at [448, 567] on button "Aceptar" at bounding box center [454, 574] width 67 height 29
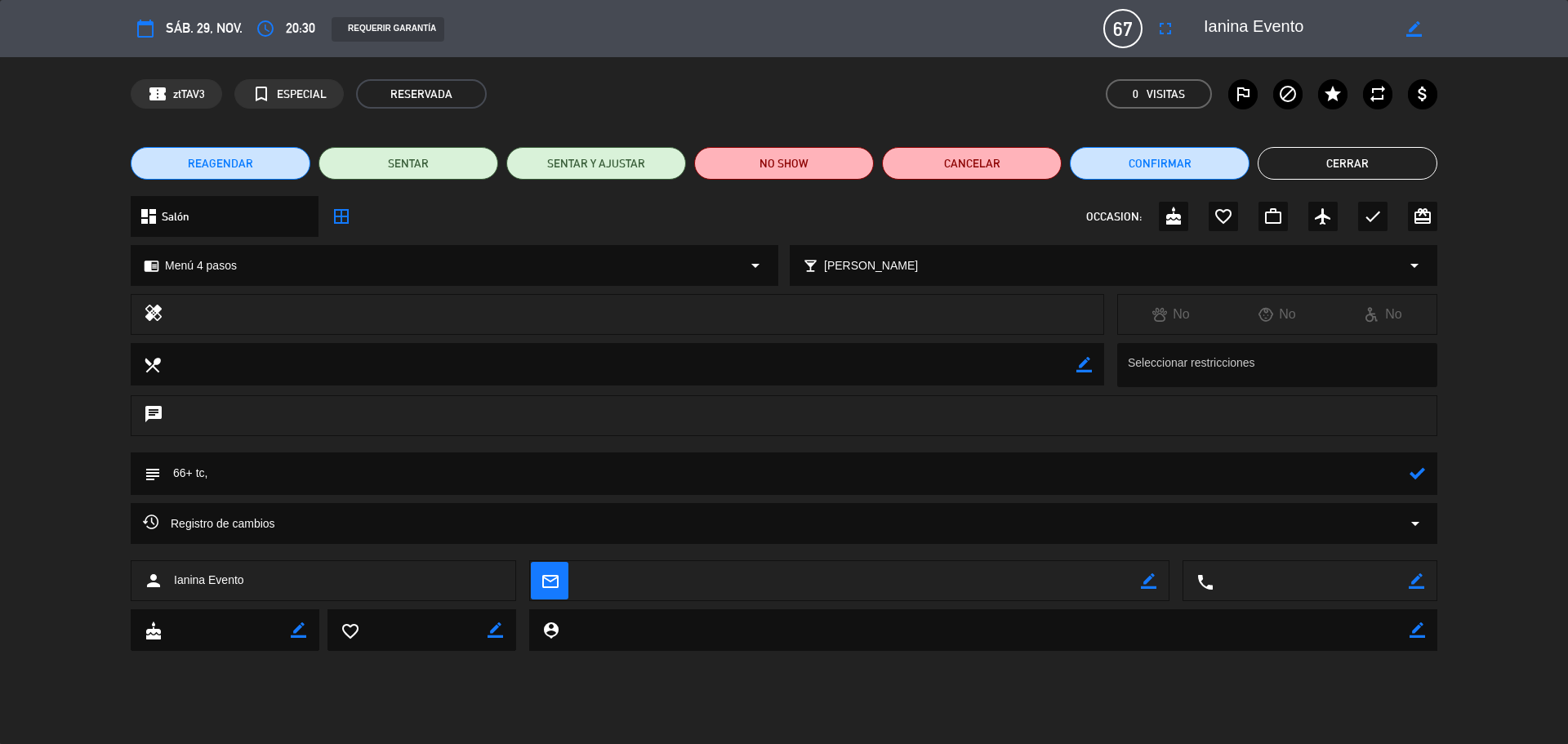
click at [347, 477] on textarea at bounding box center [785, 474] width 1249 height 41
type textarea "66+ tc, menu de 4 pasos, 1930hs visita, nites"
click at [1412, 474] on icon at bounding box center [1418, 474] width 16 height 16
click at [1414, 30] on icon "border_color" at bounding box center [1414, 29] width 16 height 16
type textarea "I"
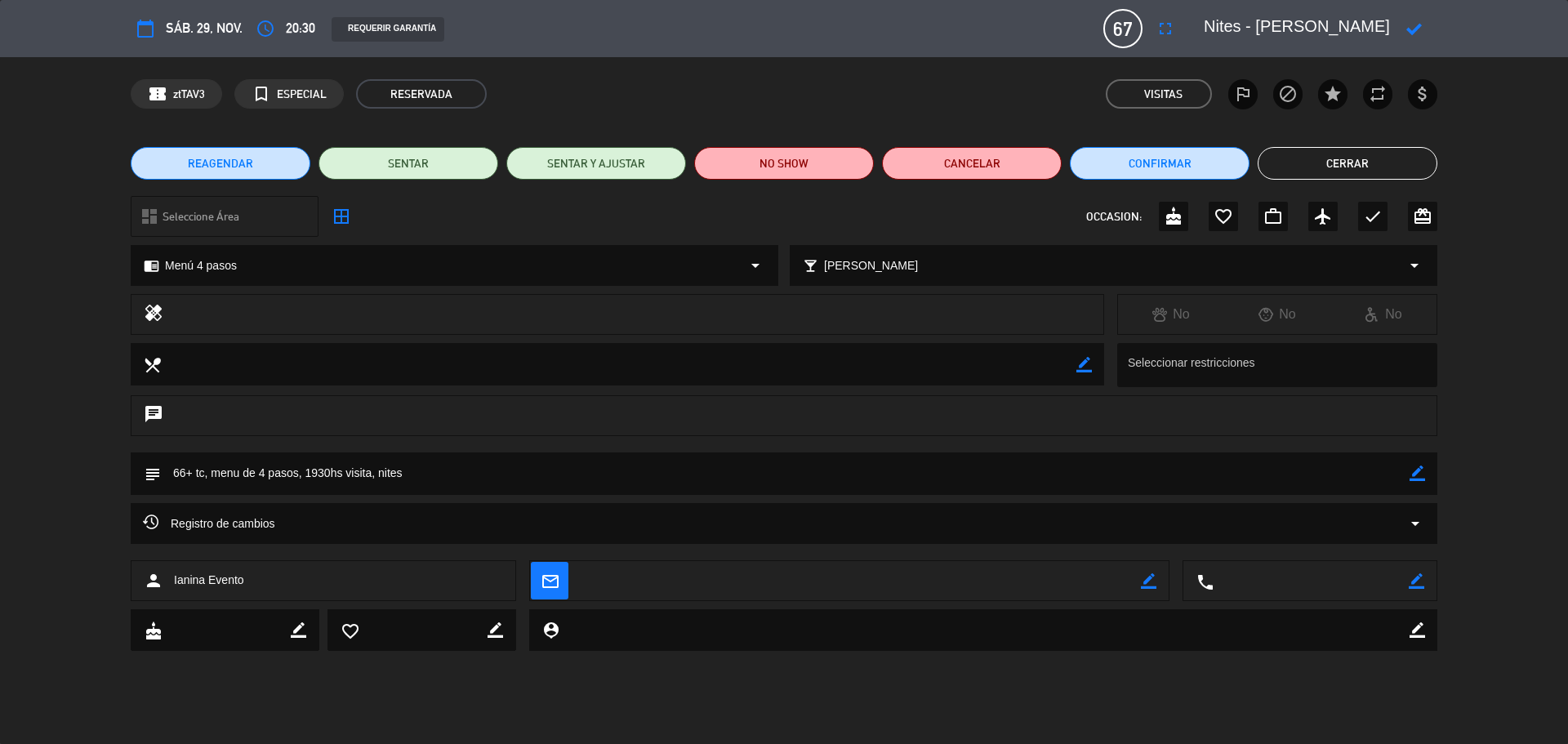
type textarea "Nites - [PERSON_NAME]"
click at [1403, 22] on div at bounding box center [1414, 29] width 47 height 29
click at [1412, 31] on icon at bounding box center [1414, 29] width 16 height 16
click at [1324, 162] on button "Cerrar" at bounding box center [1348, 163] width 180 height 33
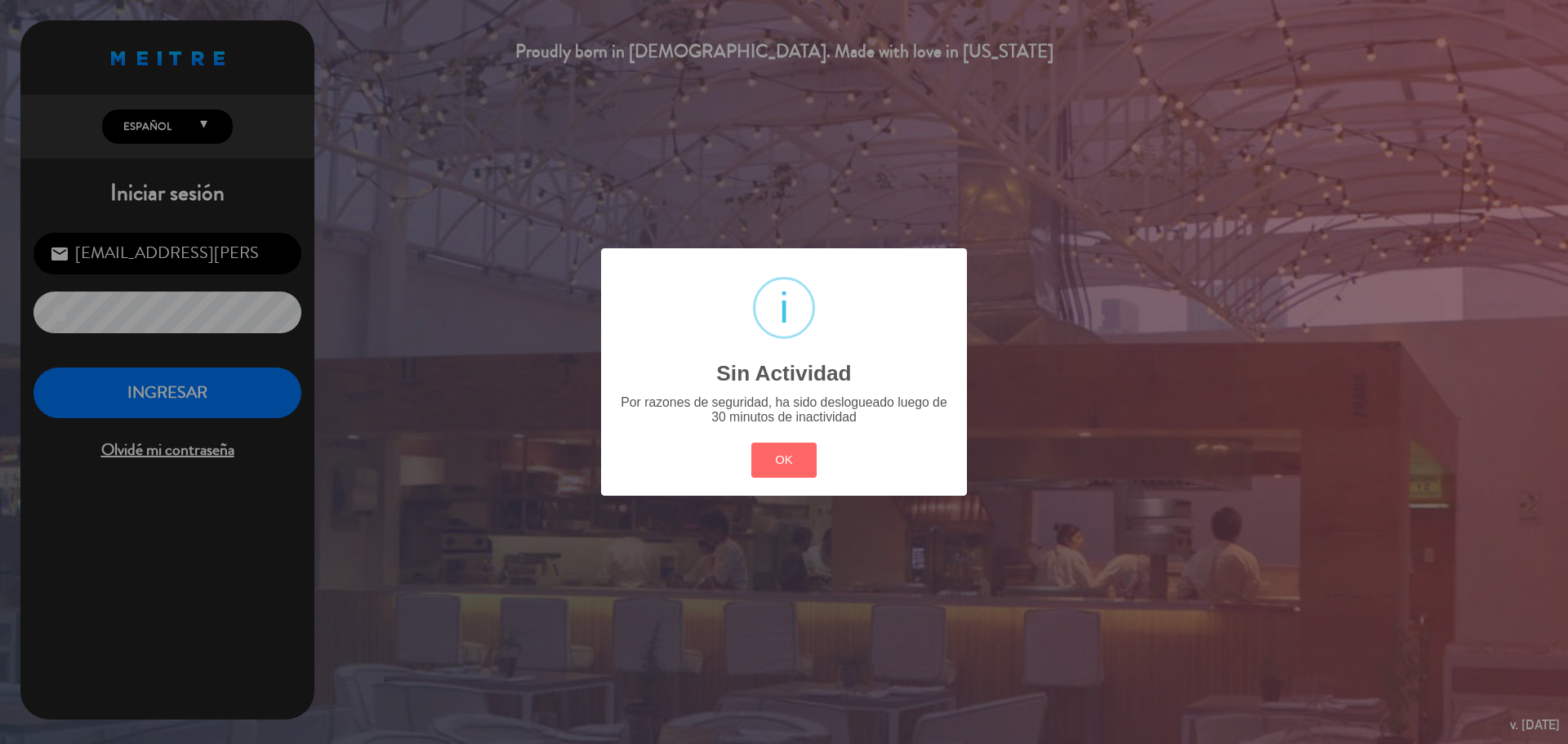
click at [818, 471] on div "OK Cancel" at bounding box center [784, 460] width 73 height 42
drag, startPoint x: 563, startPoint y: 497, endPoint x: 517, endPoint y: 67, distance: 432.5
click at [563, 497] on div "? ! i Sin Actividad × Por razones de seguridad, ha sido deslogueado luego de 30…" at bounding box center [784, 372] width 1568 height 744
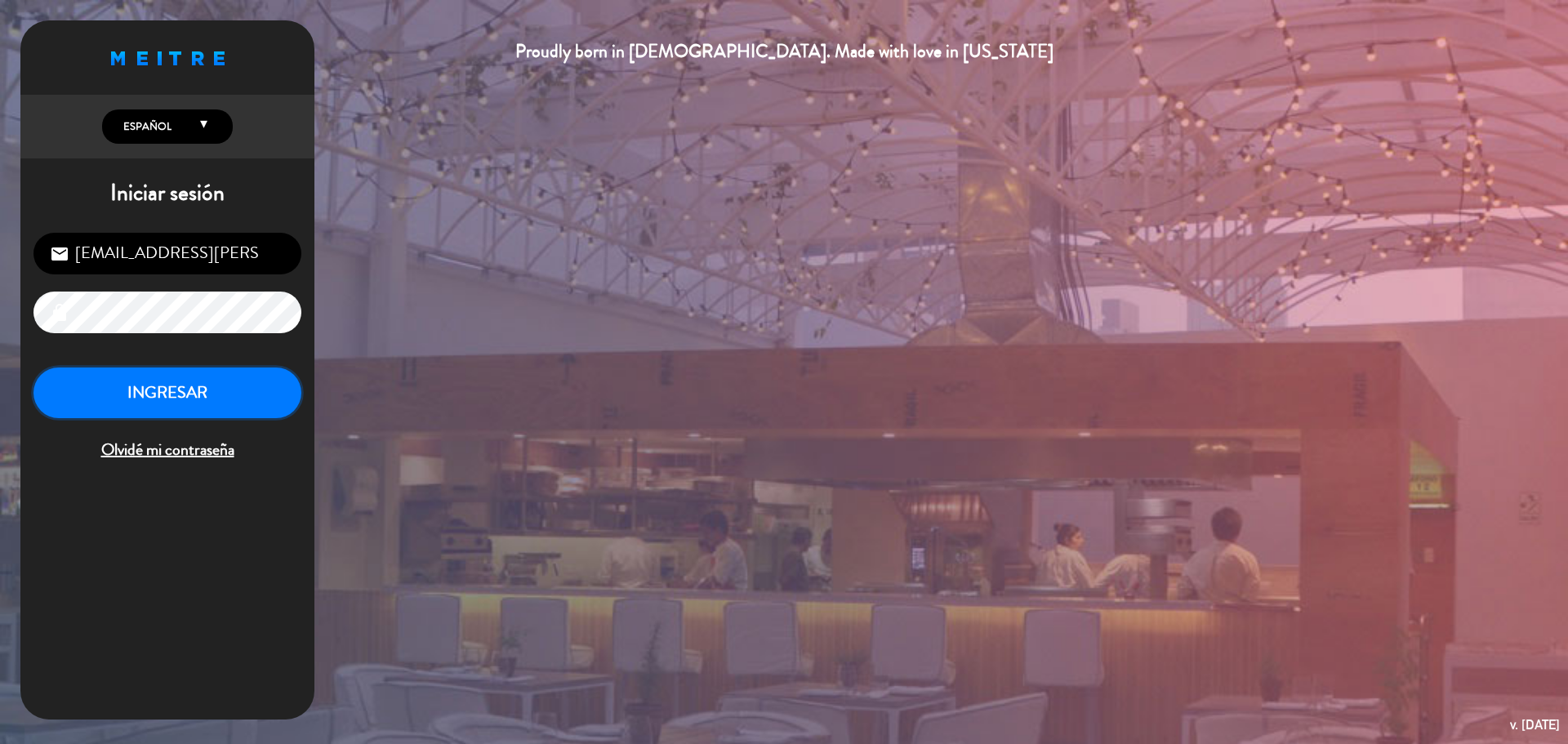
click at [198, 410] on button "INGRESAR" at bounding box center [168, 394] width 268 height 52
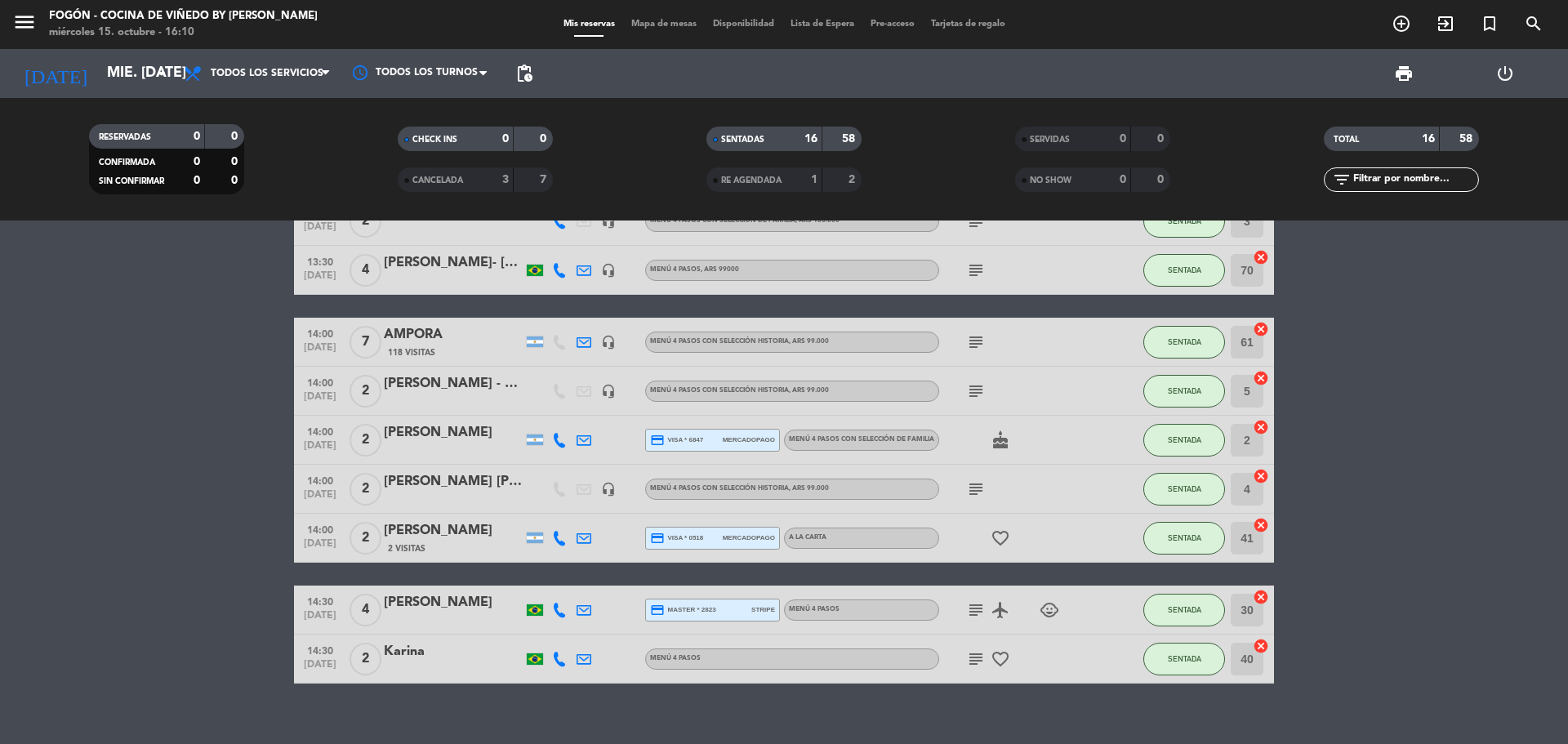
scroll to position [468, 0]
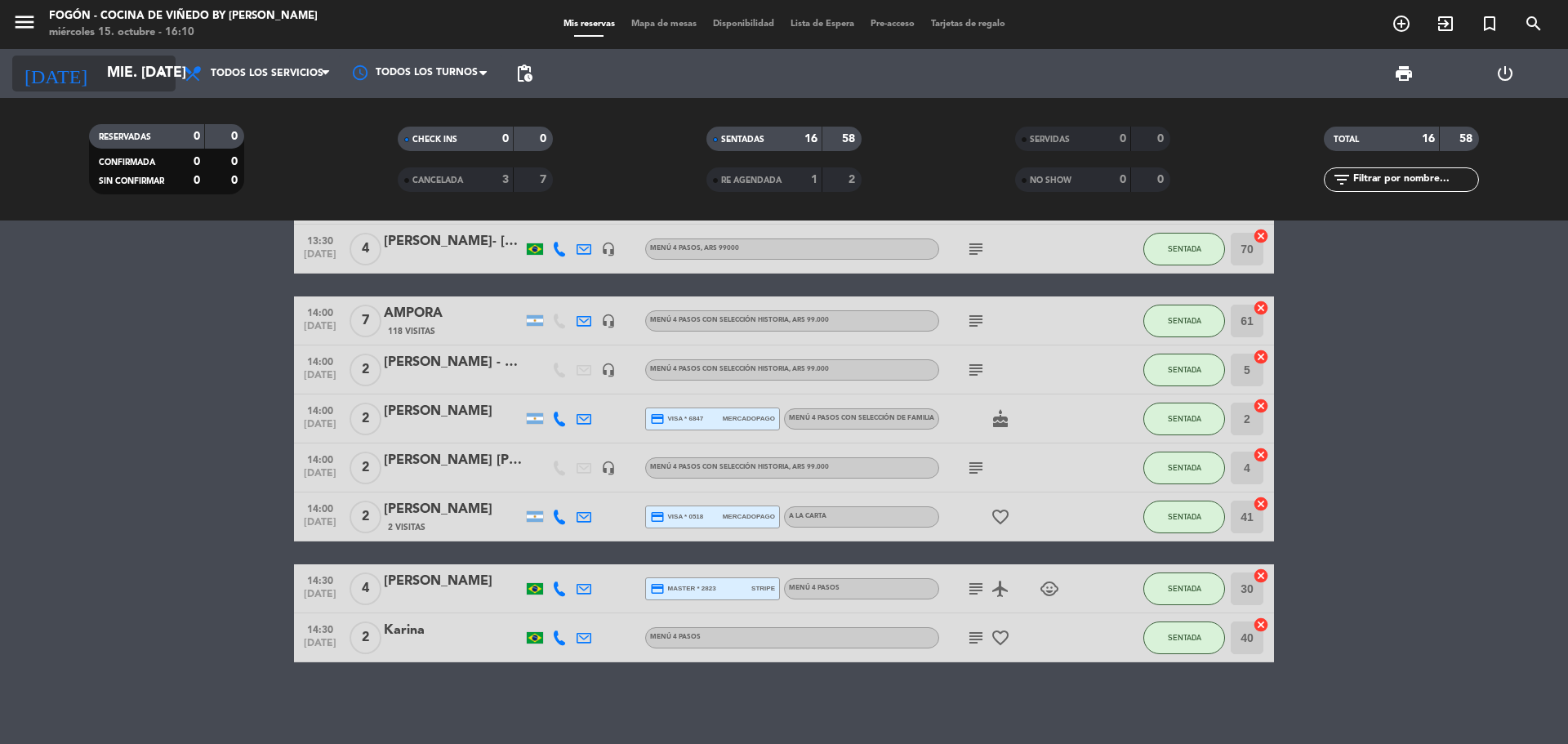
click at [126, 73] on input "mié. [DATE]" at bounding box center [193, 73] width 189 height 33
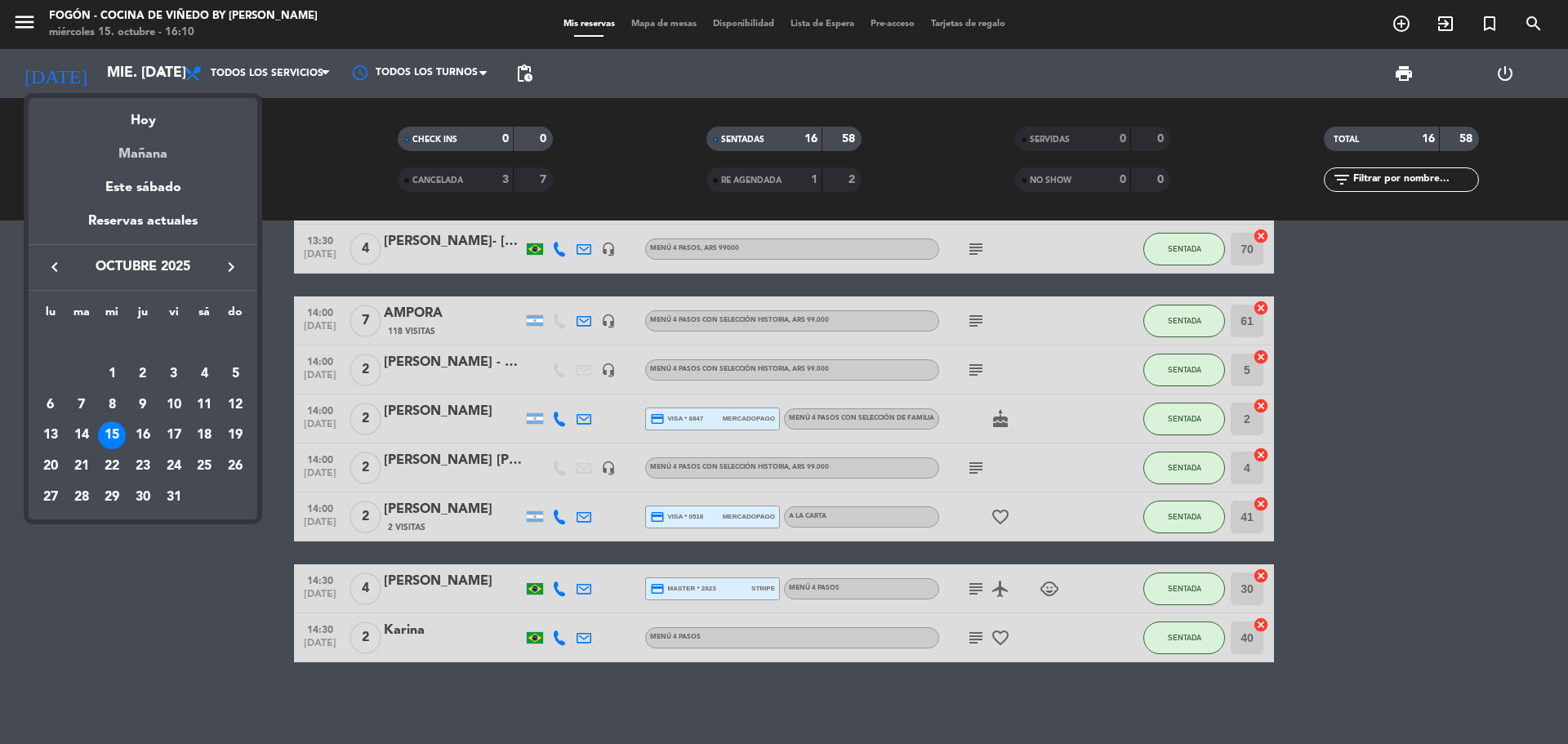
click at [138, 157] on div "Mañana" at bounding box center [143, 148] width 229 height 34
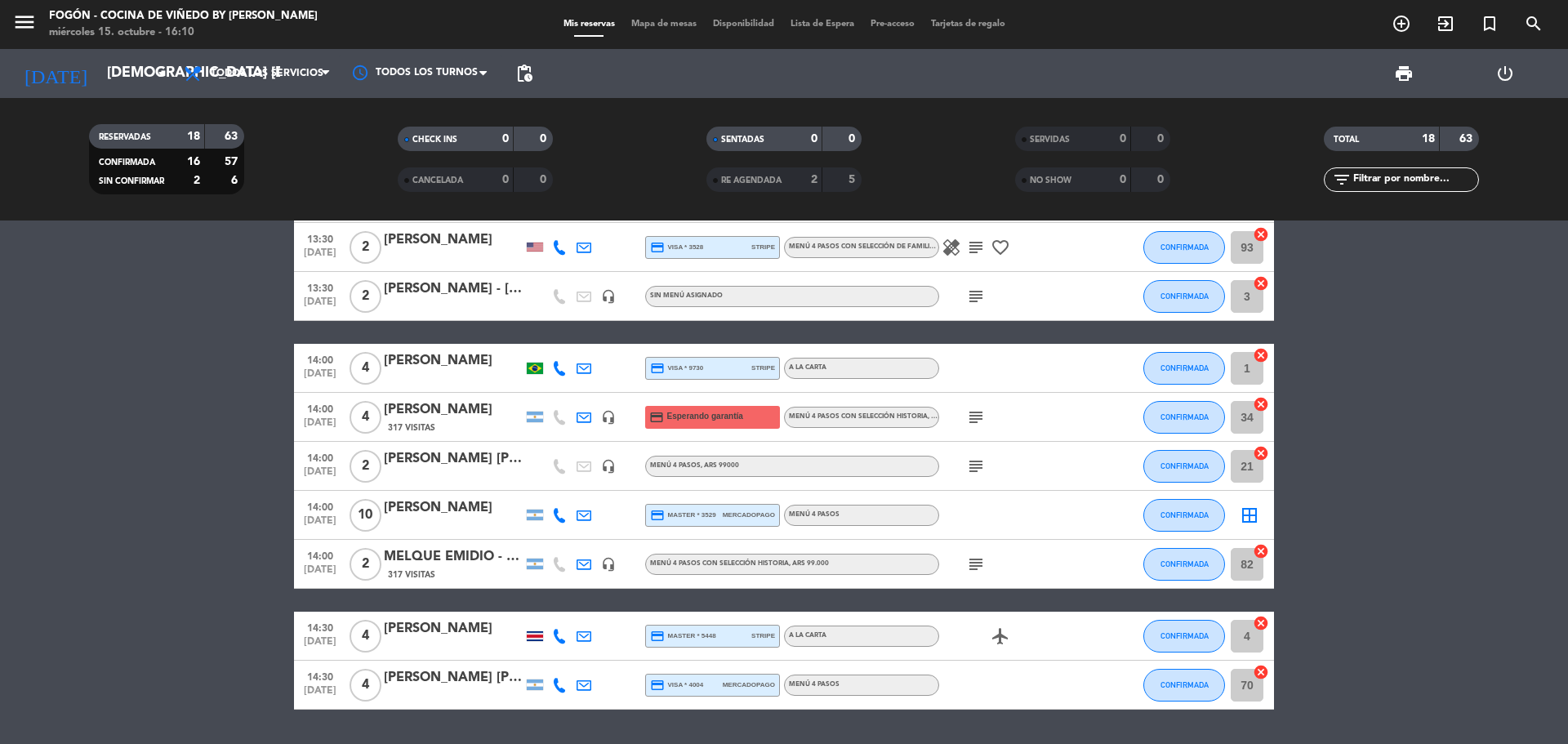
scroll to position [566, 0]
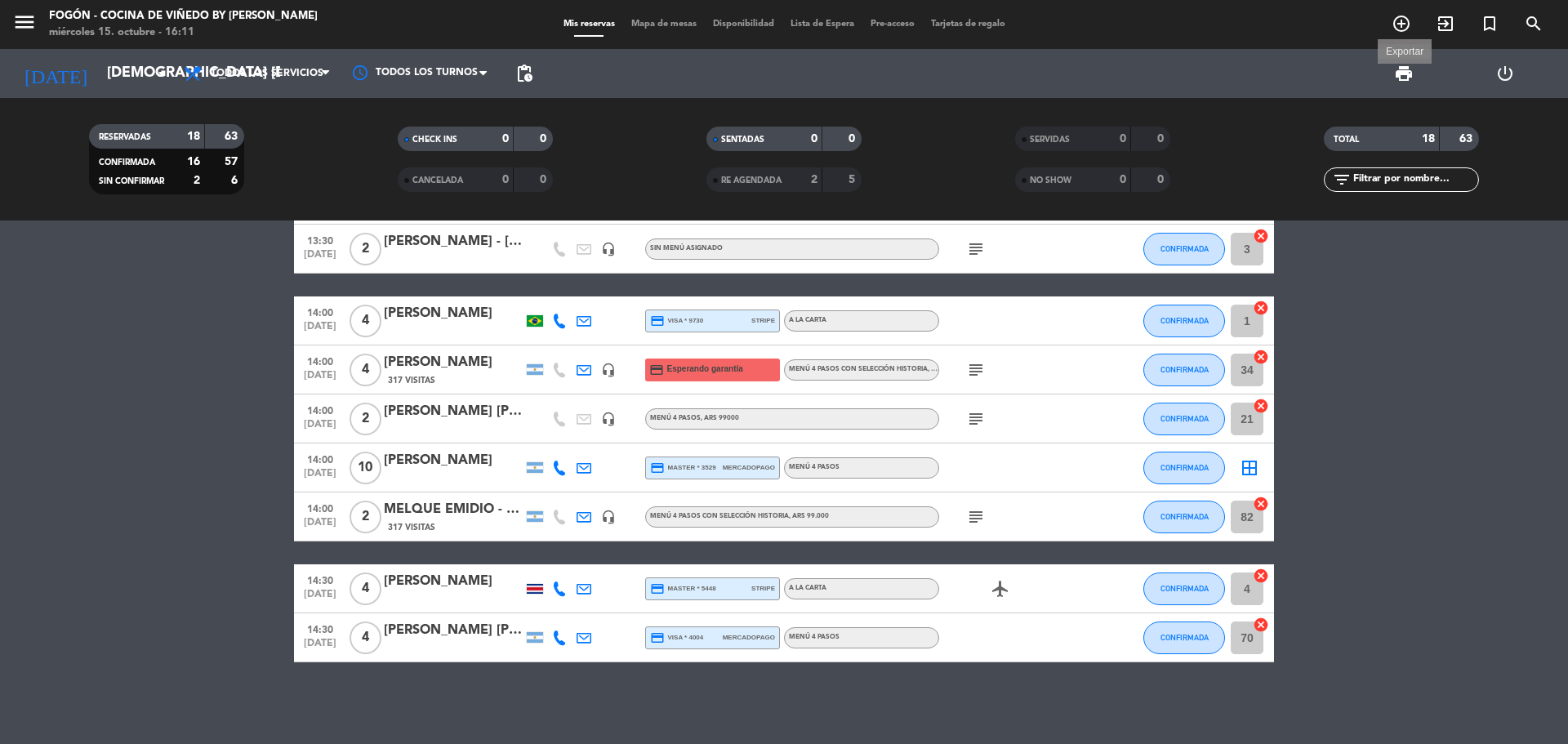
click at [1406, 81] on span "print" at bounding box center [1404, 73] width 20 height 20
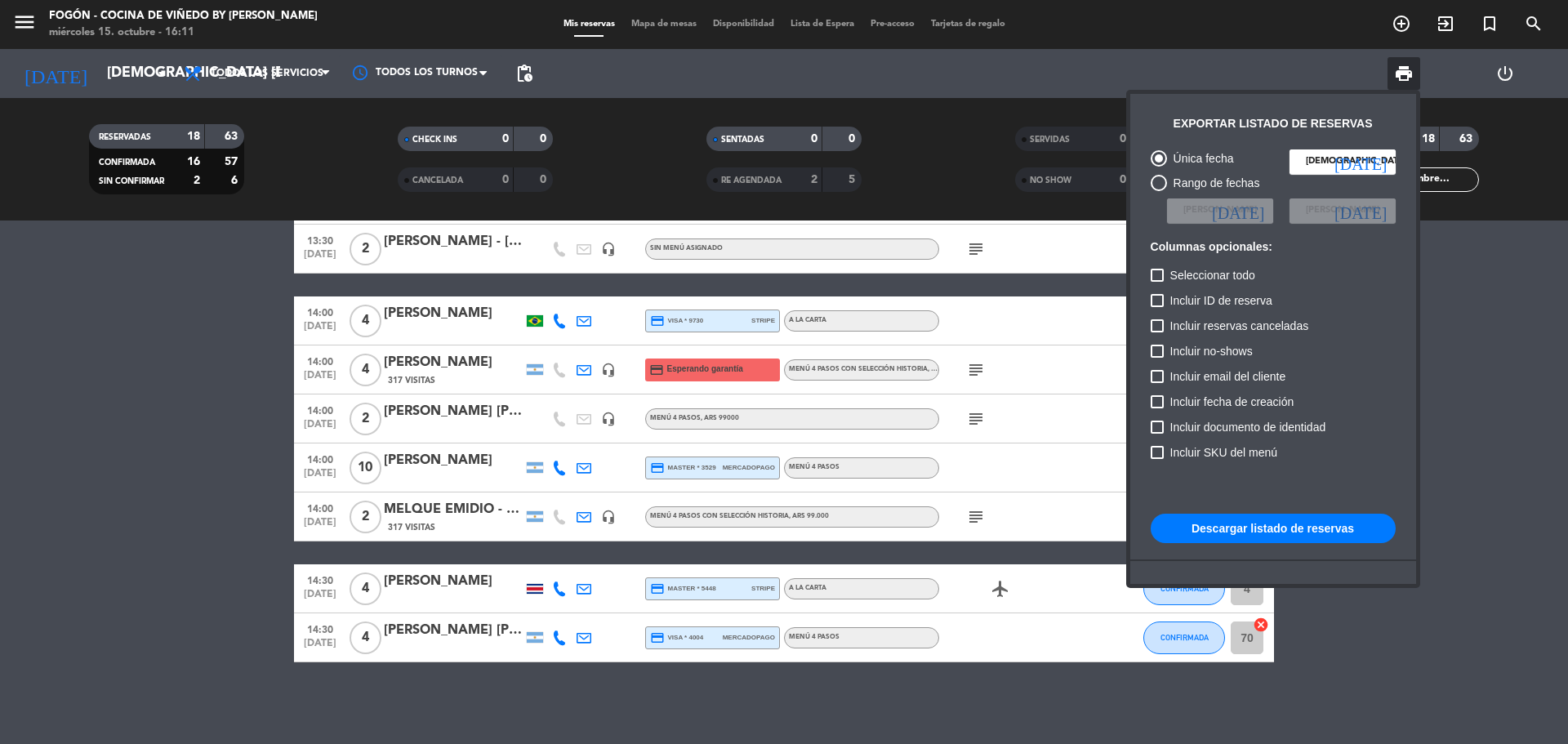
click at [1283, 527] on button "Descargar listado de reservas" at bounding box center [1273, 529] width 245 height 29
click at [131, 75] on div at bounding box center [784, 372] width 1568 height 744
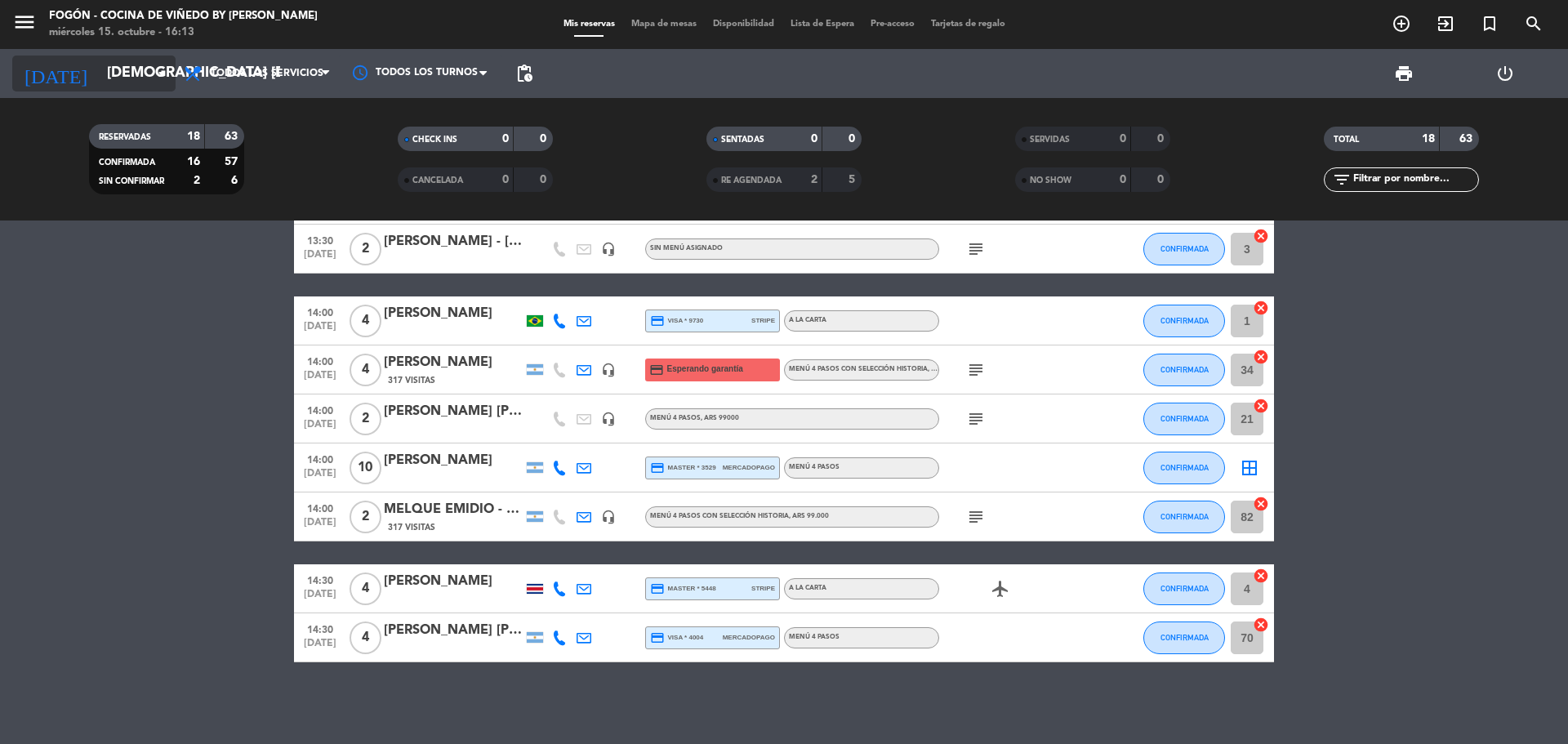
click at [133, 71] on input "[DEMOGRAPHIC_DATA] [DATE]" at bounding box center [193, 73] width 189 height 33
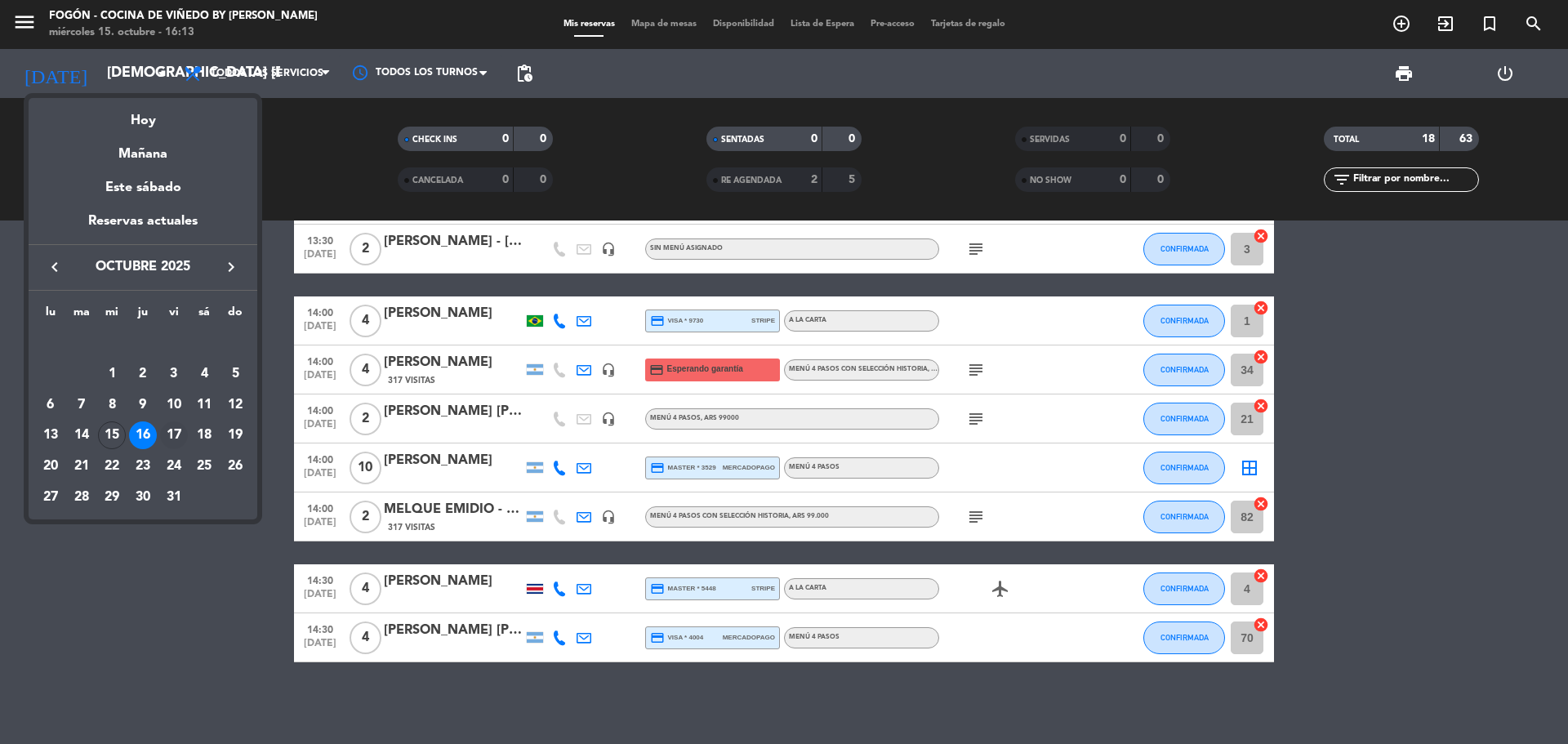
click at [177, 429] on div "17" at bounding box center [174, 436] width 28 height 28
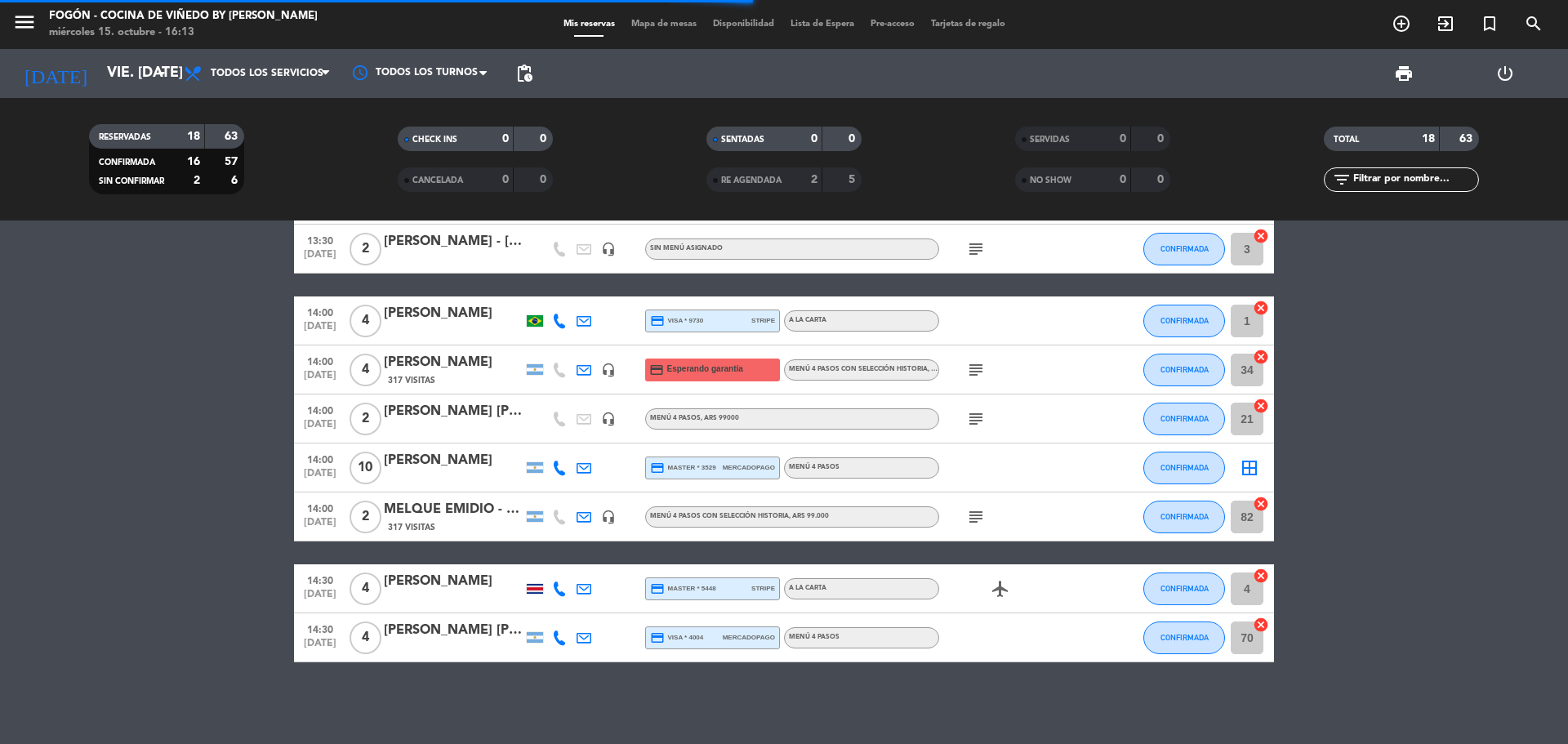
scroll to position [491, 0]
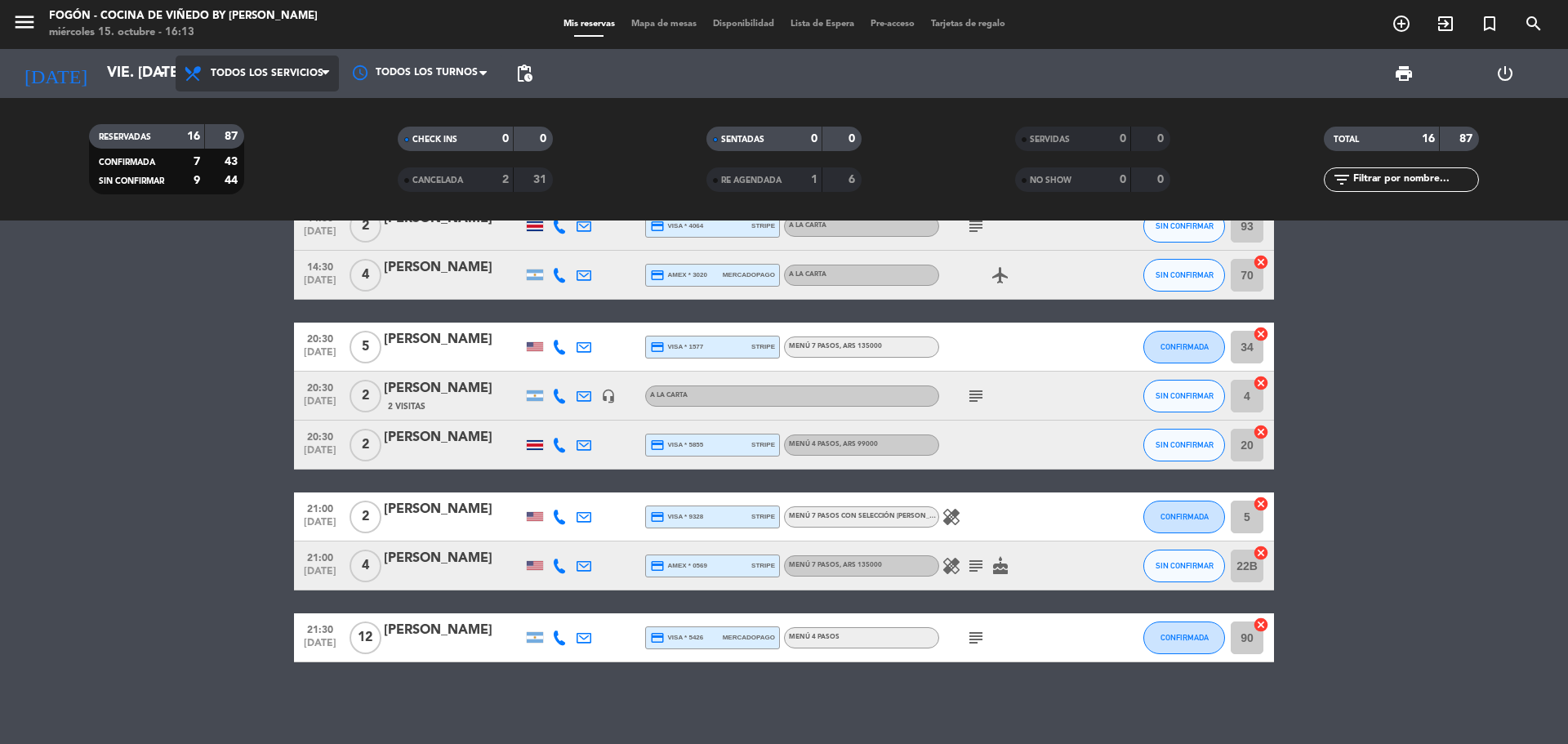
click at [256, 73] on span "Todos los servicios" at bounding box center [267, 73] width 112 height 11
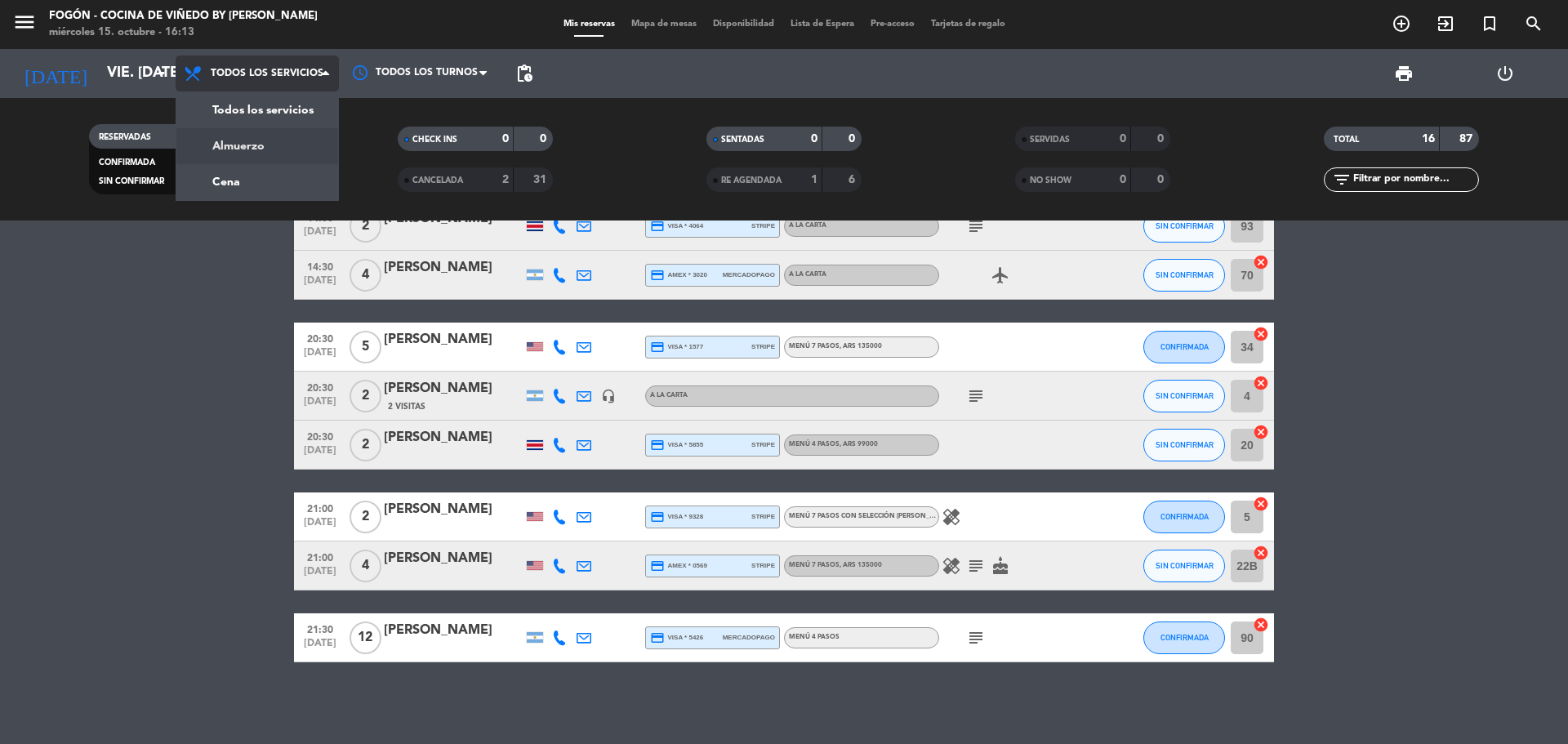
click at [228, 148] on div "menu Fogón - Cocina de viñedo by [PERSON_NAME] miércoles 15. octubre - 16:13 Mi…" at bounding box center [784, 110] width 1568 height 220
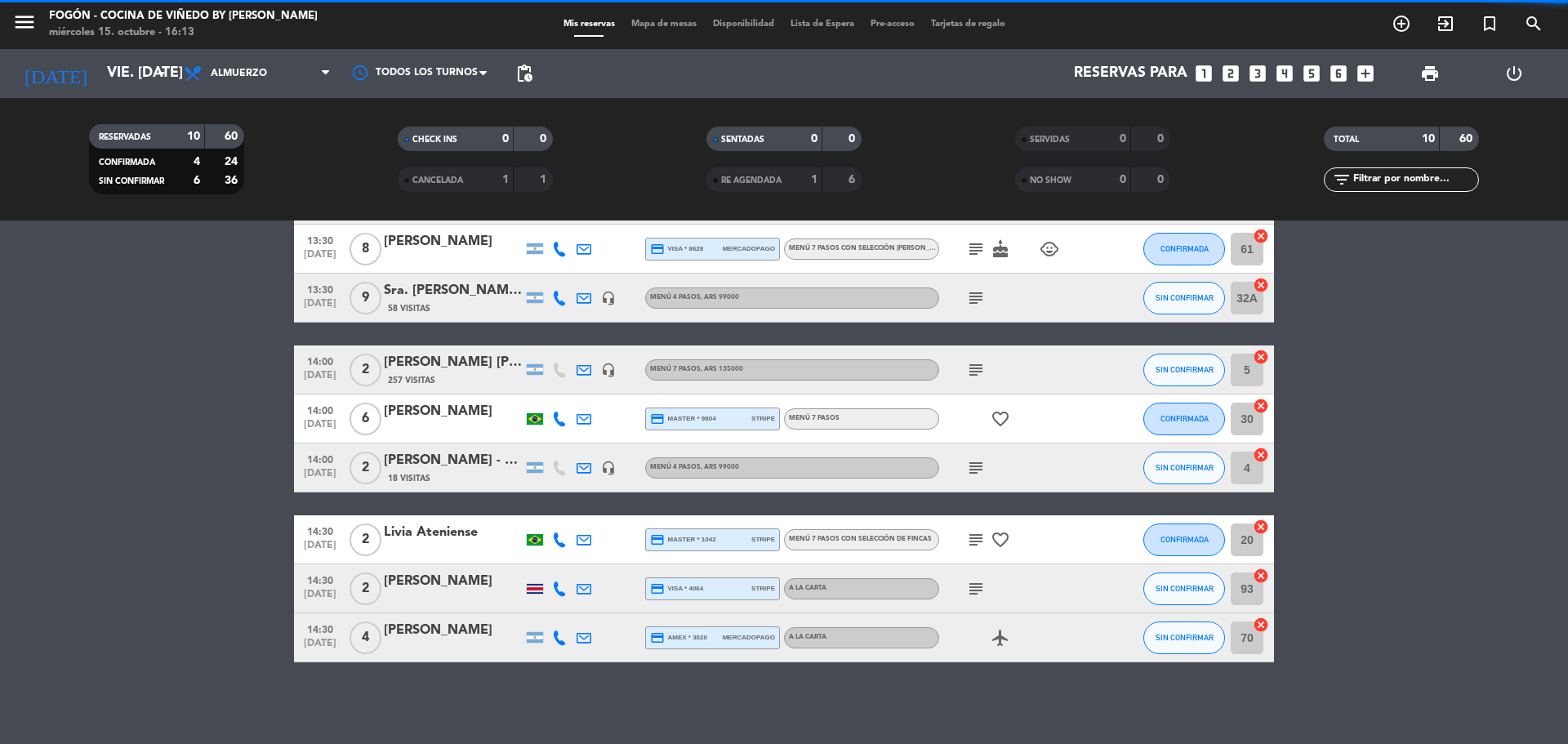
scroll to position [169, 0]
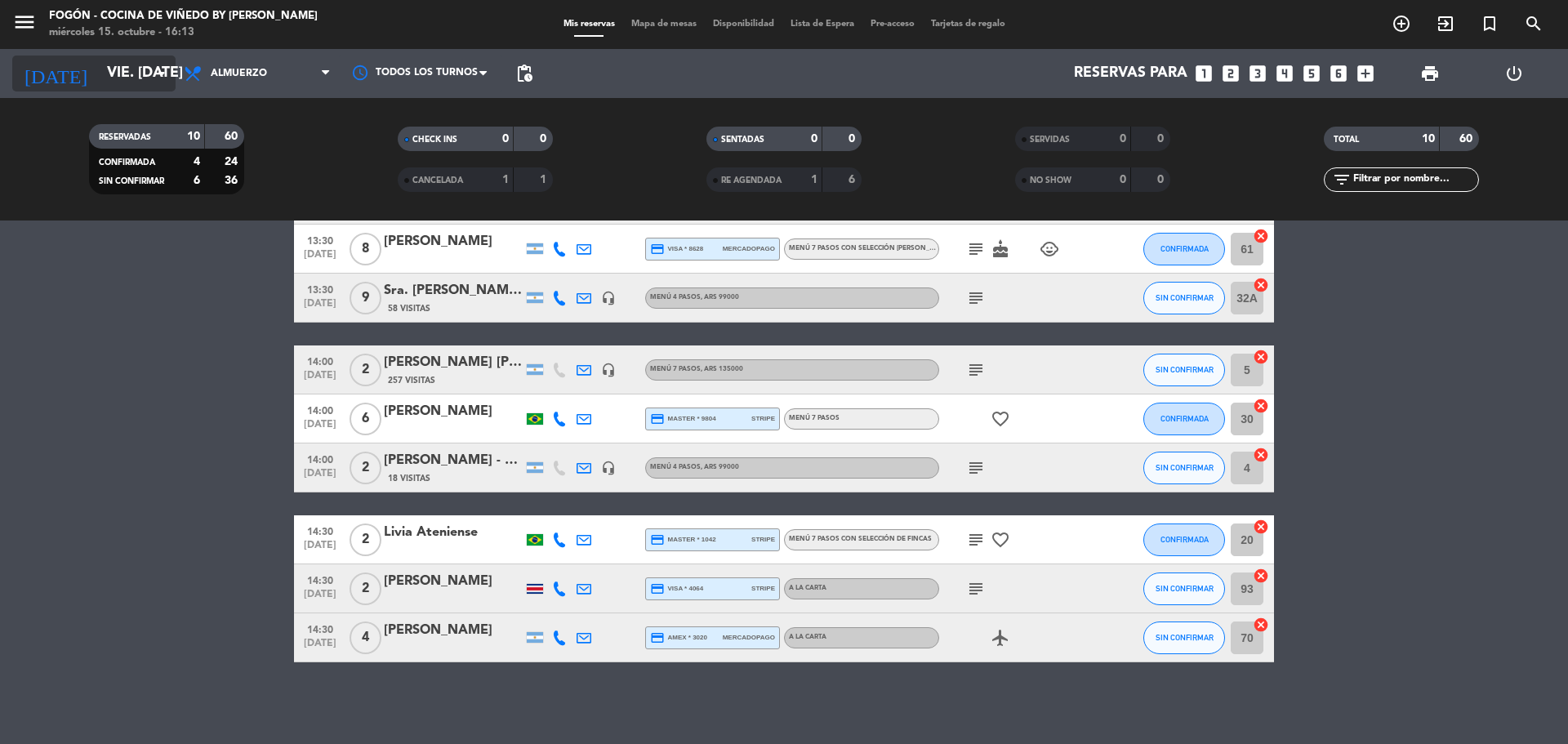
click at [136, 67] on input "vie. [DATE]" at bounding box center [193, 73] width 189 height 33
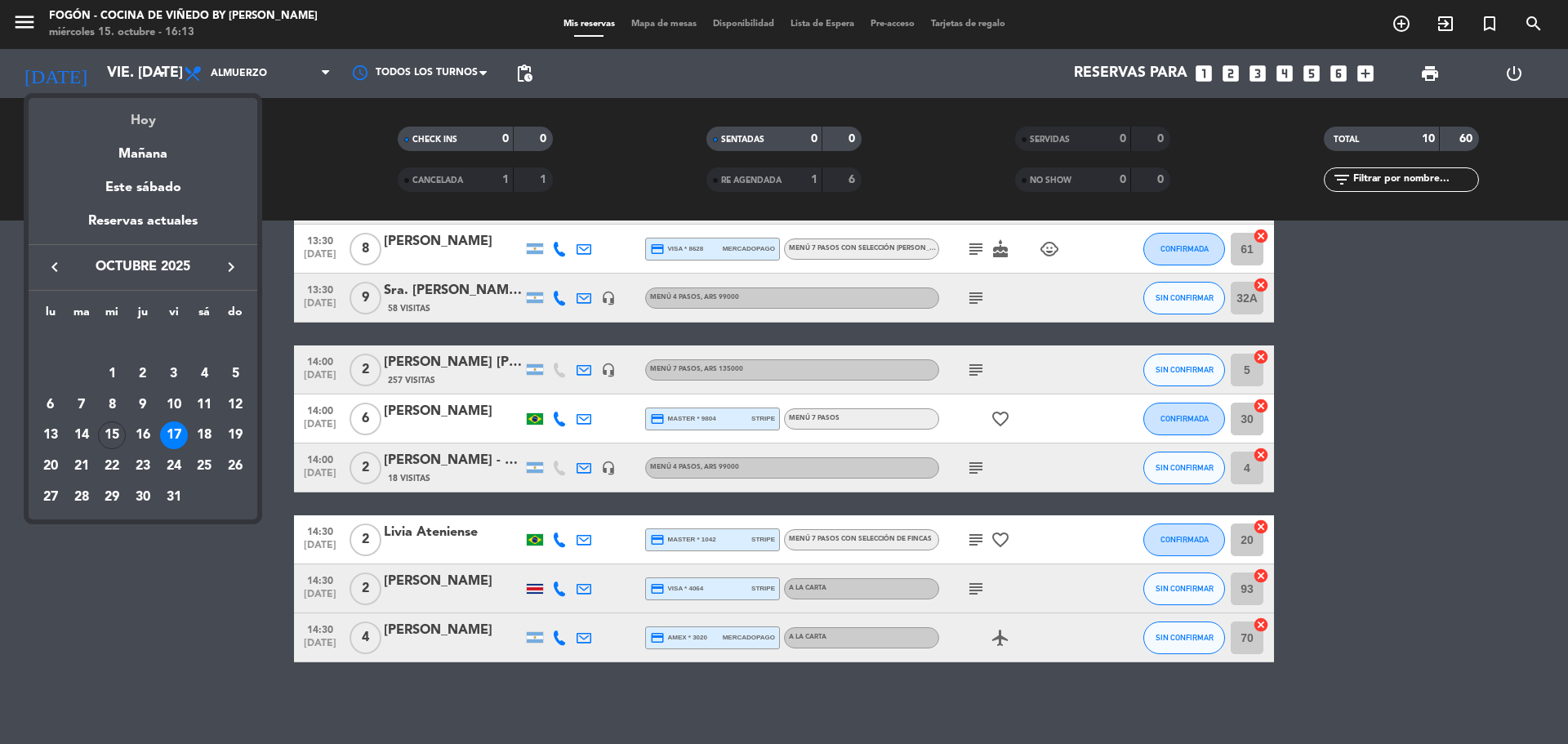
click at [140, 128] on div "Hoy" at bounding box center [143, 114] width 229 height 34
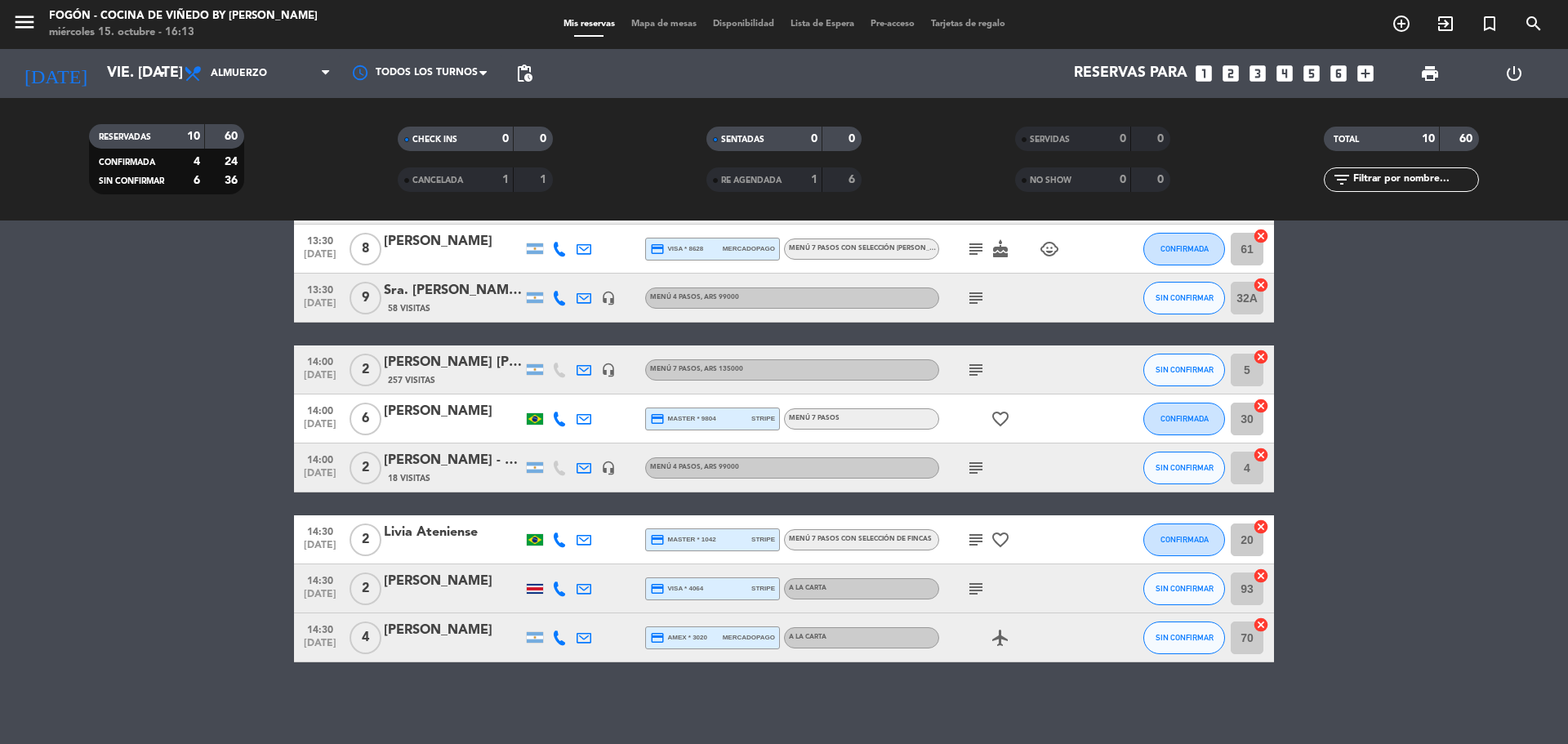
type input "mié. [DATE]"
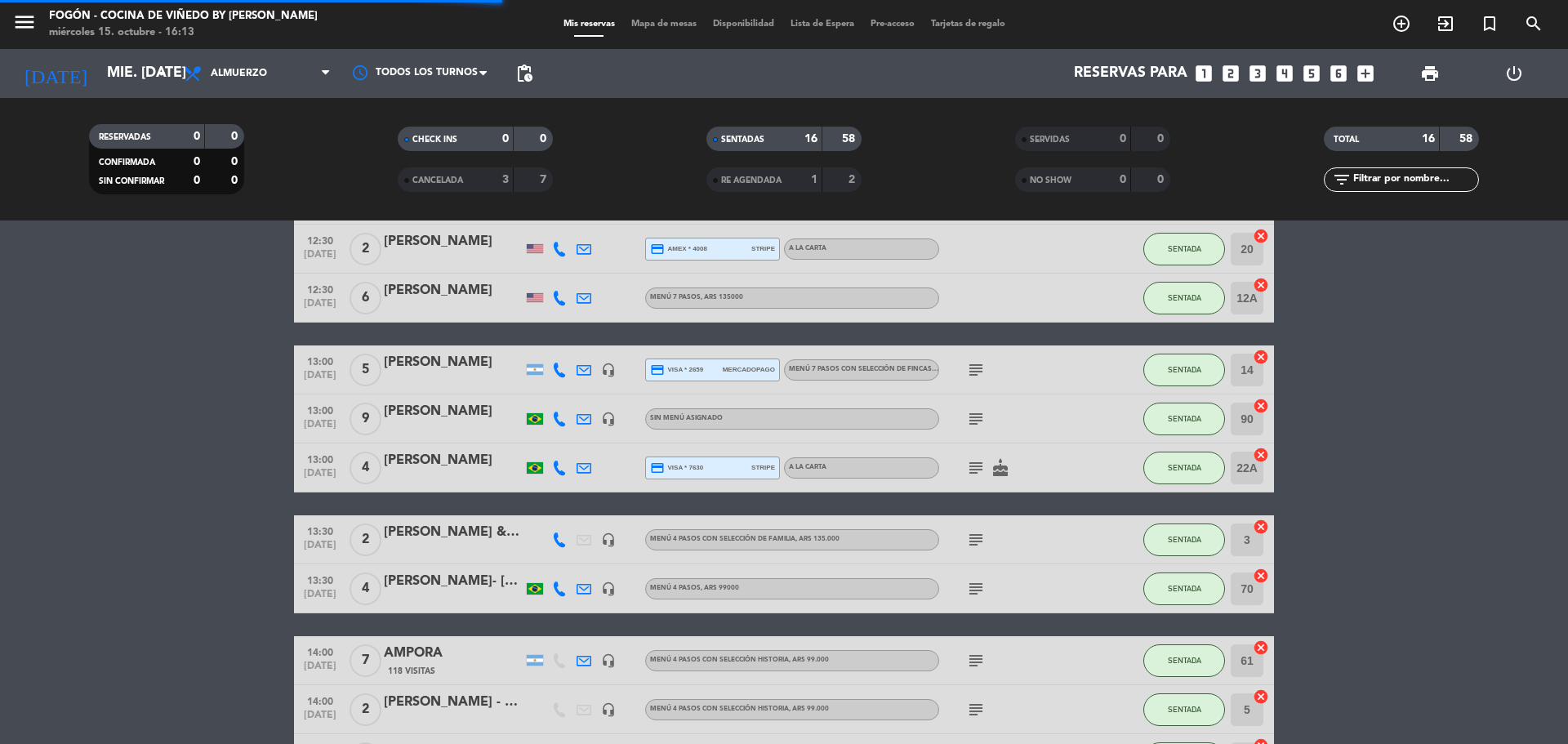
scroll to position [509, 0]
